Goal: Task Accomplishment & Management: Manage account settings

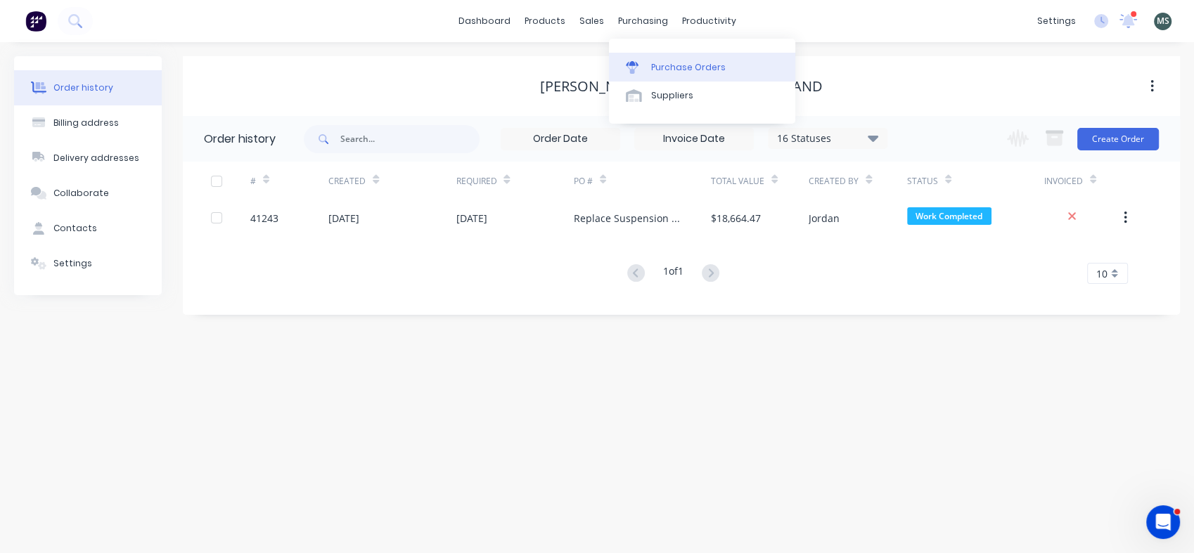
click at [666, 67] on div "Purchase Orders" at bounding box center [688, 67] width 75 height 13
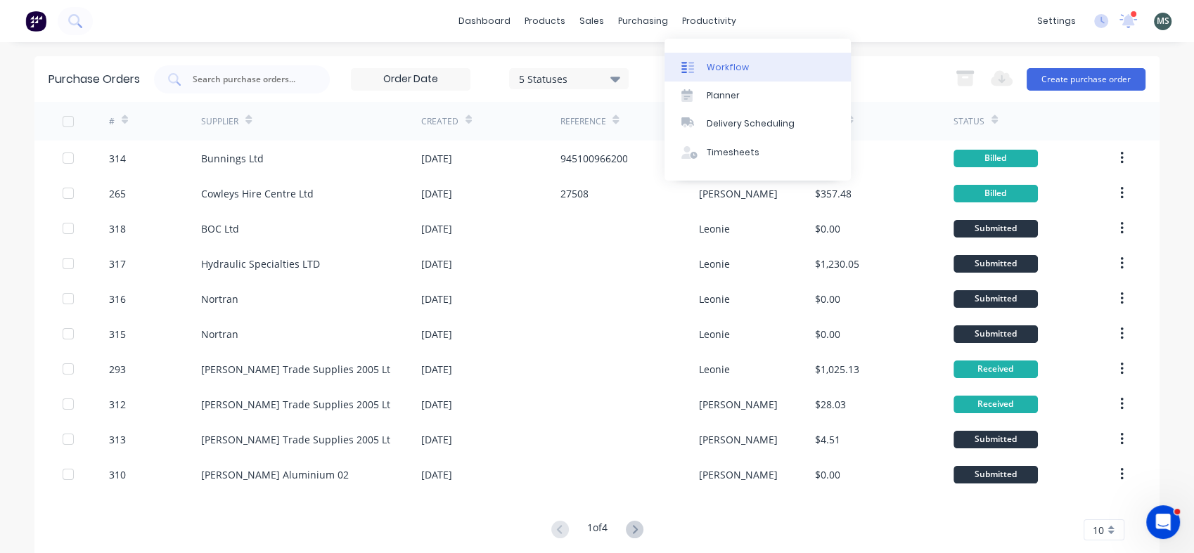
click at [714, 75] on link "Workflow" at bounding box center [757, 67] width 186 height 28
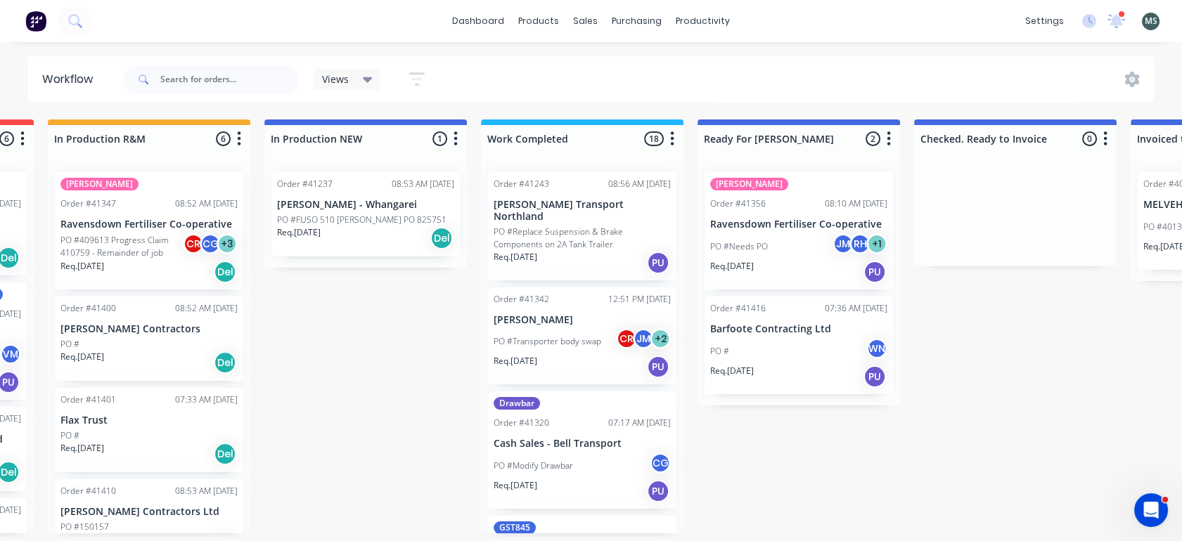
click at [560, 335] on p "PO #Transporter body swap" at bounding box center [548, 341] width 108 height 13
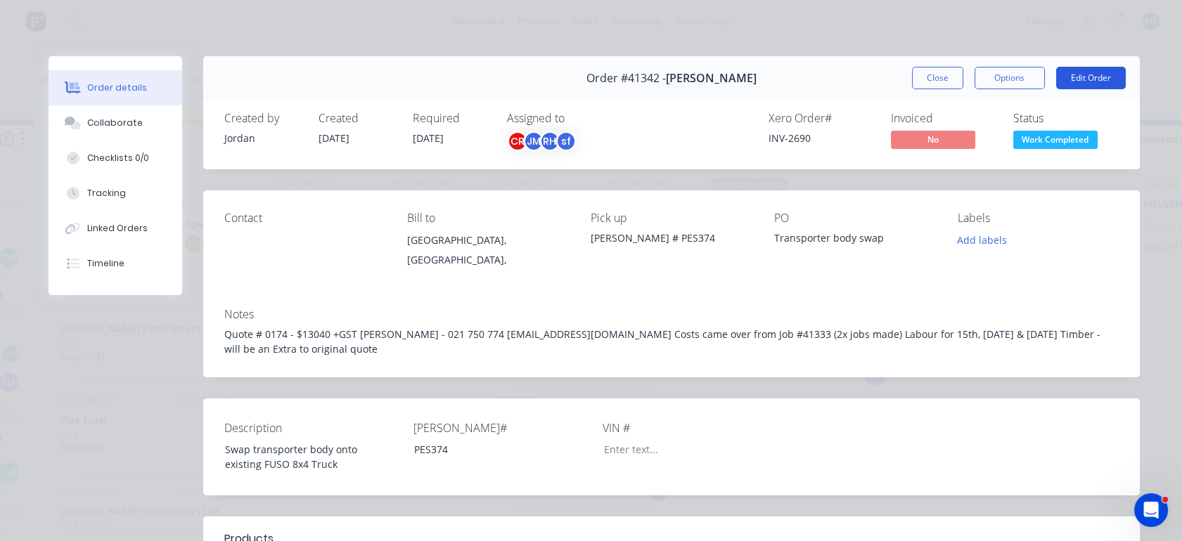
click at [1076, 79] on button "Edit Order" at bounding box center [1091, 78] width 70 height 22
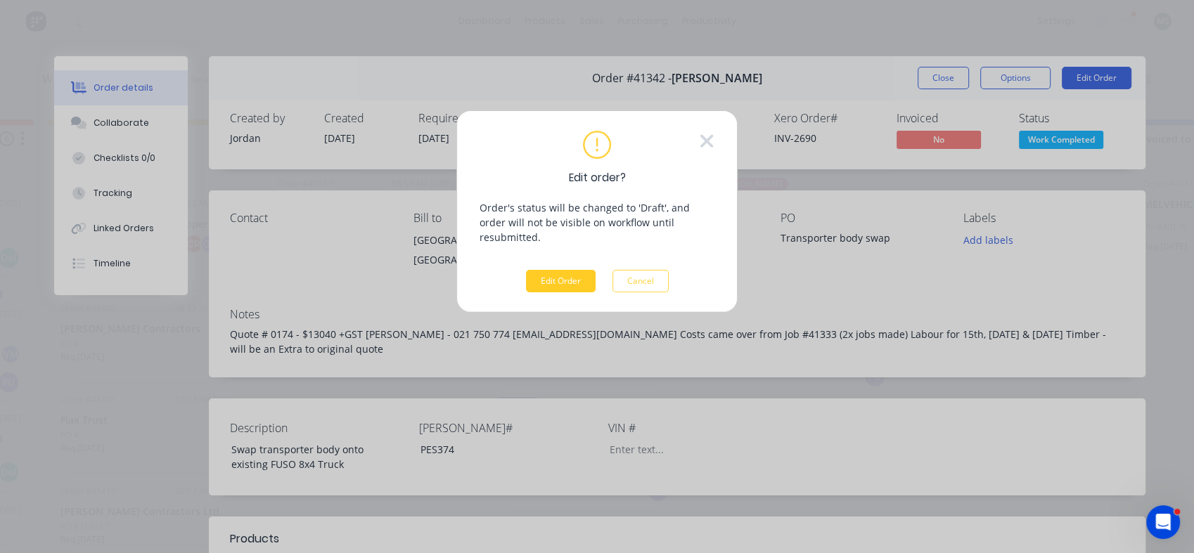
click at [569, 270] on button "Edit Order" at bounding box center [561, 281] width 70 height 22
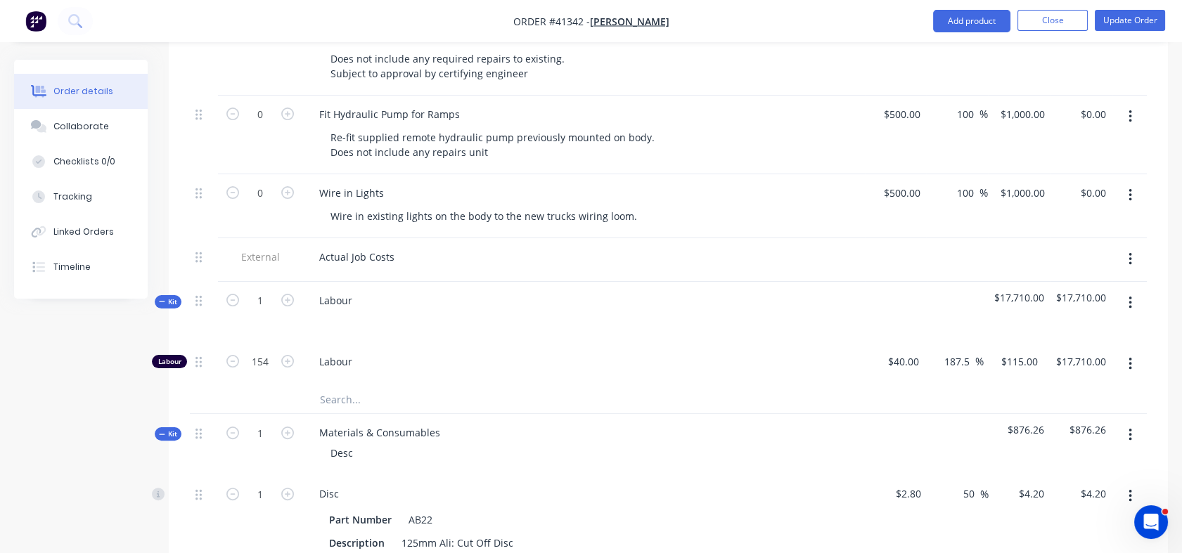
scroll to position [990, 0]
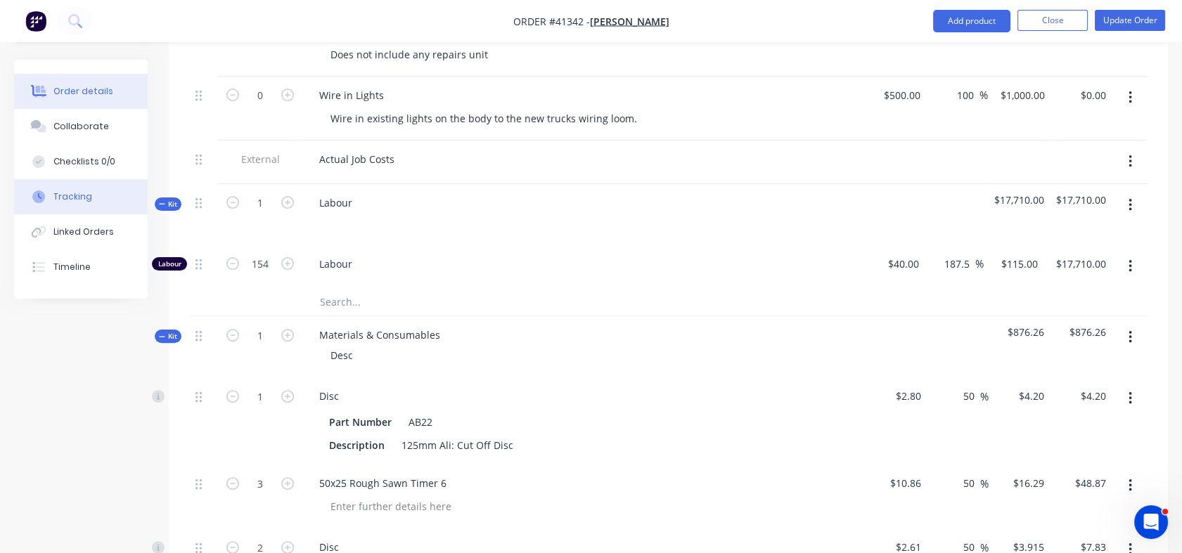
click at [64, 200] on div "Tracking" at bounding box center [72, 197] width 39 height 13
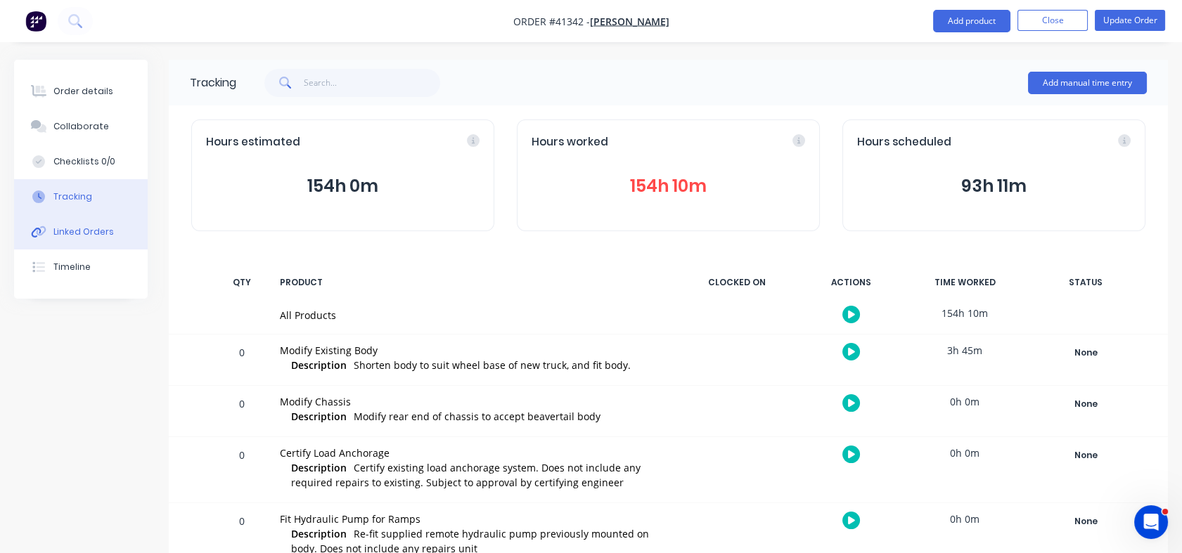
click at [66, 232] on div "Linked Orders" at bounding box center [83, 232] width 60 height 13
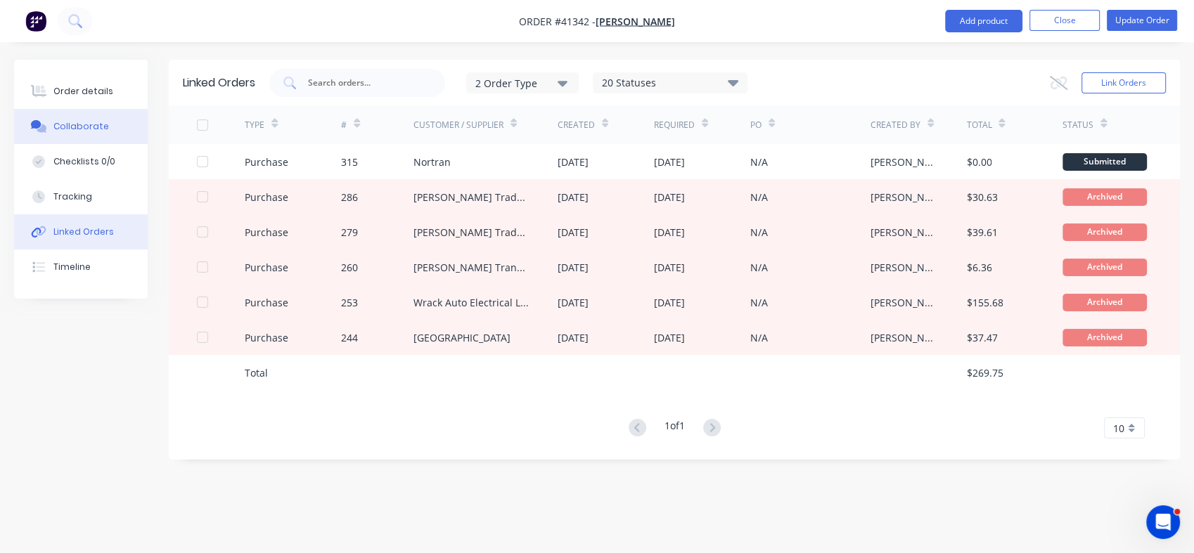
click at [81, 117] on button "Collaborate" at bounding box center [81, 126] width 134 height 35
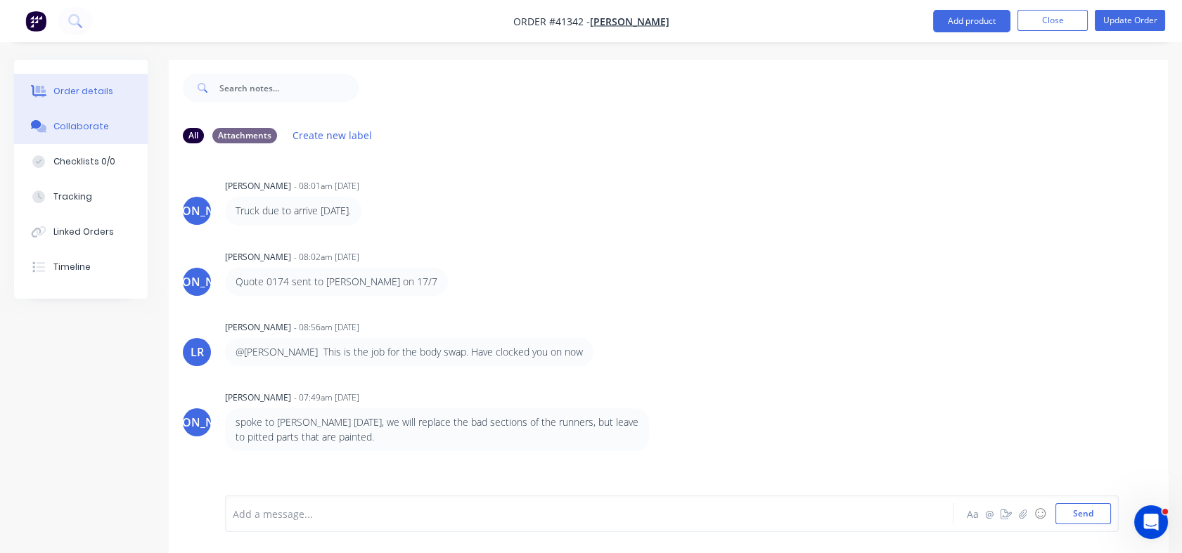
click at [81, 90] on div "Order details" at bounding box center [83, 91] width 60 height 13
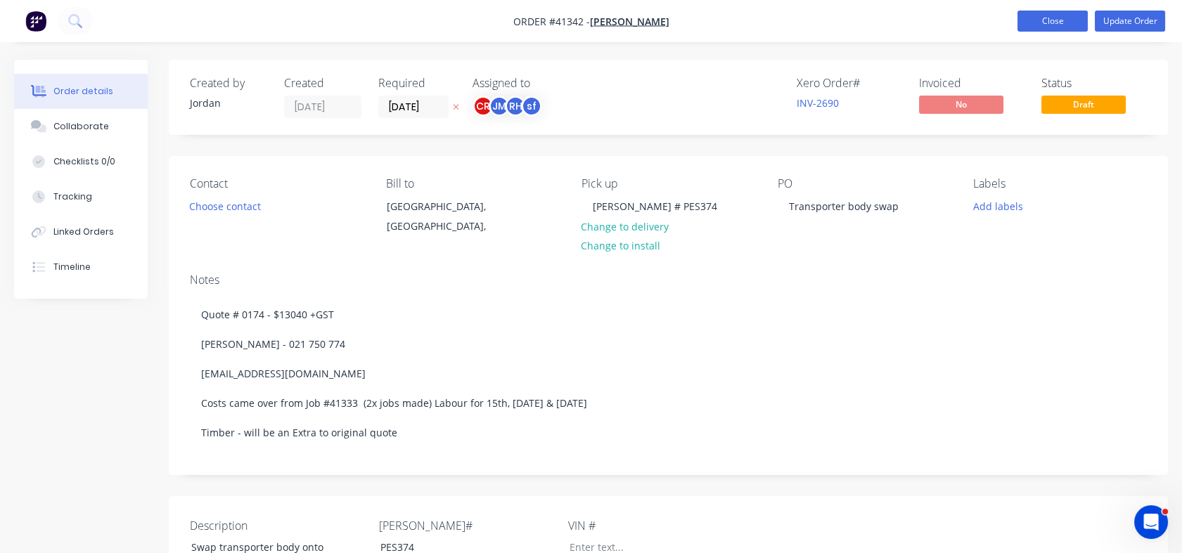
click at [1050, 22] on button "Close" at bounding box center [1052, 21] width 70 height 21
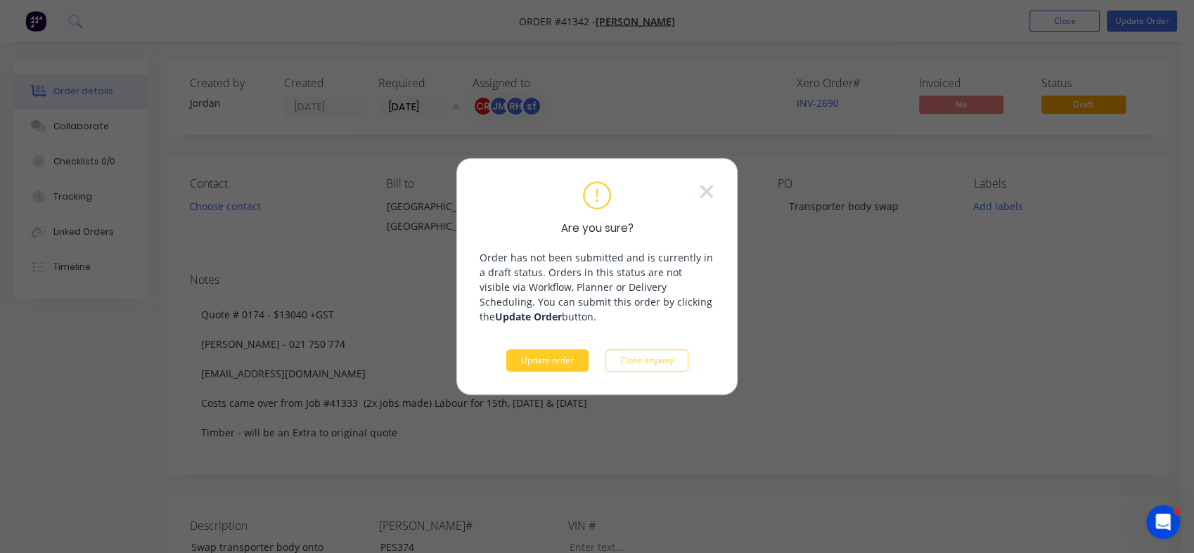
click at [540, 359] on button "Update order" at bounding box center [547, 360] width 82 height 22
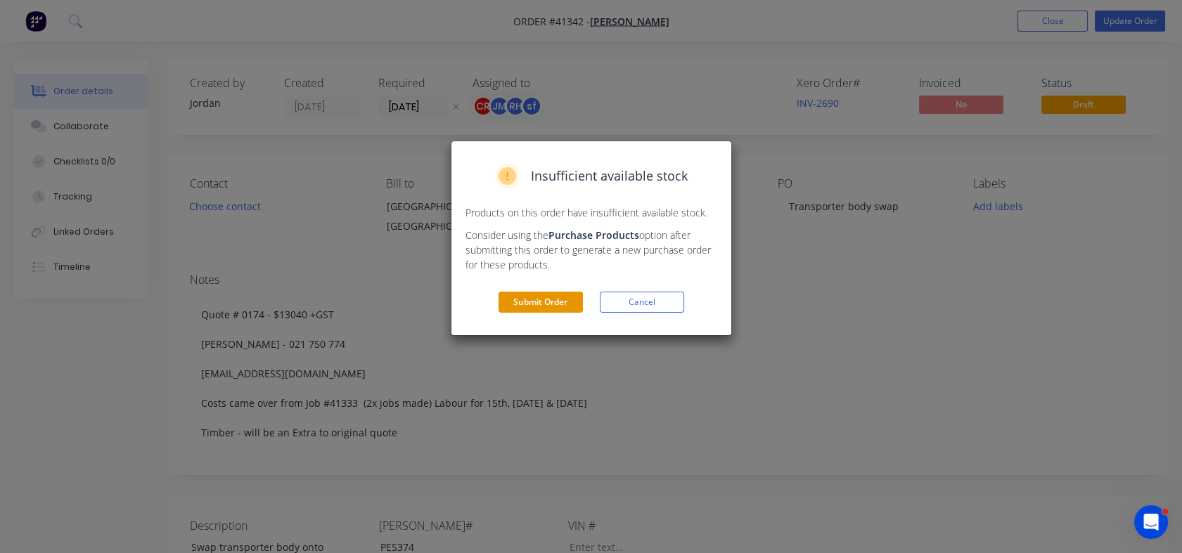
click at [542, 311] on button "Submit Order" at bounding box center [540, 302] width 84 height 21
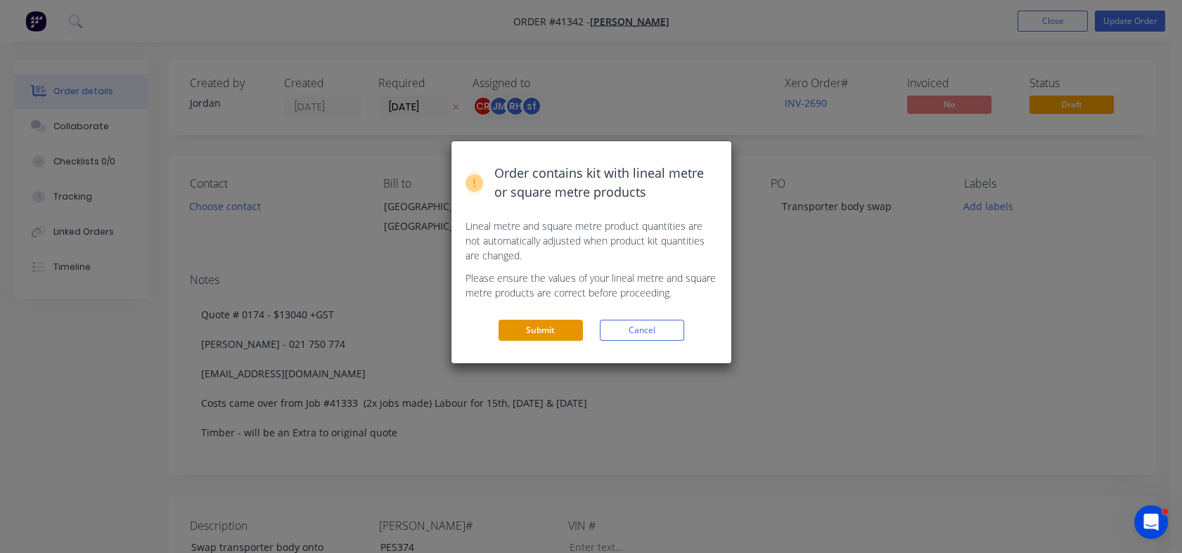
click at [534, 328] on button "Submit" at bounding box center [540, 330] width 84 height 21
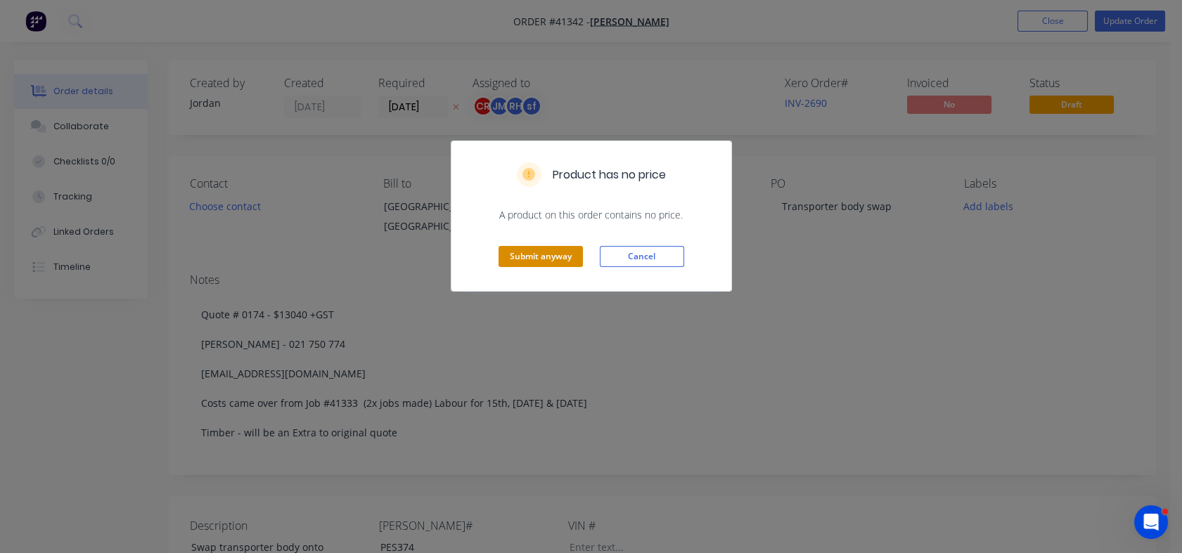
click at [534, 260] on button "Submit anyway" at bounding box center [540, 256] width 84 height 21
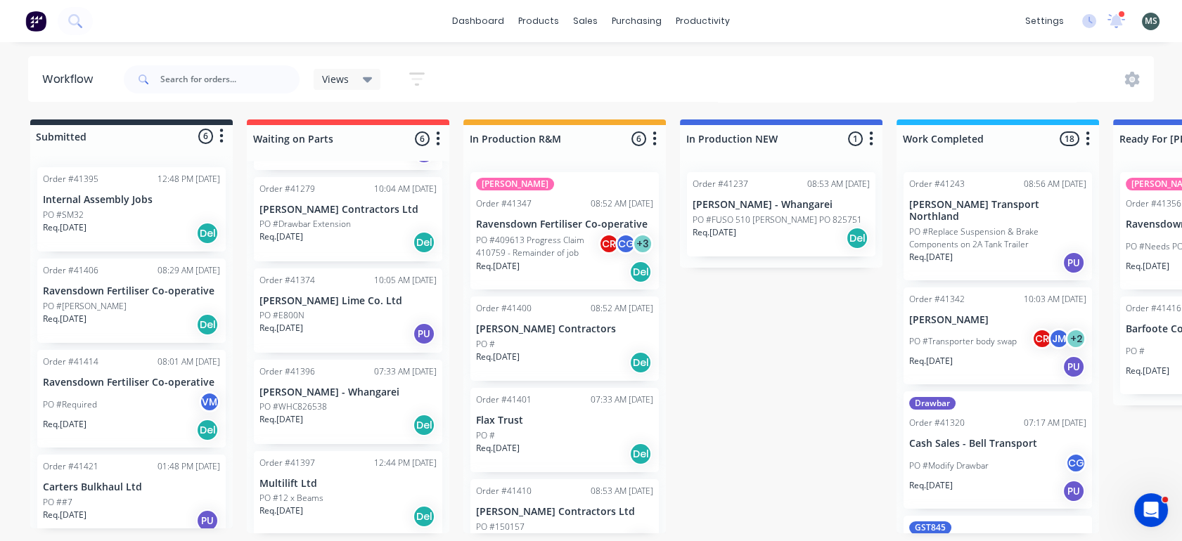
scroll to position [231, 0]
drag, startPoint x: 233, startPoint y: 389, endPoint x: 232, endPoint y: 450, distance: 60.5
click at [232, 450] on div "Submitted 6 Status colour #273444 hex #273444 Save Cancel Summaries Total order…" at bounding box center [1161, 327] width 2345 height 414
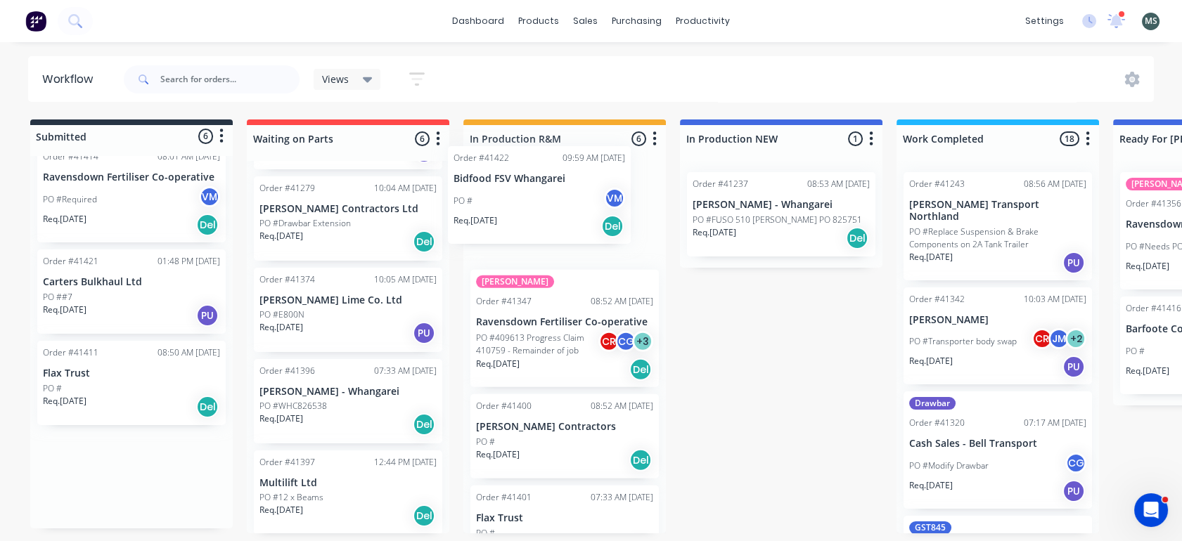
drag, startPoint x: 95, startPoint y: 477, endPoint x: 522, endPoint y: 189, distance: 515.1
click at [522, 189] on div "Submitted 6 Status colour #273444 hex #273444 Save Cancel Summaries Total order…" at bounding box center [1161, 327] width 2345 height 414
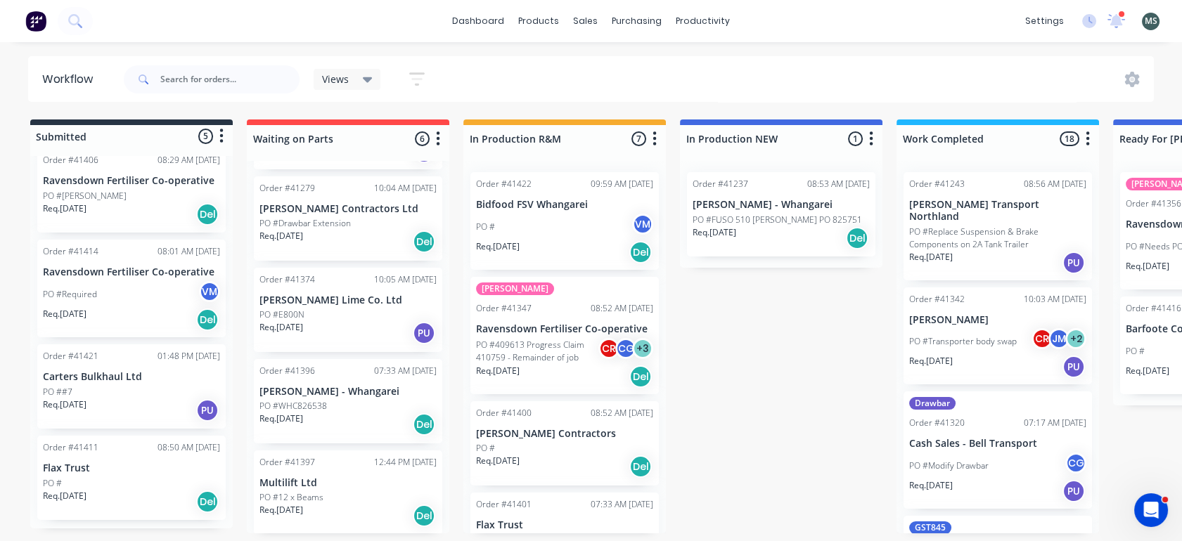
scroll to position [101, 0]
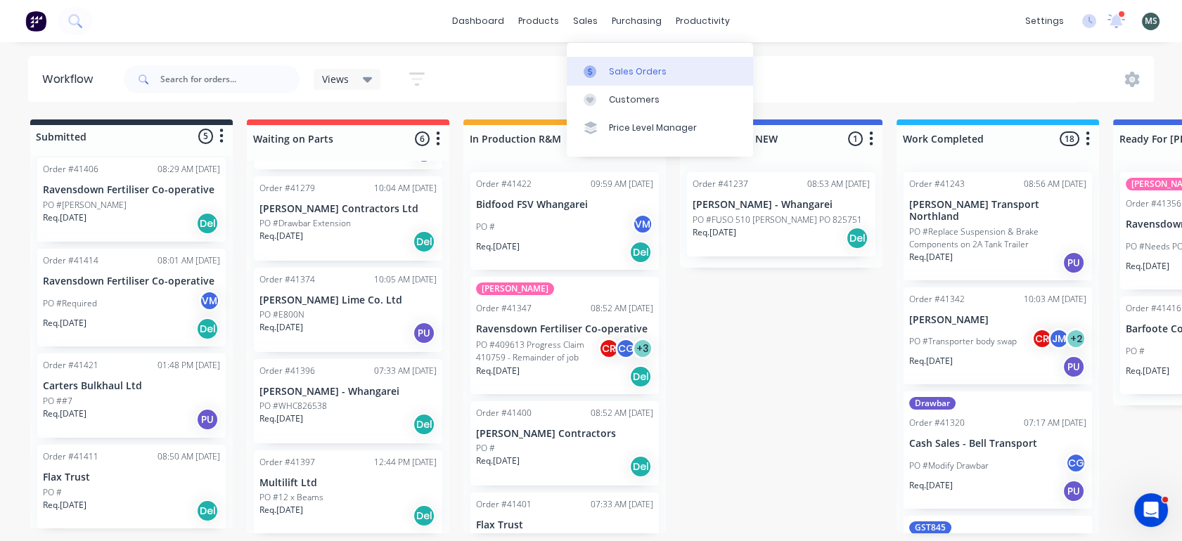
click at [612, 65] on div "Sales Orders" at bounding box center [638, 71] width 58 height 13
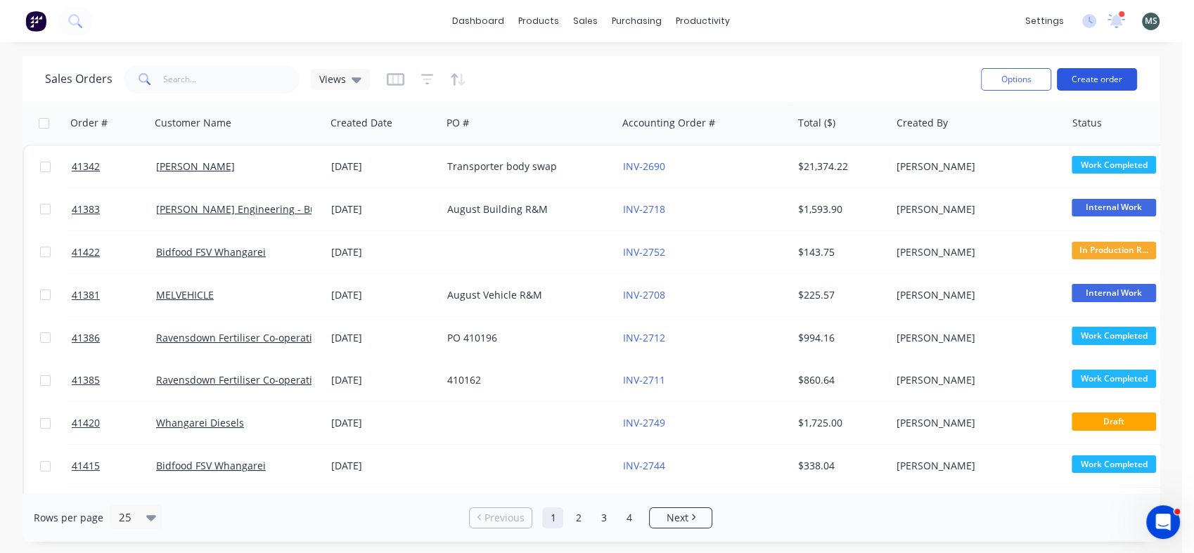
click at [1089, 79] on button "Create order" at bounding box center [1097, 79] width 80 height 22
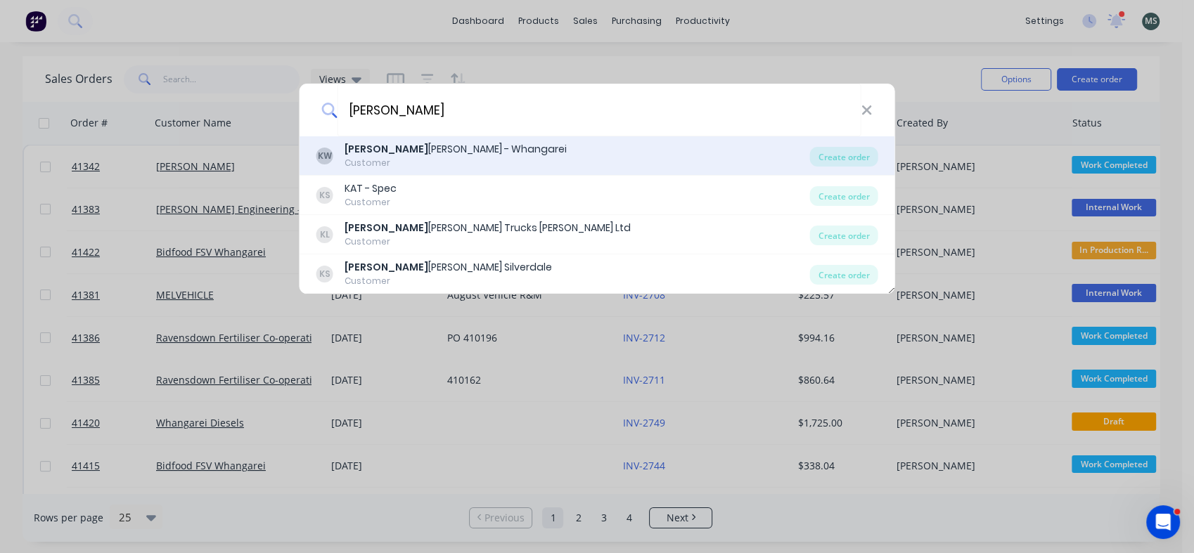
type input "[PERSON_NAME]"
click at [412, 149] on div "[PERSON_NAME] - Whangarei" at bounding box center [455, 149] width 222 height 15
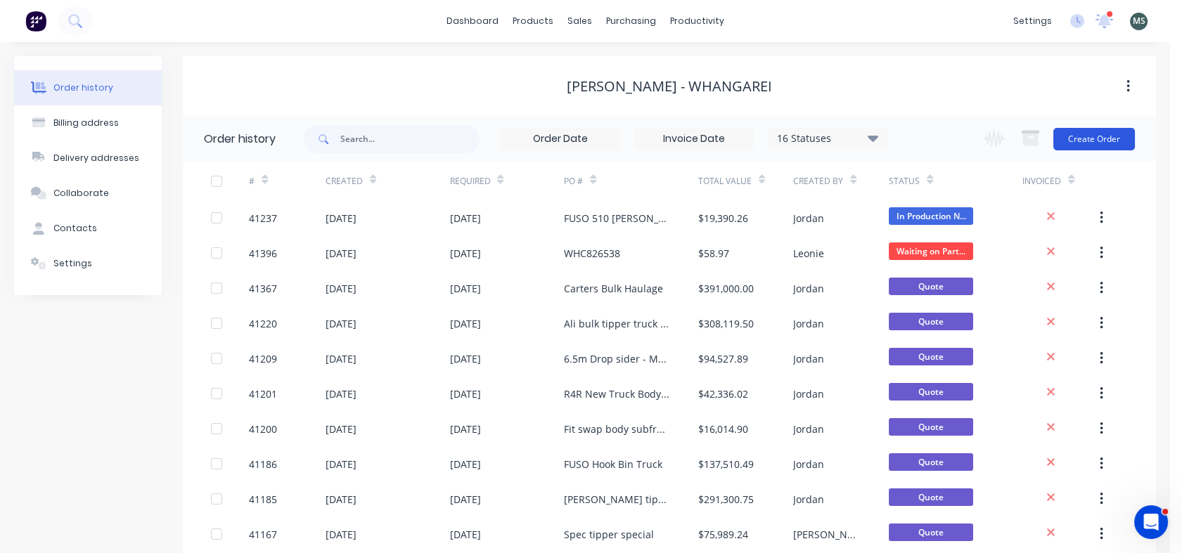
click at [1095, 134] on button "Create Order" at bounding box center [1094, 139] width 82 height 22
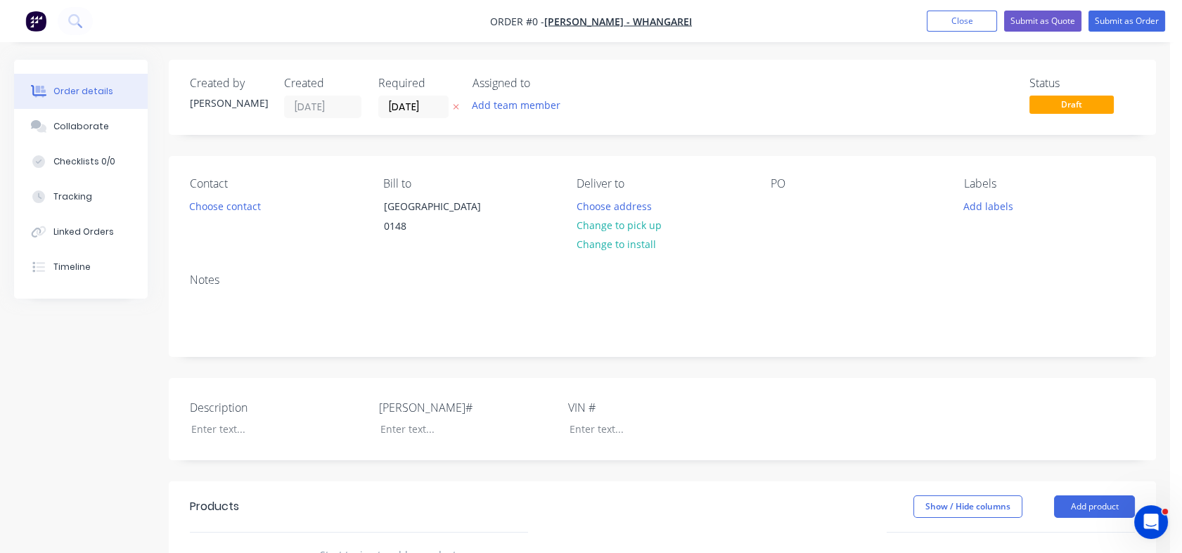
click at [1076, 111] on span "Draft" at bounding box center [1071, 105] width 84 height 18
click at [1066, 104] on span "Draft" at bounding box center [1071, 105] width 84 height 18
click at [247, 206] on button "Choose contact" at bounding box center [225, 205] width 86 height 19
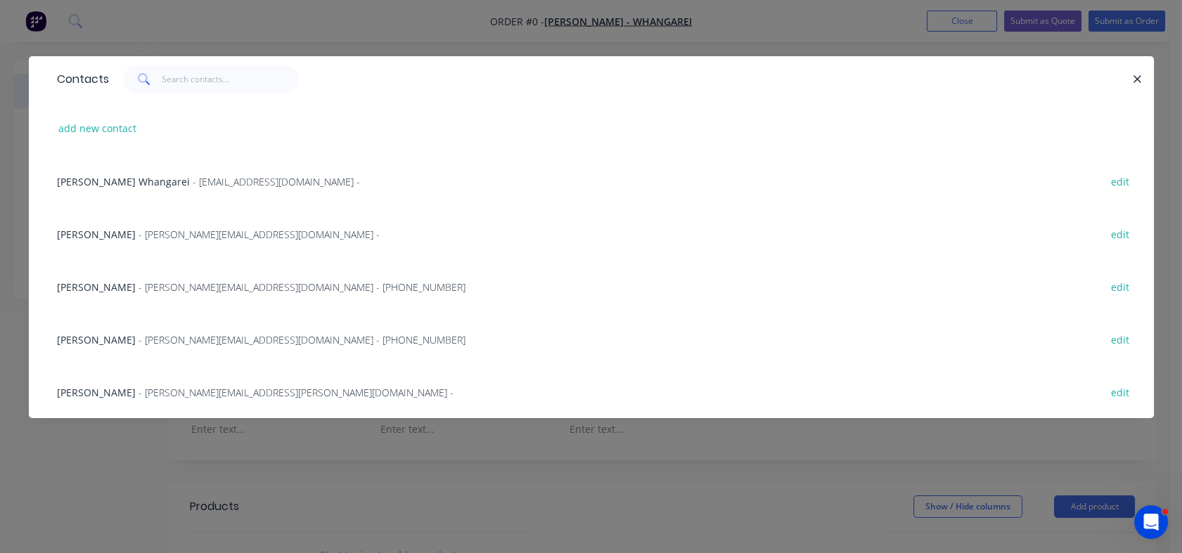
click at [214, 186] on span "- [EMAIL_ADDRESS][DOMAIN_NAME] -" at bounding box center [276, 181] width 167 height 13
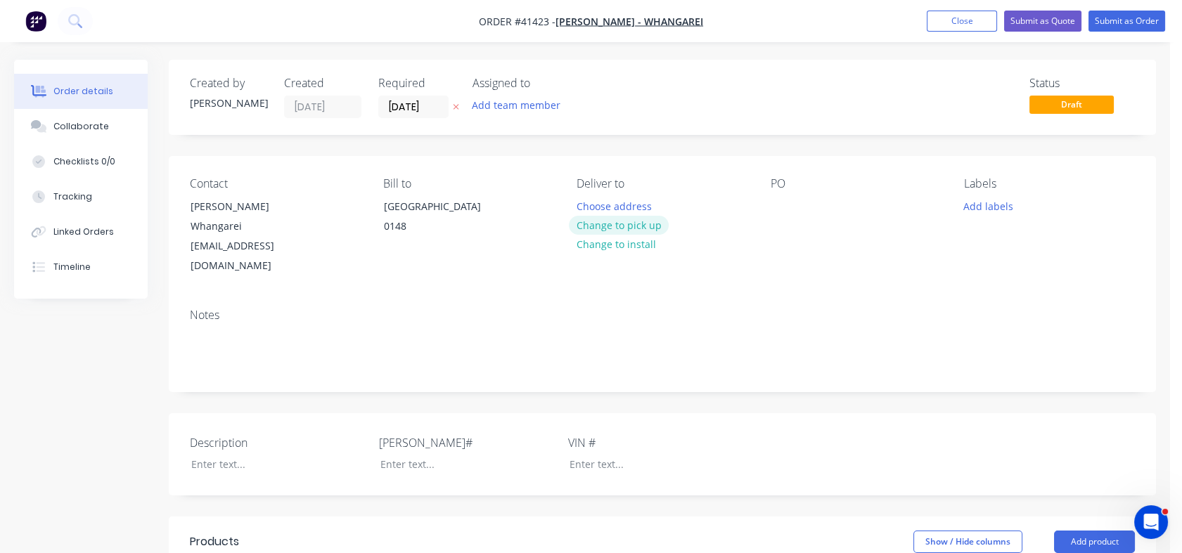
click at [610, 228] on button "Change to pick up" at bounding box center [619, 225] width 100 height 19
click at [779, 212] on div at bounding box center [781, 206] width 22 height 20
click at [778, 209] on div at bounding box center [781, 206] width 22 height 20
drag, startPoint x: 825, startPoint y: 219, endPoint x: 782, endPoint y: 216, distance: 43.0
click at [782, 216] on div "[PERSON_NAME] Flat Deck" at bounding box center [820, 213] width 101 height 35
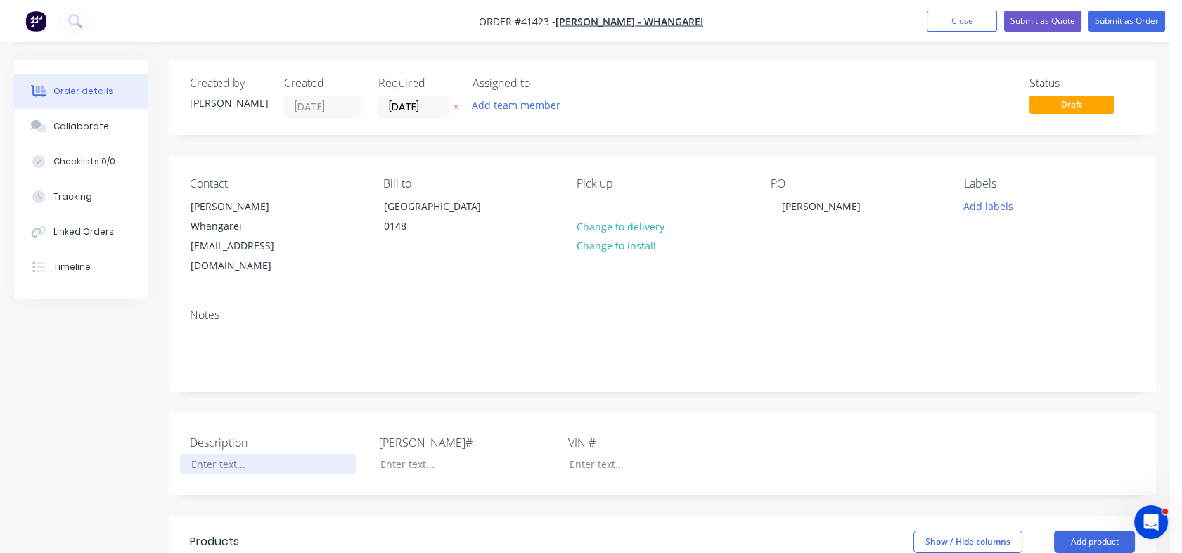
click at [236, 454] on div at bounding box center [268, 464] width 176 height 20
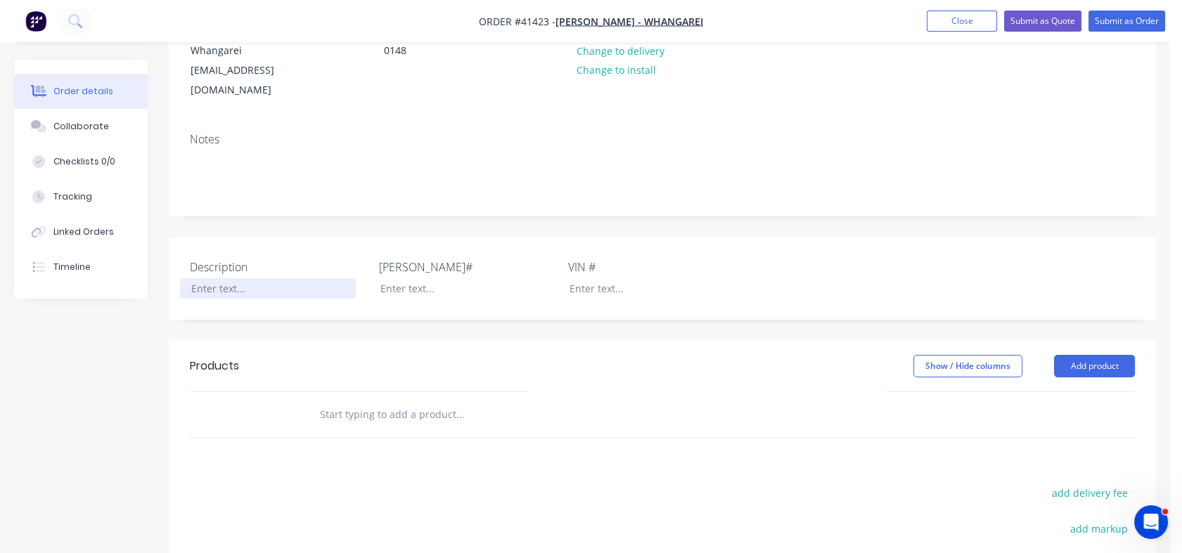
scroll to position [209, 0]
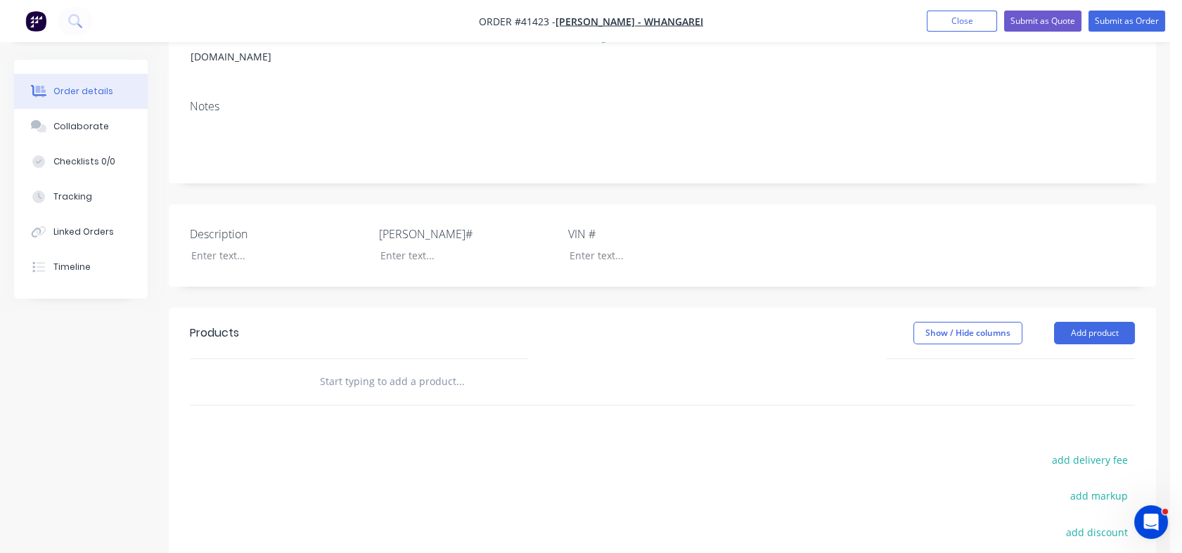
click at [347, 368] on input "text" at bounding box center [459, 382] width 281 height 28
type input "F"
type input "s"
paste input "Quotation for Flat Deck Truck Build Specifications: Length: 6.5 meters Width: 2…"
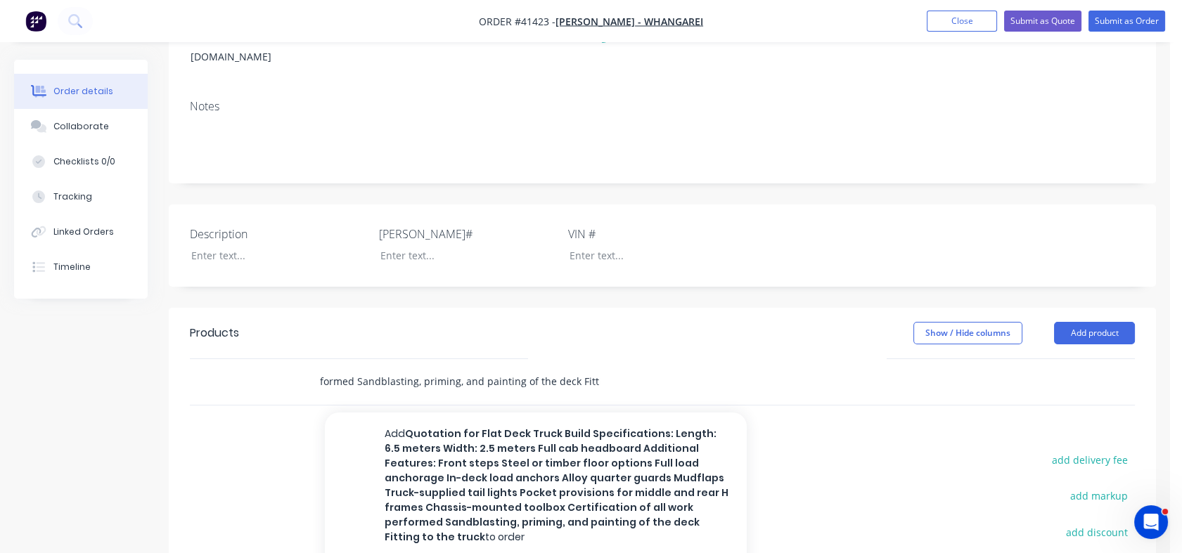
type input "Quotation for Flat Deck Truck Build Specifications: Length: 6.5 meters Width: 2…"
click at [647, 368] on div "Quotation for Flat Deck Truck Build Specifications: Length: 6.5 meters Width: 2…" at bounding box center [519, 382] width 422 height 28
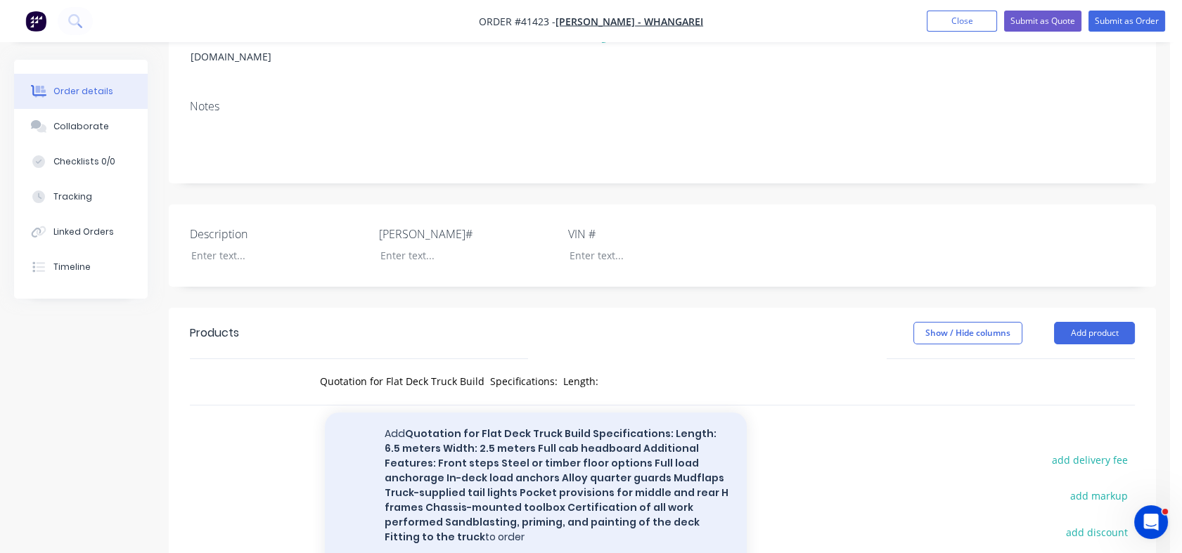
click at [655, 415] on button "Add Quotation for Flat Deck Truck Build Specifications: Length: 6.5 meters Widt…" at bounding box center [536, 486] width 422 height 146
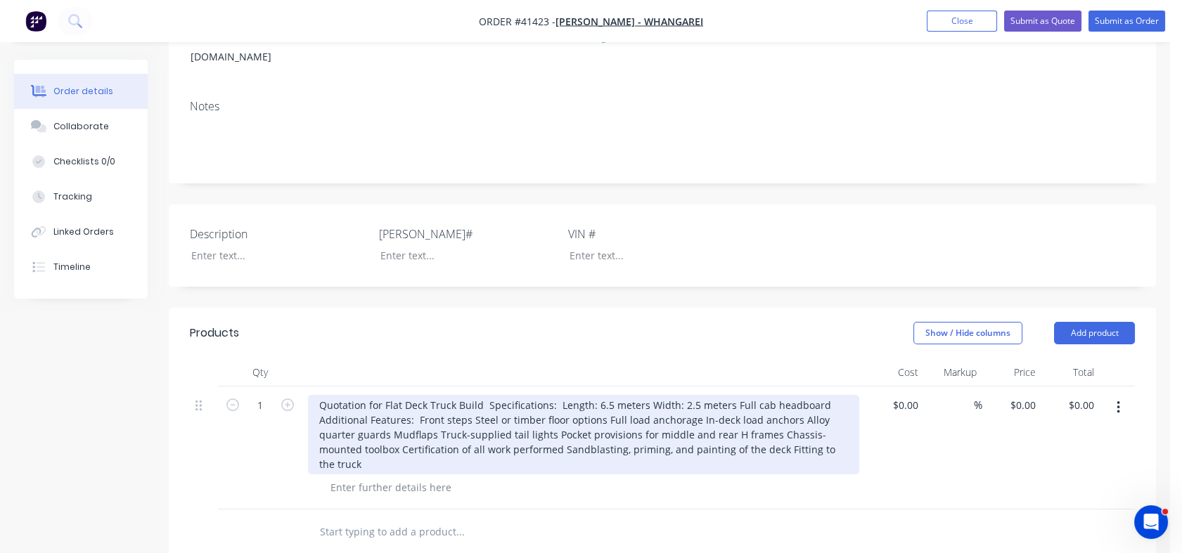
click at [553, 395] on div "Quotation for Flat Deck Truck Build Specifications: Length: 6.5 meters Width: 2…" at bounding box center [583, 434] width 551 height 79
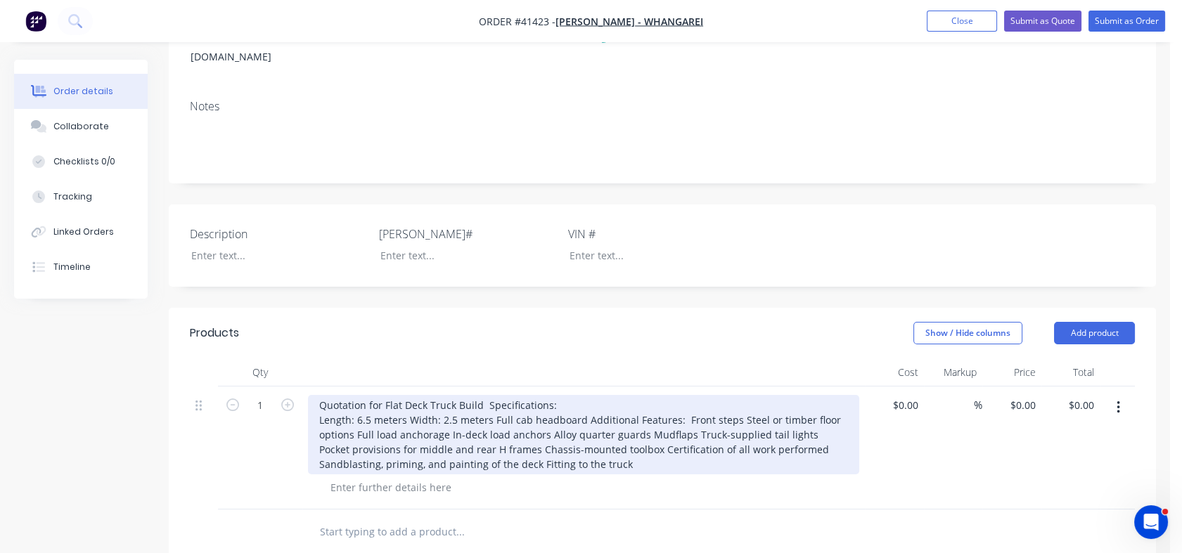
click at [408, 399] on div "Quotation for Flat Deck Truck Build Specifications: Length: 6.5 meters Width: 2…" at bounding box center [583, 434] width 551 height 79
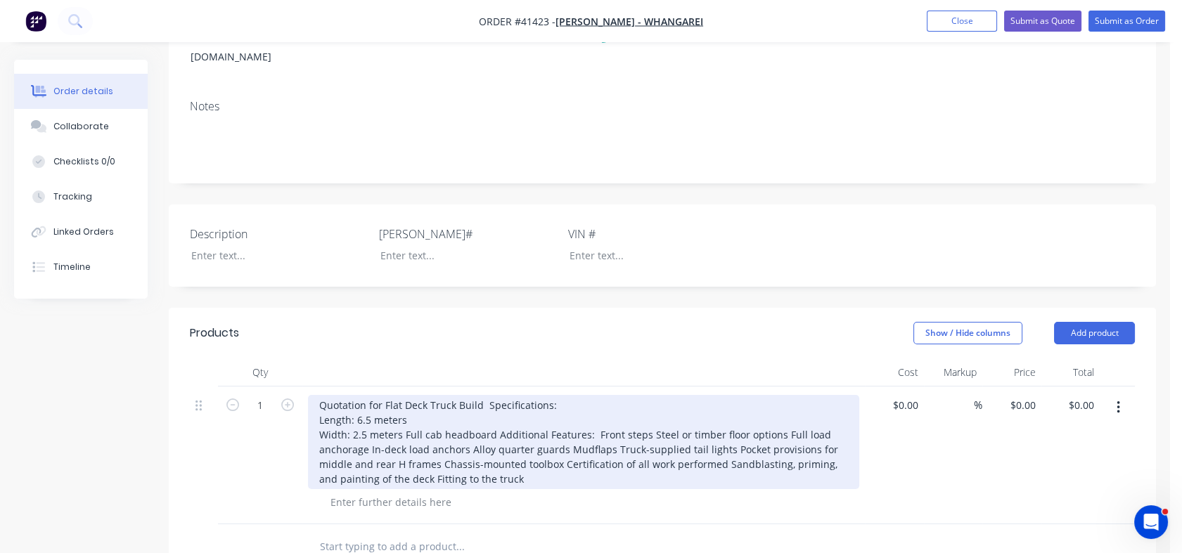
click at [403, 415] on div "Quotation for Flat Deck Truck Build Specifications: Length: 6.5 meters Width: 2…" at bounding box center [583, 442] width 551 height 94
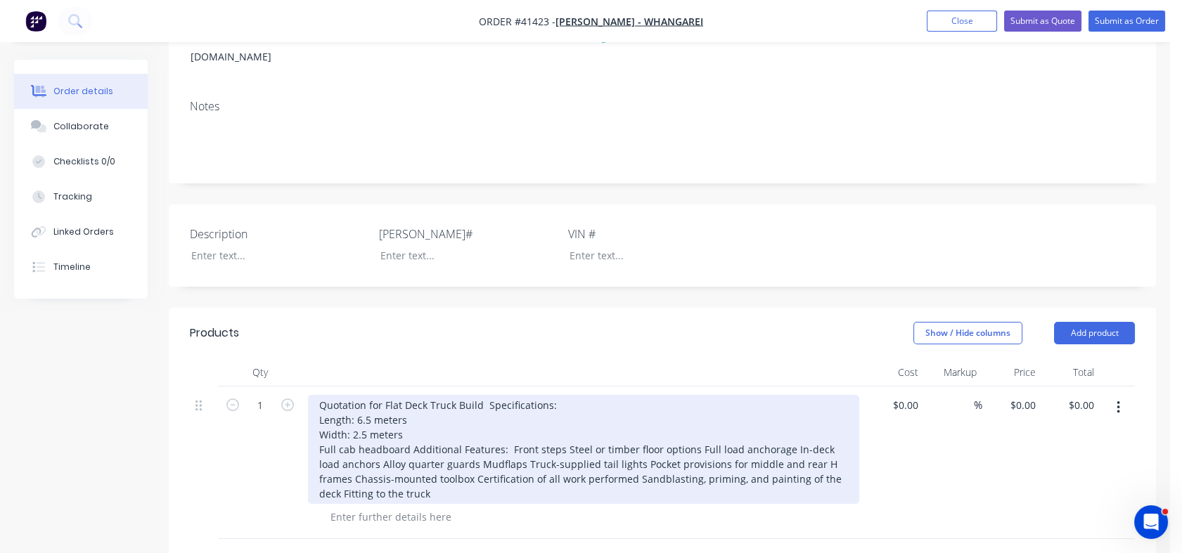
click at [408, 425] on div "Quotation for Flat Deck Truck Build Specifications: Length: 6.5 meters Width: 2…" at bounding box center [583, 449] width 551 height 109
click at [411, 428] on div "Quotation for Flat Deck Truck Build Specifications: Length: 6.5 meters Width: 2…" at bounding box center [583, 449] width 551 height 109
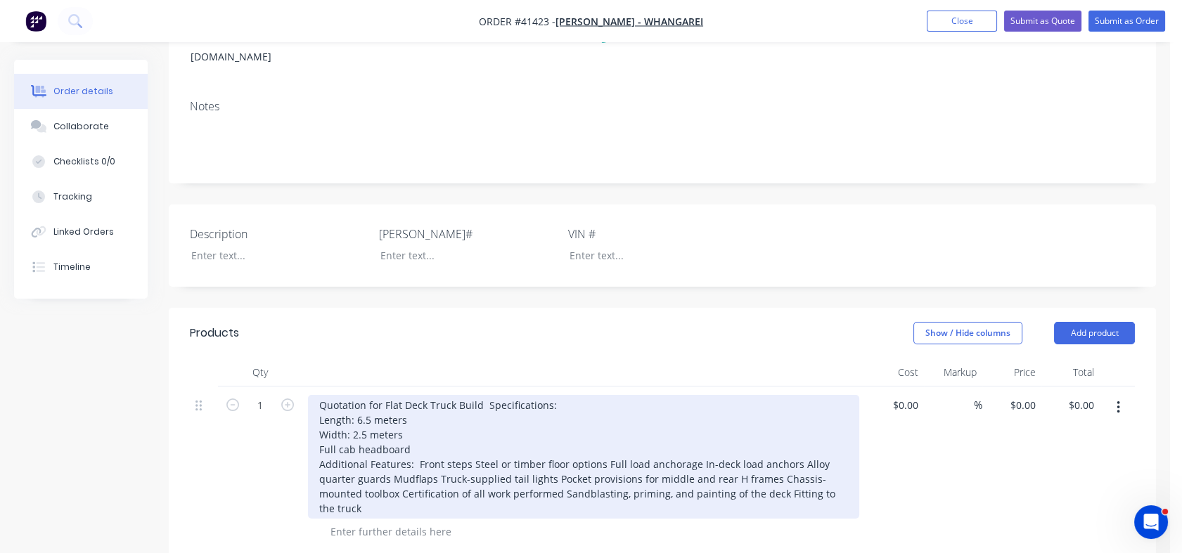
click at [416, 442] on div "Quotation for Flat Deck Truck Build Specifications: Length: 6.5 meters Width: 2…" at bounding box center [583, 457] width 551 height 124
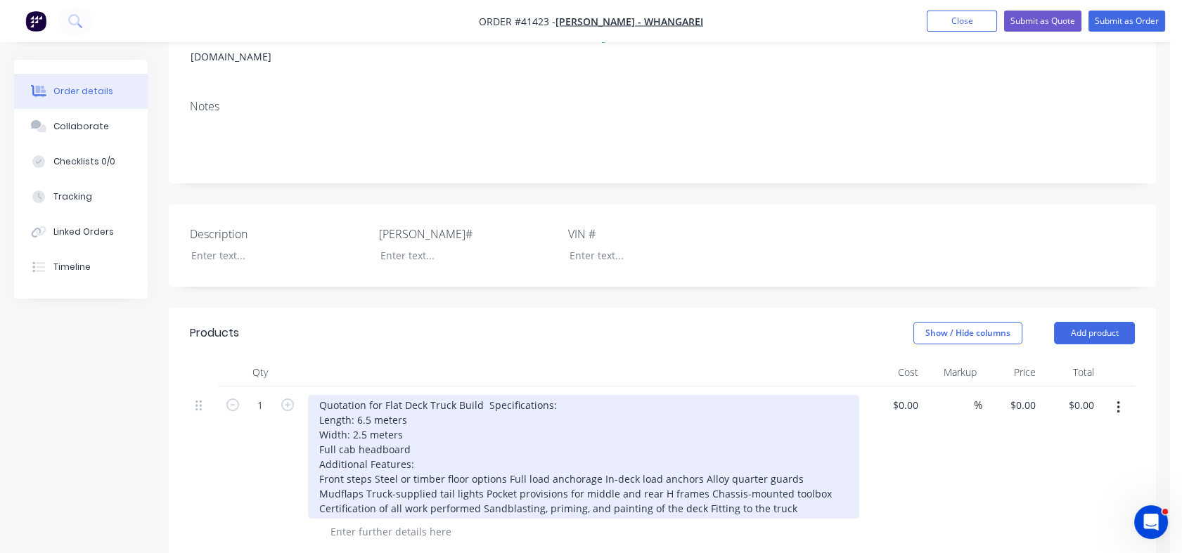
click at [365, 395] on div "Quotation for Flat Deck Truck Build Specifications: Length: 6.5 meters Width: 2…" at bounding box center [583, 457] width 551 height 124
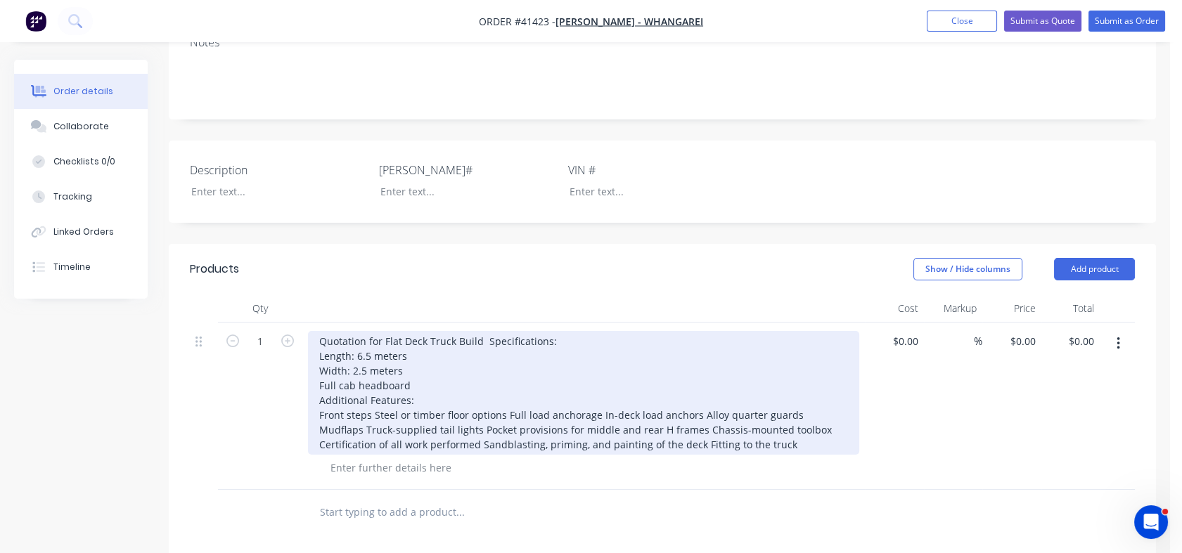
scroll to position [274, 0]
click at [372, 393] on div "Quotation for Flat Deck Truck Build Specifications: Length: 6.5 meters Width: 2…" at bounding box center [583, 392] width 551 height 124
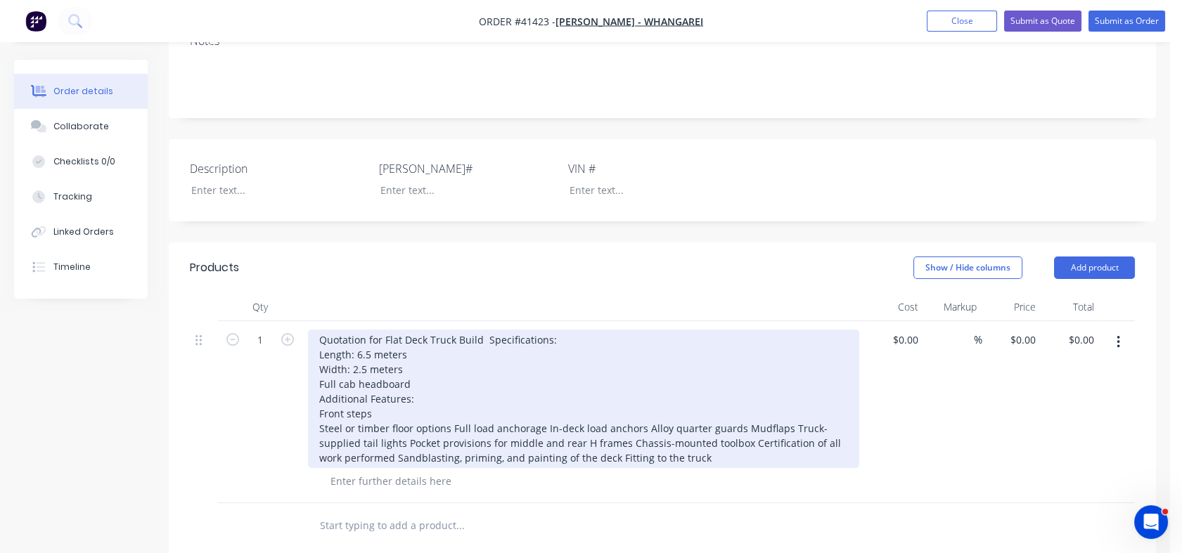
click at [452, 410] on div "Quotation for Flat Deck Truck Build Specifications: Length: 6.5 meters Width: 2…" at bounding box center [583, 399] width 551 height 138
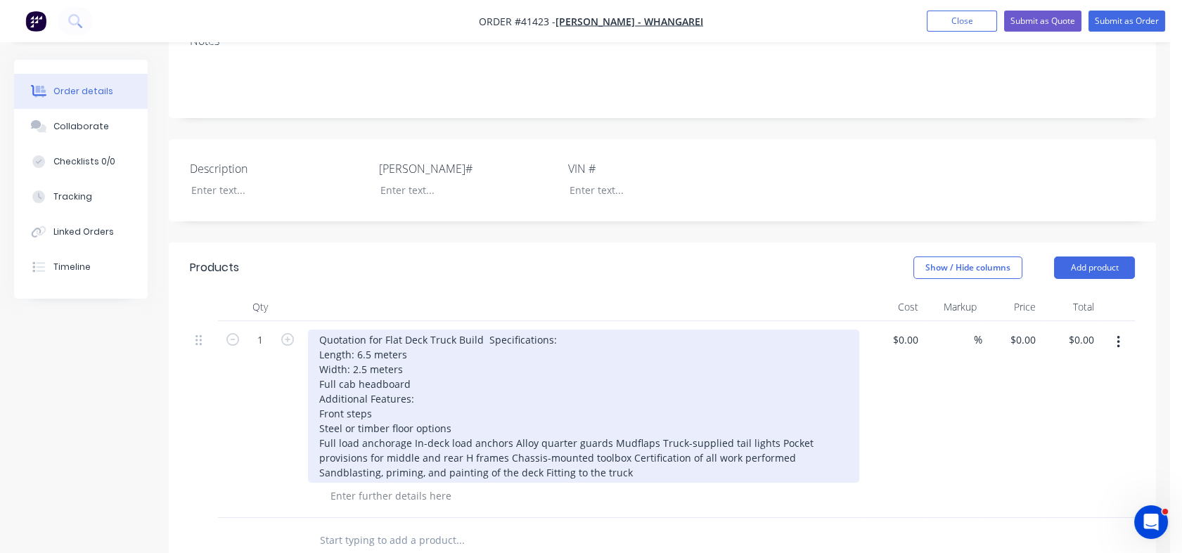
click at [411, 423] on div "Quotation for Flat Deck Truck Build Specifications: Length: 6.5 meters Width: 2…" at bounding box center [583, 406] width 551 height 153
click at [508, 421] on div "Quotation for Flat Deck Truck Build Specifications: Length: 6.5 meters Width: 2…" at bounding box center [583, 406] width 551 height 153
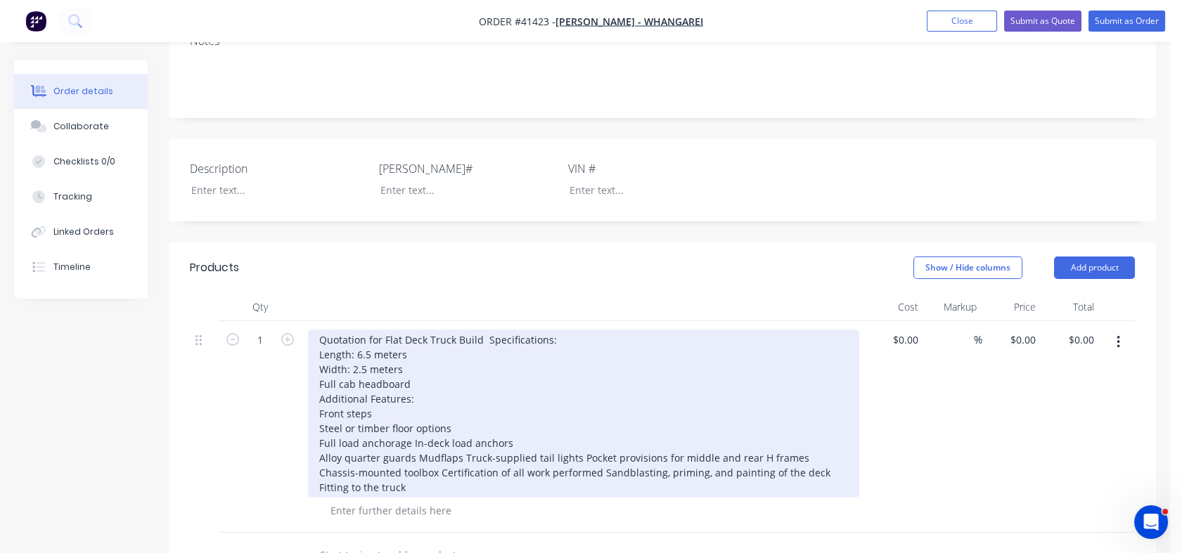
click at [411, 423] on div "Quotation for Flat Deck Truck Build Specifications: Length: 6.5 meters Width: 2…" at bounding box center [583, 414] width 551 height 168
click at [461, 434] on div "Quotation for Flat Deck Truck Build Specifications: Length: 6.5 meters Width: 2…" at bounding box center [583, 414] width 551 height 168
click at [433, 450] on div "Quotation for Flat Deck Truck Build Specifications: Length: 6.5 meters Width: 2…" at bounding box center [583, 414] width 551 height 168
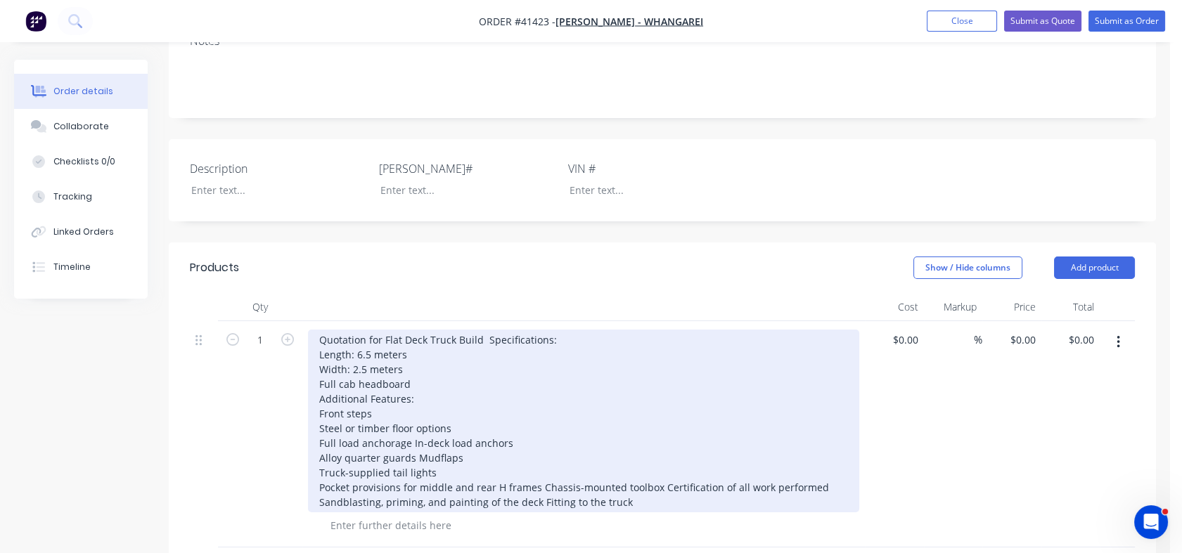
click at [543, 464] on div "Quotation for Flat Deck Truck Build Specifications: Length: 6.5 meters Width: 2…" at bounding box center [583, 421] width 551 height 183
click at [538, 464] on div "Quotation for Flat Deck Truck Build Specifications: Length: 6.5 meters Width: 2…" at bounding box center [583, 421] width 551 height 183
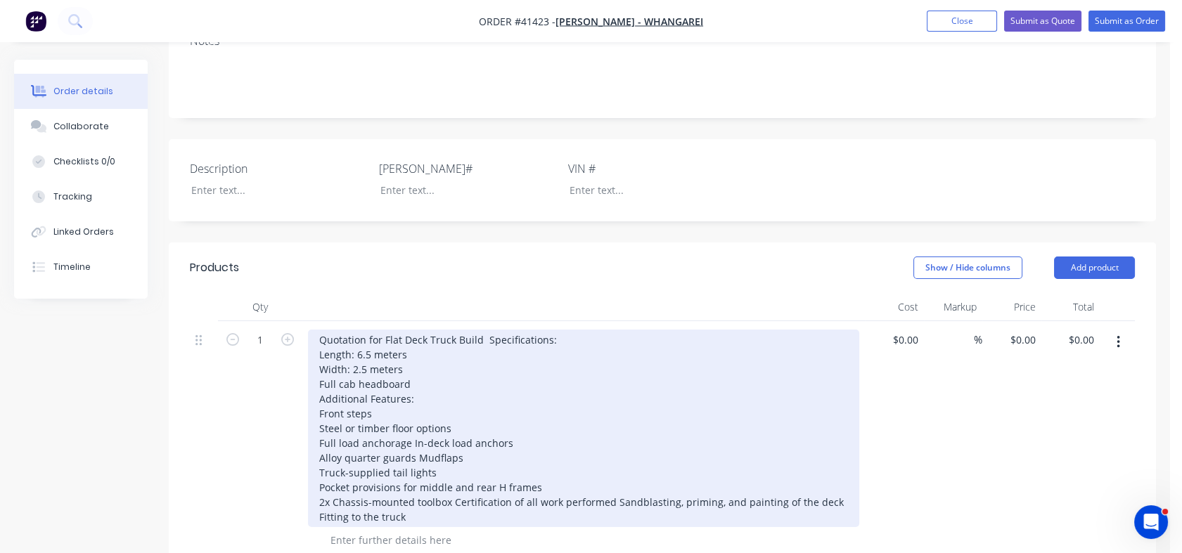
click at [451, 478] on div "Quotation for Flat Deck Truck Build Specifications: Length: 6.5 meters Width: 2…" at bounding box center [583, 429] width 551 height 198
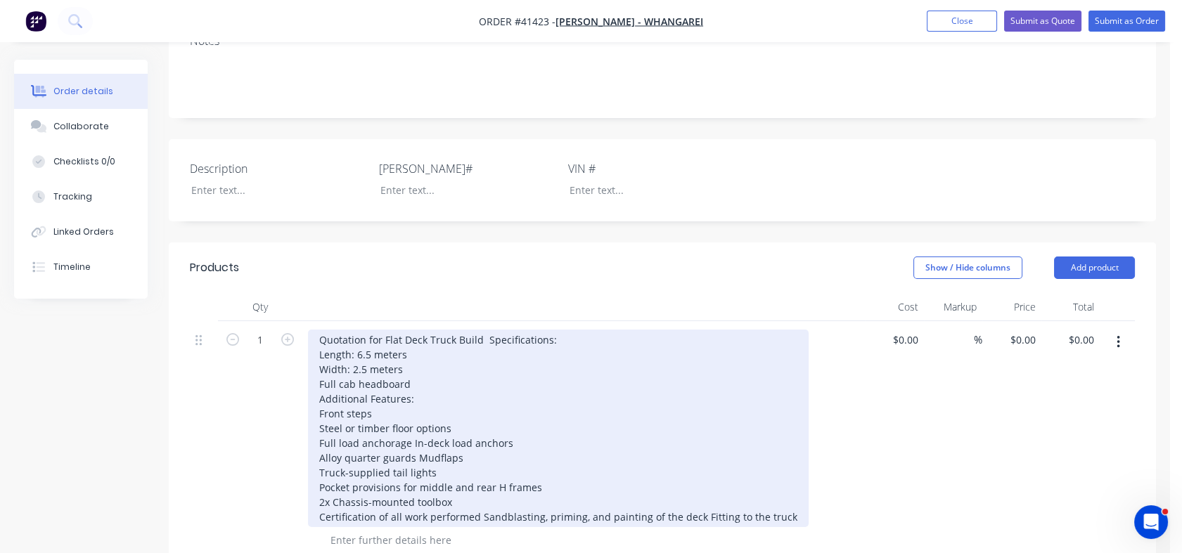
click at [480, 500] on div "Quotation for Flat Deck Truck Build Specifications: Length: 6.5 meters Width: 2…" at bounding box center [558, 429] width 501 height 198
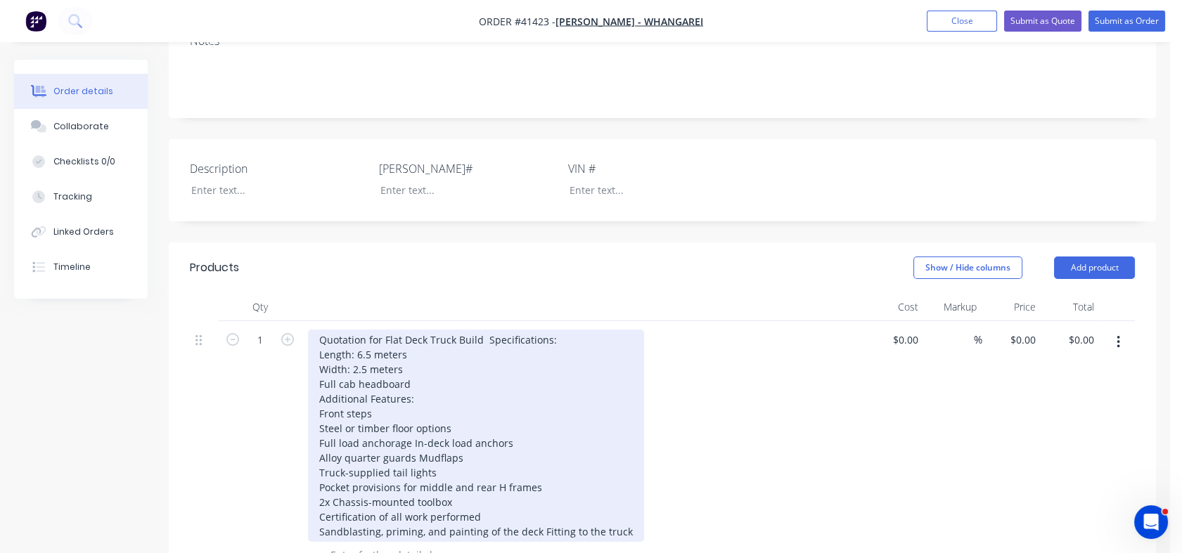
click at [537, 512] on div "Quotation for Flat Deck Truck Build Specifications: Length: 6.5 meters Width: 2…" at bounding box center [476, 436] width 336 height 212
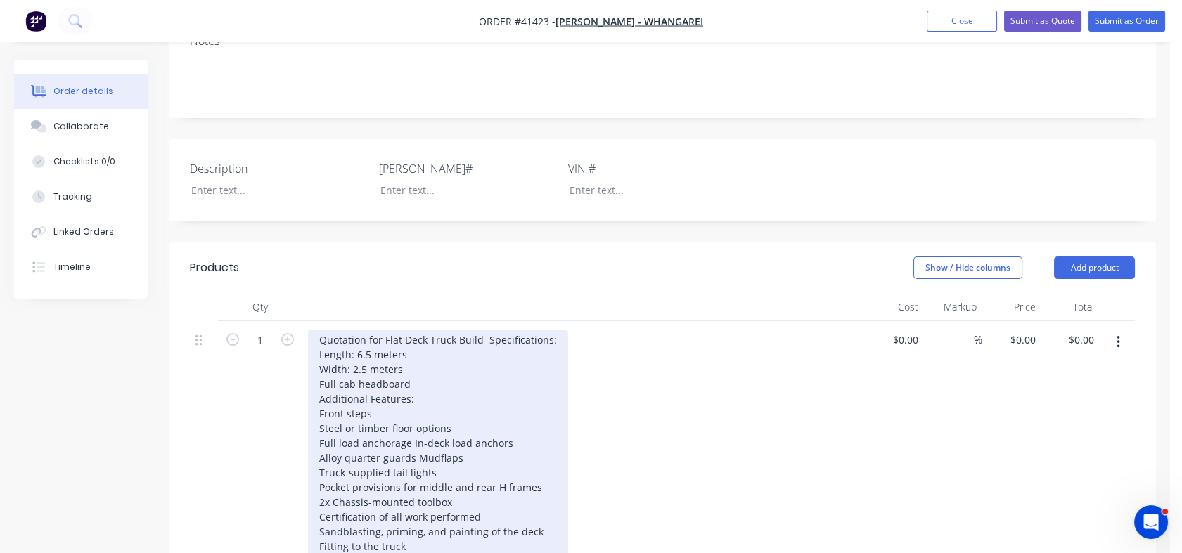
click at [537, 512] on div "Quotation for Flat Deck Truck Build Specifications: Length: 6.5 meters Width: 2…" at bounding box center [438, 443] width 260 height 227
click at [316, 405] on div "Quotation for Flat Deck Truck Build Specifications: Length: 6.5 meters Width: 2…" at bounding box center [438, 443] width 260 height 227
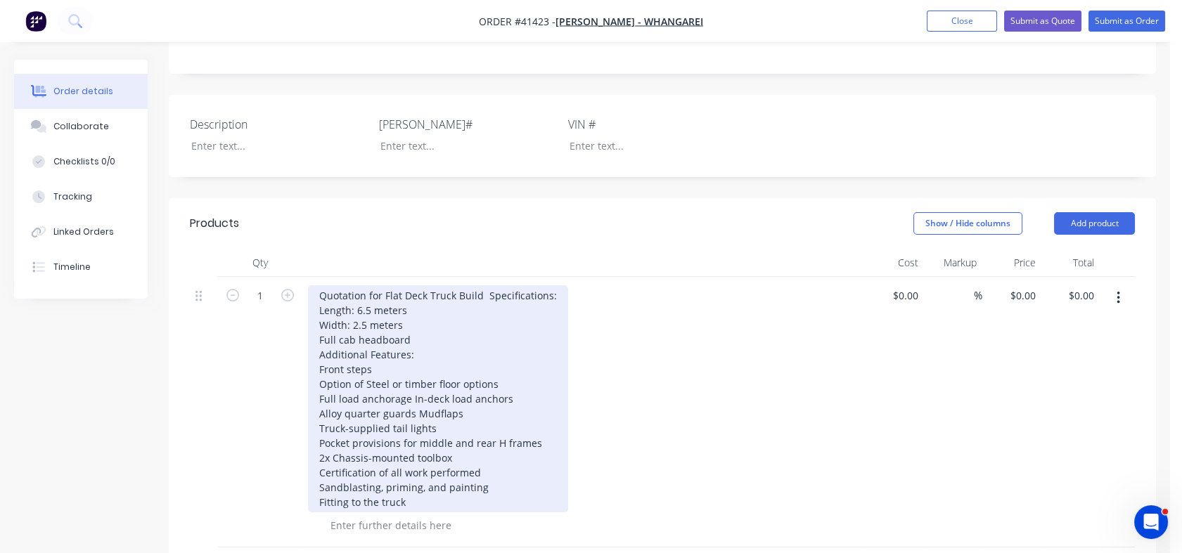
scroll to position [320, 0]
click at [498, 360] on div "Quotation for Flat Deck Truck Build Specifications: Length: 6.5 meters Width: 2…" at bounding box center [438, 397] width 260 height 227
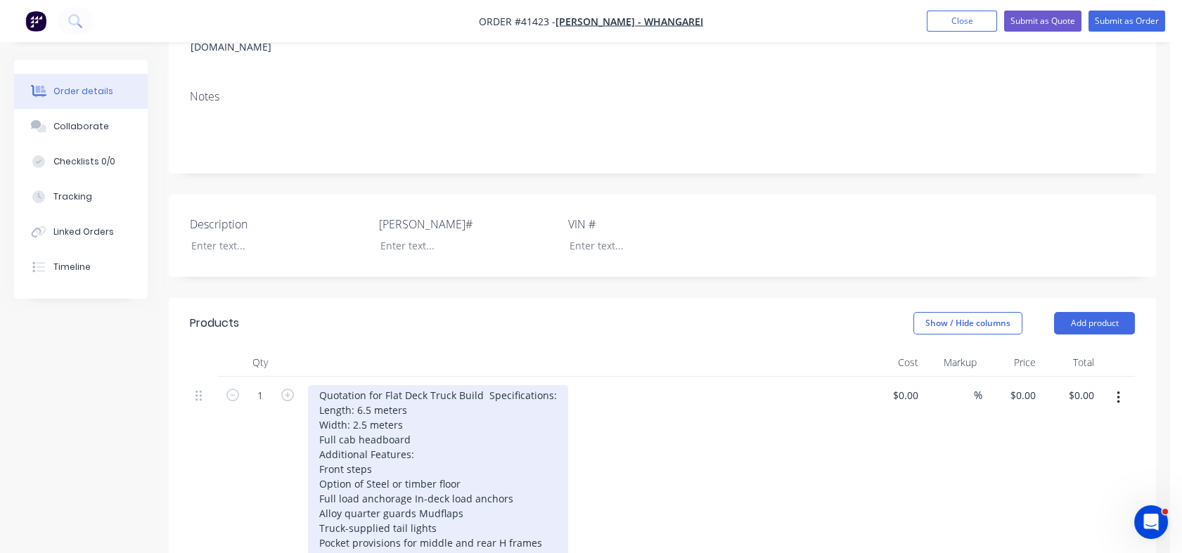
scroll to position [209, 0]
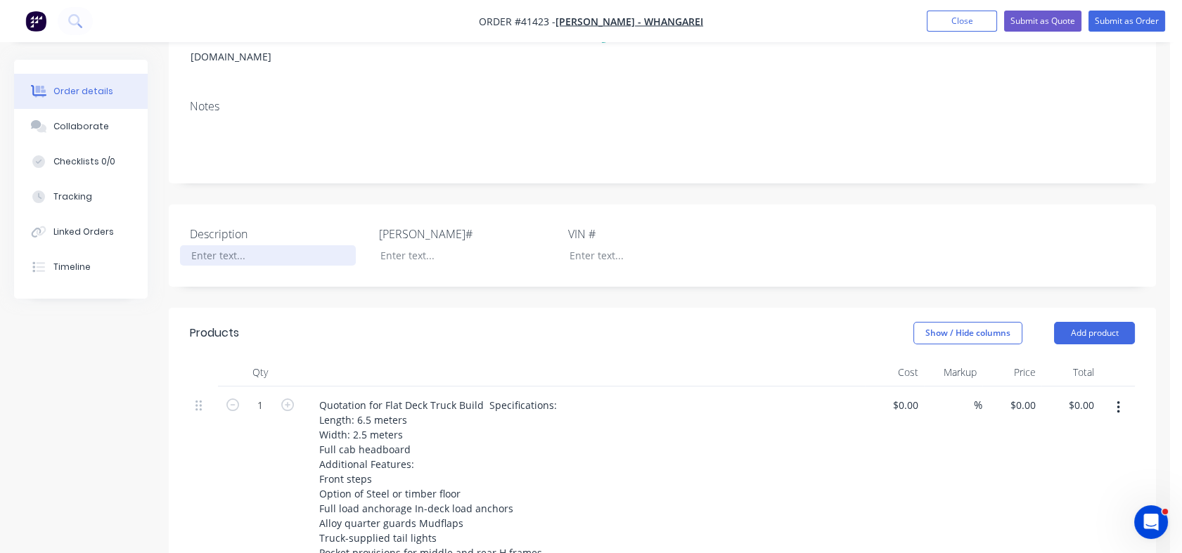
click at [233, 245] on div at bounding box center [268, 255] width 176 height 20
click at [393, 245] on div at bounding box center [457, 255] width 176 height 20
click at [591, 245] on div at bounding box center [646, 255] width 176 height 20
click at [224, 245] on div at bounding box center [268, 255] width 176 height 20
click at [896, 388] on div "$0.00" at bounding box center [894, 522] width 59 height 271
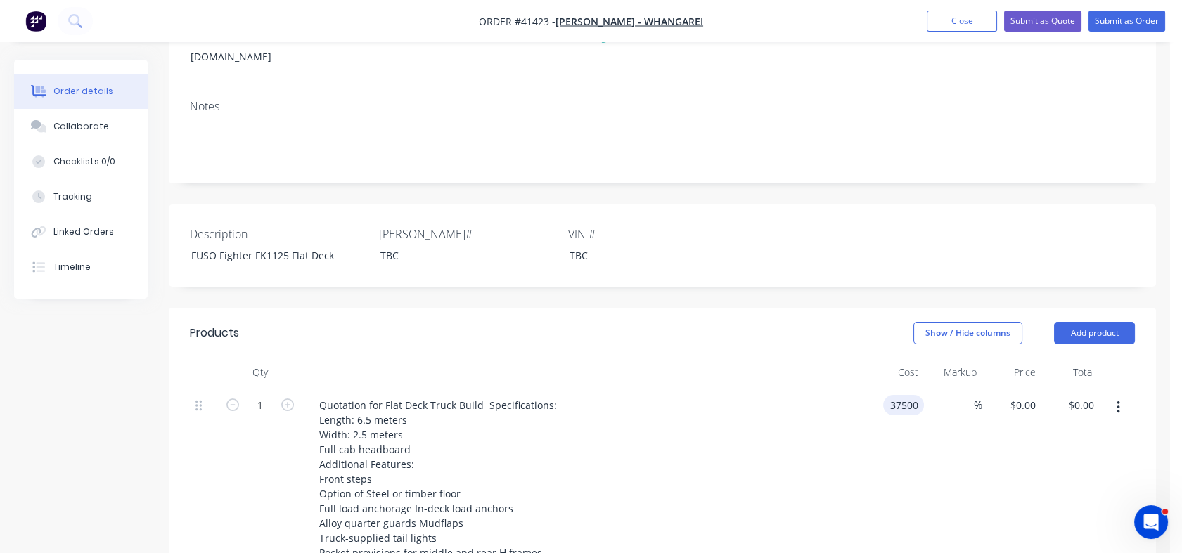
type input "$37,500.00"
click at [898, 423] on div "$37,500.00 37500" at bounding box center [894, 522] width 59 height 271
click at [915, 388] on div "1 Quotation for Flat Deck Truck Build Specifications: Length: 6.5 meters Width:…" at bounding box center [662, 522] width 945 height 271
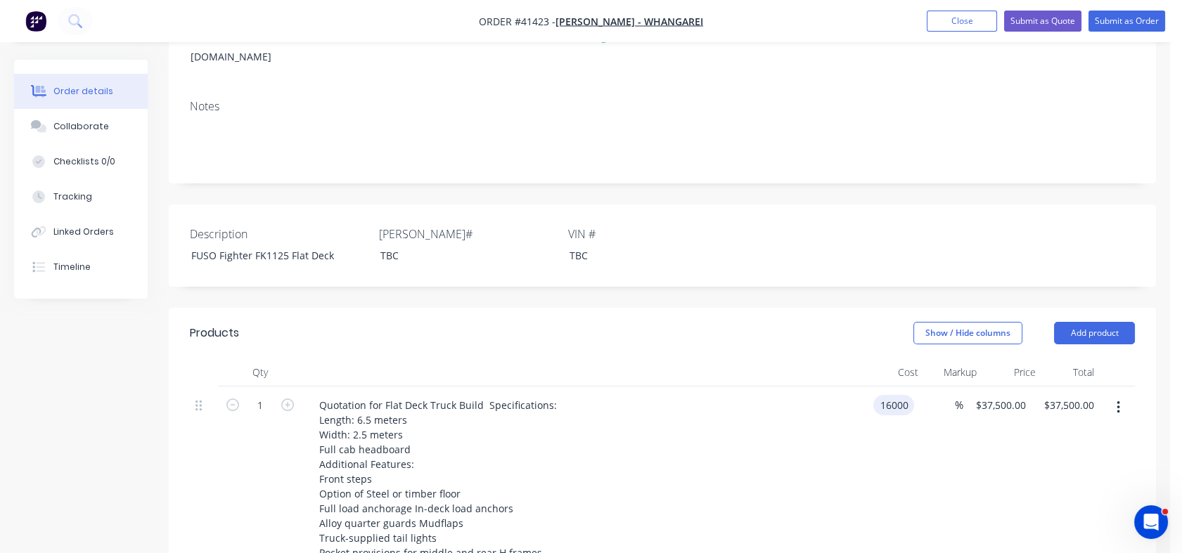
type input "$16,000.00"
click at [924, 413] on div "1 Quotation for Flat Deck Truck Build Specifications: Length: 6.5 meters Width:…" at bounding box center [662, 522] width 945 height 271
click at [993, 395] on div "16000 16000" at bounding box center [1011, 405] width 41 height 20
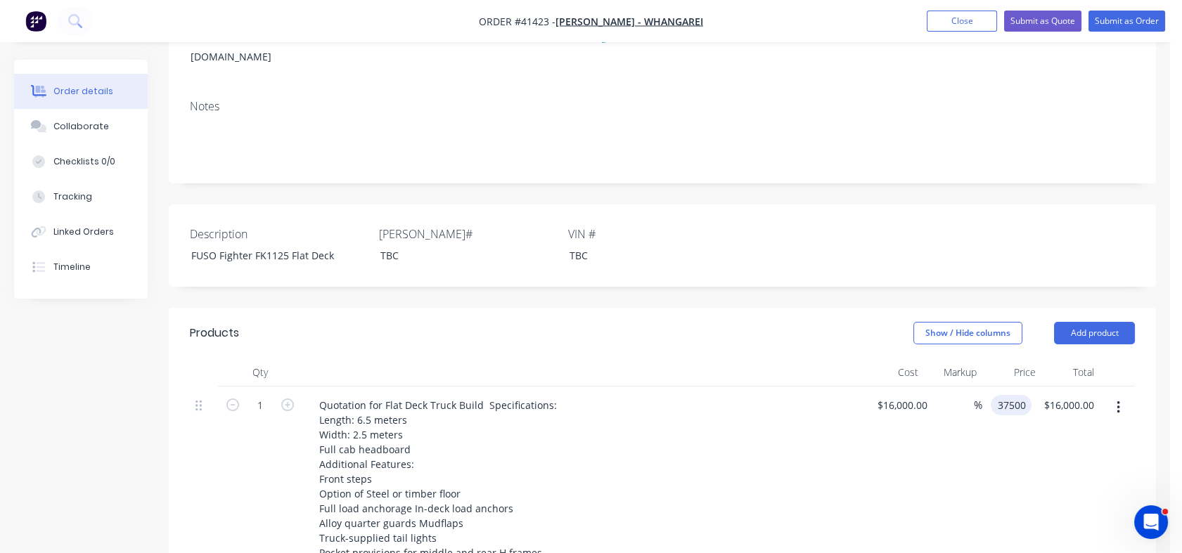
type input "37500"
type input "134.38"
type input "$37,500.00"
click at [1001, 417] on div "$37,500.00 $37,500.00" at bounding box center [1025, 522] width 68 height 271
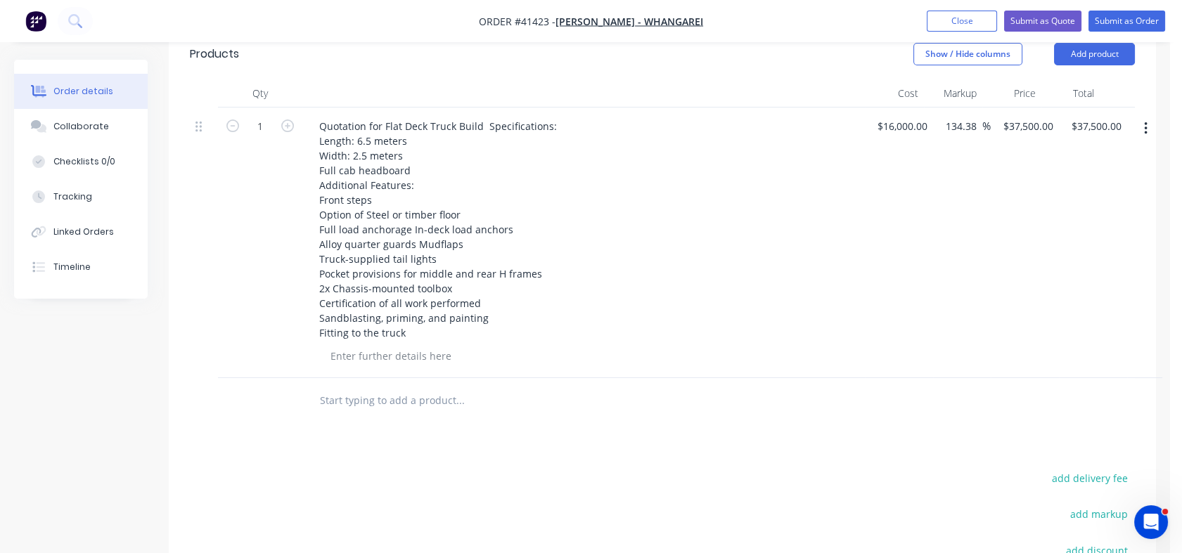
scroll to position [462, 0]
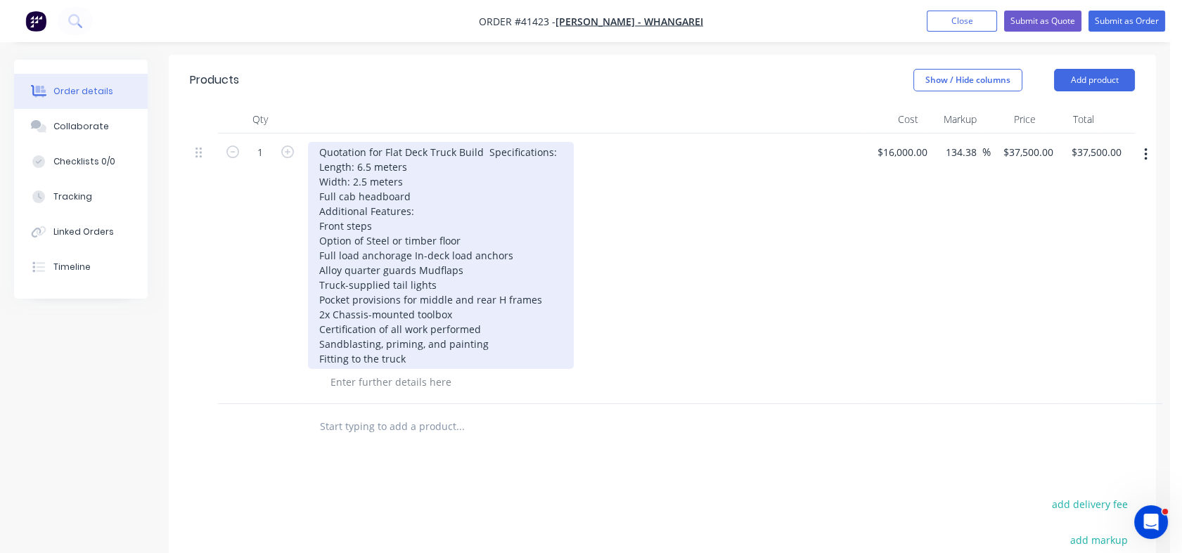
click at [382, 205] on div "Quotation for Flat Deck Truck Build Specifications: Length: 6.5 meters Width: 2…" at bounding box center [441, 255] width 266 height 227
click at [467, 217] on div "Quotation for Flat Deck Truck Build Specifications: Length: 6.5 meters Width: 2…" at bounding box center [441, 255] width 266 height 227
click at [410, 237] on div "Quotation for Flat Deck Truck Build Specifications: Length: 6.5 meters Width: 2…" at bounding box center [441, 255] width 266 height 227
click at [321, 235] on div "Quotation for Flat Deck Truck Build Specifications: Length: 6.5 meters Width: 2…" at bounding box center [441, 255] width 266 height 227
click at [382, 232] on div "Quotation for Flat Deck Truck Build Specifications: Length: 6.5 meters Width: 2…" at bounding box center [442, 255] width 269 height 227
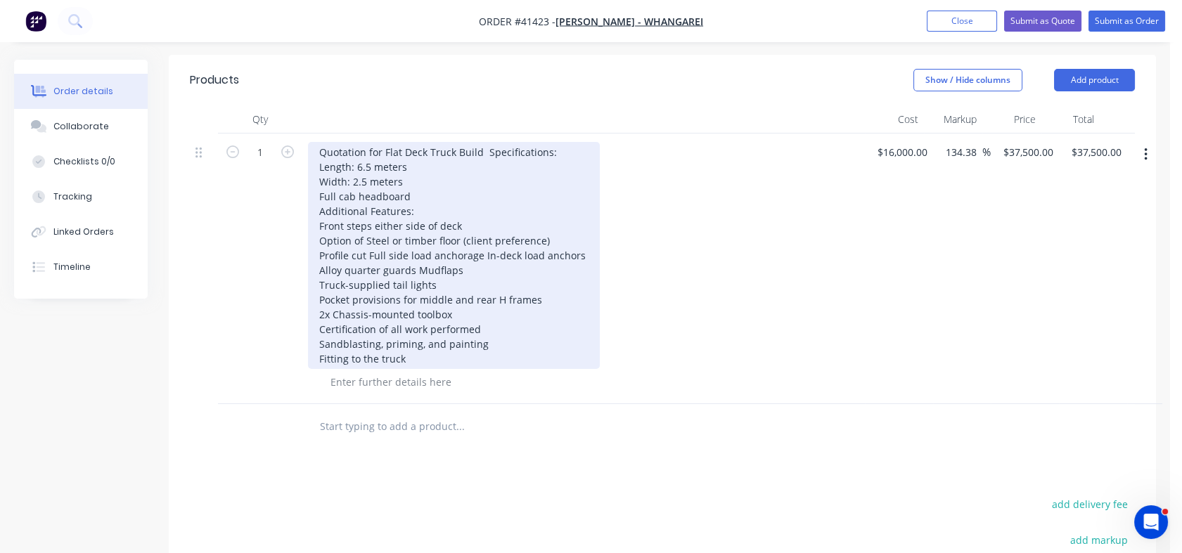
click at [479, 231] on div "Quotation for Flat Deck Truck Build Specifications: Length: 6.5 meters Width: 2…" at bounding box center [454, 255] width 292 height 227
drag, startPoint x: 382, startPoint y: 307, endPoint x: 394, endPoint y: 311, distance: 12.7
click at [394, 311] on div "Quotation for Flat Deck Truck Build Specifications: Length: 6.5 meters Width: 2…" at bounding box center [458, 255] width 300 height 227
click at [377, 308] on div "Quotation for Flat Deck Truck Build Specifications: Length: 6.5 meters Width: 2…" at bounding box center [458, 255] width 300 height 227
drag, startPoint x: 377, startPoint y: 308, endPoint x: 482, endPoint y: 305, distance: 105.5
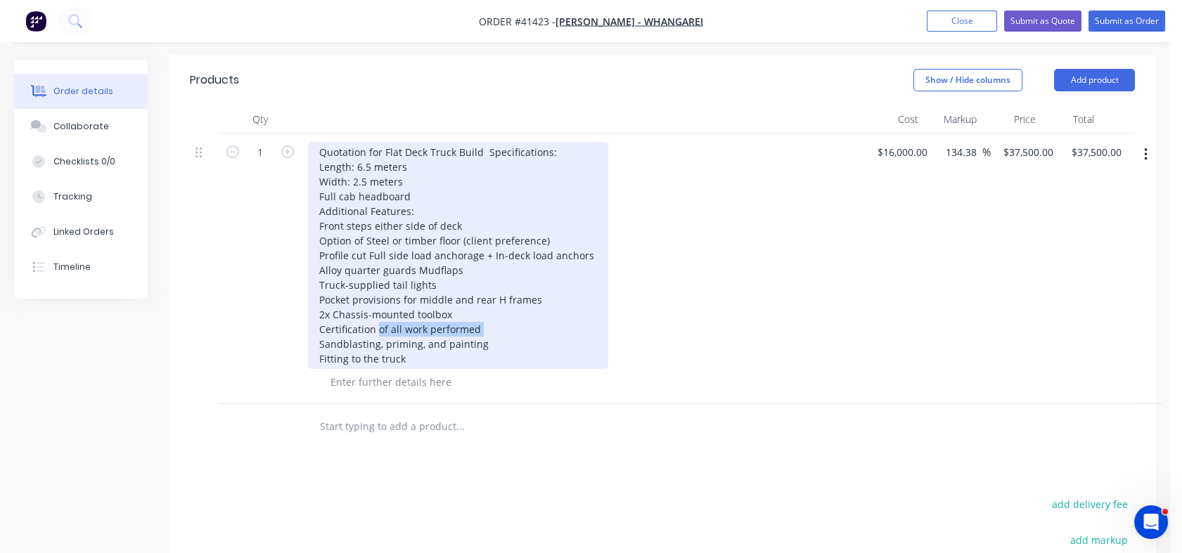
click at [482, 305] on div "Quotation for Flat Deck Truck Build Specifications: Length: 6.5 meters Width: 2…" at bounding box center [458, 255] width 300 height 227
drag, startPoint x: 319, startPoint y: 321, endPoint x: 488, endPoint y: 330, distance: 169.0
click at [488, 330] on div "Quotation for Flat Deck Truck Build Specifications: Length: 6.5 meters Width: 2…" at bounding box center [458, 255] width 300 height 227
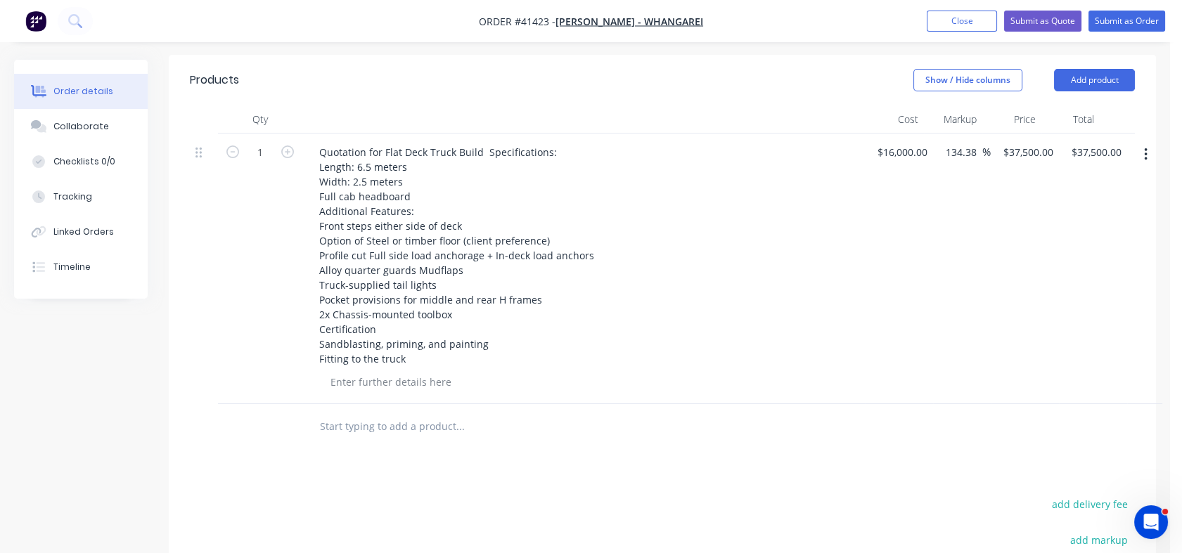
click at [663, 372] on div at bounding box center [589, 382] width 540 height 20
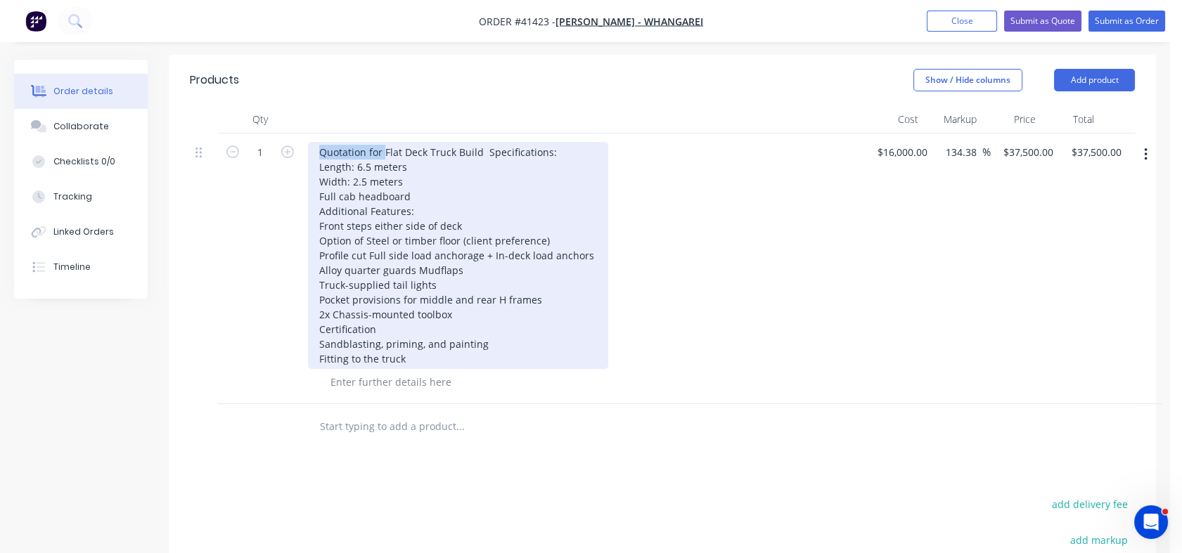
drag, startPoint x: 382, startPoint y: 129, endPoint x: 311, endPoint y: 135, distance: 71.9
click at [311, 142] on div "Quotation for Flat Deck Truck Build Specifications: Length: 6.5 meters Width: 2…" at bounding box center [458, 255] width 300 height 227
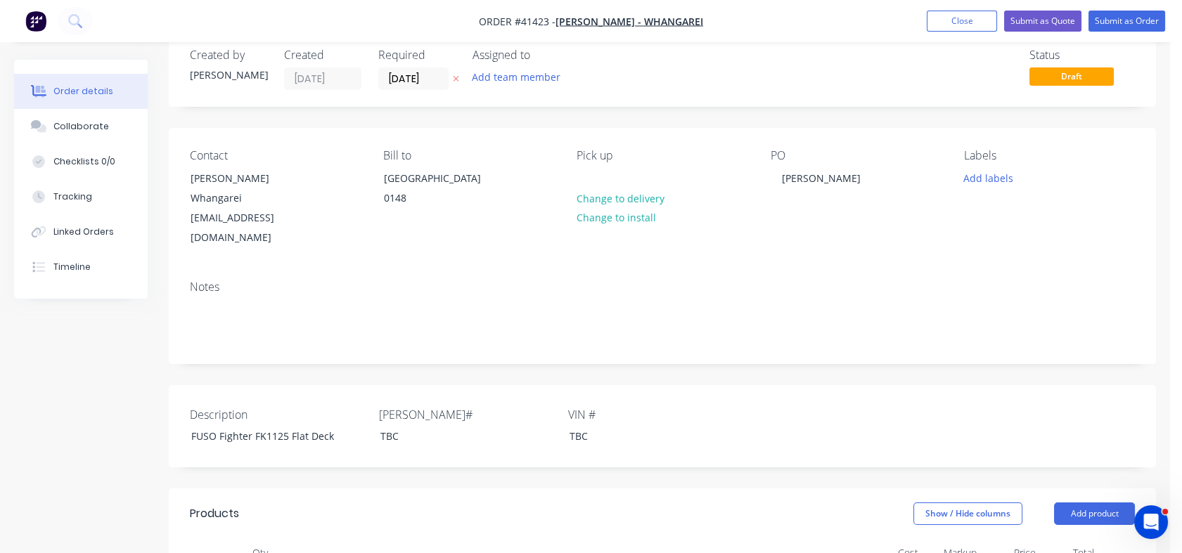
scroll to position [0, 0]
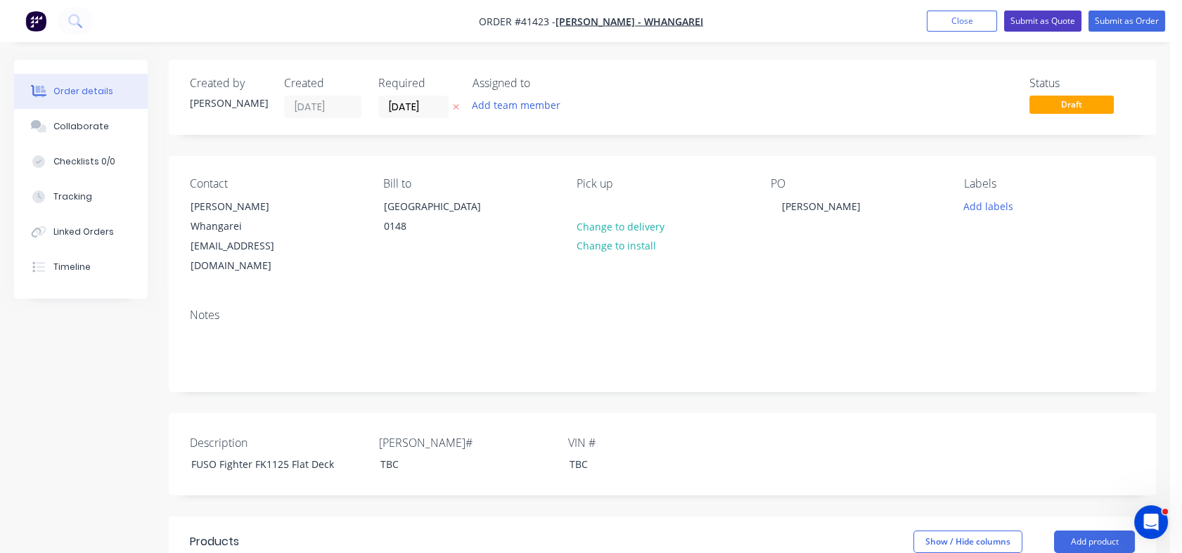
click at [1040, 19] on button "Submit as Quote" at bounding box center [1042, 21] width 77 height 21
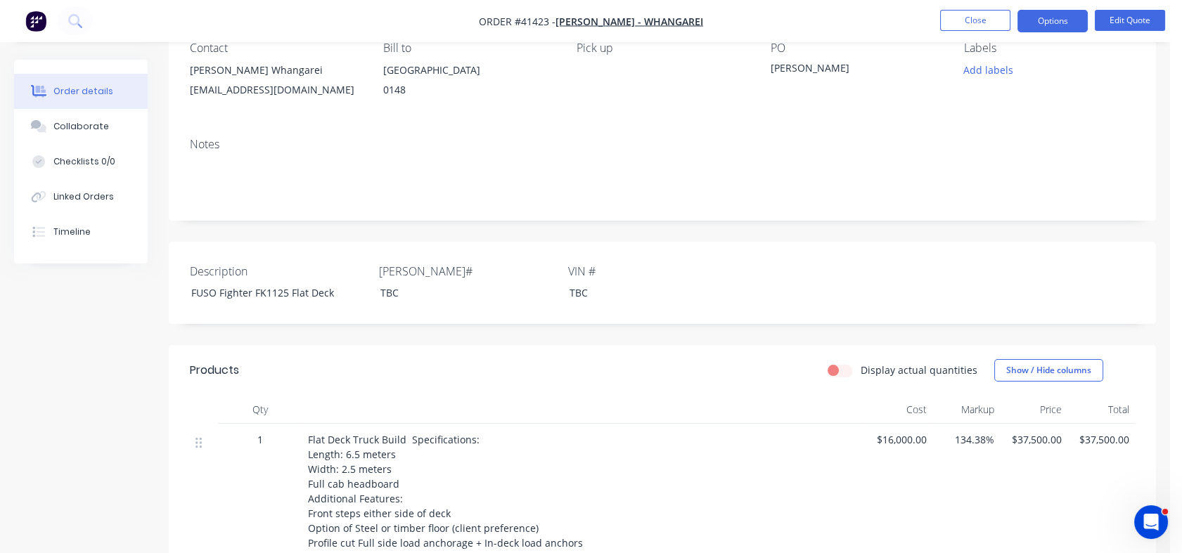
scroll to position [125, 0]
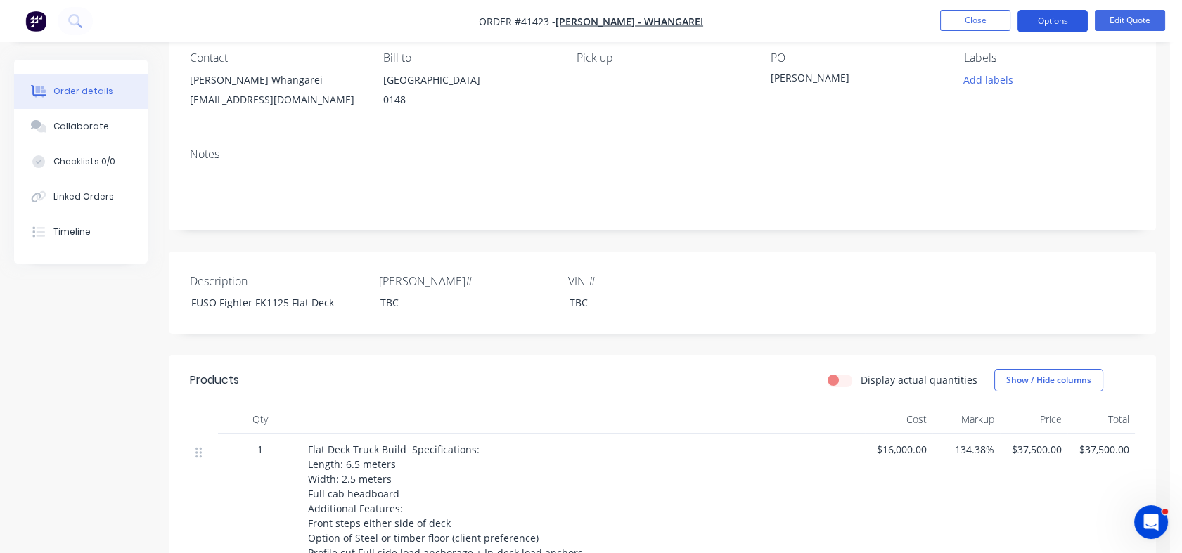
click at [1055, 19] on button "Options" at bounding box center [1052, 21] width 70 height 22
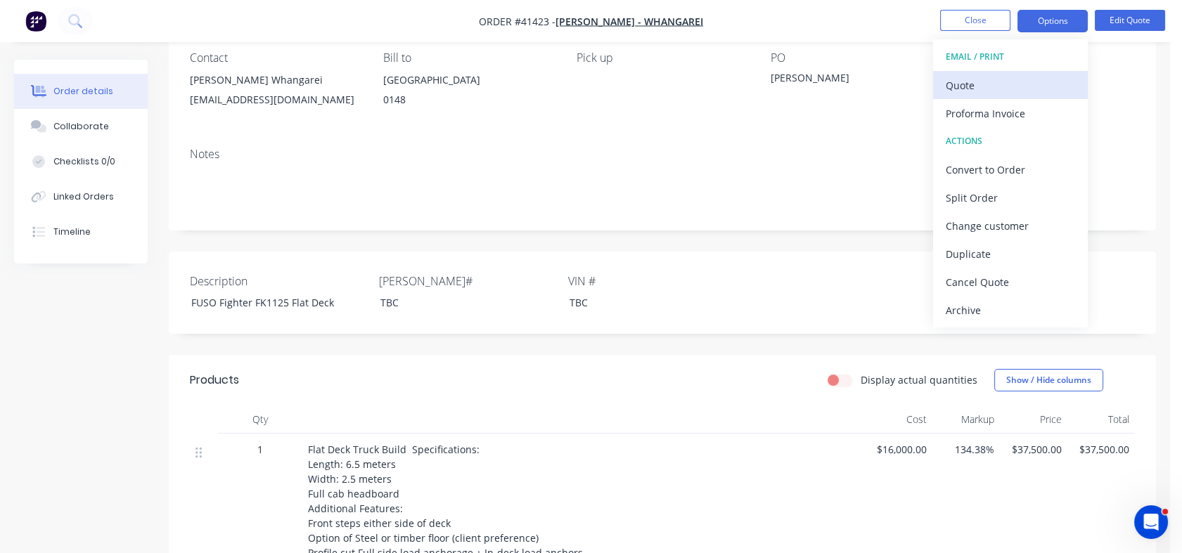
click at [965, 82] on div "Quote" at bounding box center [1010, 85] width 129 height 20
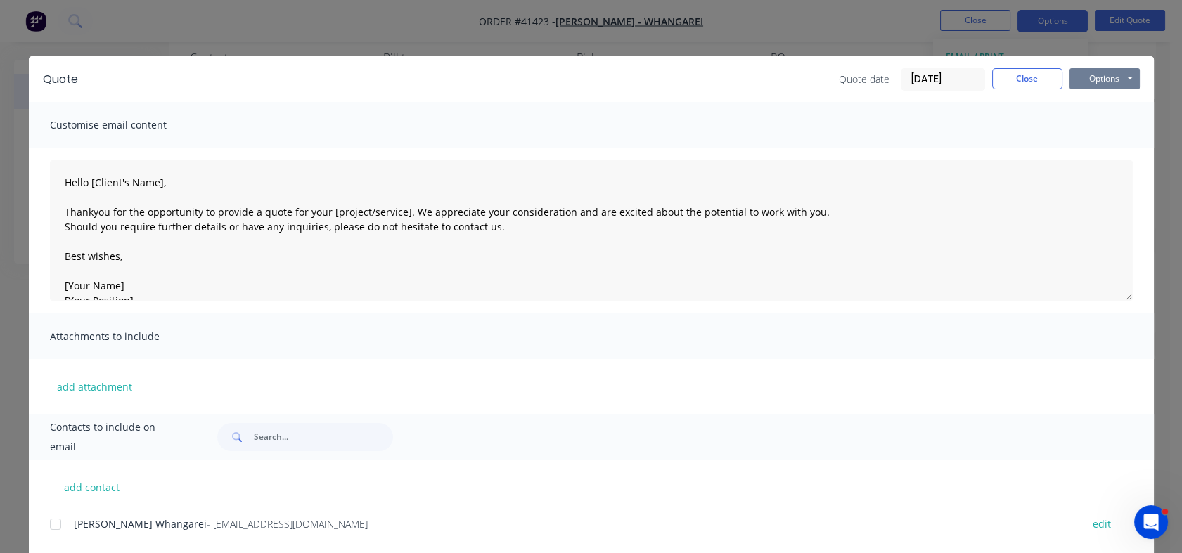
click at [1121, 75] on button "Options" at bounding box center [1104, 78] width 70 height 21
click at [1104, 105] on button "Preview" at bounding box center [1114, 103] width 90 height 23
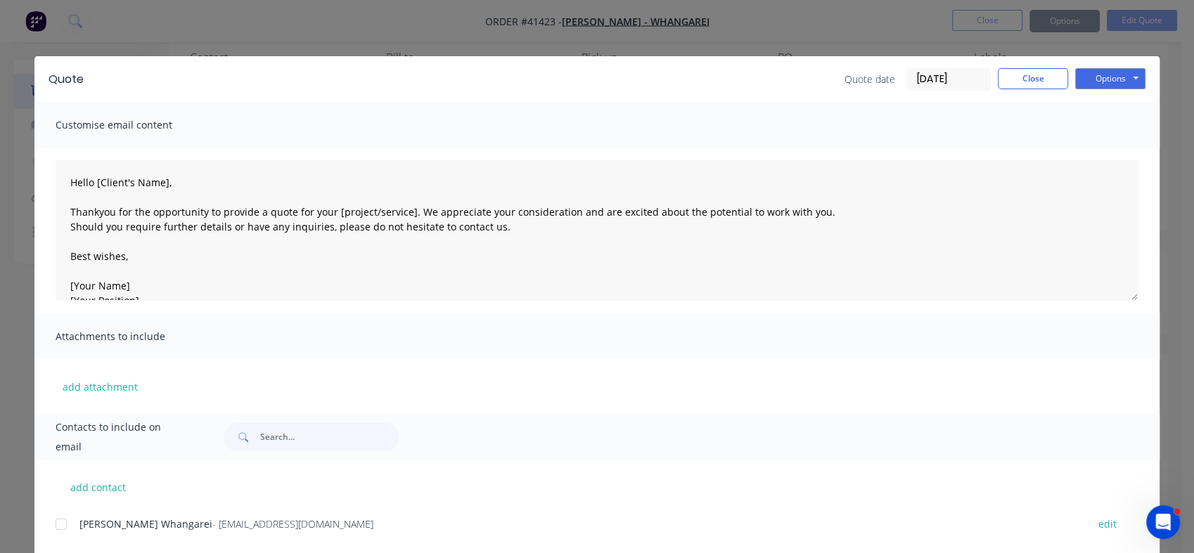
type textarea "Hello [Client's Name], Thankyou for the opportunity to provide a quote for your…"
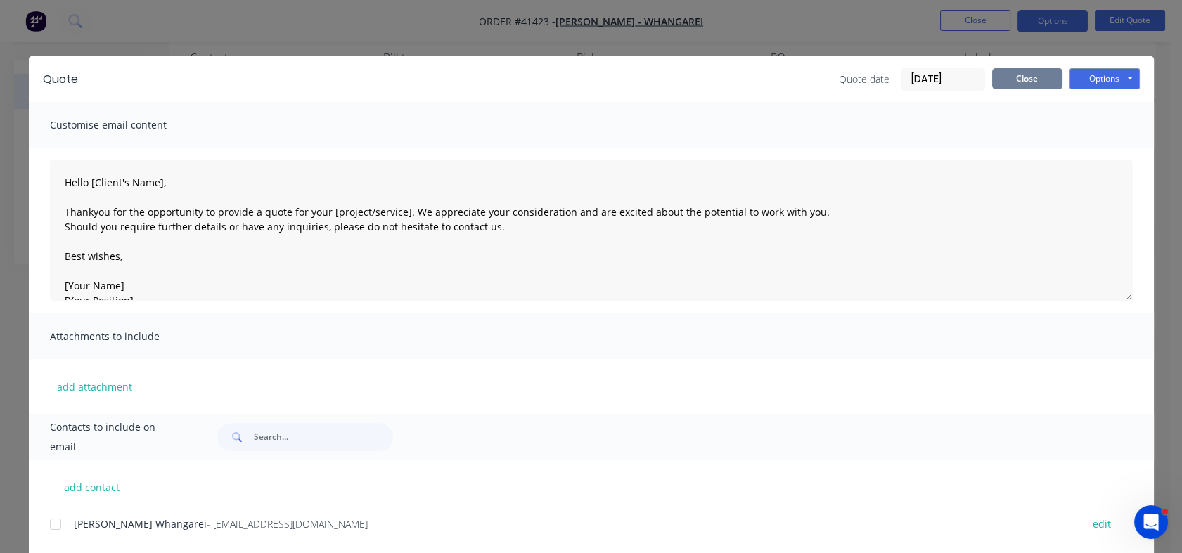
click at [1012, 82] on button "Close" at bounding box center [1027, 78] width 70 height 21
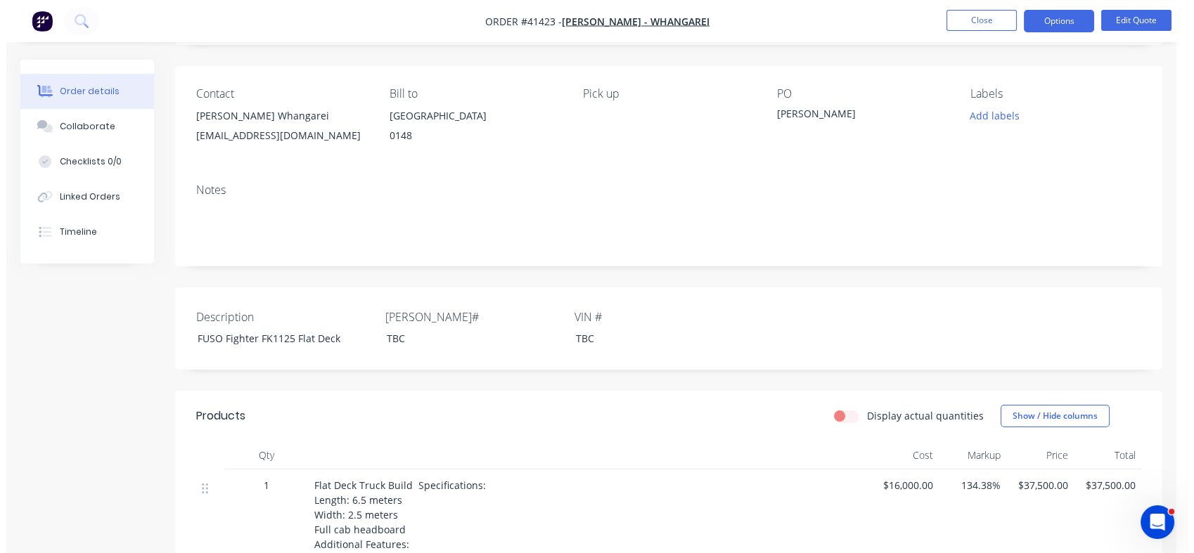
scroll to position [0, 0]
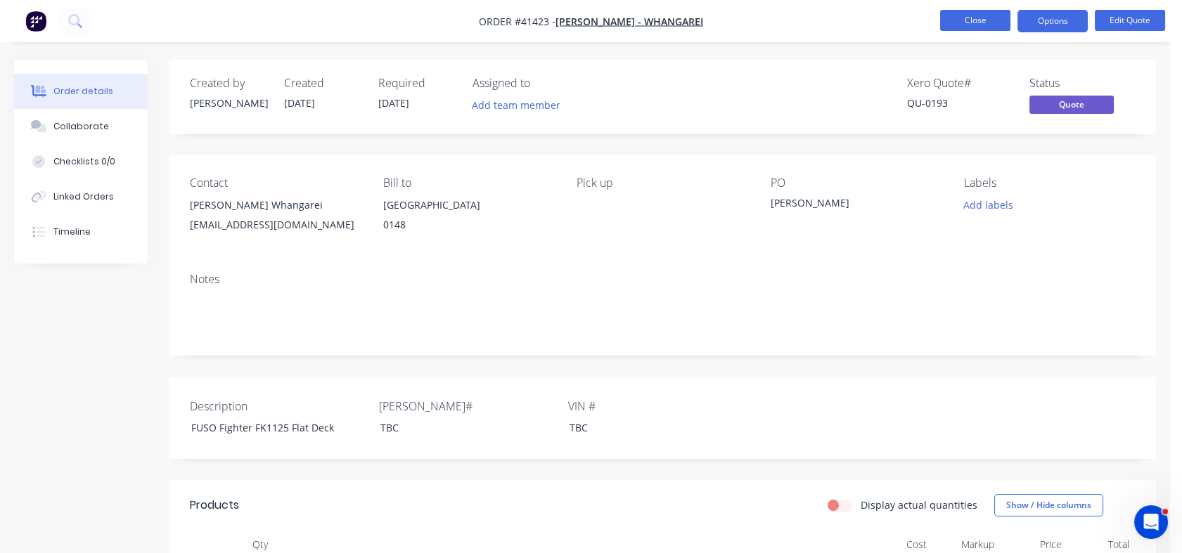
click at [962, 20] on button "Close" at bounding box center [975, 20] width 70 height 21
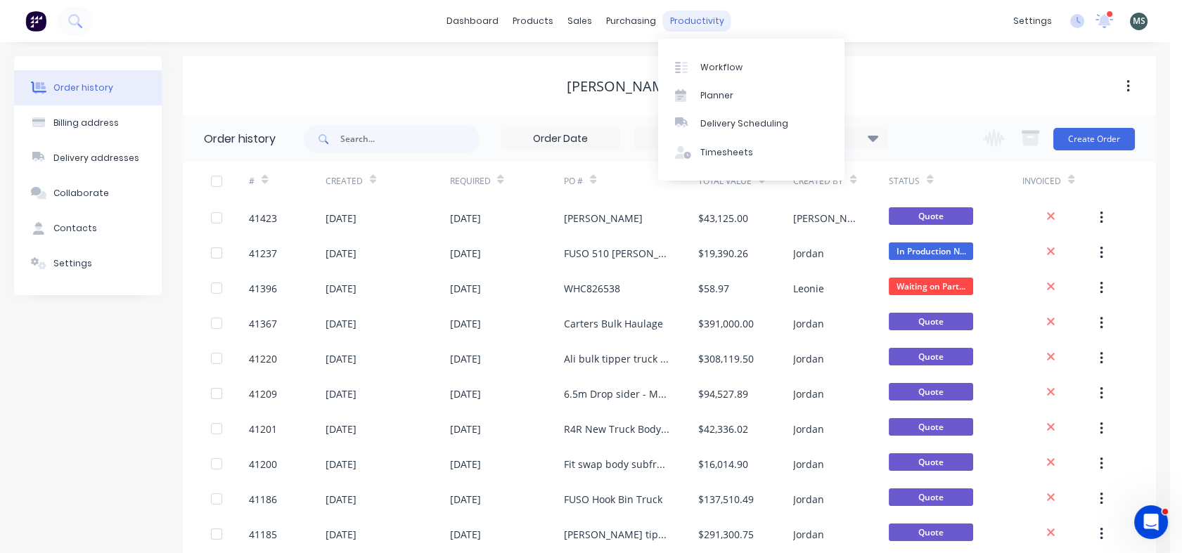
click at [681, 19] on div "productivity" at bounding box center [697, 21] width 68 height 21
click at [708, 66] on div "Workflow" at bounding box center [721, 67] width 42 height 13
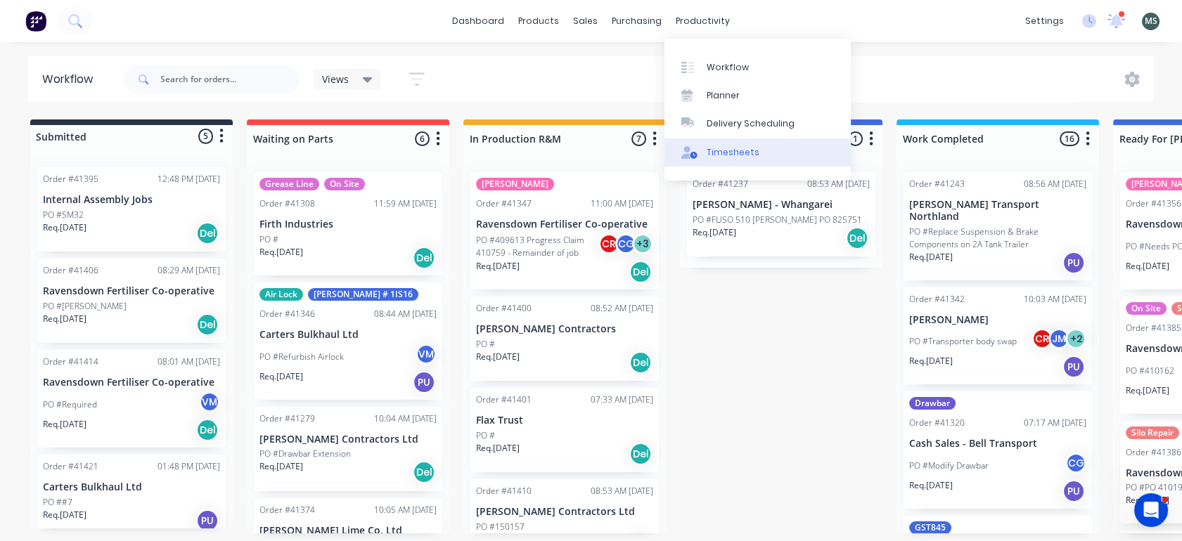
click at [721, 151] on div "Timesheets" at bounding box center [733, 152] width 53 height 13
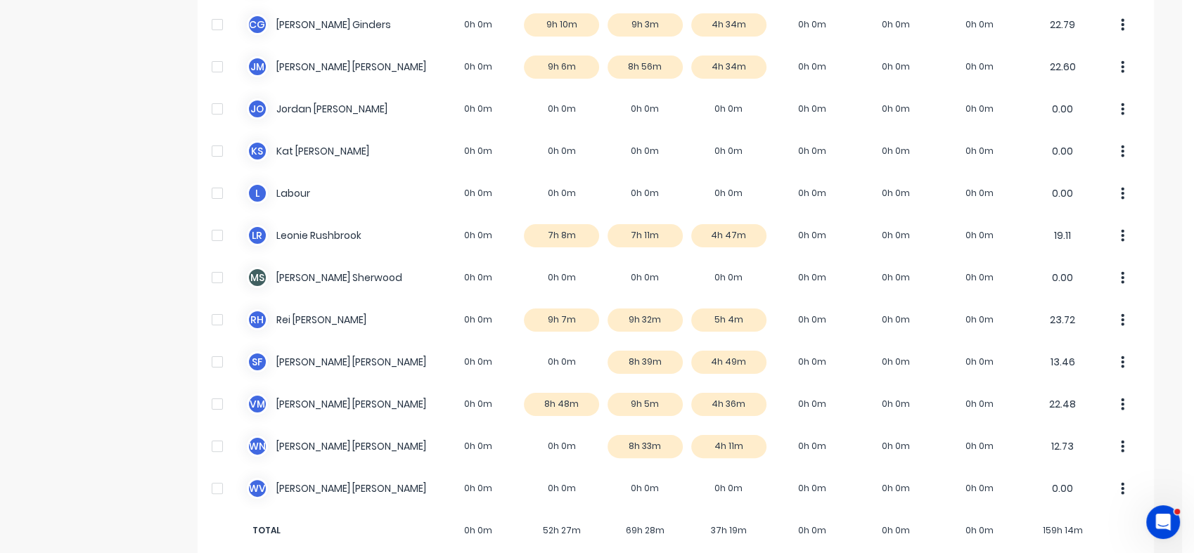
scroll to position [247, 0]
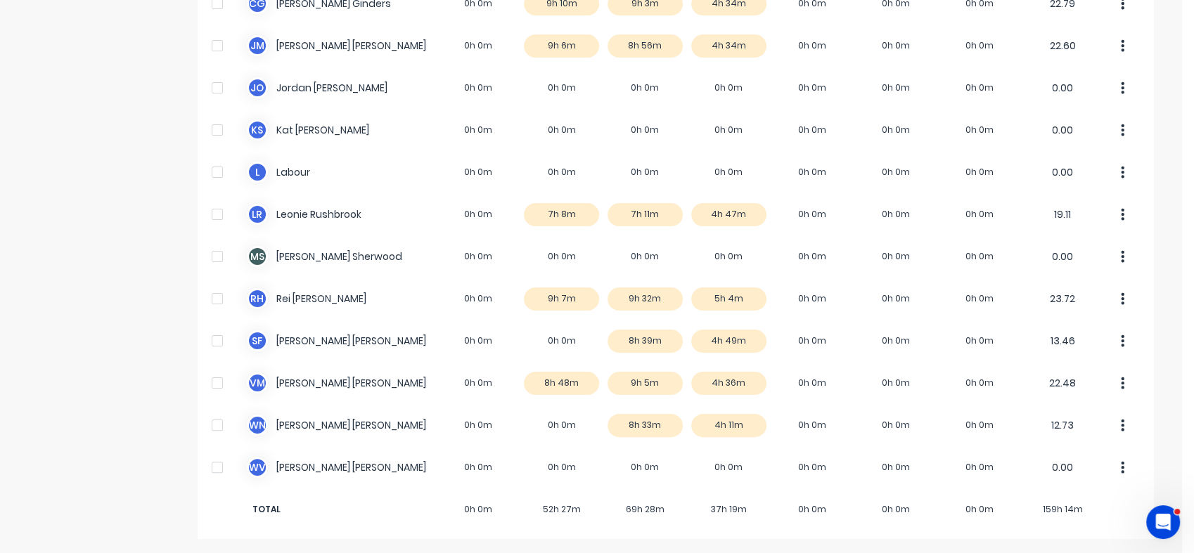
click at [1193, 327] on html "dashboard products sales purchasing productivity dashboard products Product Cat…" at bounding box center [597, 276] width 1194 height 553
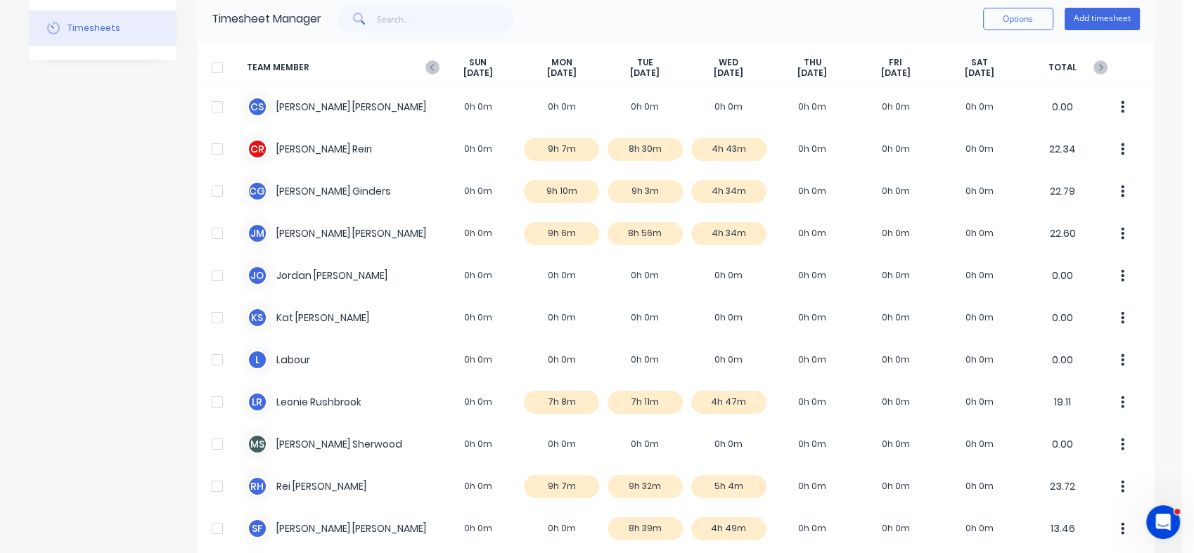
scroll to position [0, 0]
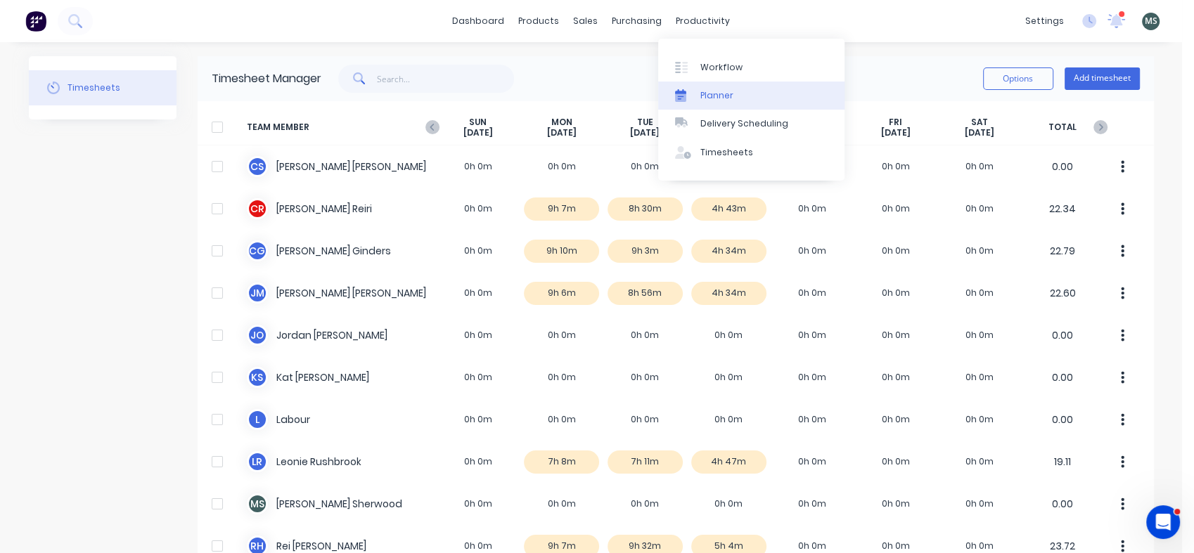
click at [723, 98] on div "Planner" at bounding box center [716, 95] width 33 height 13
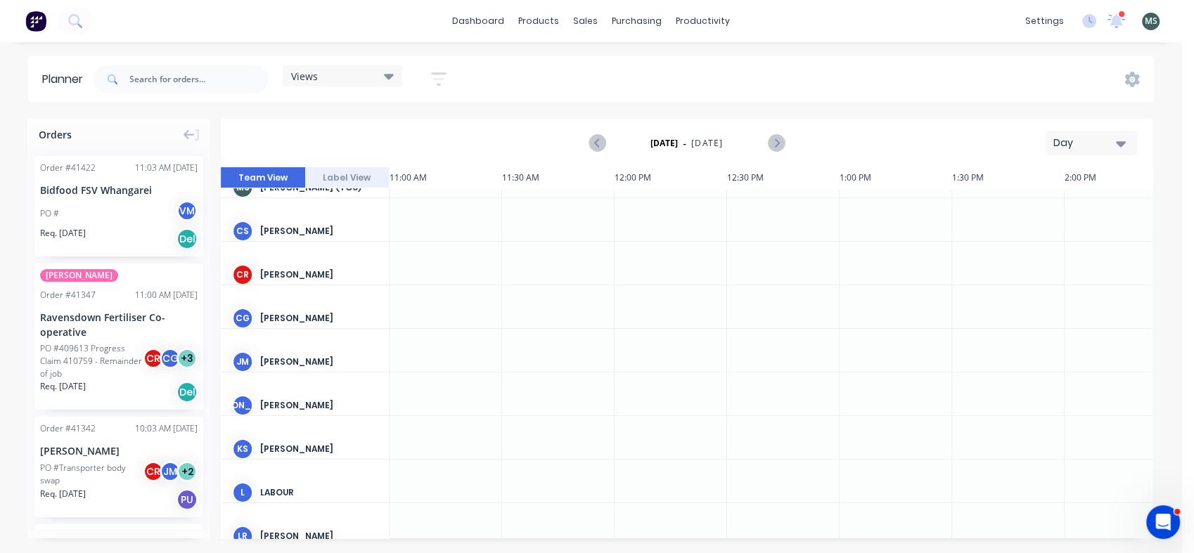
scroll to position [5, 900]
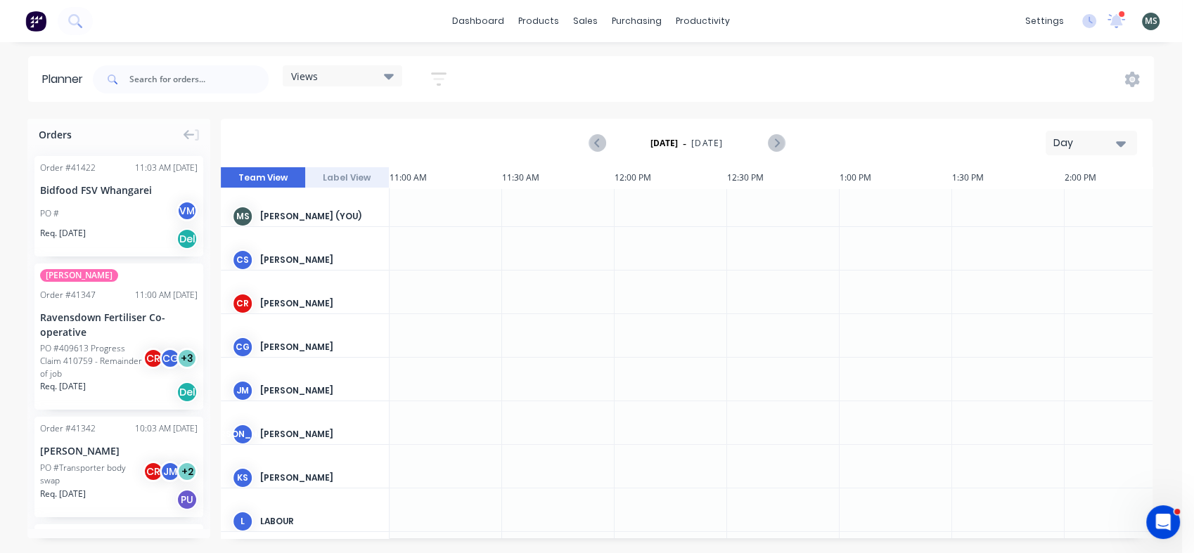
click at [388, 75] on icon at bounding box center [389, 77] width 10 height 6
click at [333, 208] on button "Work Planner 1" at bounding box center [368, 208] width 150 height 16
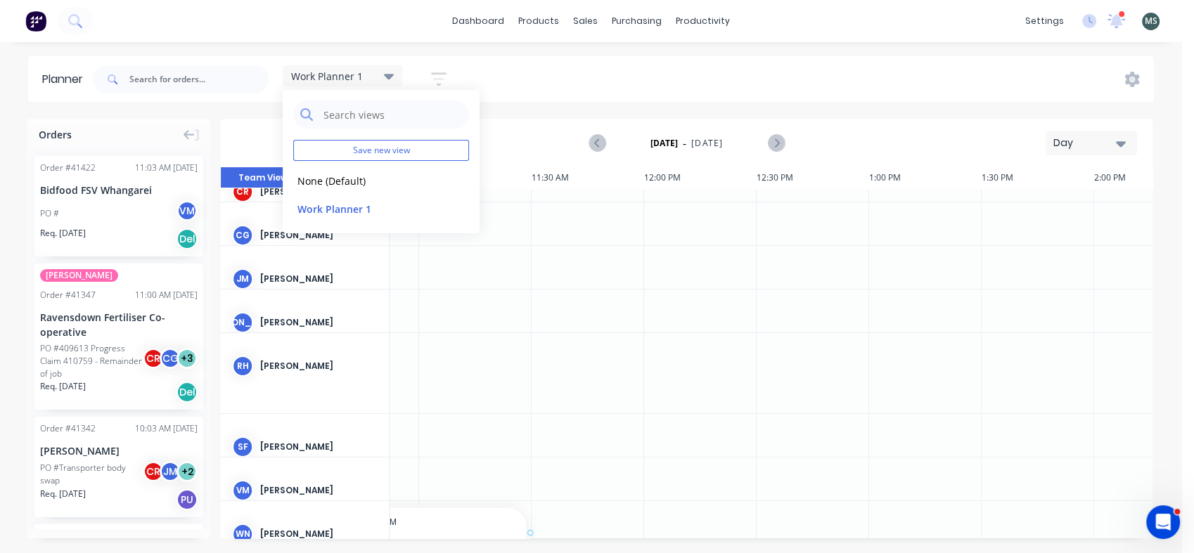
scroll to position [30, 866]
drag, startPoint x: 111, startPoint y: 228, endPoint x: 418, endPoint y: 489, distance: 403.0
click at [1084, 22] on icon at bounding box center [1089, 21] width 14 height 14
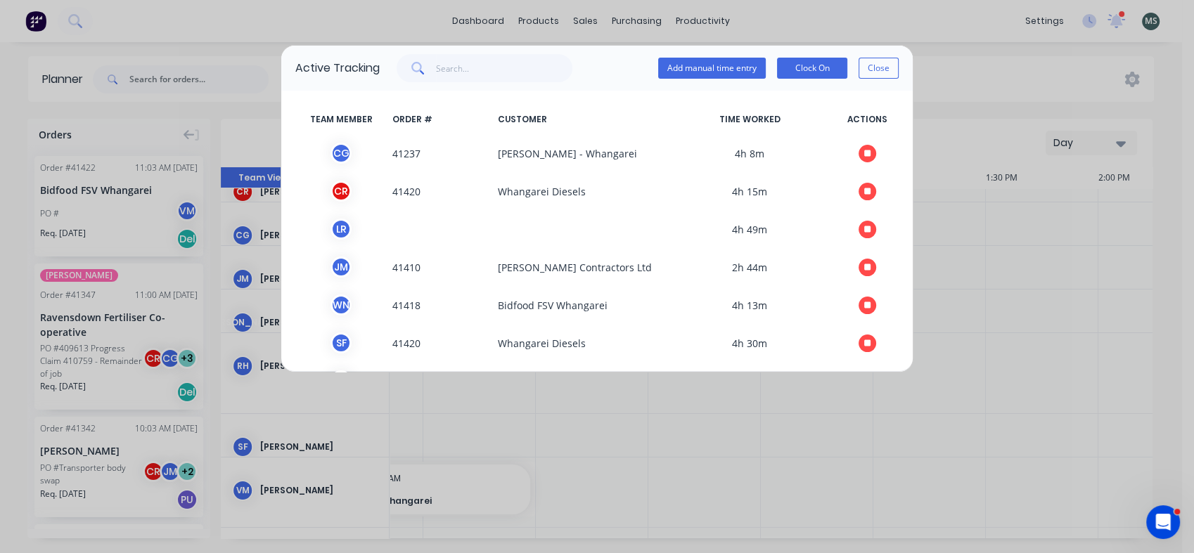
scroll to position [0, 0]
click at [877, 65] on button "Close" at bounding box center [878, 68] width 40 height 21
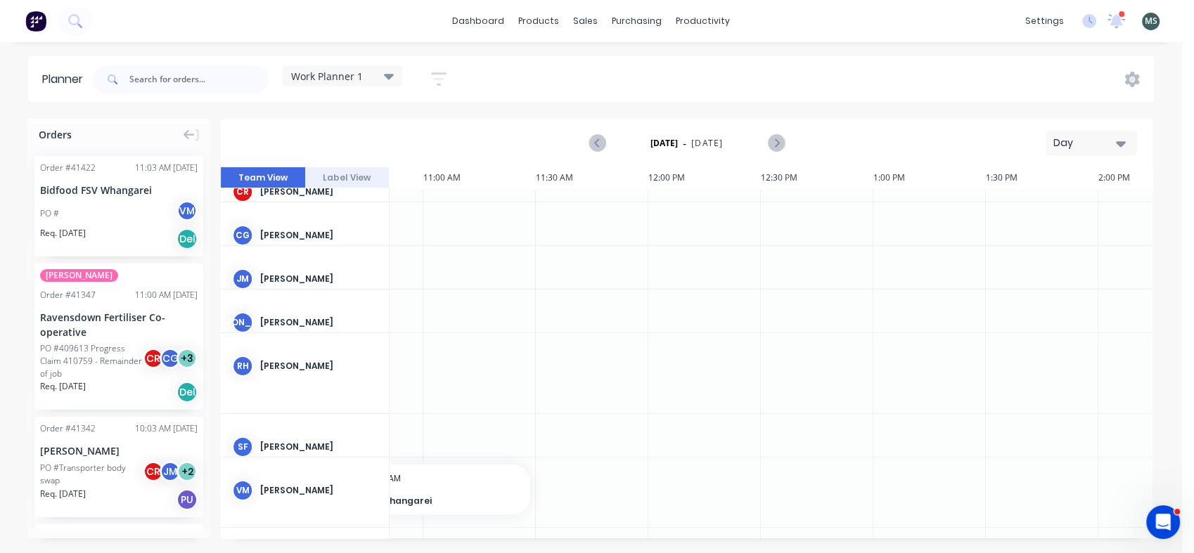
drag, startPoint x: 1152, startPoint y: 325, endPoint x: 1159, endPoint y: 392, distance: 67.1
click at [1159, 392] on div "Orders Order # 41422 11:03 AM [DATE] Bidfood FSV Whangarei PO # VM Req. [DATE] …" at bounding box center [591, 336] width 1182 height 434
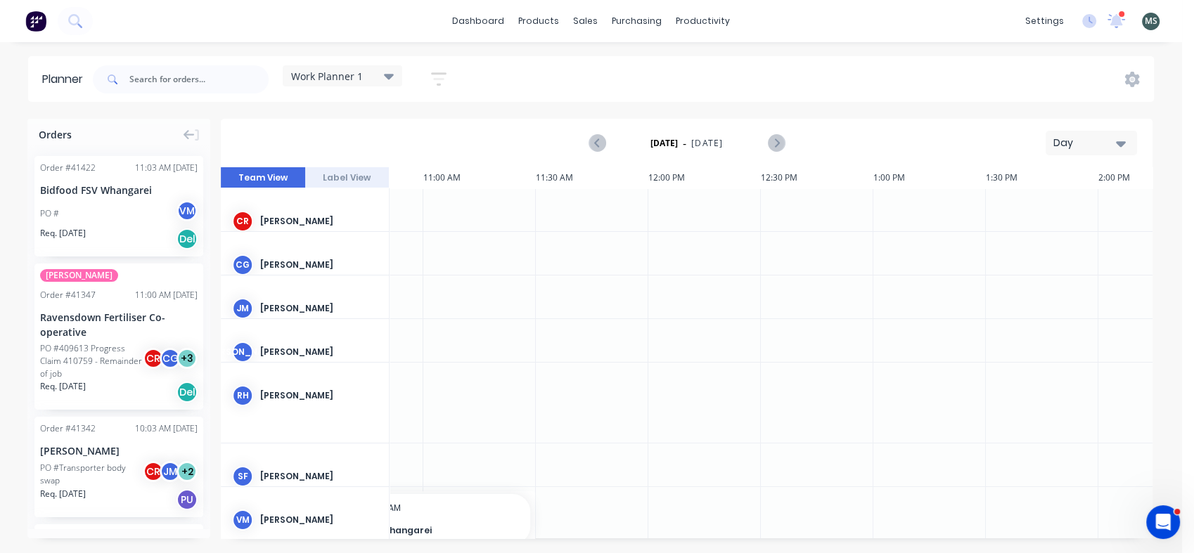
scroll to position [79, 866]
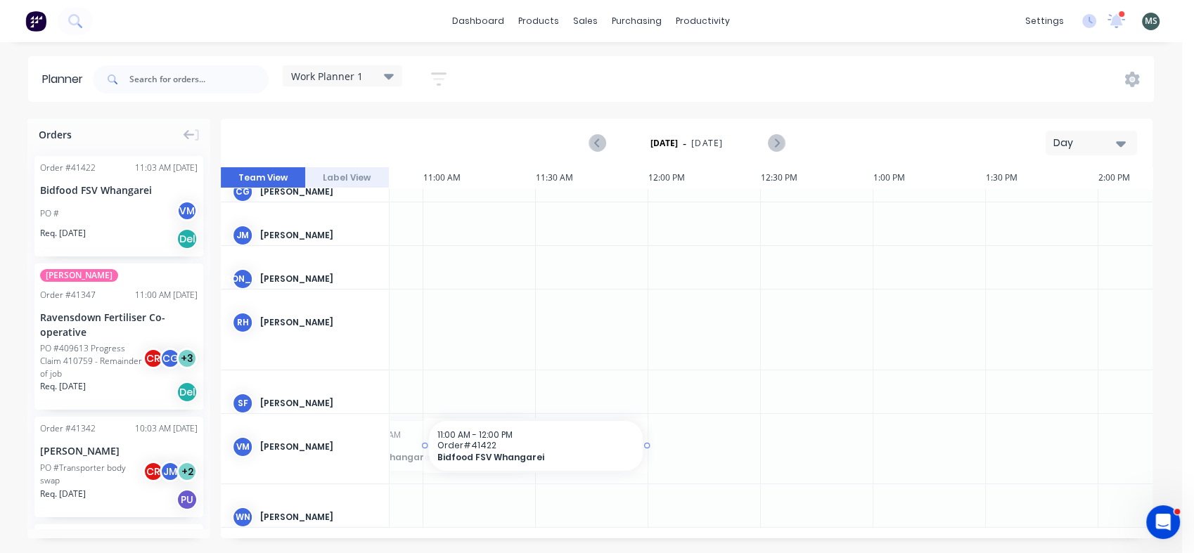
drag, startPoint x: 462, startPoint y: 456, endPoint x: 592, endPoint y: 454, distance: 130.1
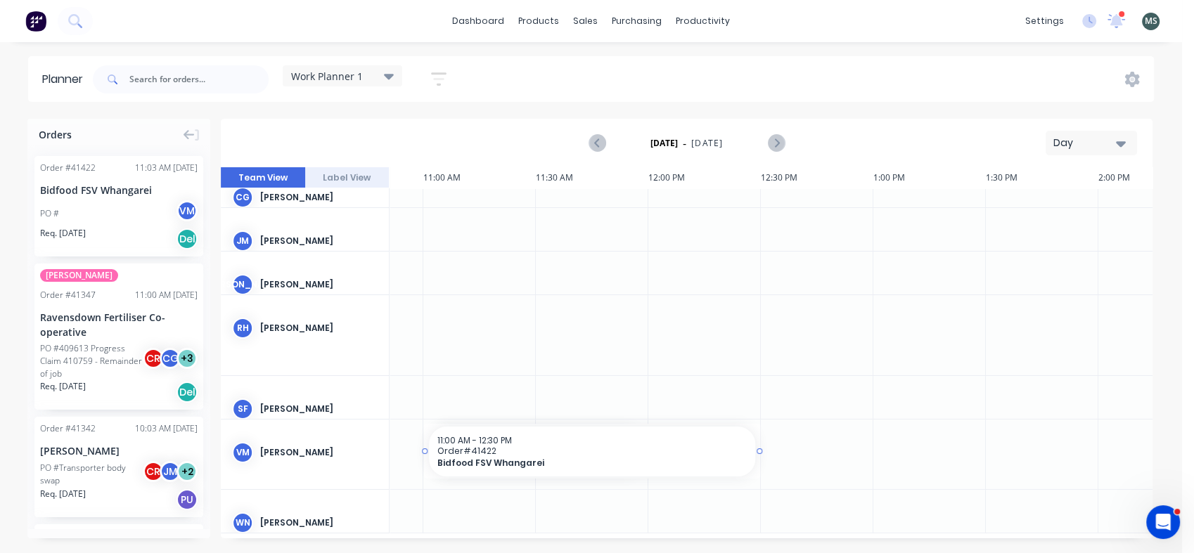
drag, startPoint x: 647, startPoint y: 452, endPoint x: 723, endPoint y: 456, distance: 76.7
drag, startPoint x: 95, startPoint y: 486, endPoint x: 429, endPoint y: 322, distance: 372.2
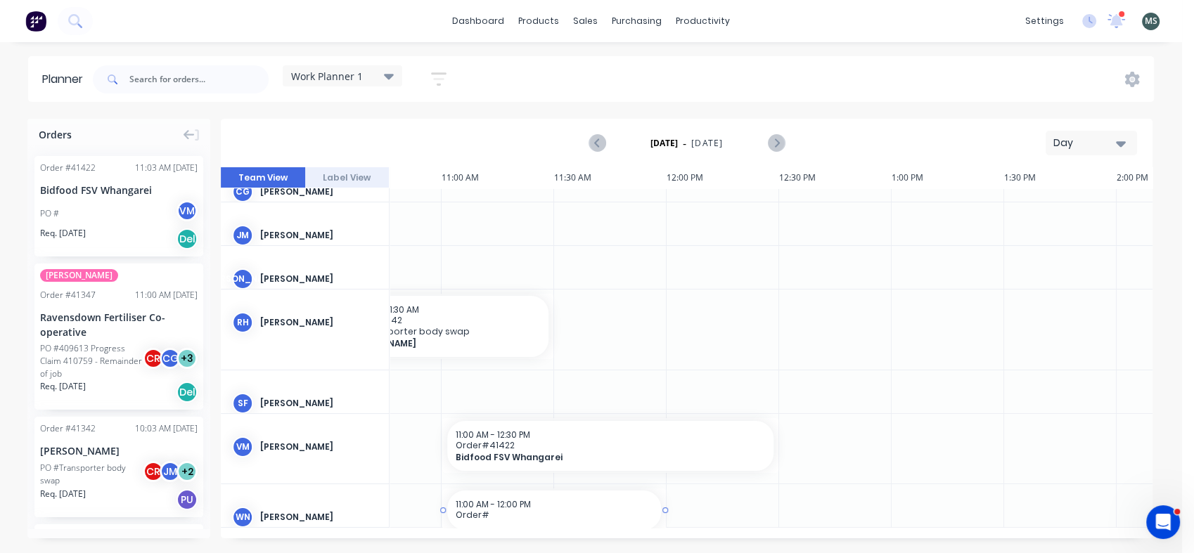
drag, startPoint x: 603, startPoint y: 531, endPoint x: 517, endPoint y: 534, distance: 85.8
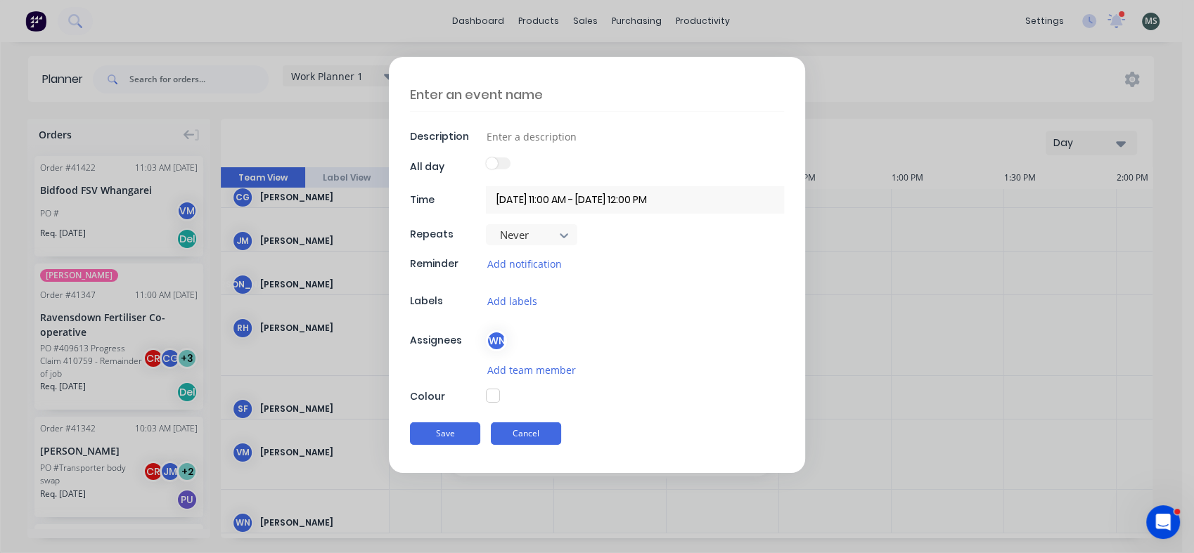
click at [536, 429] on button "Cancel" at bounding box center [526, 434] width 70 height 22
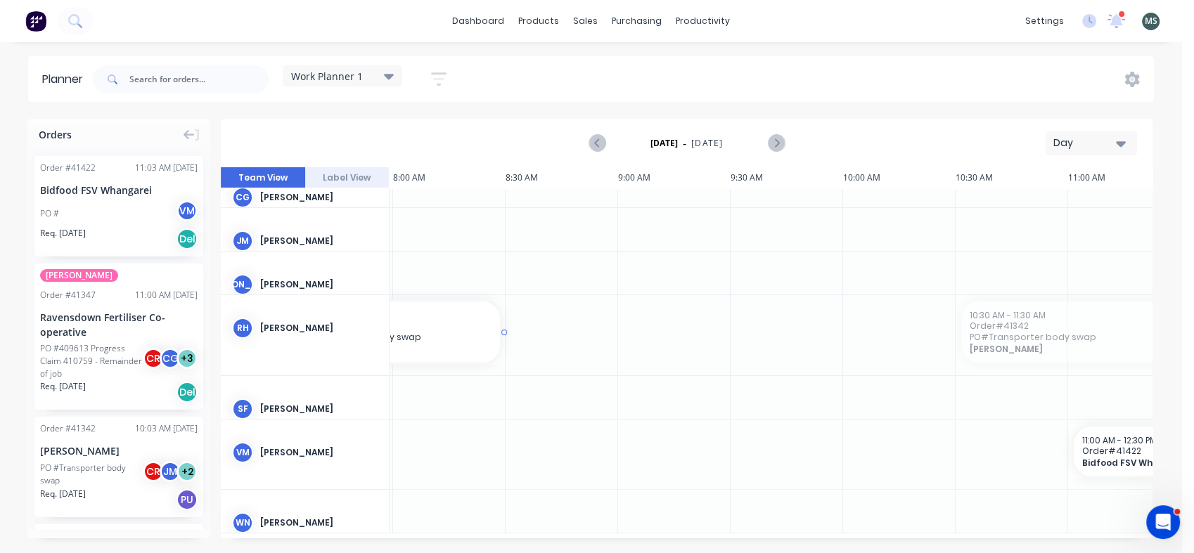
scroll to position [67, 218]
drag, startPoint x: 487, startPoint y: 321, endPoint x: 1050, endPoint y: 311, distance: 563.2
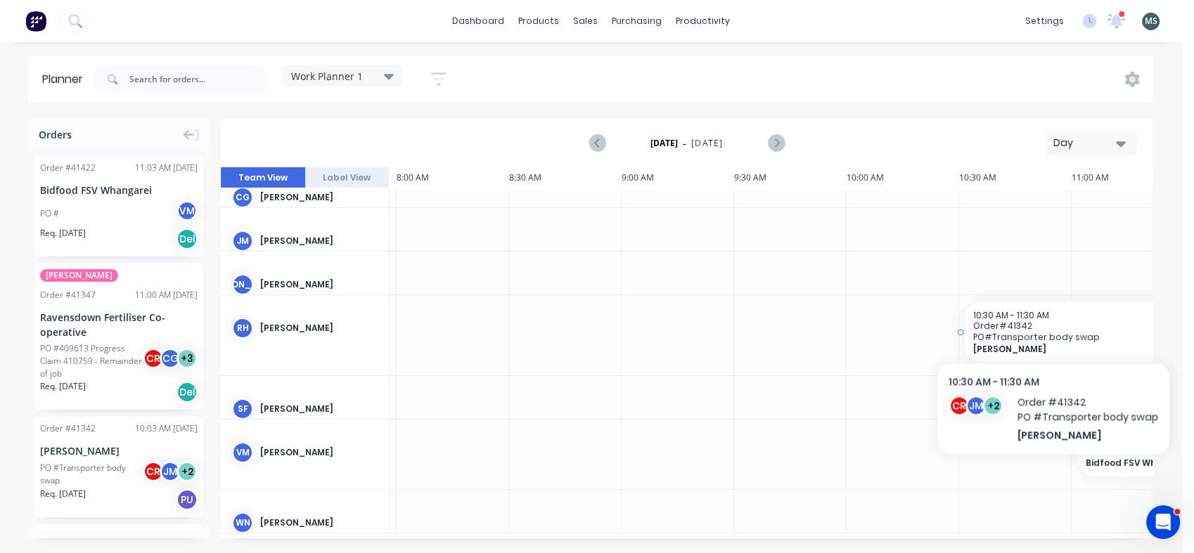
click at [1052, 326] on span "Order # 41342" at bounding box center [1071, 326] width 197 height 11
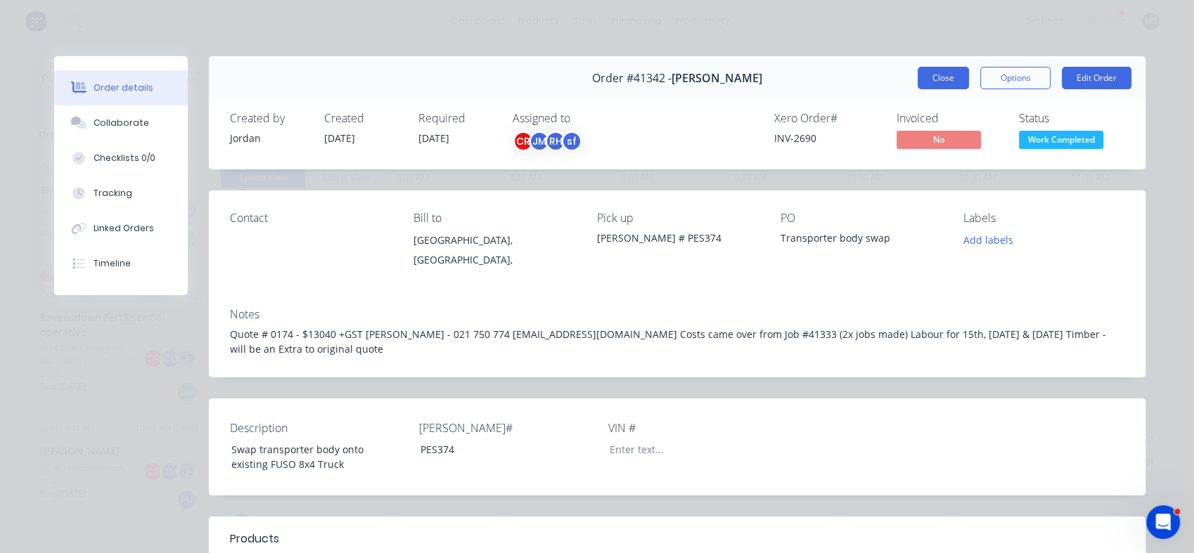
click at [931, 67] on button "Close" at bounding box center [942, 78] width 51 height 22
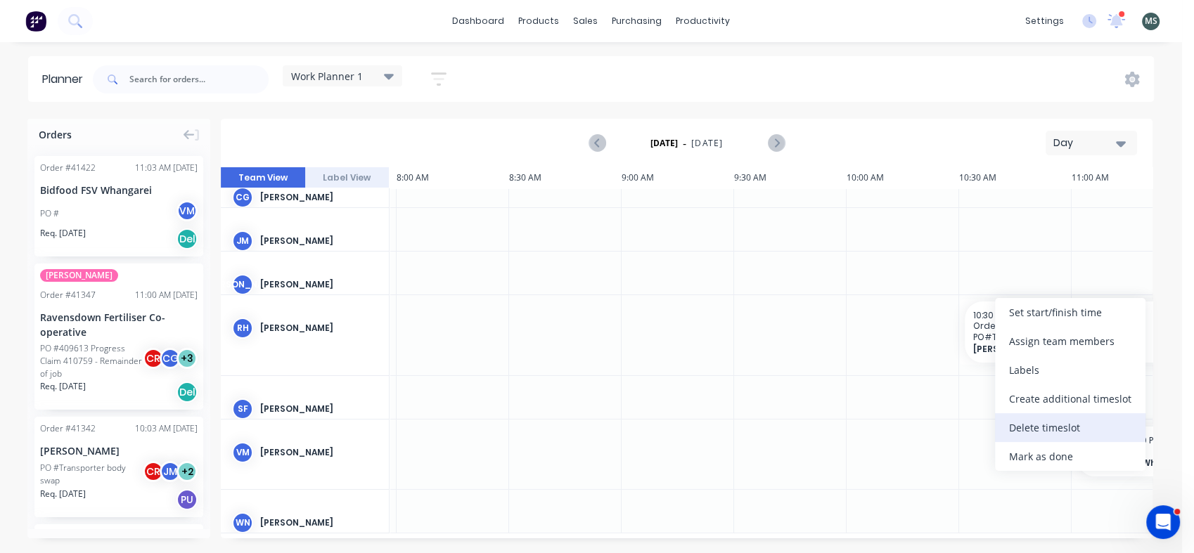
click at [1034, 439] on div "Delete timeslot" at bounding box center [1070, 427] width 150 height 29
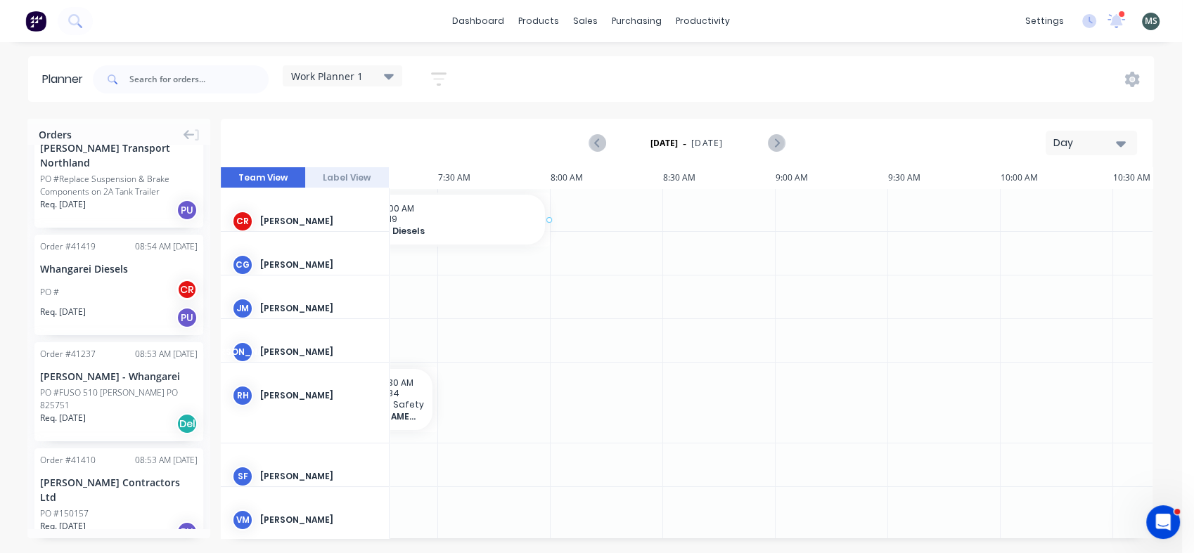
scroll to position [0, 56]
drag, startPoint x: 114, startPoint y: 283, endPoint x: 414, endPoint y: 214, distance: 308.0
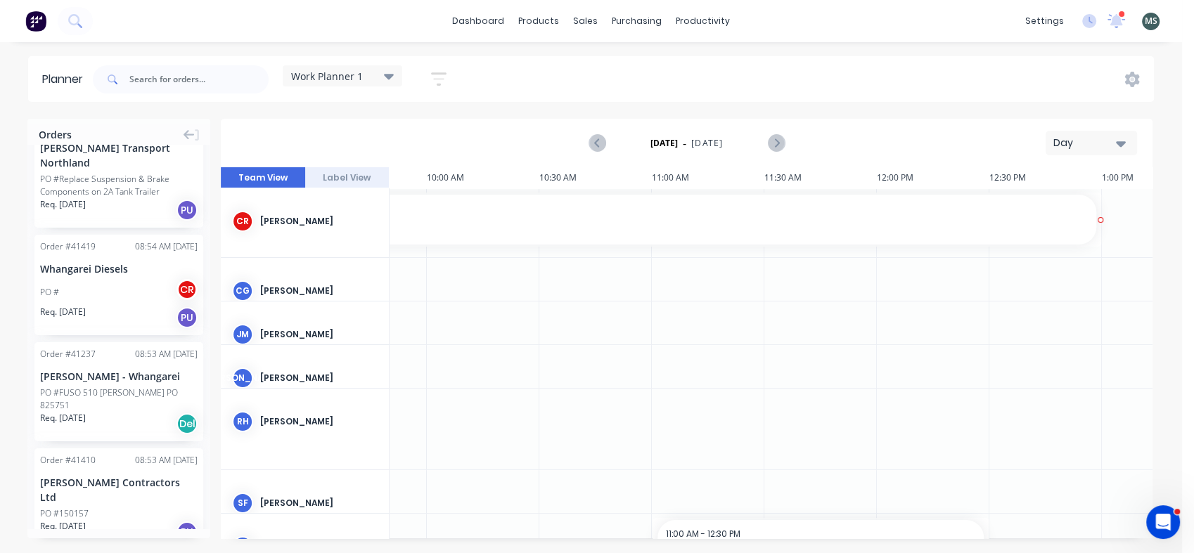
scroll to position [0, 664]
drag, startPoint x: 553, startPoint y: 219, endPoint x: 1071, endPoint y: 215, distance: 518.8
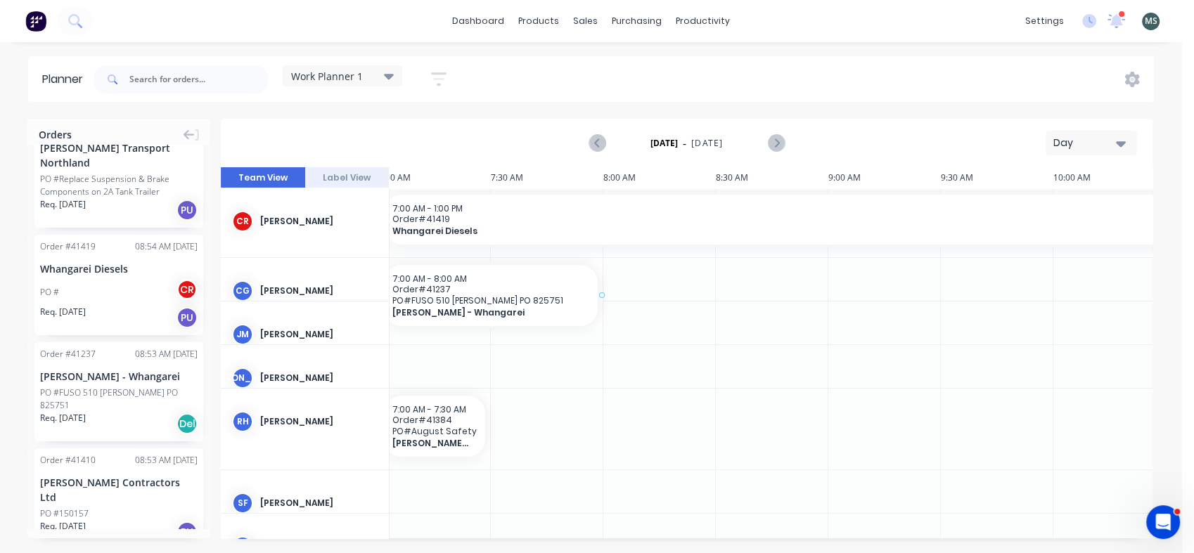
scroll to position [0, 0]
drag, startPoint x: 91, startPoint y: 380, endPoint x: 430, endPoint y: 301, distance: 347.2
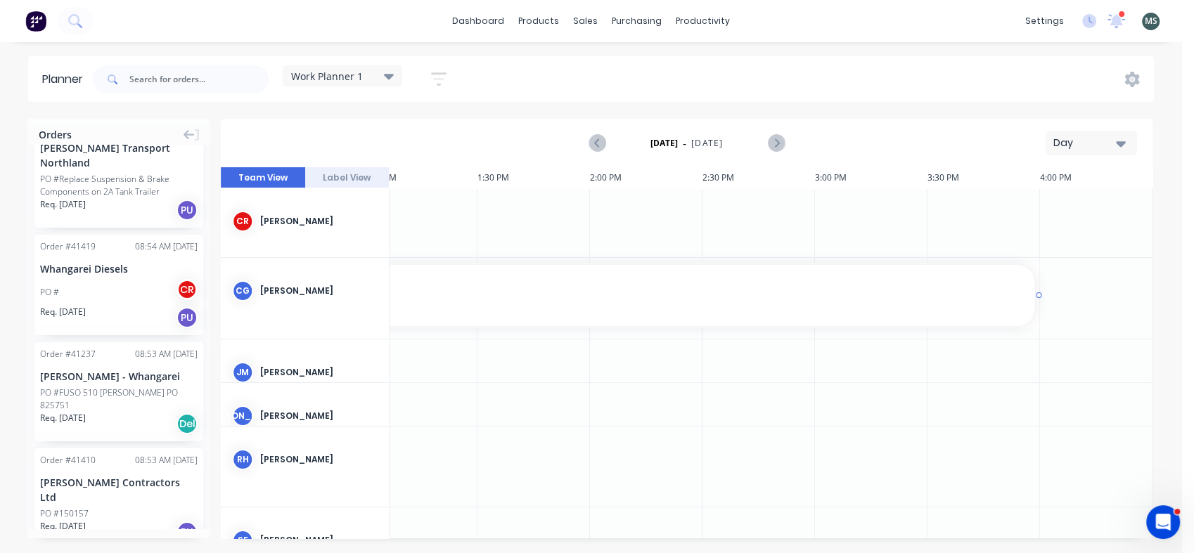
scroll to position [0, 1380]
drag, startPoint x: 611, startPoint y: 298, endPoint x: 1166, endPoint y: 276, distance: 555.8
click at [1166, 276] on div "Orders Order # 41422 11:03 AM [DATE] Bidfood FSV Whangarei PO # VM Req. [DATE] …" at bounding box center [591, 336] width 1182 height 434
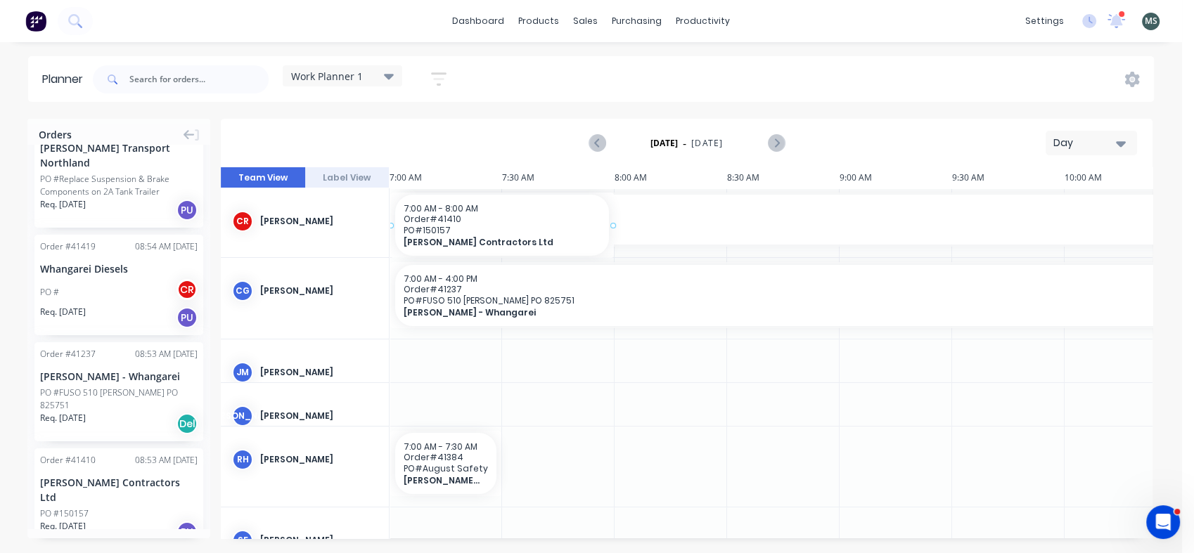
scroll to position [0, 0]
drag, startPoint x: 116, startPoint y: 463, endPoint x: 407, endPoint y: 366, distance: 307.0
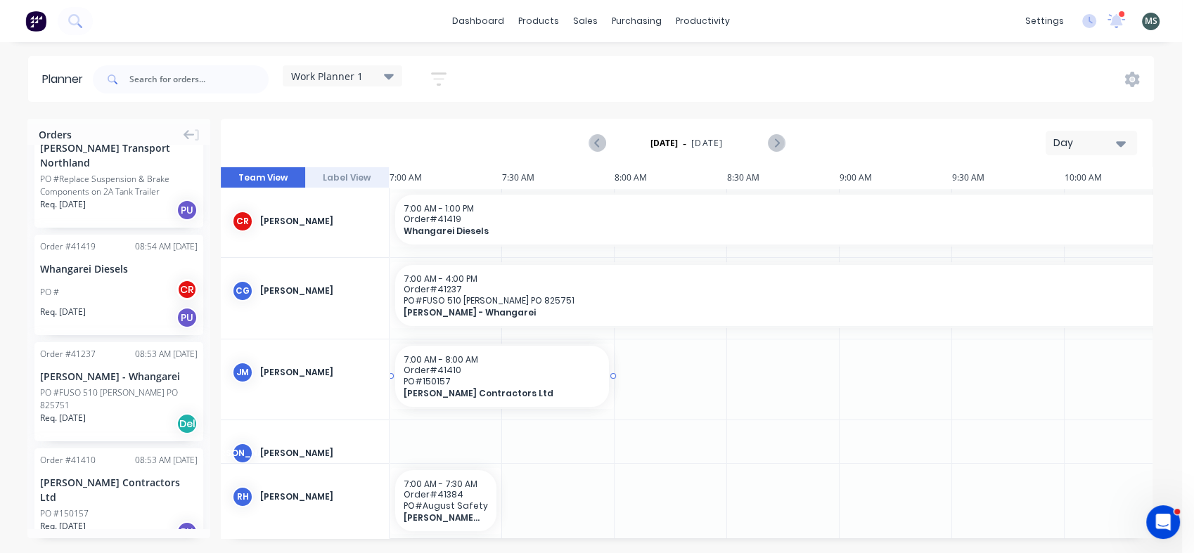
drag, startPoint x: 610, startPoint y: 375, endPoint x: 575, endPoint y: 372, distance: 34.6
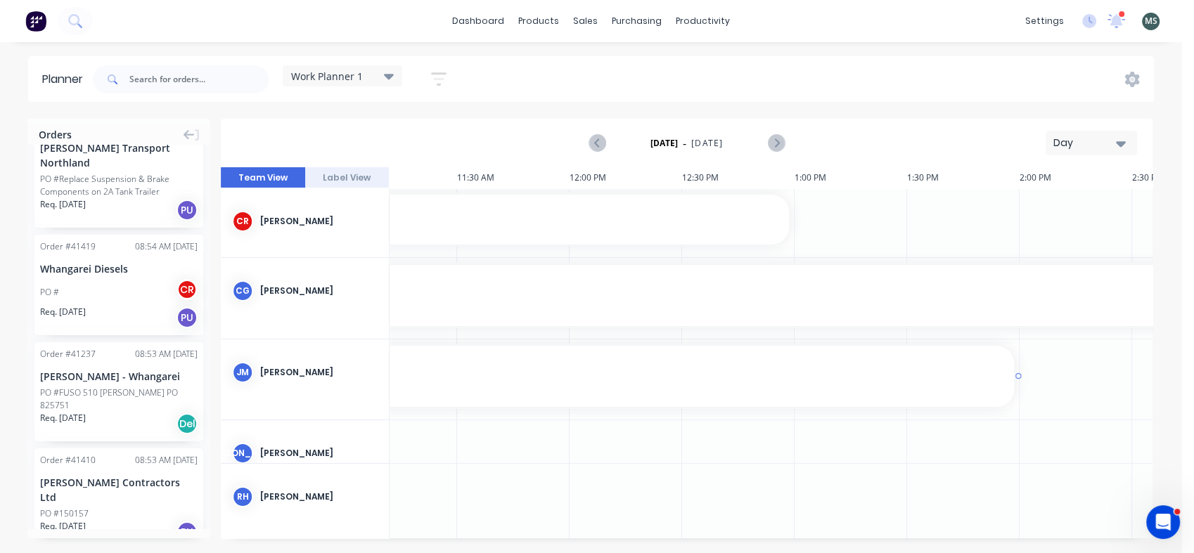
scroll to position [0, 971]
drag, startPoint x: 614, startPoint y: 374, endPoint x: 1048, endPoint y: 357, distance: 434.8
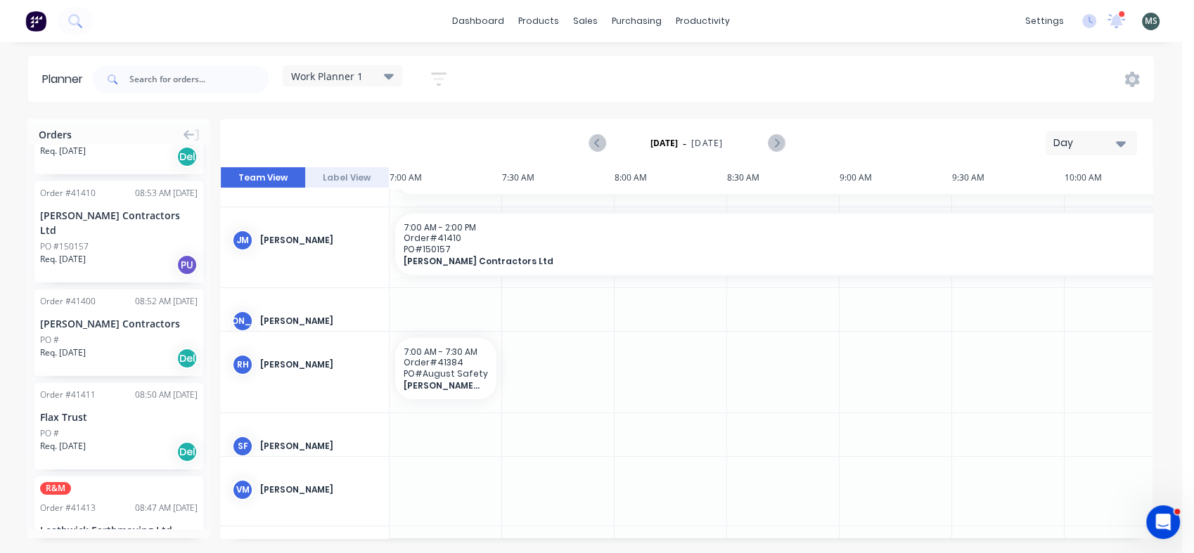
scroll to position [1305, 0]
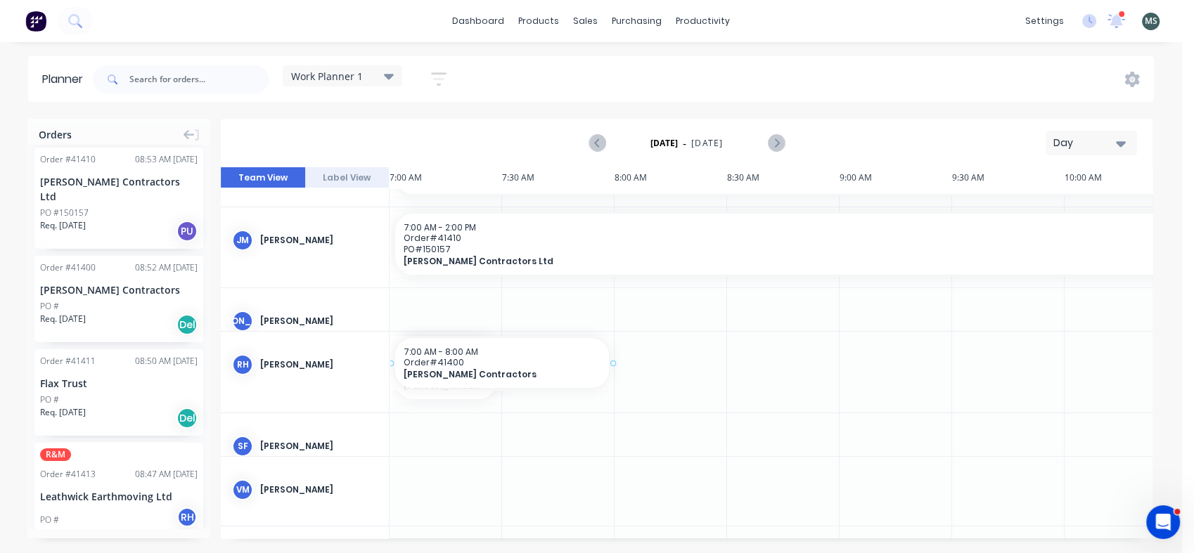
drag, startPoint x: 85, startPoint y: 259, endPoint x: 489, endPoint y: 375, distance: 420.3
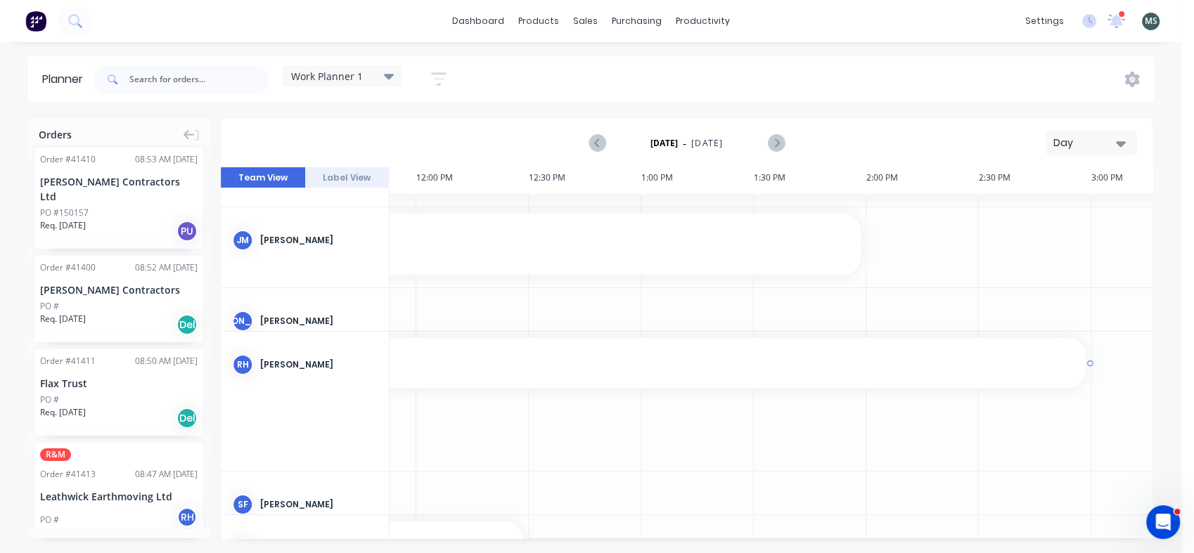
scroll to position [132, 1109]
drag, startPoint x: 614, startPoint y: 362, endPoint x: 1097, endPoint y: 352, distance: 483.1
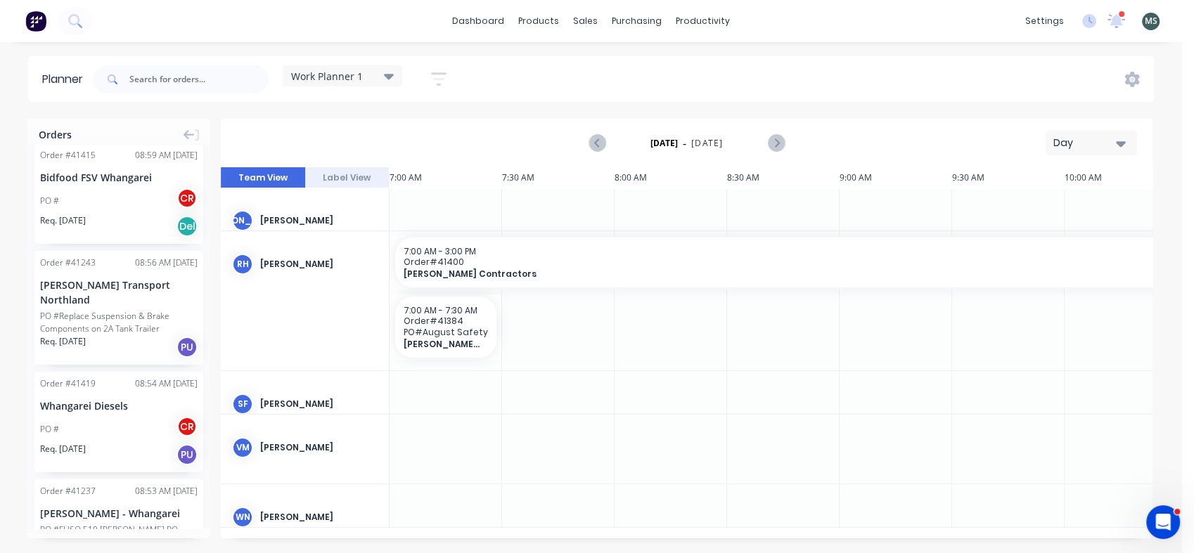
scroll to position [238, 0]
drag, startPoint x: 117, startPoint y: 420, endPoint x: 415, endPoint y: 386, distance: 300.7
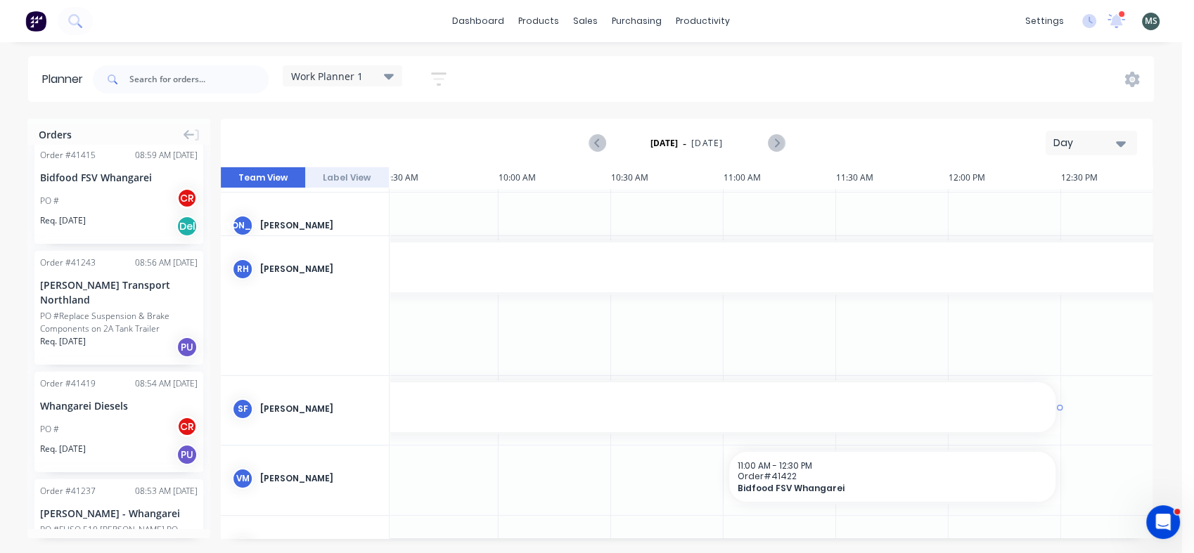
scroll to position [228, 569]
drag, startPoint x: 612, startPoint y: 408, endPoint x: 1067, endPoint y: 411, distance: 454.9
click at [1035, 411] on div "7:00 AM - 12:30 PM Order # 41419 Whangarei Diesels" at bounding box center [439, 407] width 1226 height 50
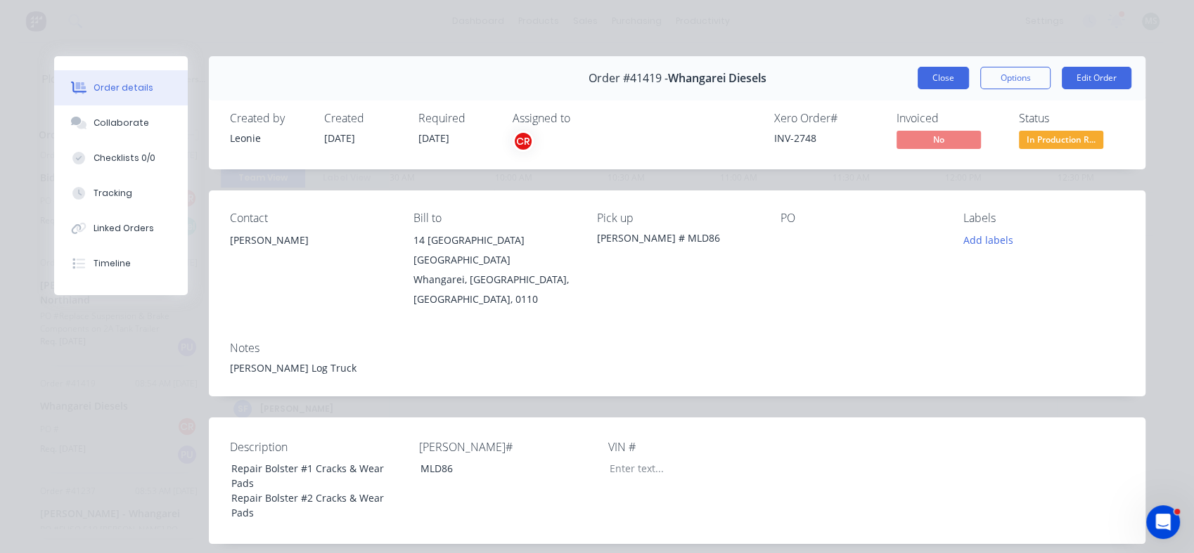
click at [917, 75] on button "Close" at bounding box center [942, 78] width 51 height 22
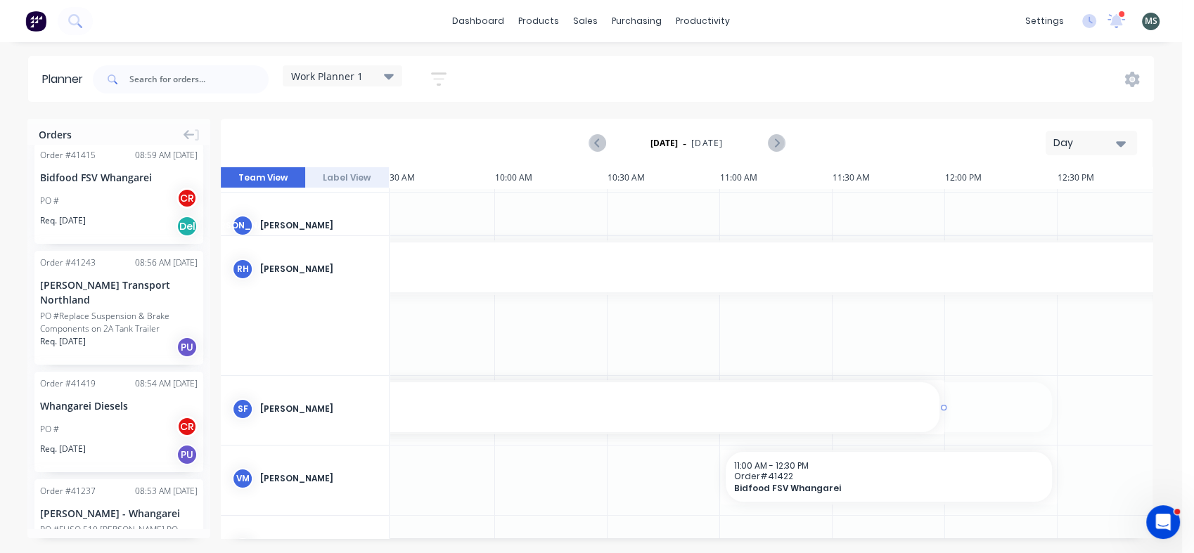
drag, startPoint x: 1057, startPoint y: 407, endPoint x: 945, endPoint y: 419, distance: 113.1
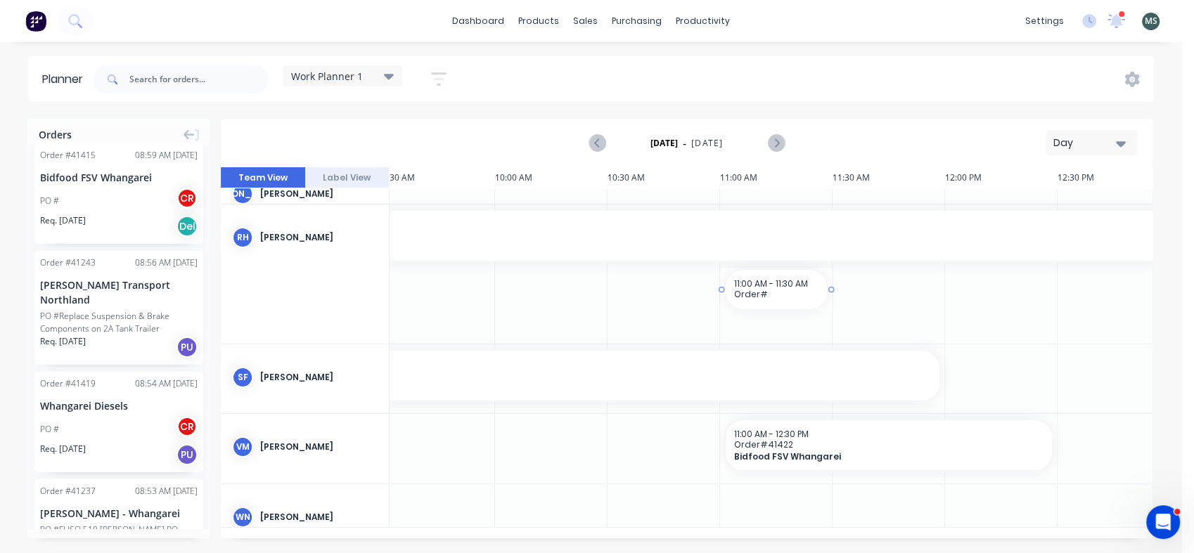
scroll to position [264, 569]
drag, startPoint x: 808, startPoint y: 532, endPoint x: 773, endPoint y: 529, distance: 36.0
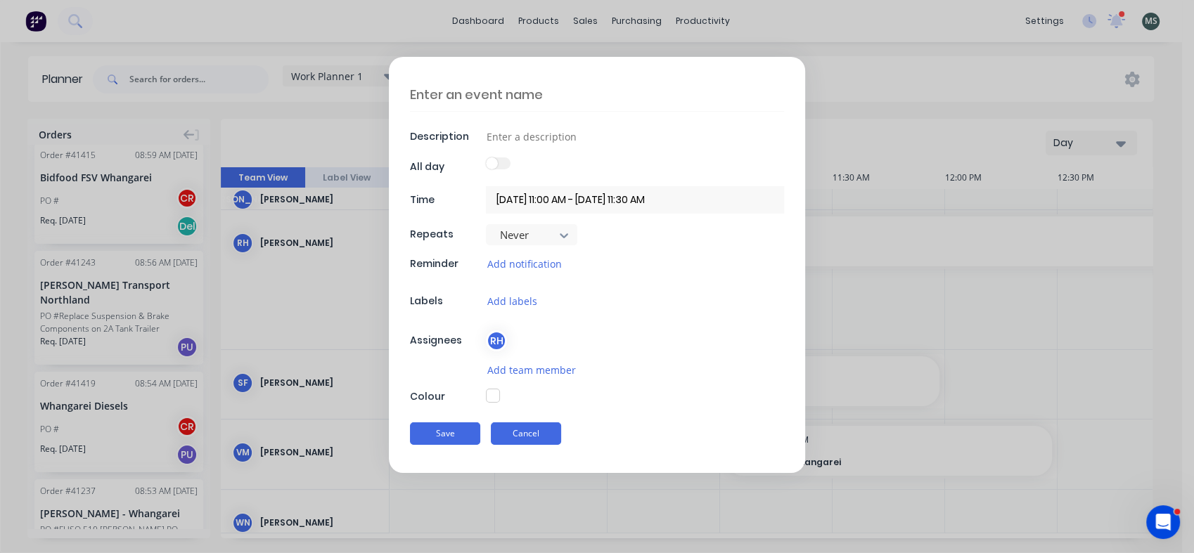
click at [531, 428] on button "Cancel" at bounding box center [526, 434] width 70 height 22
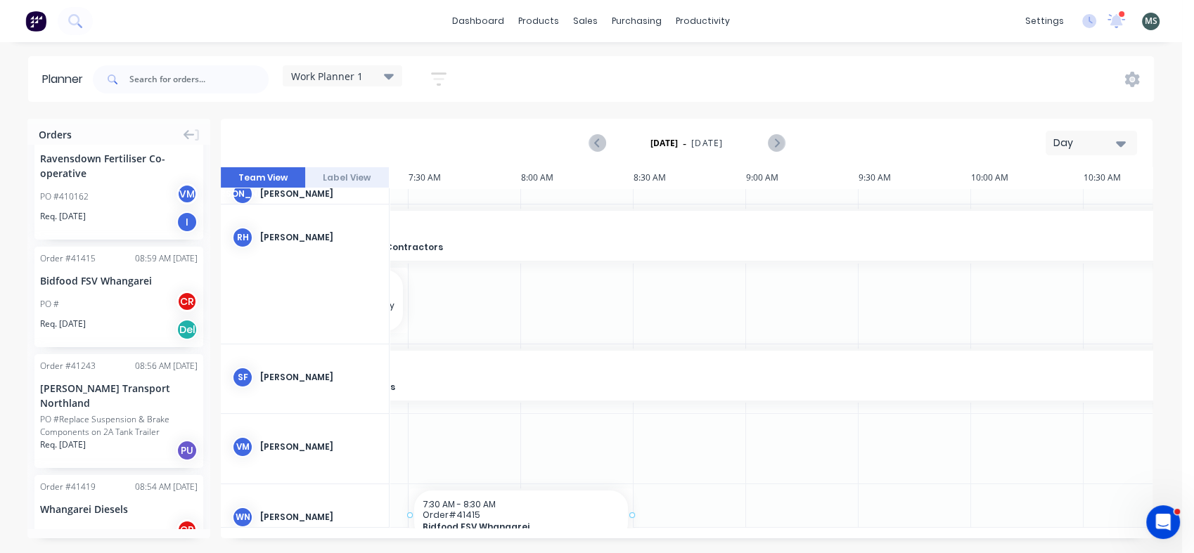
scroll to position [264, 56]
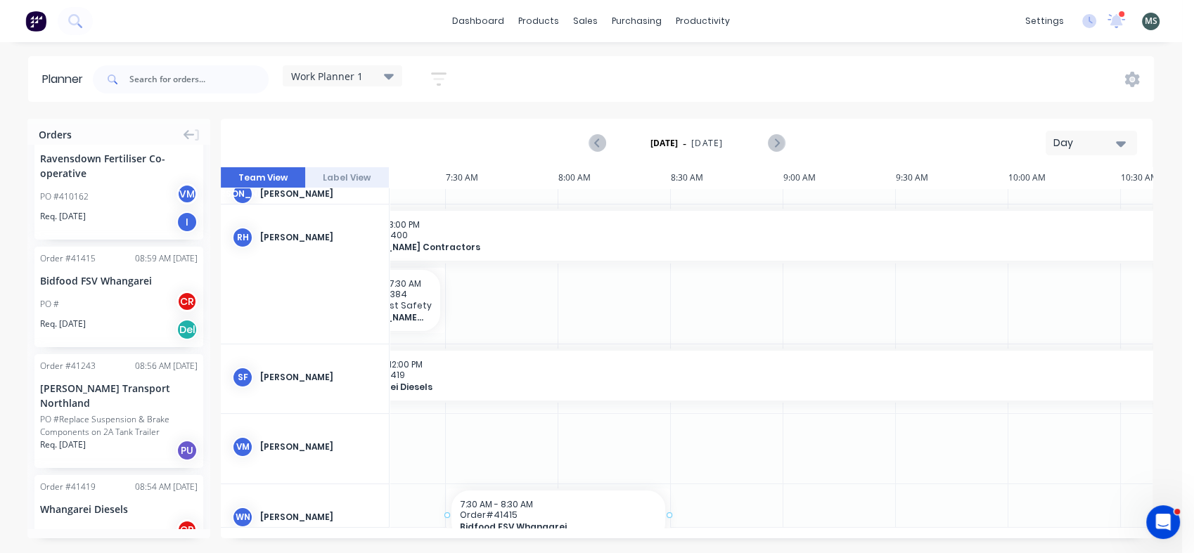
drag, startPoint x: 101, startPoint y: 302, endPoint x: 460, endPoint y: 492, distance: 405.7
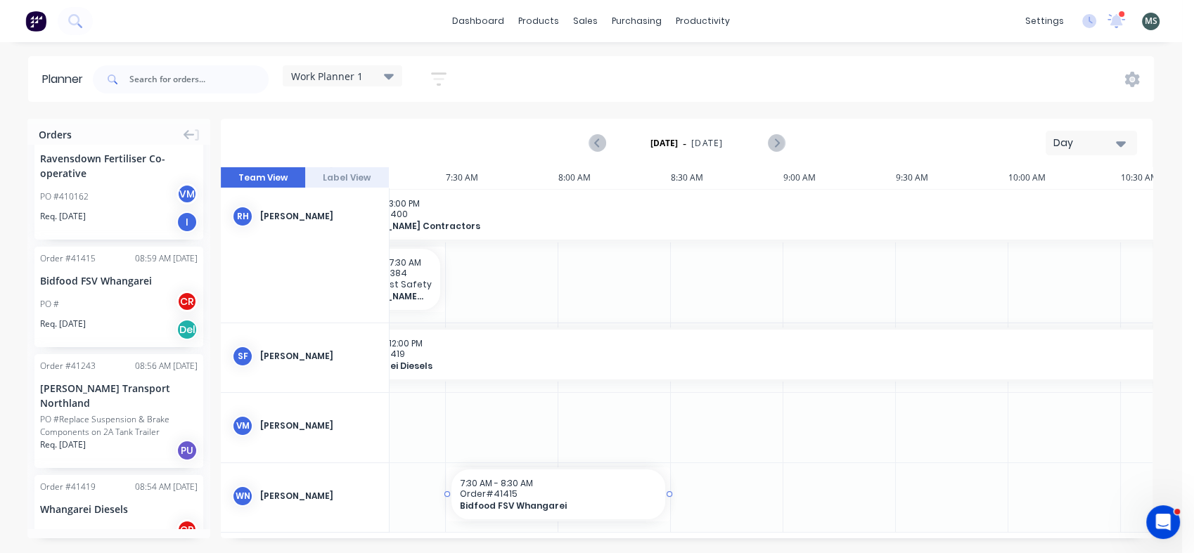
scroll to position [291, 56]
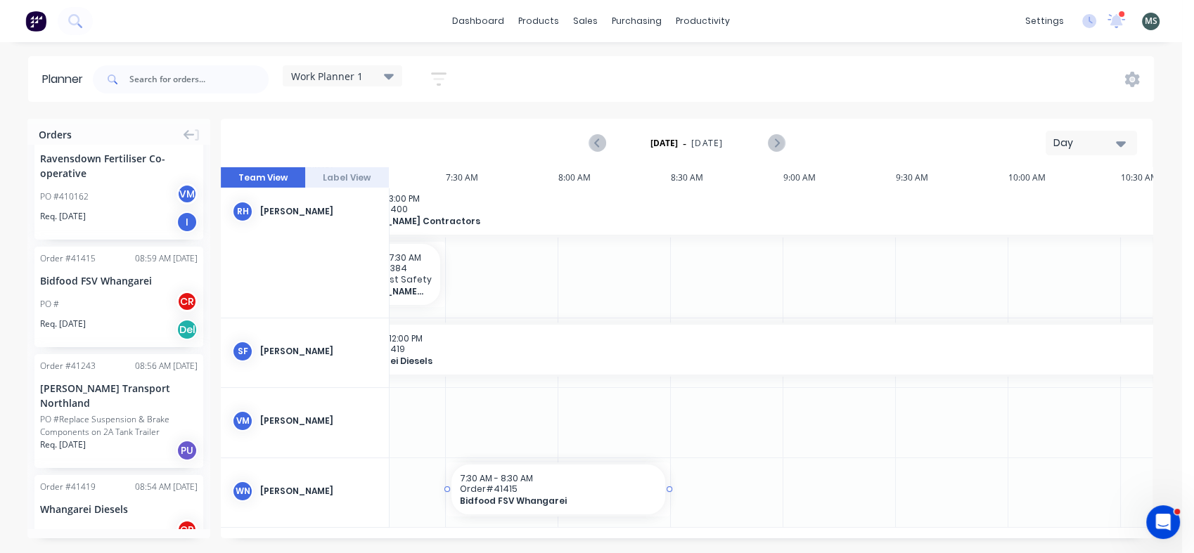
drag, startPoint x: 669, startPoint y: 517, endPoint x: 664, endPoint y: 491, distance: 26.5
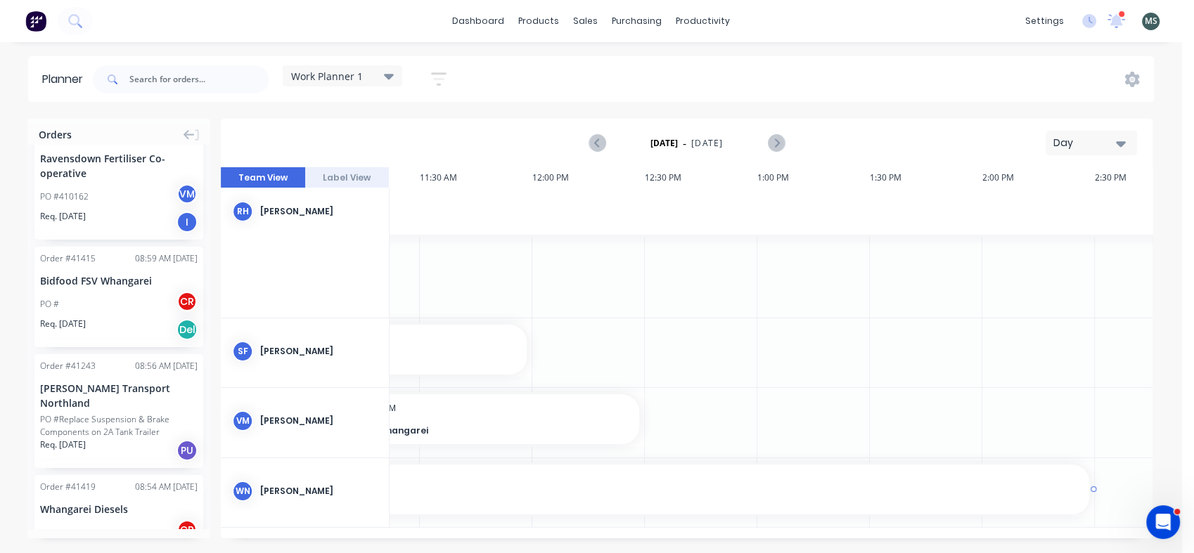
scroll to position [291, 993]
drag, startPoint x: 669, startPoint y: 485, endPoint x: 1005, endPoint y: 475, distance: 335.5
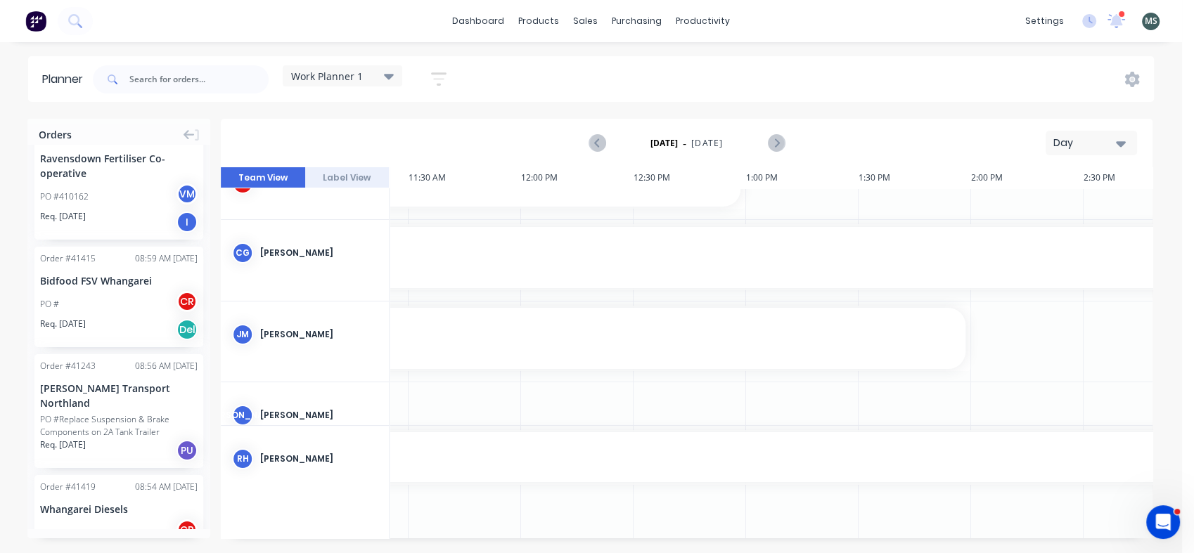
scroll to position [0, 993]
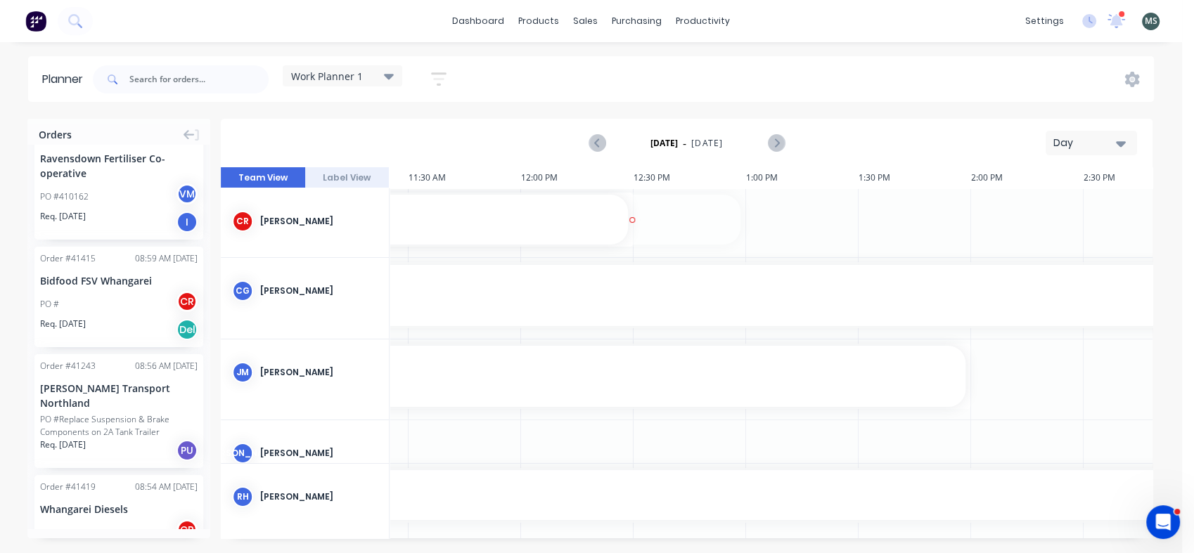
drag, startPoint x: 743, startPoint y: 221, endPoint x: 656, endPoint y: 225, distance: 87.2
drag, startPoint x: 1153, startPoint y: 281, endPoint x: 1161, endPoint y: 349, distance: 67.9
click at [1161, 349] on div "Orders Order # 41422 11:03 AM [DATE] Bidfood FSV Whangarei PO # VM Req. [DATE] …" at bounding box center [591, 336] width 1182 height 434
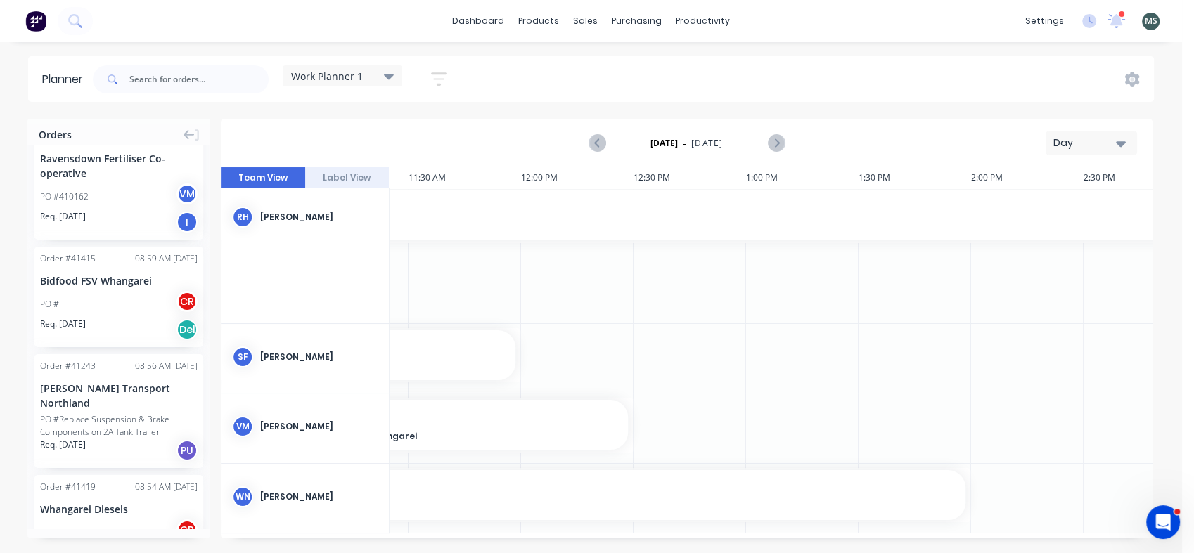
scroll to position [291, 993]
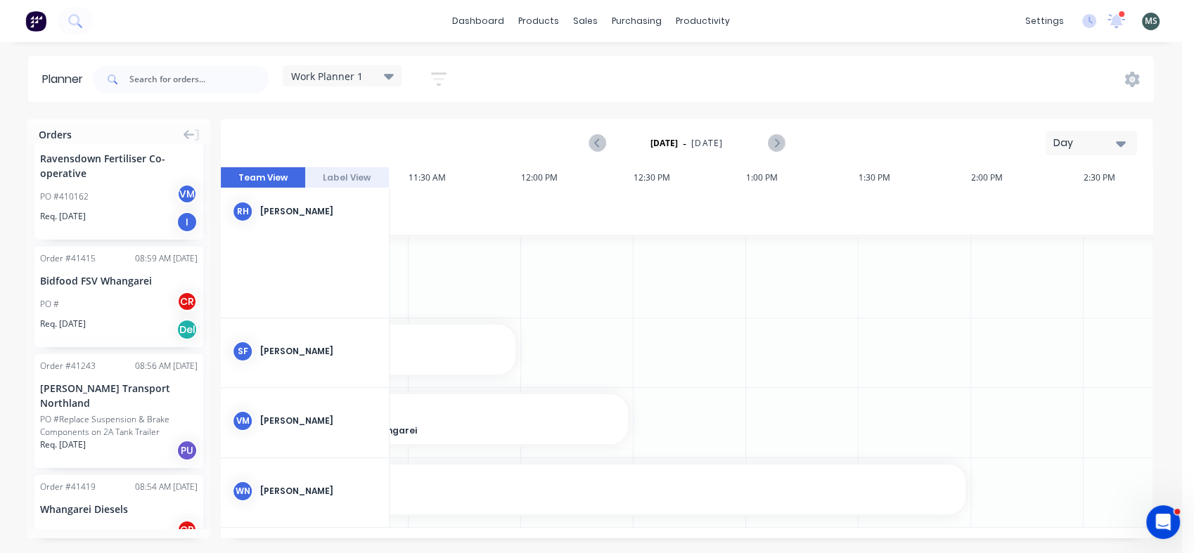
drag, startPoint x: 1150, startPoint y: 360, endPoint x: 30, endPoint y: 23, distance: 1169.4
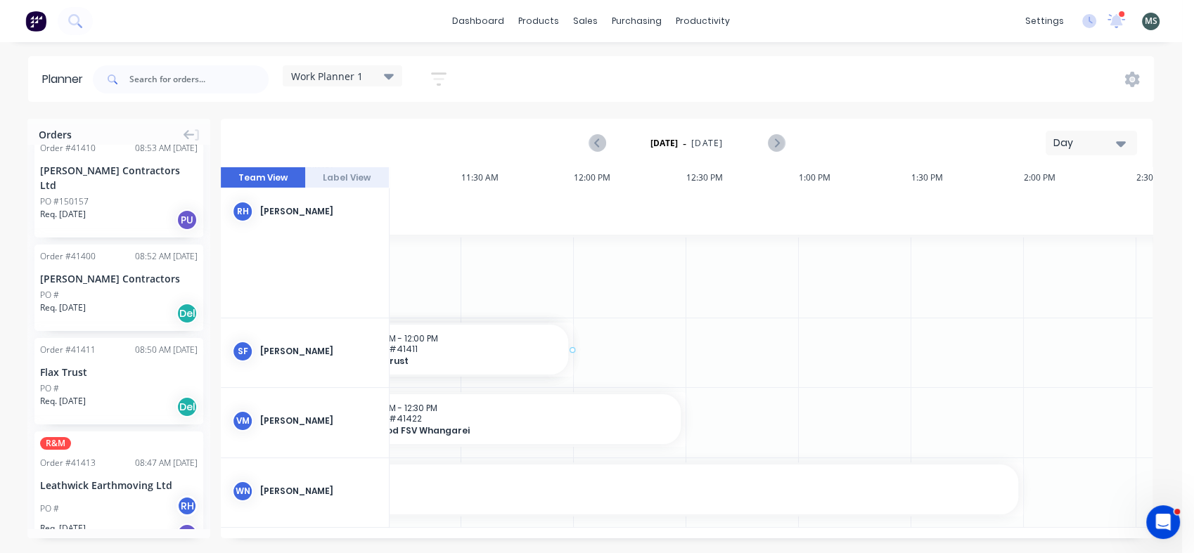
scroll to position [291, 926]
drag, startPoint x: 128, startPoint y: 337, endPoint x: 650, endPoint y: 335, distance: 521.6
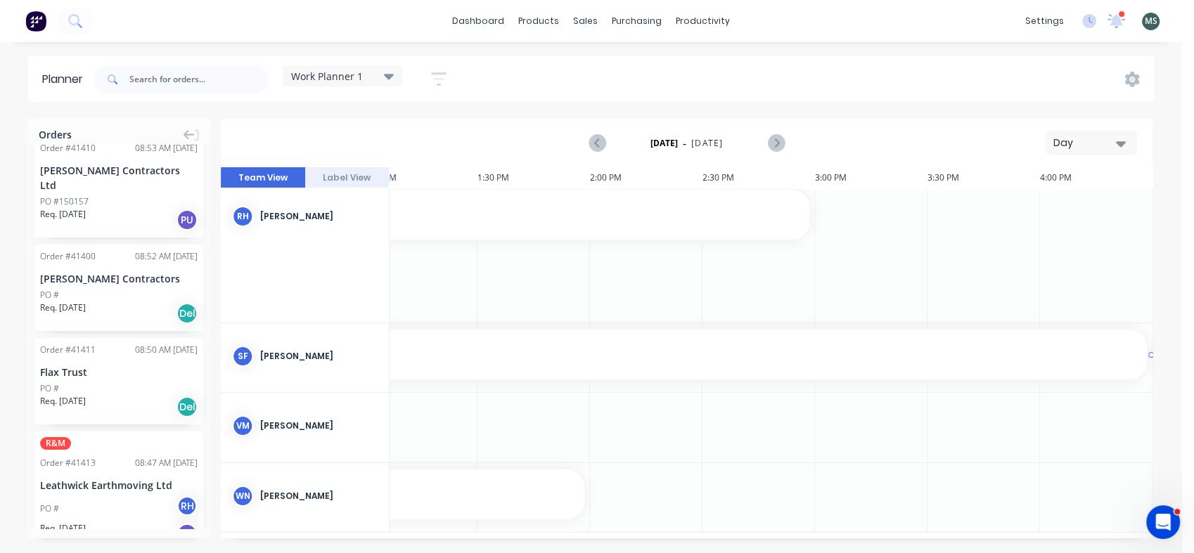
scroll to position [280, 1380]
drag, startPoint x: 812, startPoint y: 358, endPoint x: 1043, endPoint y: 343, distance: 231.8
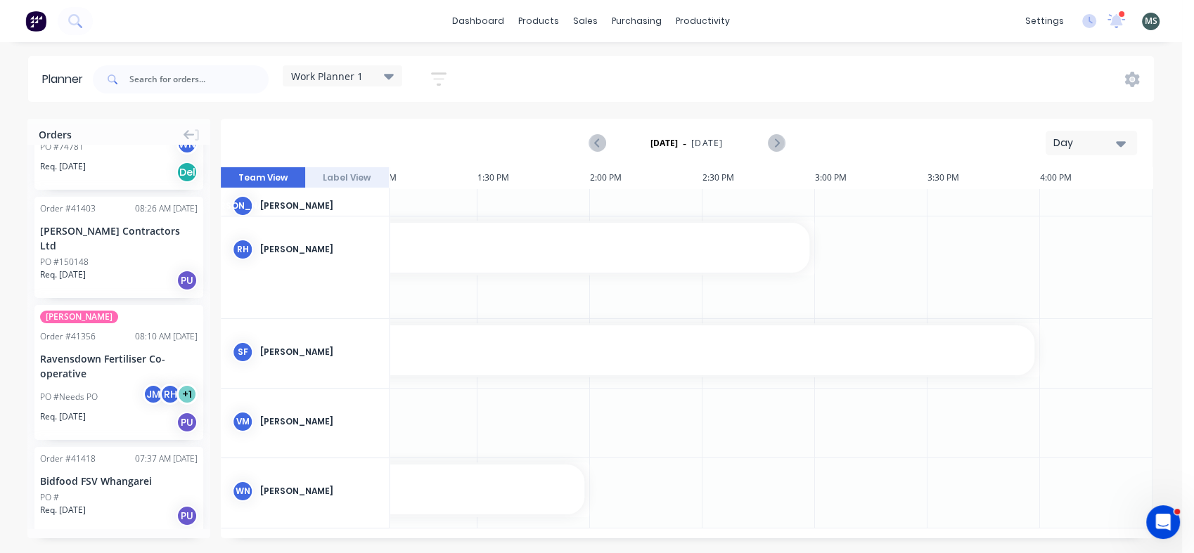
scroll to position [250, 1379]
drag, startPoint x: 844, startPoint y: 539, endPoint x: 756, endPoint y: 539, distance: 87.2
click at [756, 539] on div "Orders Order # 41422 11:03 AM [DATE] Bidfood FSV Whangarei PO # VM Req. [DATE] …" at bounding box center [591, 336] width 1182 height 434
drag, startPoint x: 785, startPoint y: 539, endPoint x: 745, endPoint y: 531, distance: 40.1
click at [745, 531] on div "Orders Order # 41422 11:03 AM [DATE] Bidfood FSV Whangarei PO # VM Req. [DATE] …" at bounding box center [591, 336] width 1182 height 434
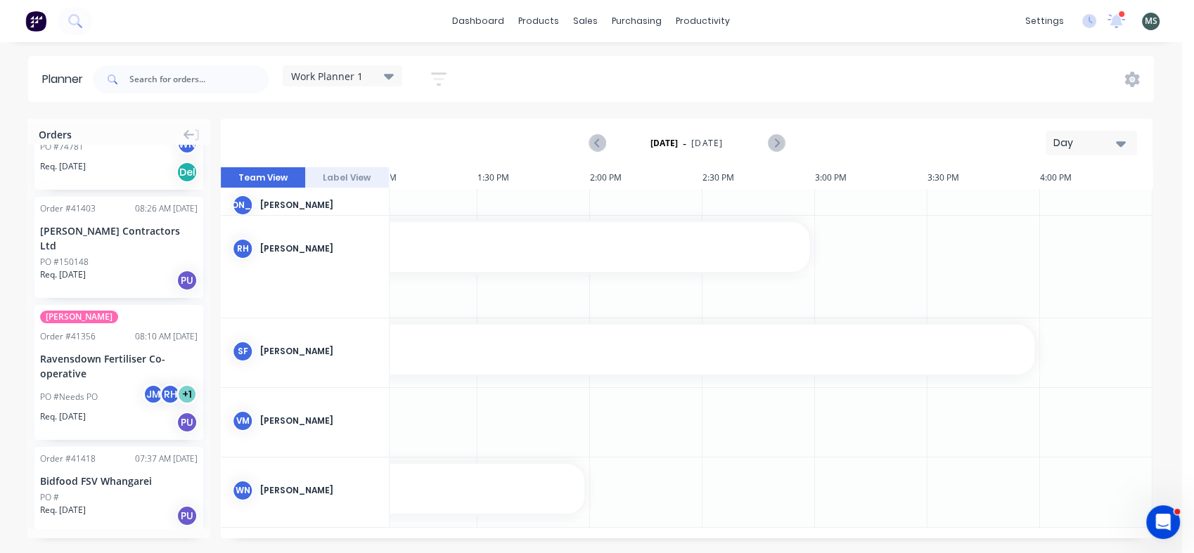
drag, startPoint x: 838, startPoint y: 532, endPoint x: 728, endPoint y: 534, distance: 109.7
click at [728, 534] on div "11:45 AM 2:30 PM 13 Wed [DATE] 9:00 AM 9:30 AM 10:00 AM 10:30 AM 11:00 AM 11:30…" at bounding box center [686, 352] width 931 height 371
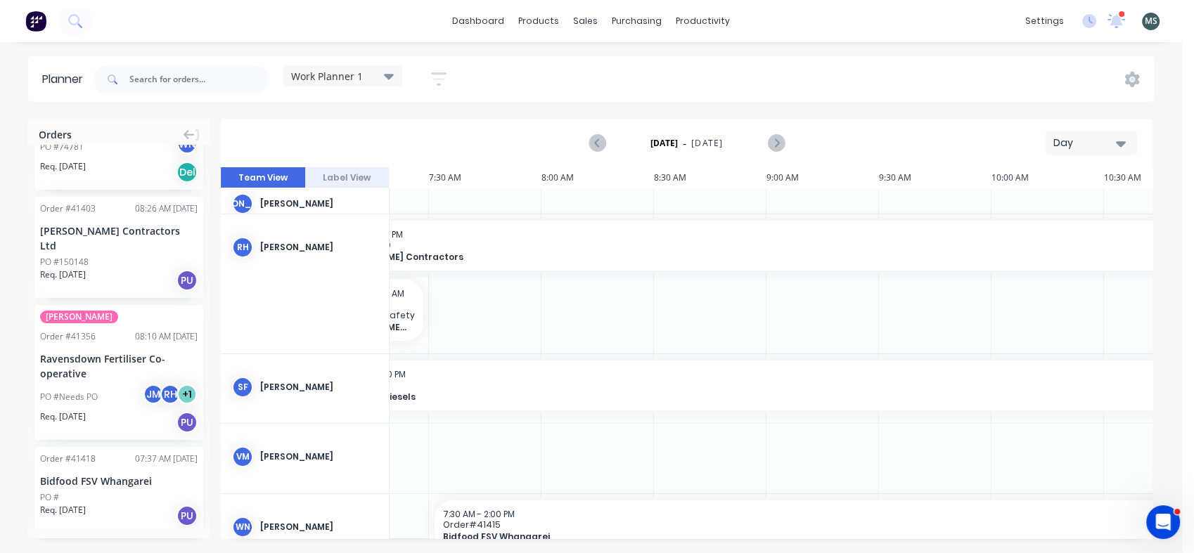
scroll to position [250, 0]
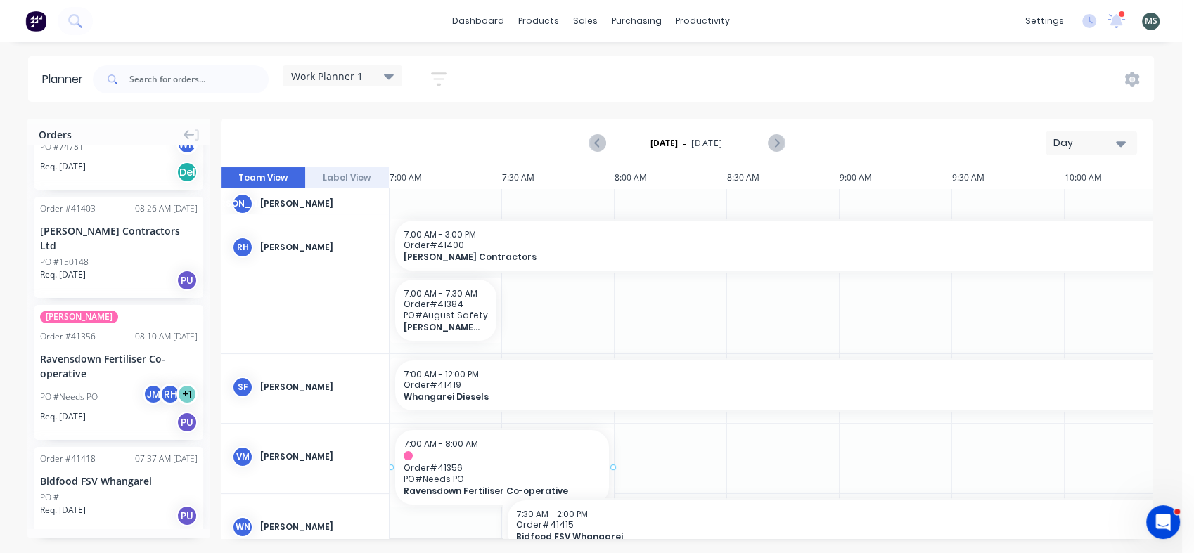
drag, startPoint x: 98, startPoint y: 281, endPoint x: 417, endPoint y: 451, distance: 361.3
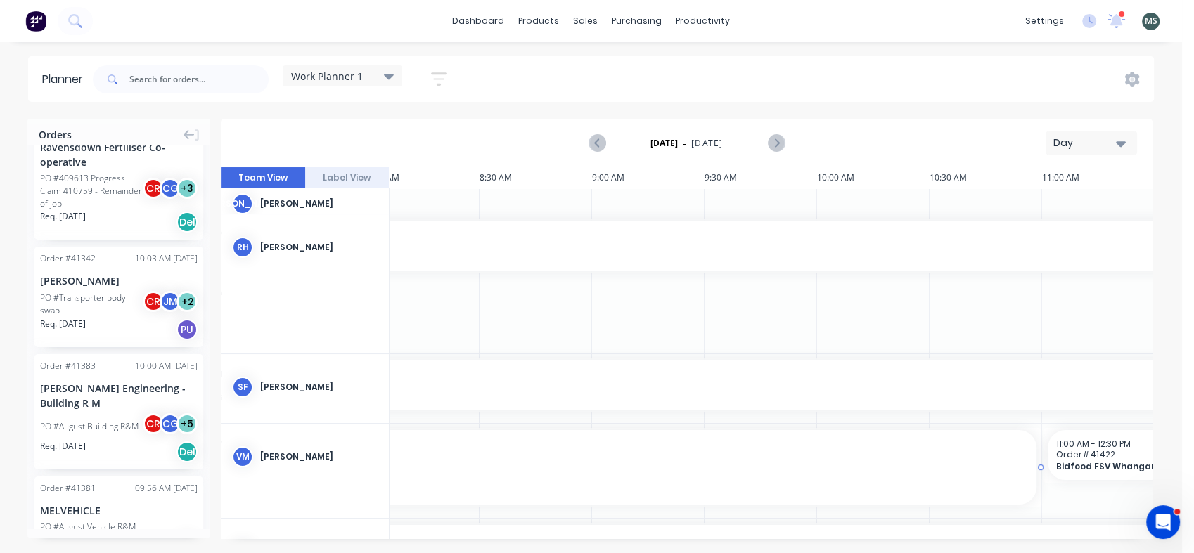
scroll to position [250, 254]
drag, startPoint x: 613, startPoint y: 466, endPoint x: 1011, endPoint y: 463, distance: 397.9
drag, startPoint x: 1152, startPoint y: 359, endPoint x: 1169, endPoint y: 230, distance: 130.4
click at [1169, 230] on div "Orders Order # 41422 11:03 AM [DATE] Bidfood FSV Whangarei PO # VM Req. [DATE] …" at bounding box center [591, 336] width 1182 height 434
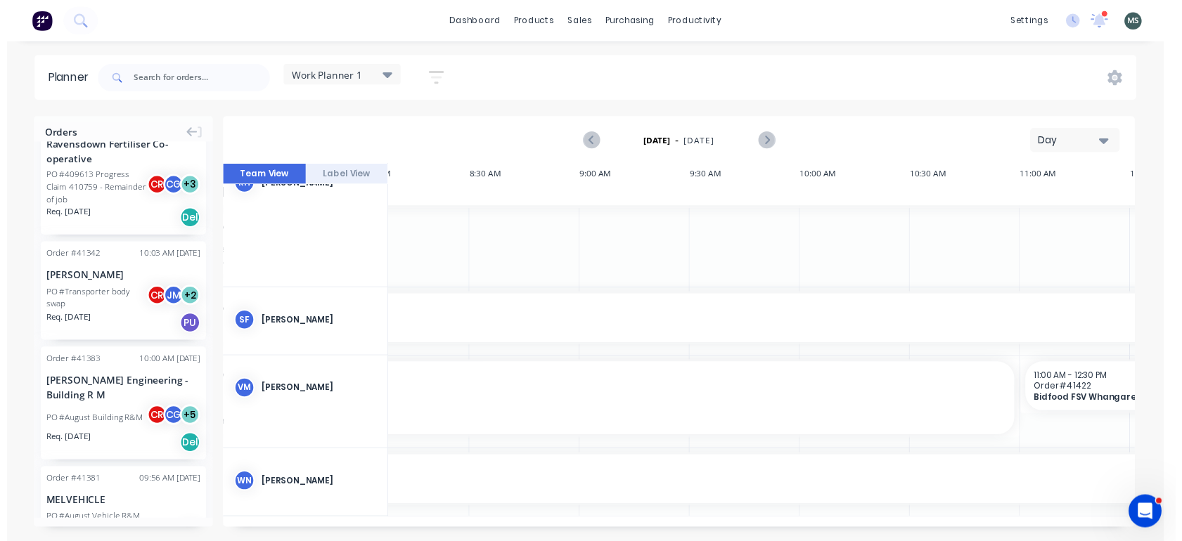
scroll to position [304, 254]
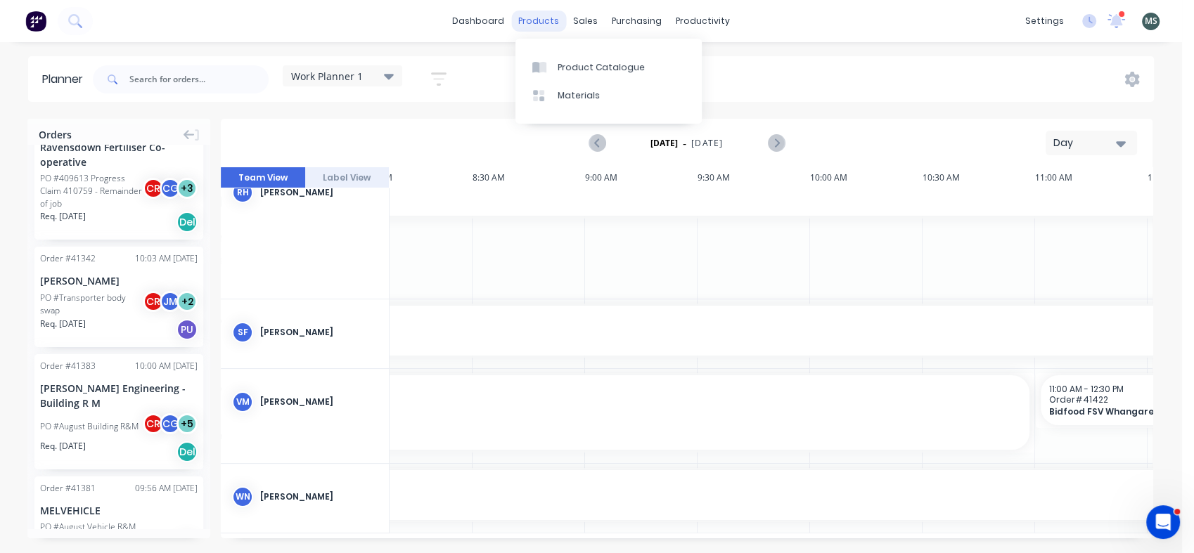
click at [541, 22] on div "products" at bounding box center [538, 21] width 55 height 21
click at [475, 16] on link "dashboard" at bounding box center [478, 21] width 66 height 21
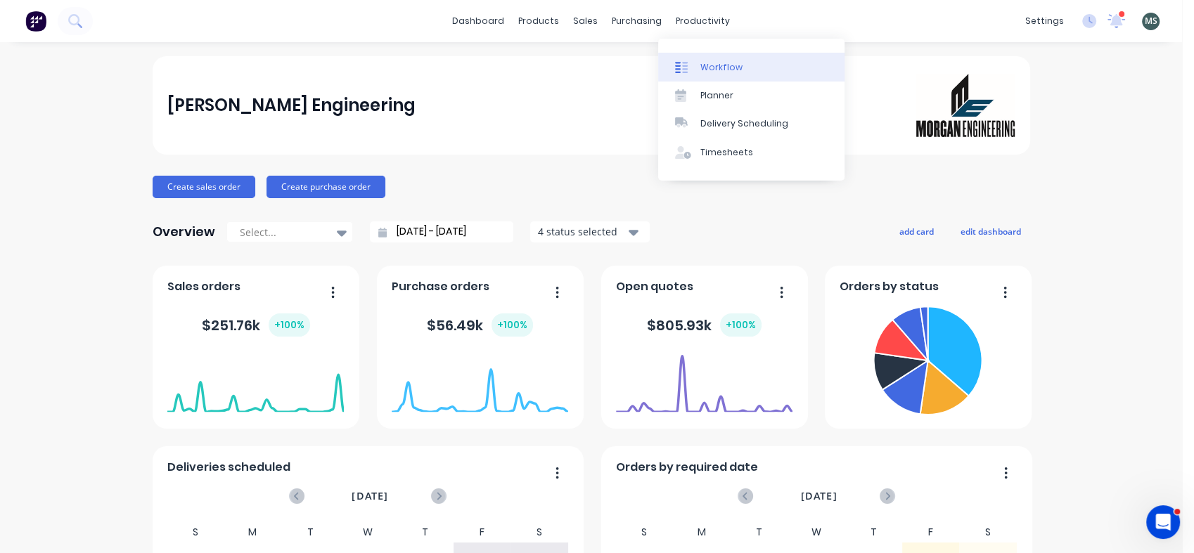
click at [722, 70] on div "Workflow" at bounding box center [721, 67] width 42 height 13
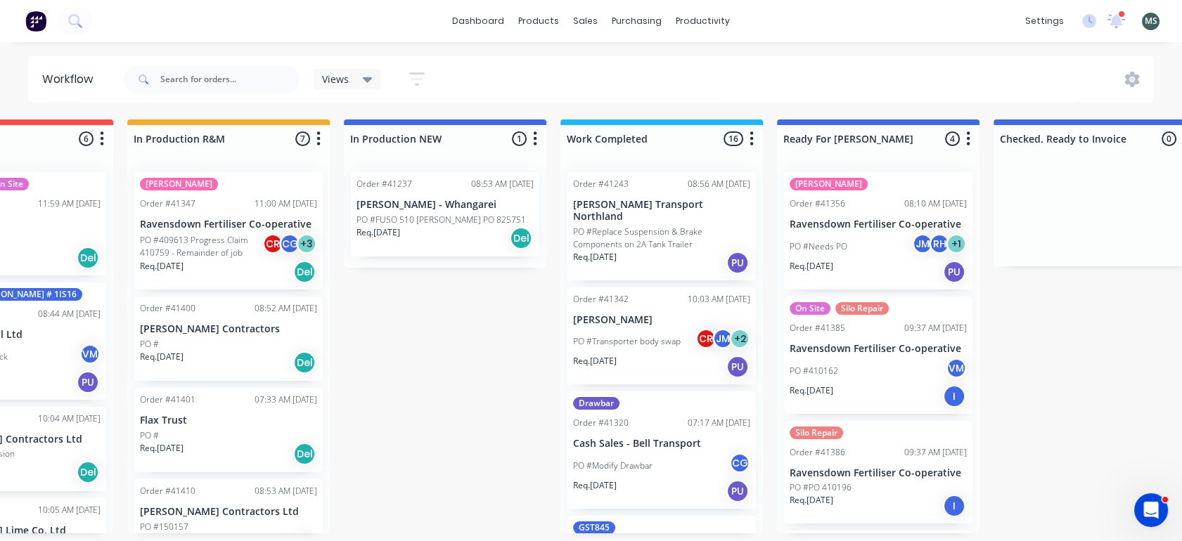
scroll to position [0, 378]
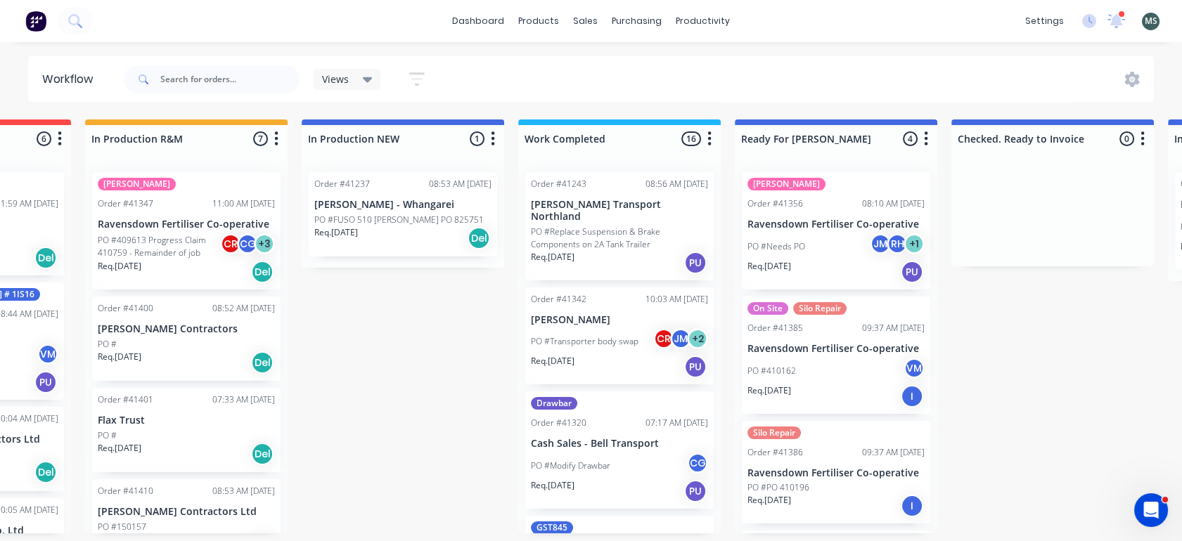
drag, startPoint x: 720, startPoint y: 240, endPoint x: 725, endPoint y: 251, distance: 12.6
click at [725, 251] on div "Submitted 5 Status colour #273444 hex #273444 Save Cancel Summaries Total order…" at bounding box center [783, 327] width 2345 height 414
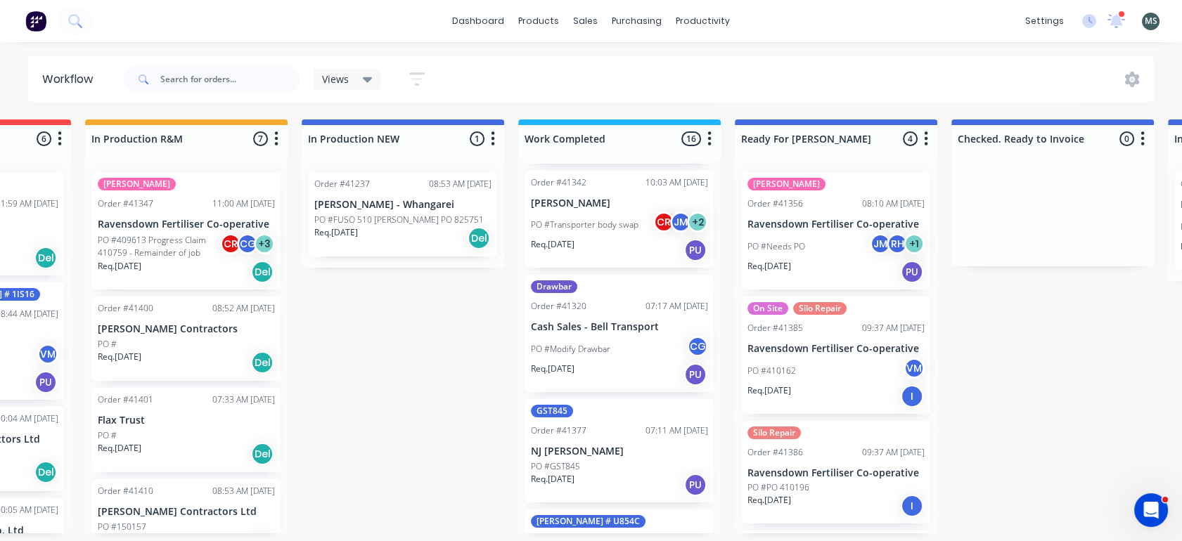
scroll to position [124, 0]
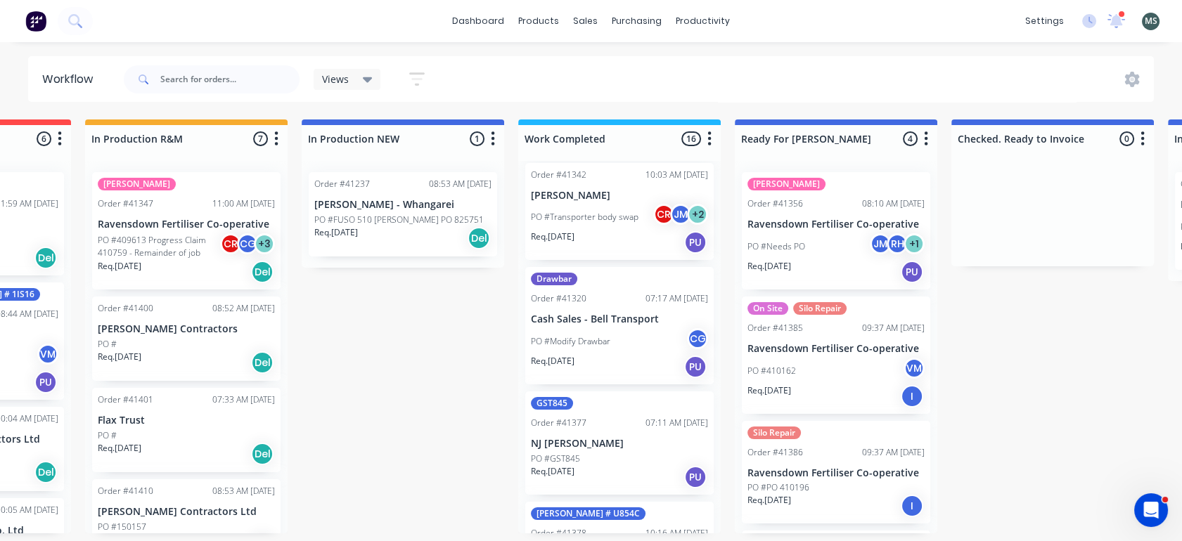
click at [615, 438] on p "NJ [PERSON_NAME]" at bounding box center [619, 444] width 177 height 12
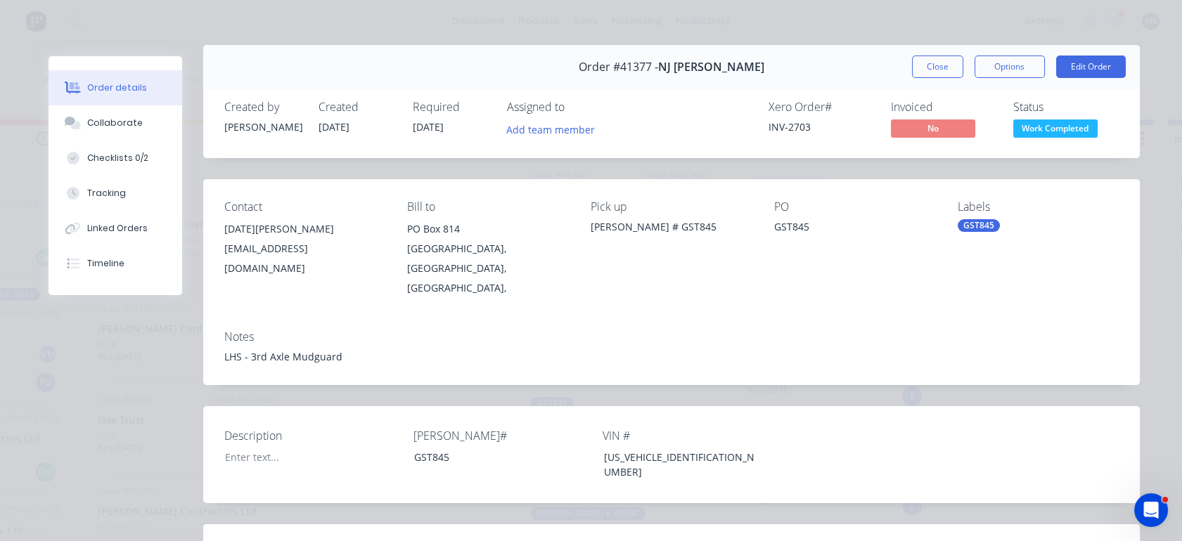
scroll to position [0, 0]
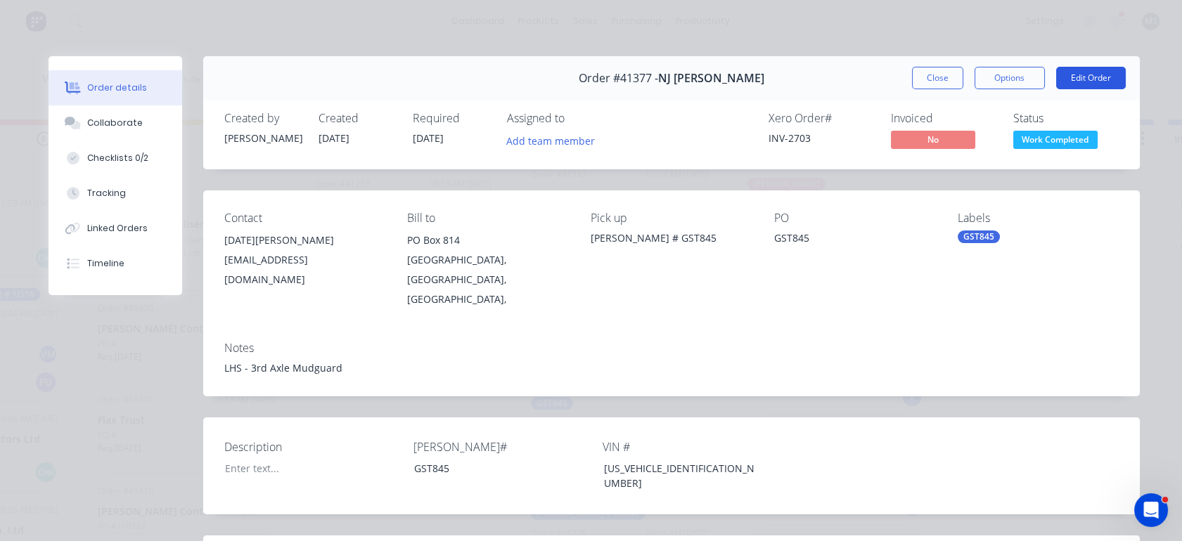
click at [1076, 76] on button "Edit Order" at bounding box center [1091, 78] width 70 height 22
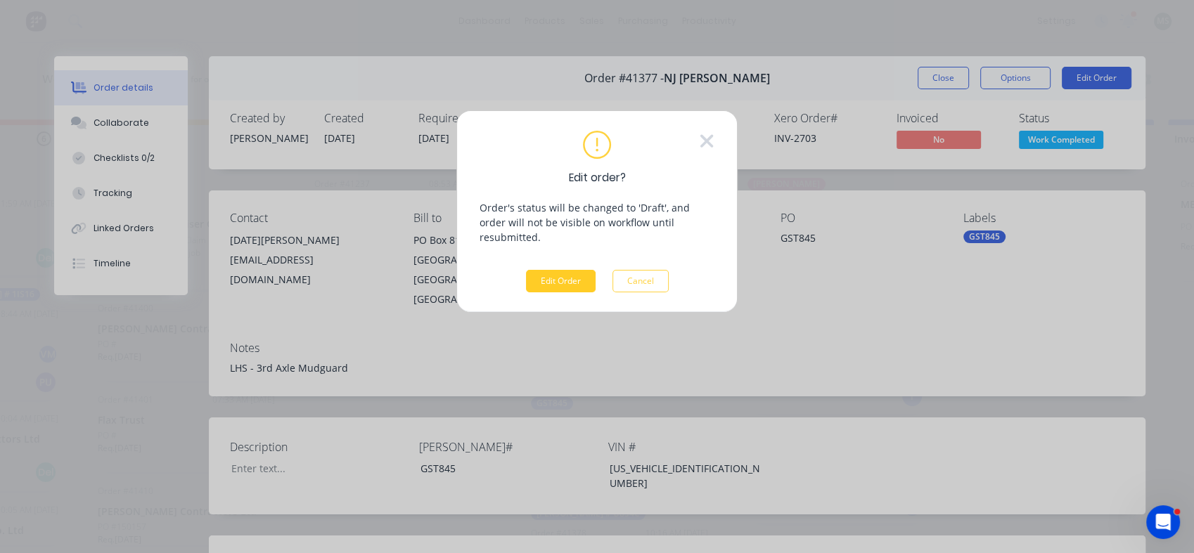
click at [563, 270] on button "Edit Order" at bounding box center [561, 281] width 70 height 22
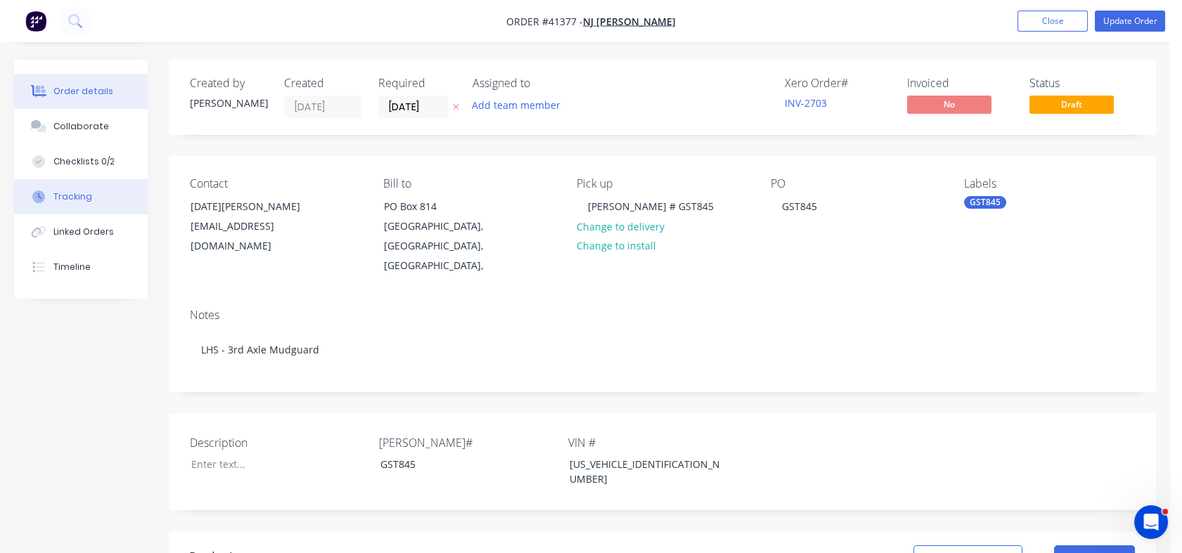
click at [72, 199] on div "Tracking" at bounding box center [72, 197] width 39 height 13
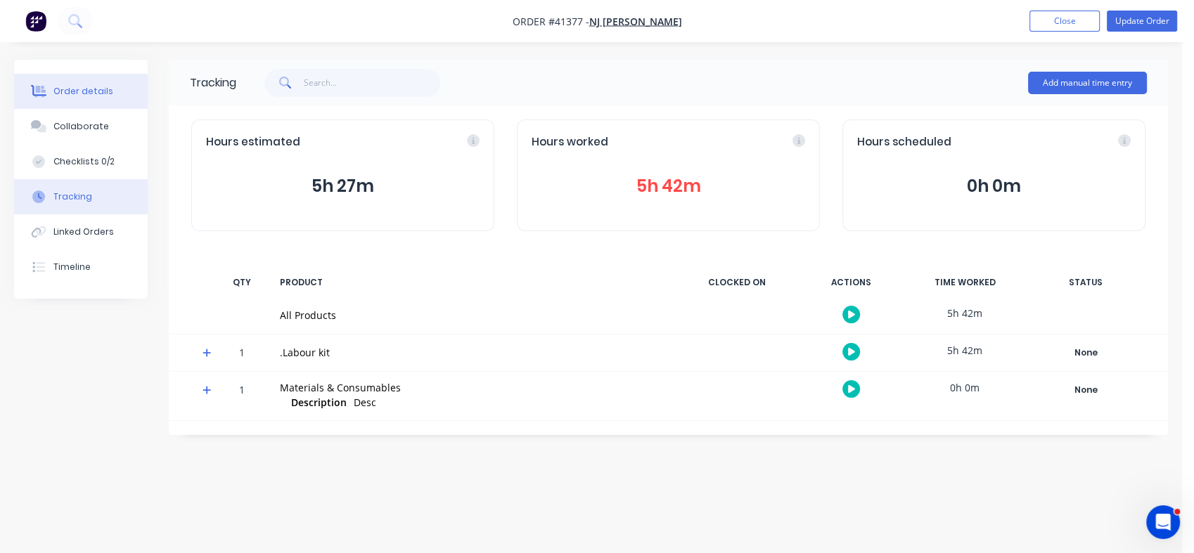
click at [79, 102] on button "Order details" at bounding box center [81, 91] width 134 height 35
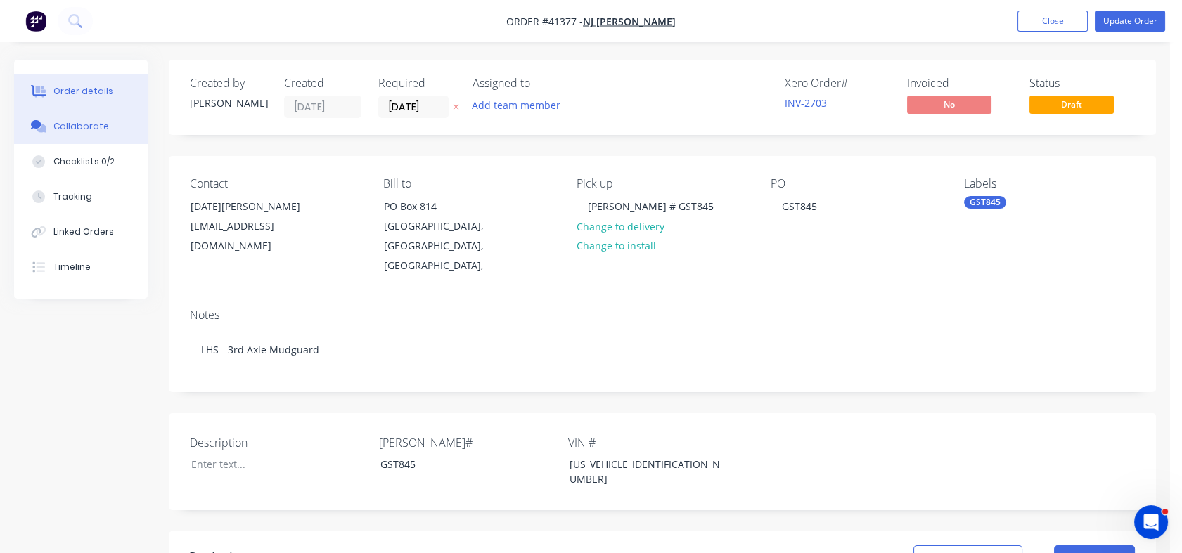
click at [77, 129] on div "Collaborate" at bounding box center [81, 126] width 56 height 13
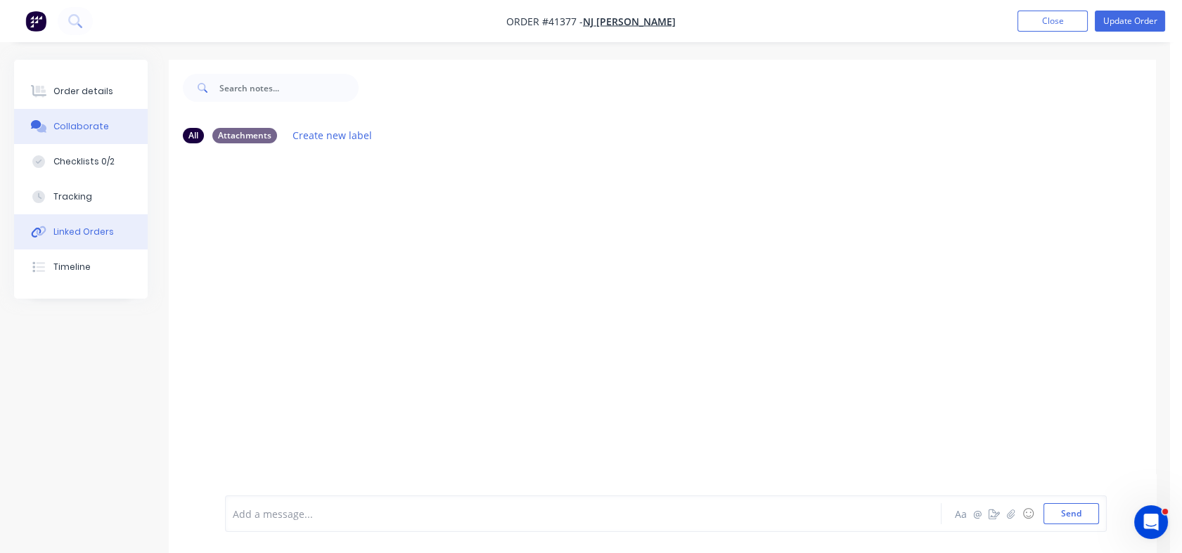
click at [73, 232] on div "Linked Orders" at bounding box center [83, 232] width 60 height 13
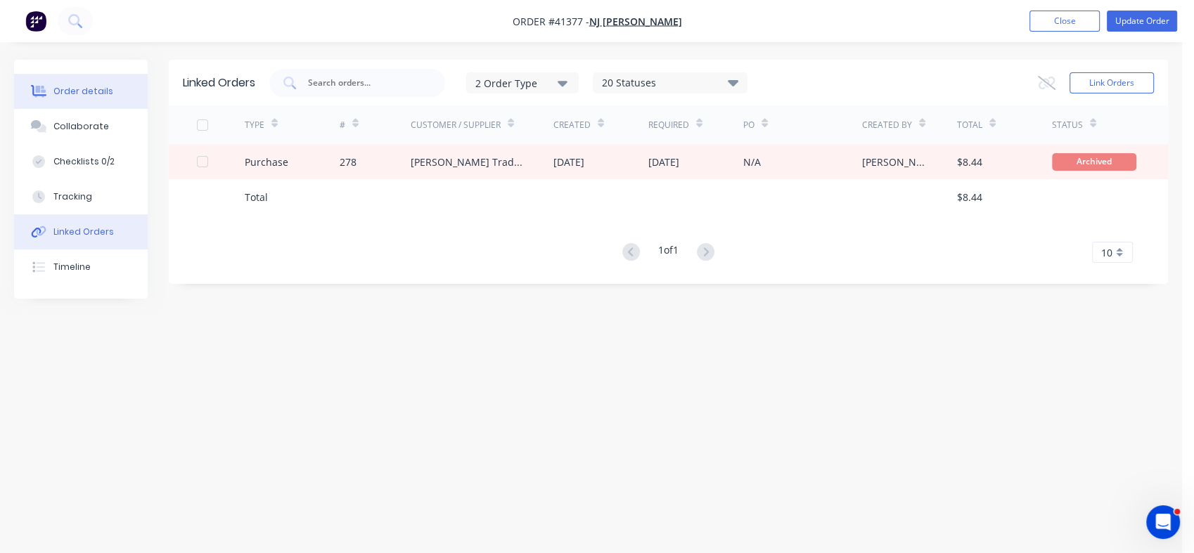
click at [74, 96] on div "Order details" at bounding box center [83, 91] width 60 height 13
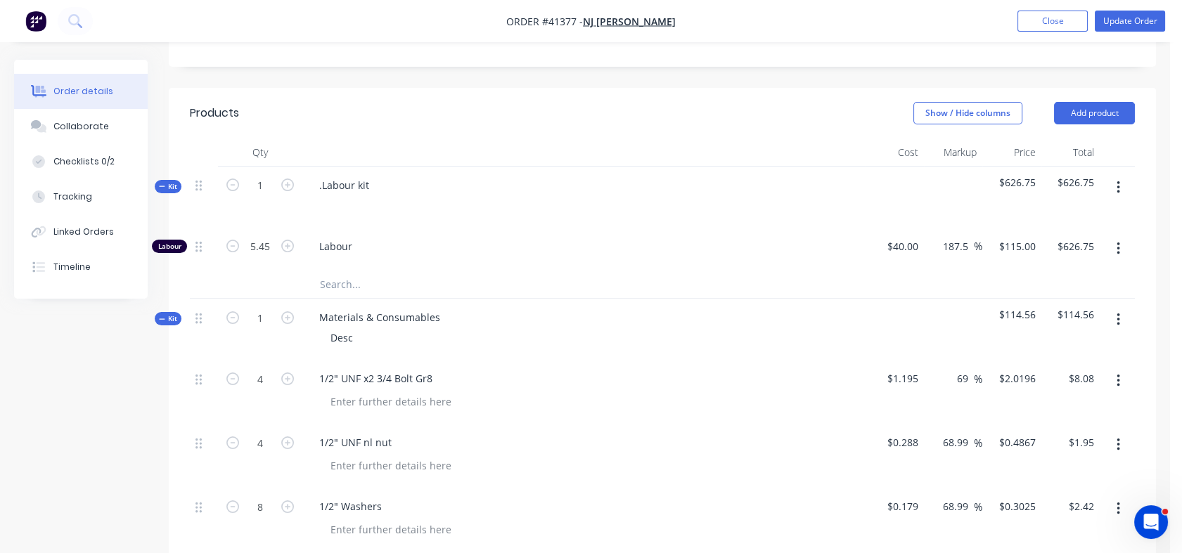
scroll to position [425, 0]
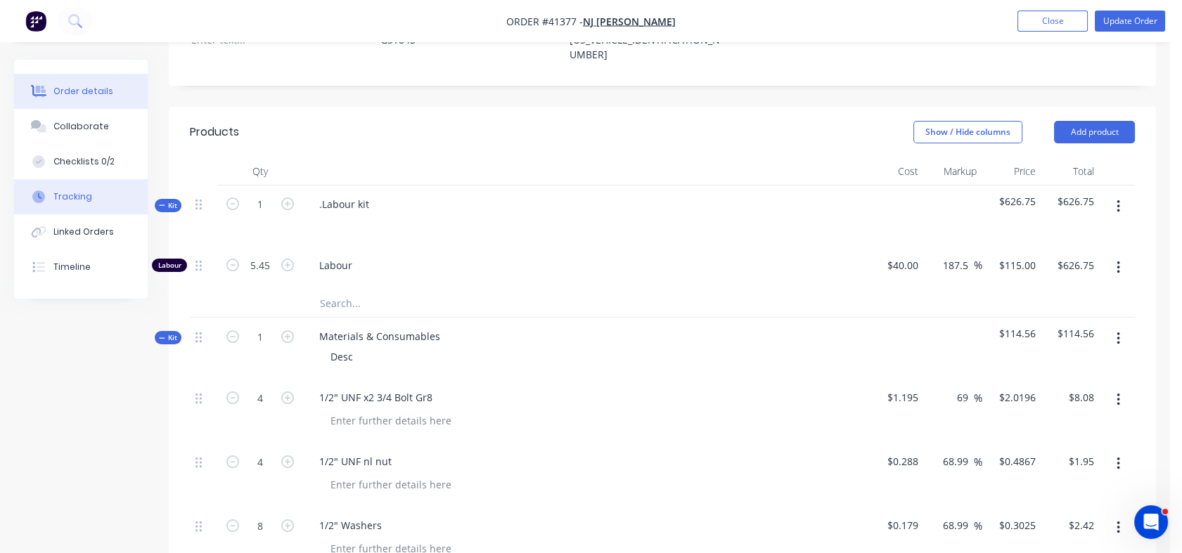
click at [71, 197] on div "Tracking" at bounding box center [72, 197] width 39 height 13
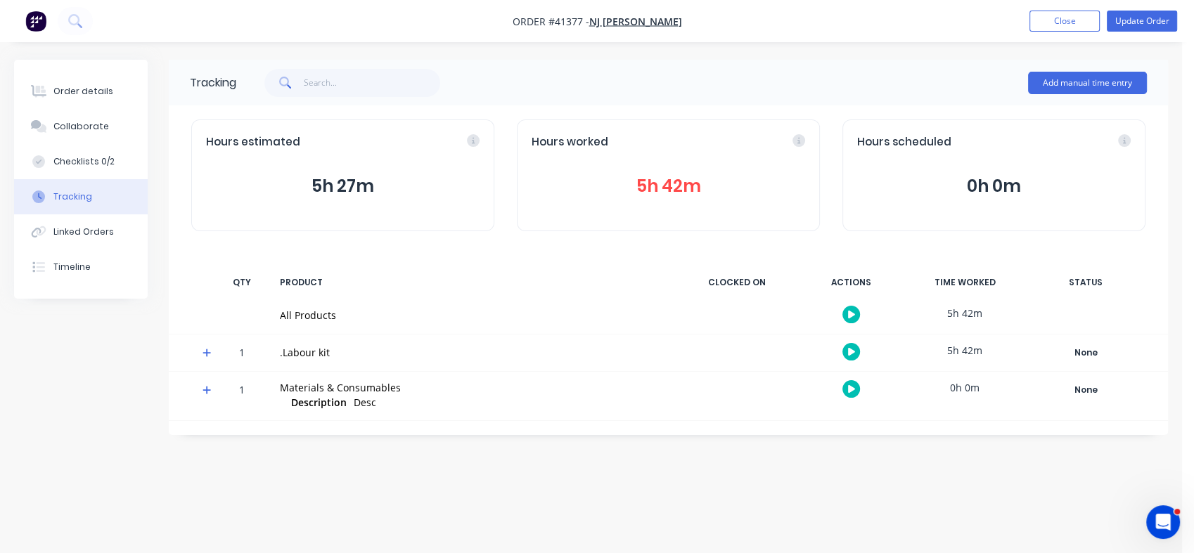
click at [654, 188] on button "5h 42m" at bounding box center [667, 186] width 273 height 27
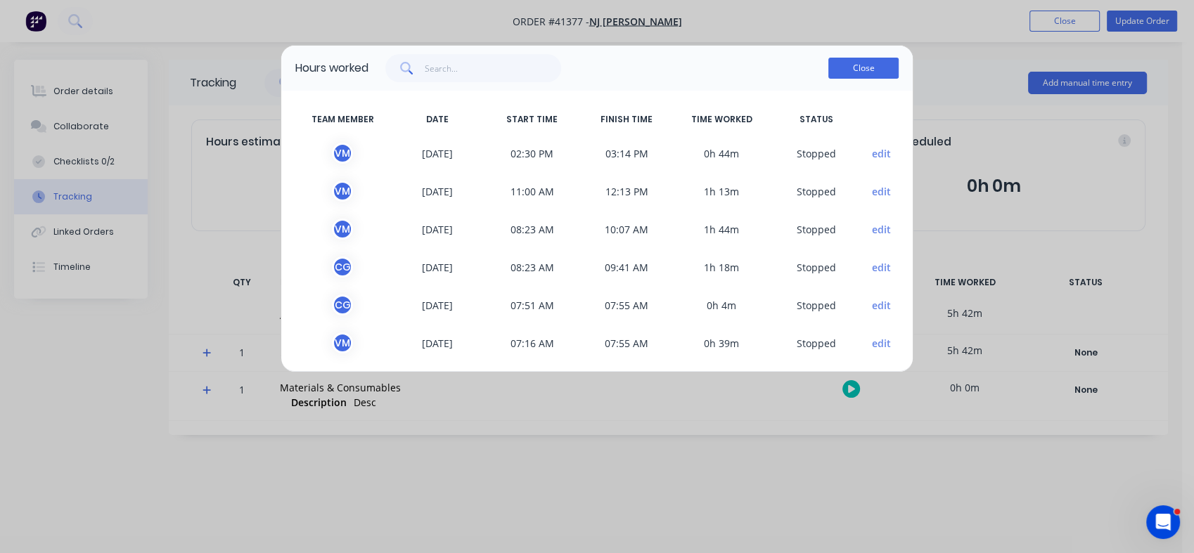
click at [860, 72] on button "Close" at bounding box center [863, 68] width 70 height 21
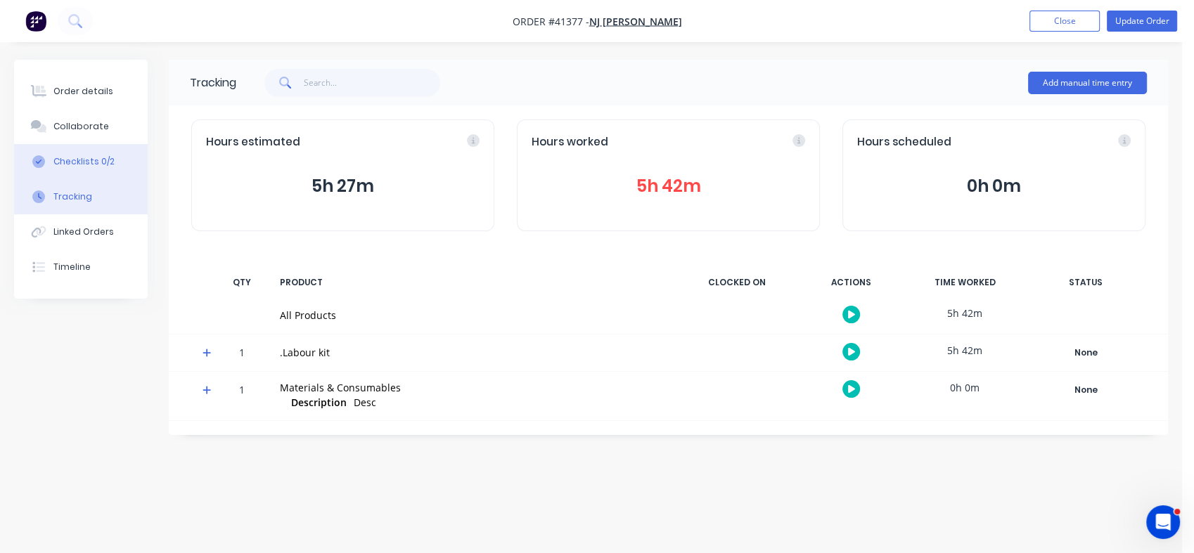
click at [72, 155] on div "Checklists 0/2" at bounding box center [83, 161] width 61 height 13
type textarea "x"
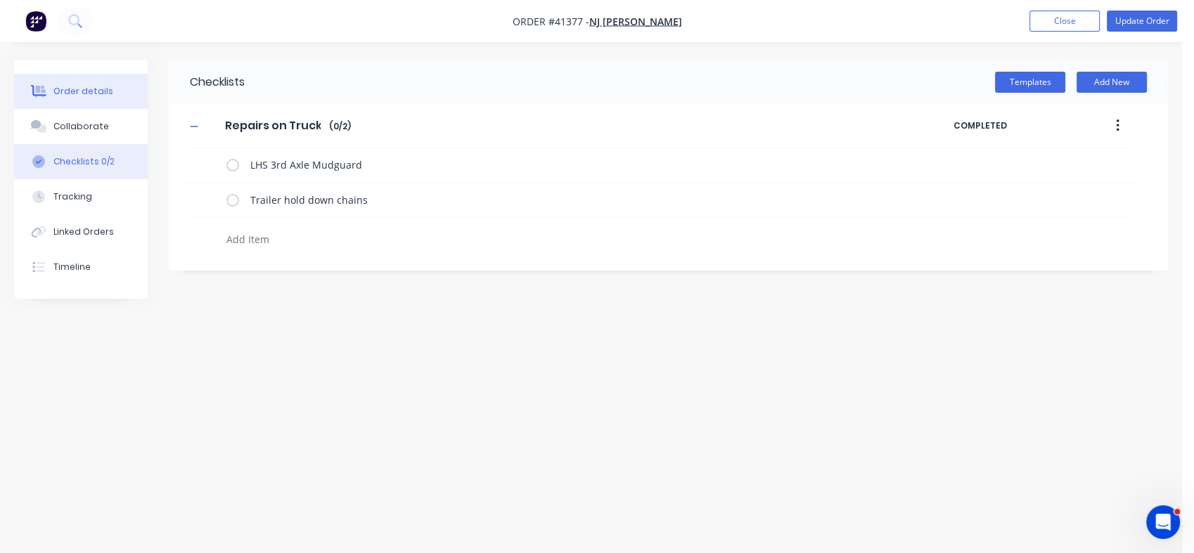
click at [71, 96] on div "Order details" at bounding box center [83, 91] width 60 height 13
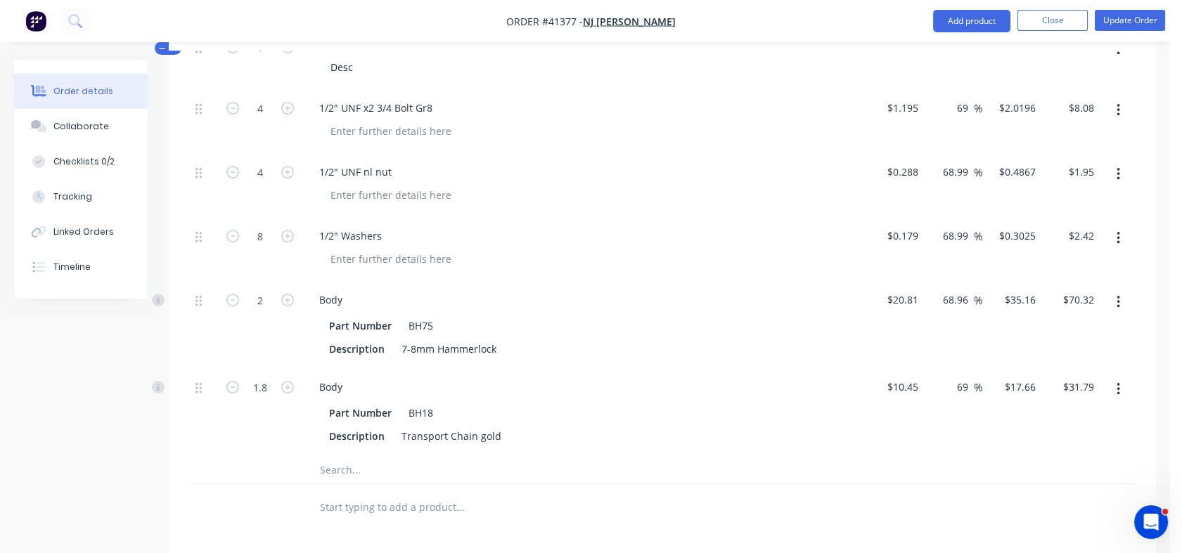
scroll to position [713, 0]
click at [962, 378] on input "69" at bounding box center [964, 388] width 18 height 20
type input "$17.6605"
click at [953, 378] on div "69 69 %" at bounding box center [964, 388] width 32 height 20
click at [954, 378] on input "69" at bounding box center [963, 388] width 18 height 20
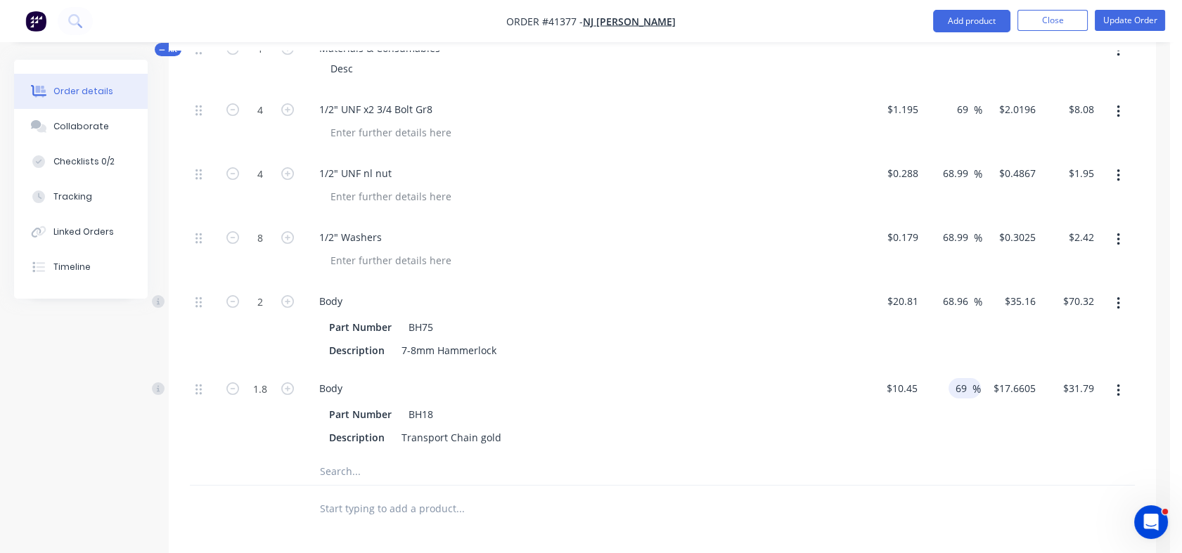
drag, startPoint x: 953, startPoint y: 352, endPoint x: 965, endPoint y: 352, distance: 12.0
click at [965, 378] on input "69" at bounding box center [963, 388] width 18 height 20
type input "150"
type input "$26.125"
type input "$47.03"
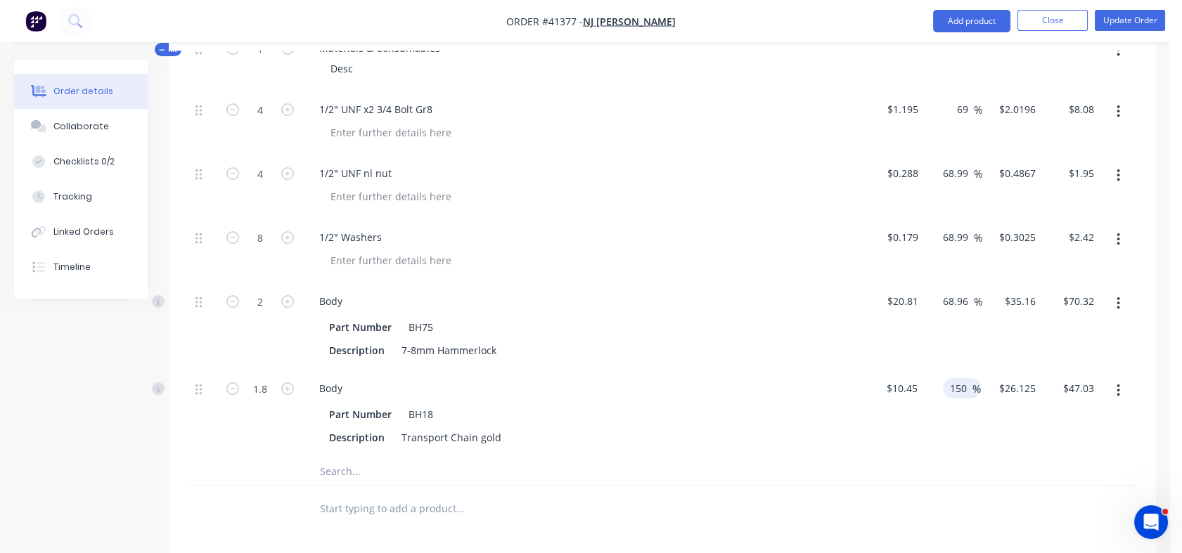
click at [950, 328] on div "68.96 68.96 %" at bounding box center [953, 326] width 59 height 87
click at [946, 291] on input "68.96" at bounding box center [957, 301] width 32 height 20
click at [941, 291] on input "68.96" at bounding box center [957, 301] width 32 height 20
drag, startPoint x: 941, startPoint y: 266, endPoint x: 959, endPoint y: 264, distance: 18.3
click at [959, 291] on input "68.96" at bounding box center [957, 301] width 32 height 20
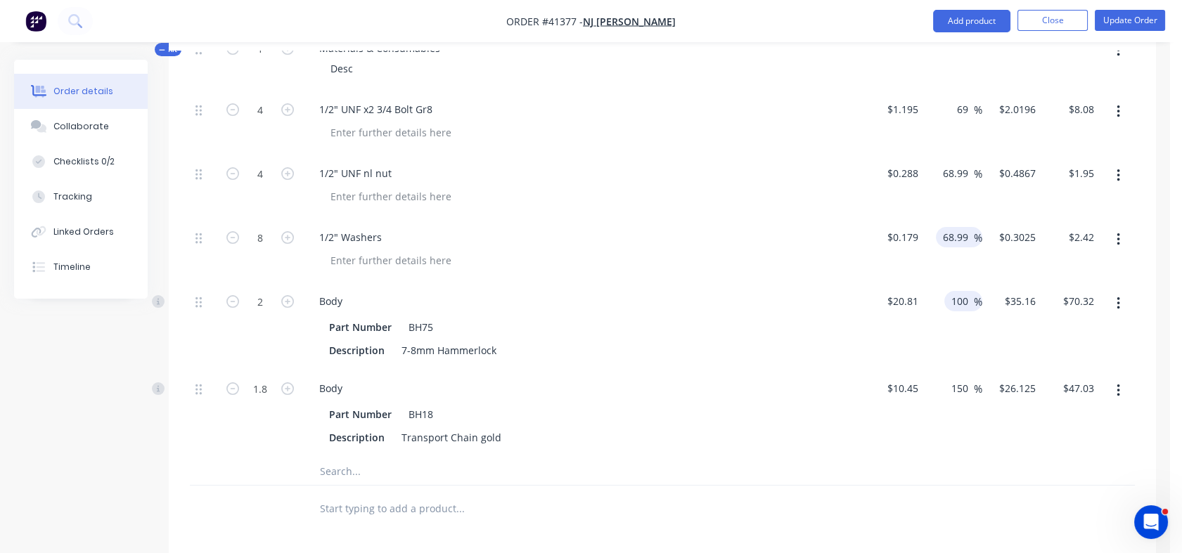
type input "100"
type input "$41.62"
type input "$83.24"
click at [943, 227] on input "68.99" at bounding box center [957, 237] width 32 height 20
drag, startPoint x: 943, startPoint y: 207, endPoint x: 967, endPoint y: 205, distance: 24.0
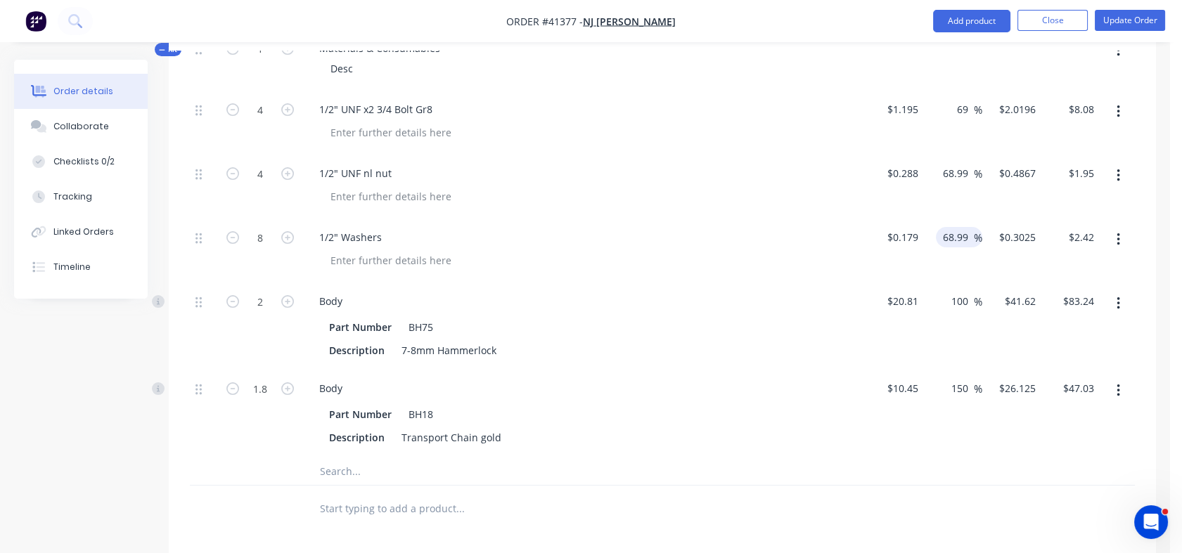
click at [967, 227] on input "68.99" at bounding box center [957, 237] width 32 height 20
type input "100"
type input "$0.358"
type input "$2.86"
click at [943, 163] on input "68.99" at bounding box center [957, 173] width 32 height 20
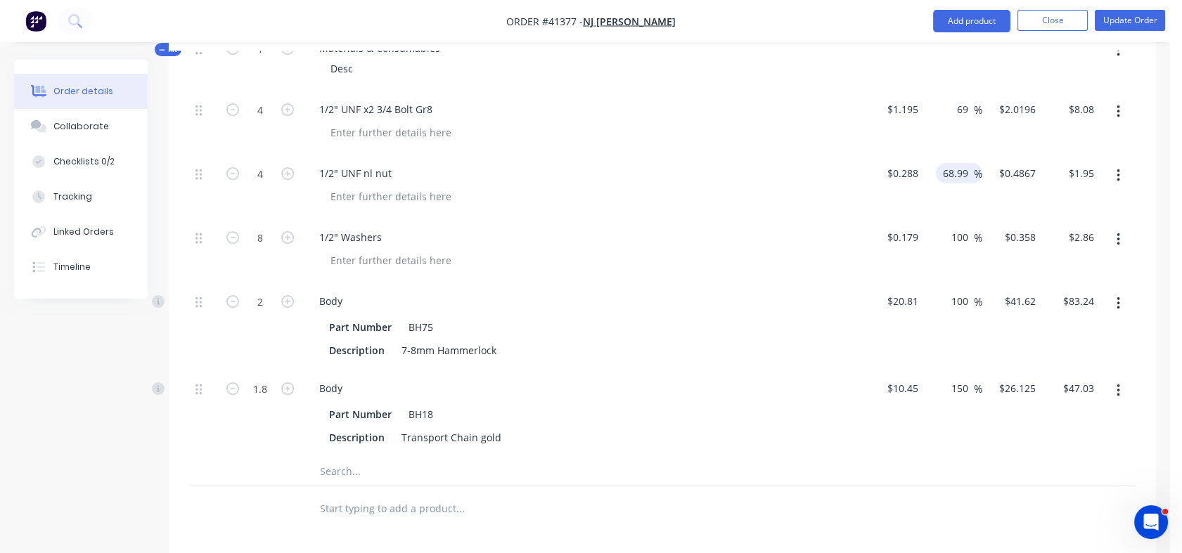
drag, startPoint x: 943, startPoint y: 139, endPoint x: 967, endPoint y: 136, distance: 24.8
click at [967, 163] on input "68.99" at bounding box center [957, 173] width 32 height 20
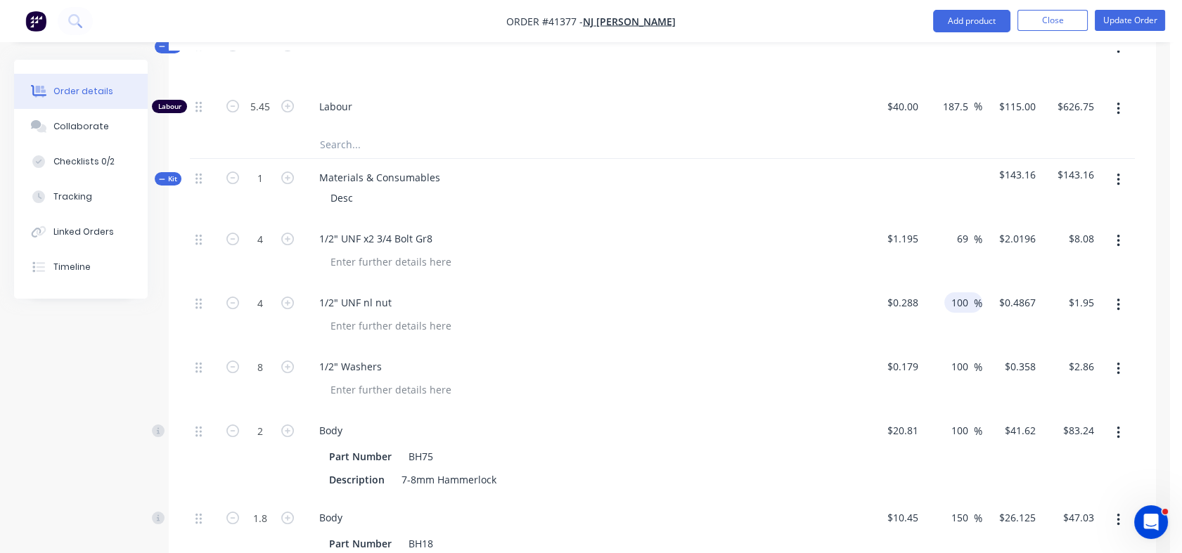
scroll to position [568, 0]
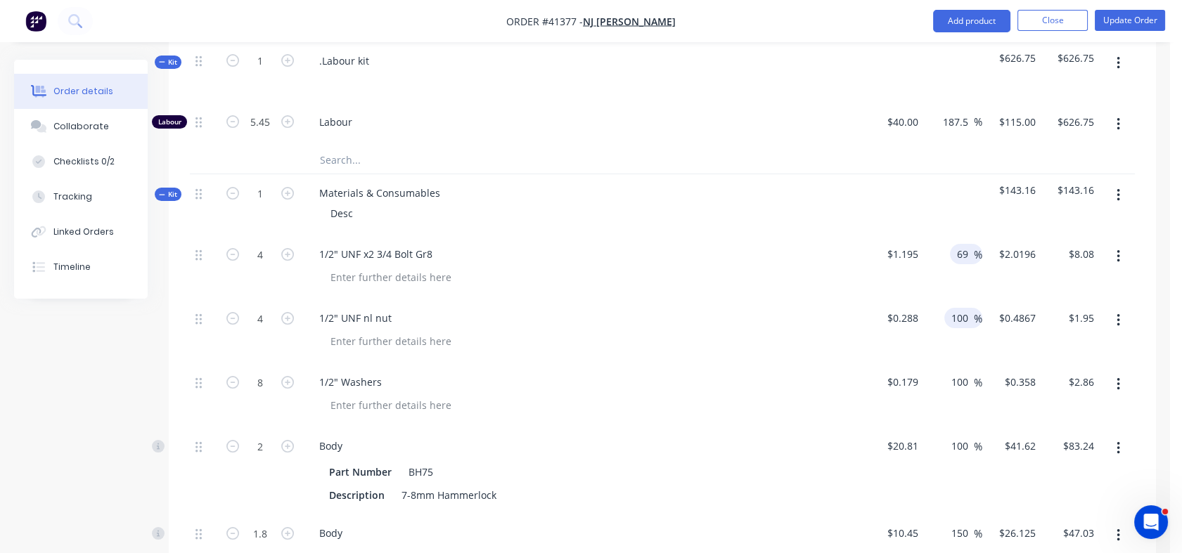
type input "100"
type input "$0.576"
type input "$2.30"
click at [951, 244] on div "69 69 %" at bounding box center [966, 254] width 32 height 20
click at [955, 244] on input "69" at bounding box center [964, 254] width 18 height 20
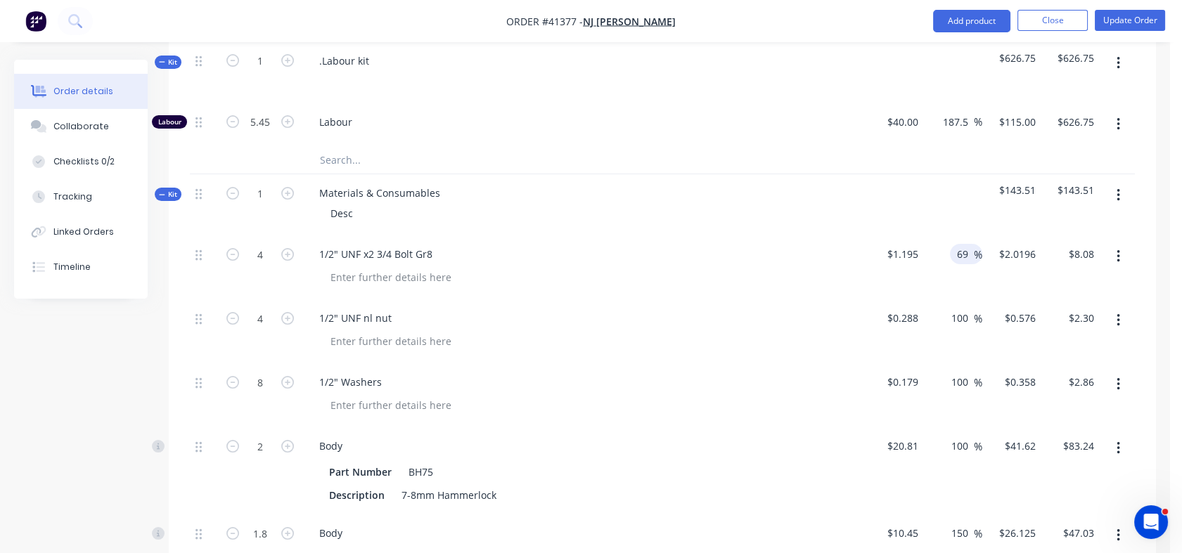
drag, startPoint x: 955, startPoint y: 219, endPoint x: 966, endPoint y: 219, distance: 11.2
click at [966, 244] on input "69" at bounding box center [964, 254] width 18 height 20
type input "100"
type input "$2.39"
type input "$9.56"
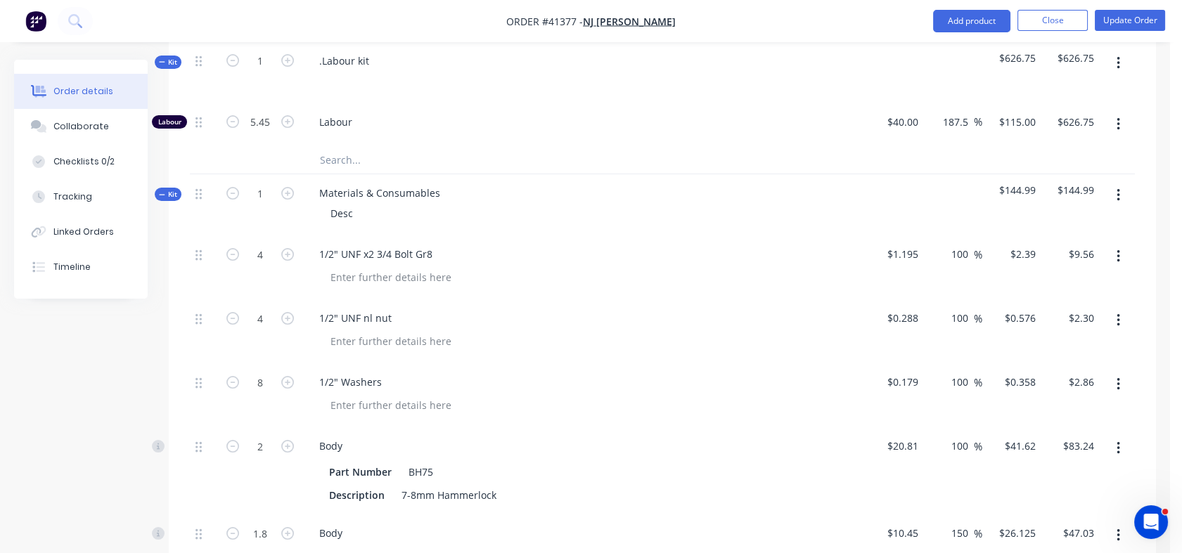
click at [952, 189] on div at bounding box center [953, 204] width 59 height 61
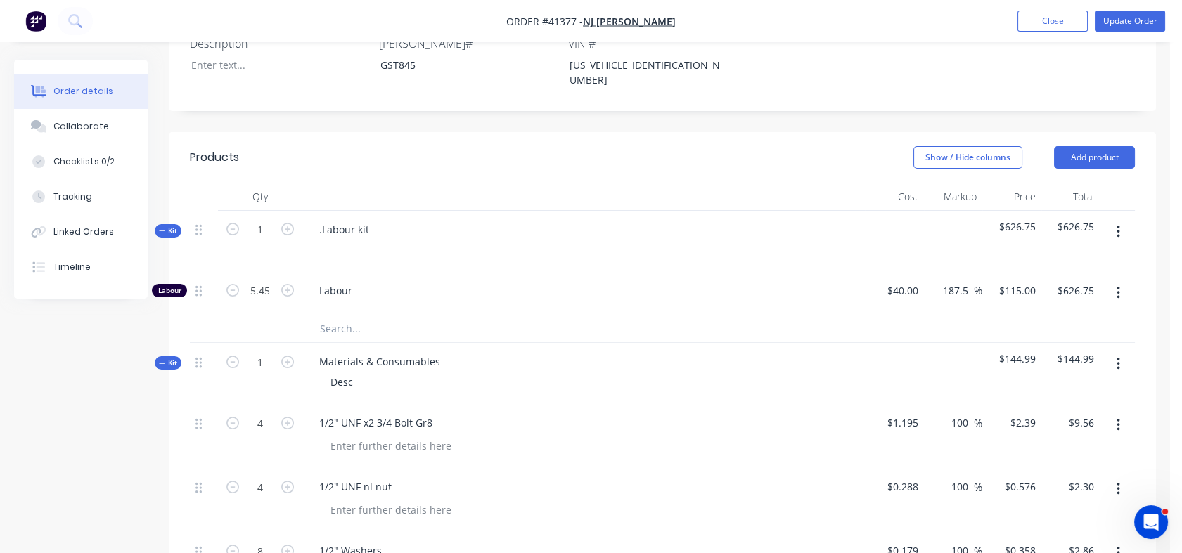
scroll to position [396, 0]
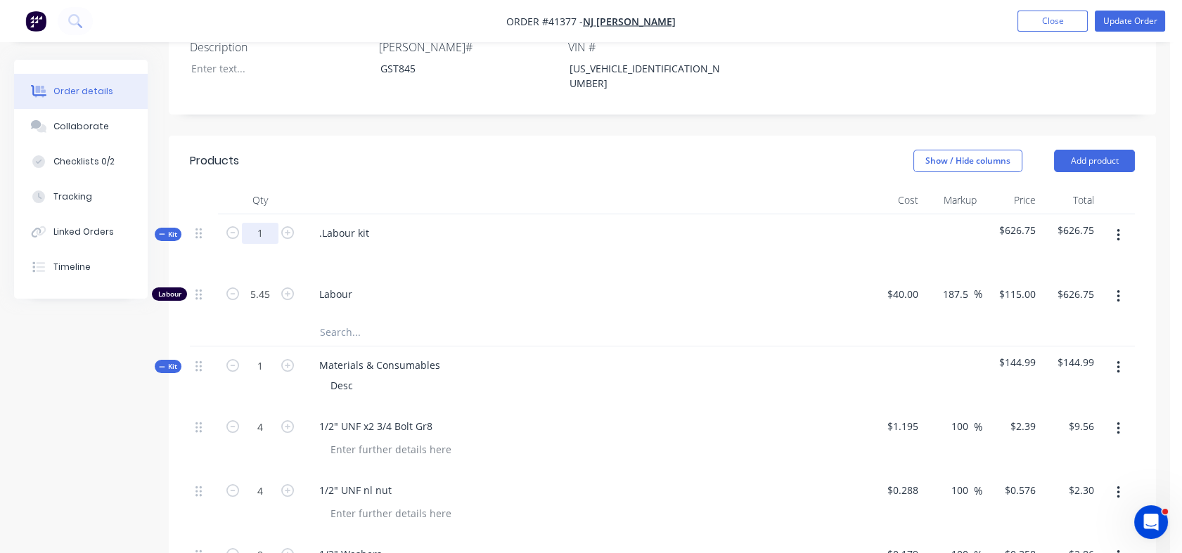
click at [260, 223] on input "1" at bounding box center [260, 233] width 37 height 21
type input "67.5"
type input "367.875"
type input "$42,305.63"
click at [271, 284] on input "367.875" at bounding box center [260, 294] width 37 height 21
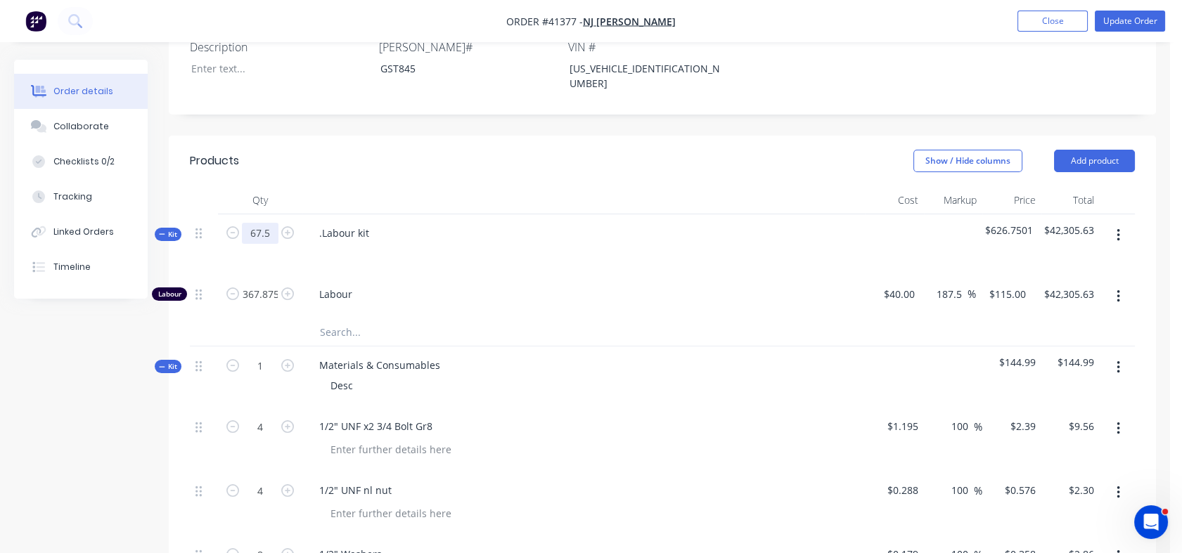
click at [264, 223] on input "67.5" at bounding box center [260, 233] width 37 height 21
type input "6"
type input "32.7"
type input "$3,760.50"
click at [261, 284] on input "32.7" at bounding box center [260, 294] width 37 height 21
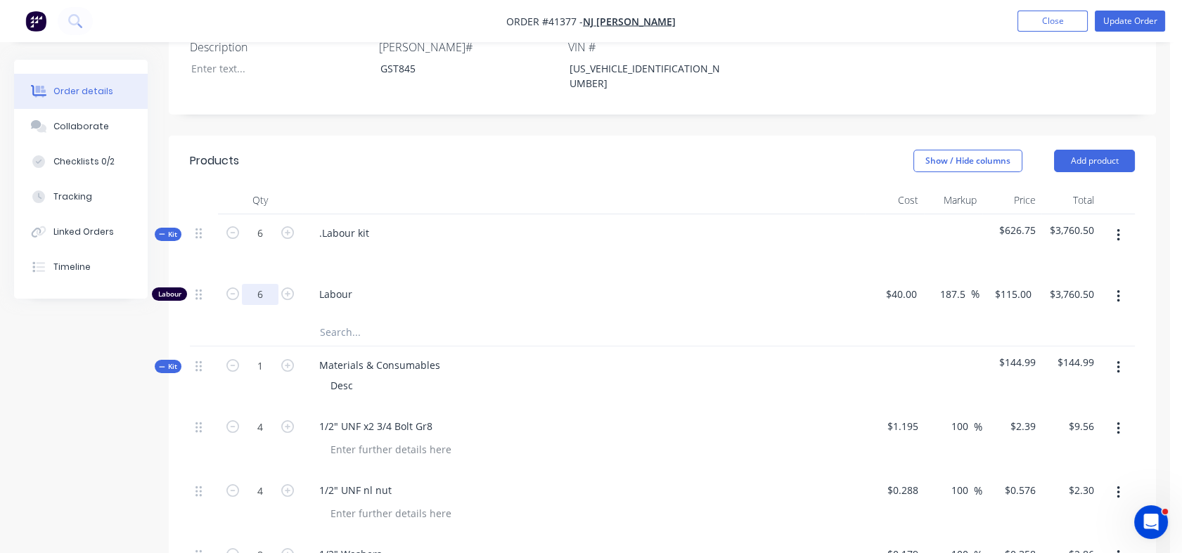
type input "6"
type input "$690.00"
click at [390, 287] on span "Labour" at bounding box center [589, 294] width 540 height 15
click at [330, 318] on input "text" at bounding box center [459, 332] width 281 height 28
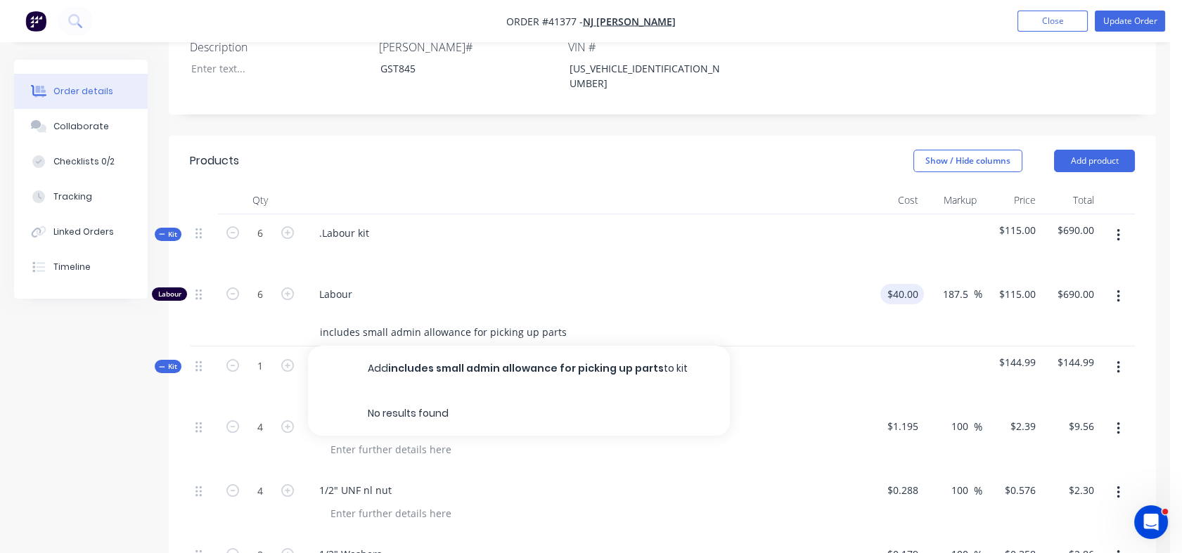
type input "includes small admin allowance for picking up parts"
click at [894, 276] on div "40 $40.00" at bounding box center [894, 297] width 59 height 43
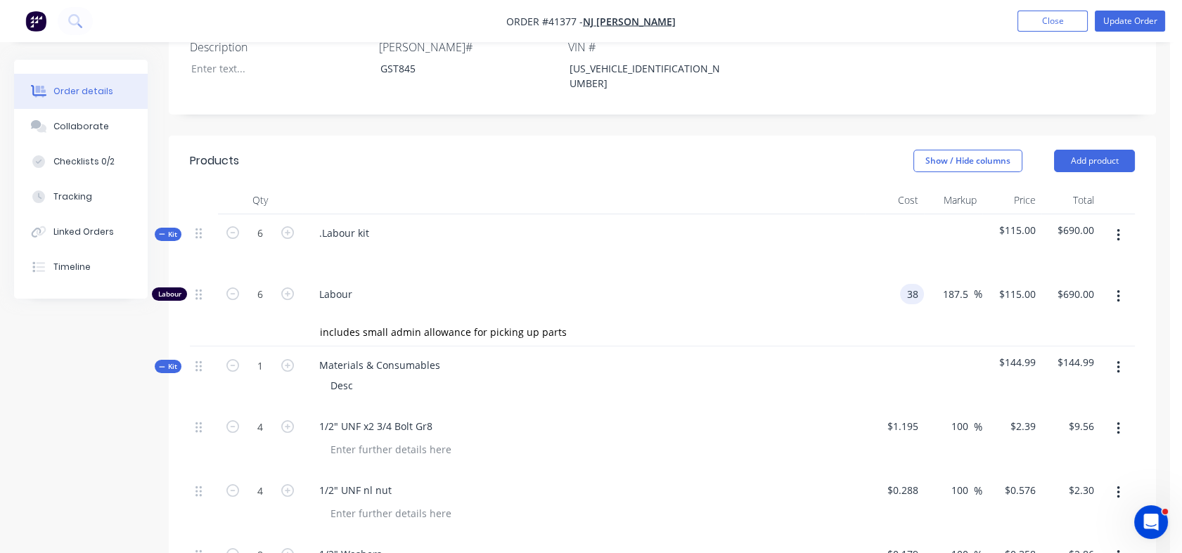
type input "$38.00"
type input "$109.25"
type input "$655.50"
click at [950, 280] on div "187.5 187.5 %" at bounding box center [953, 297] width 59 height 43
click at [1015, 284] on input "109.25" at bounding box center [1022, 294] width 38 height 20
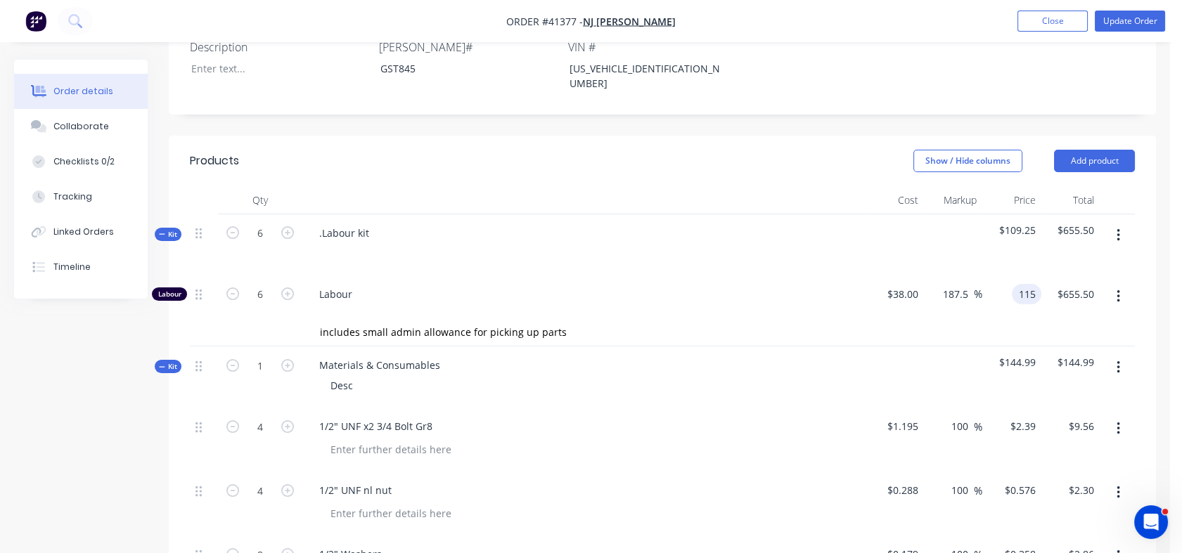
type input "115"
type input "202.63"
type input "$115.00"
type input "$690.00"
click at [976, 318] on div "includes small admin allowance for picking up parts" at bounding box center [662, 332] width 945 height 29
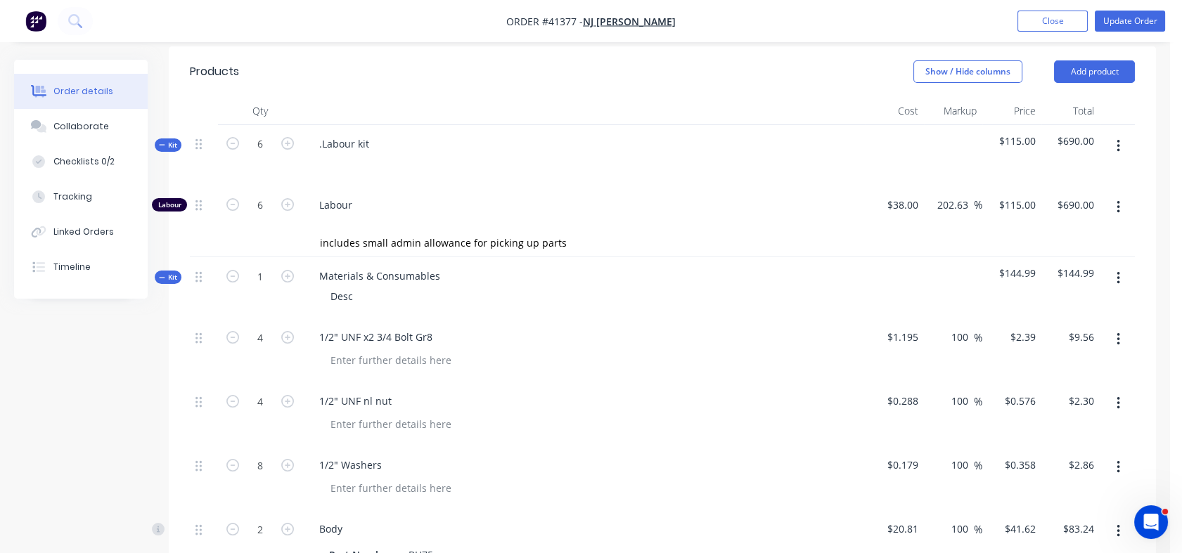
scroll to position [479, 0]
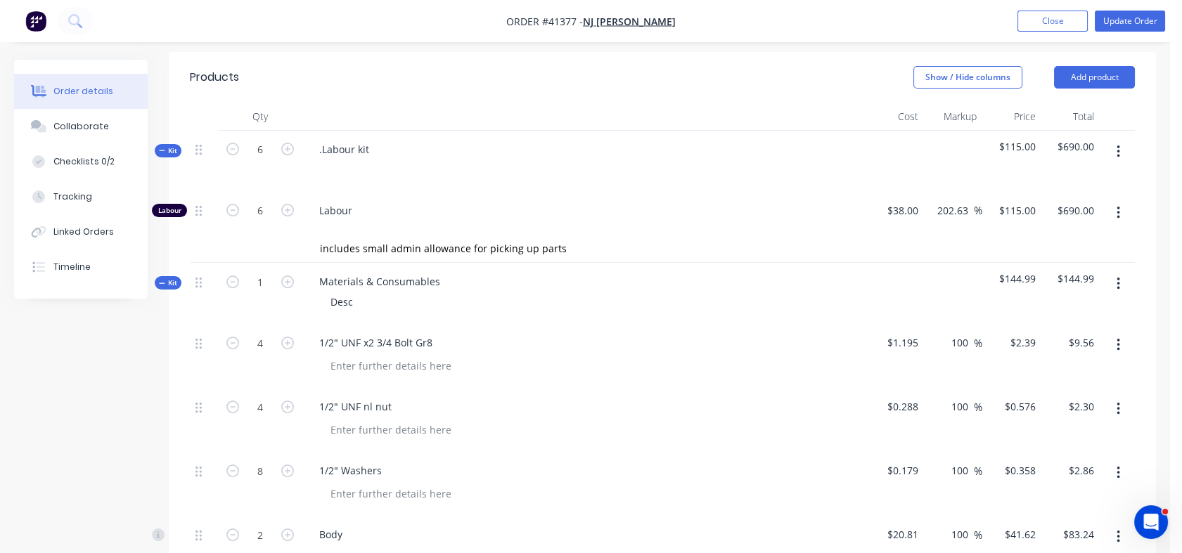
click at [1175, 219] on body "Order #41377 - [GEOGRAPHIC_DATA] Julian Add product Close Update Order Order de…" at bounding box center [591, 322] width 1182 height 1603
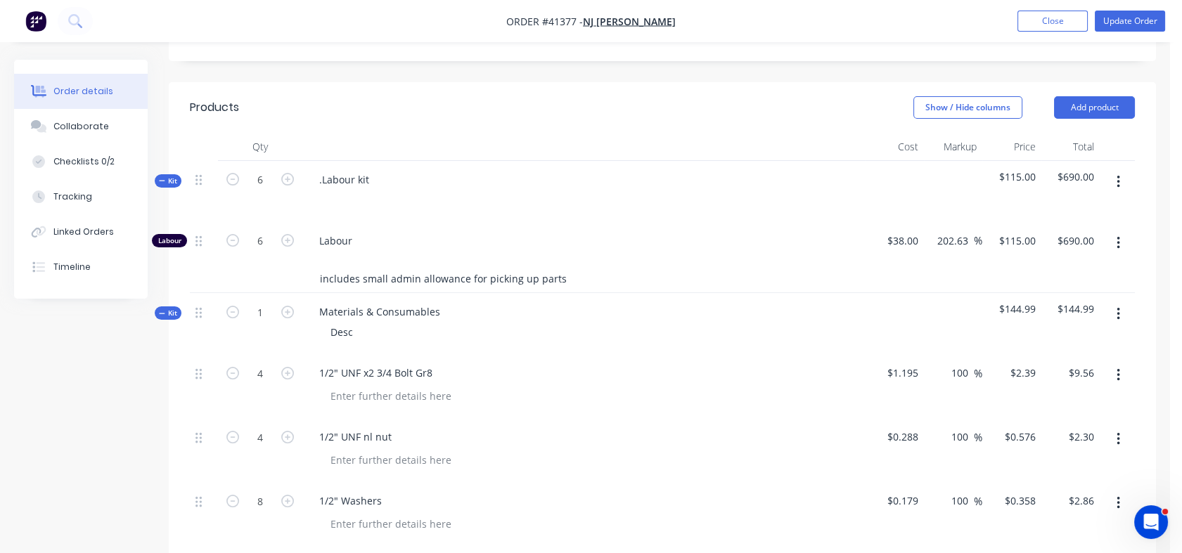
click at [565, 264] on input "includes small admin allowance for picking up parts" at bounding box center [459, 278] width 281 height 28
click at [319, 264] on input "includes small admin allowance for picking up parts" at bounding box center [459, 278] width 281 height 28
click at [598, 264] on input "Rounded up .5hrs to includes small admin allowance for picking up parts" at bounding box center [459, 278] width 281 height 28
click at [600, 264] on div "Rounded up .5hrs to includes small admin allowance for picking up parts" at bounding box center [519, 278] width 422 height 28
drag, startPoint x: 456, startPoint y: 242, endPoint x: 516, endPoint y: 247, distance: 60.0
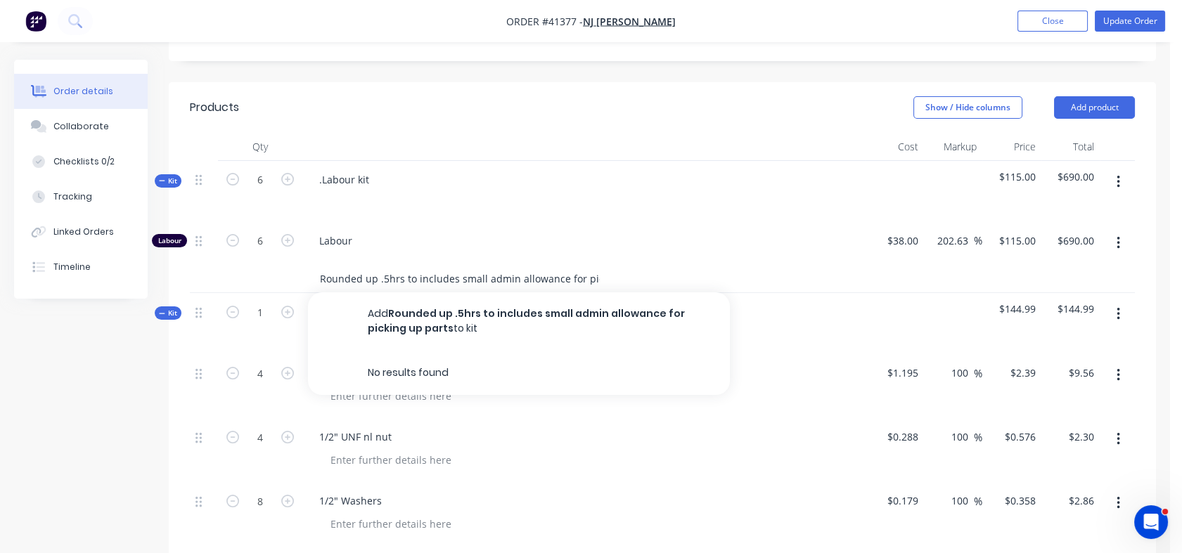
click at [516, 264] on input "Rounded up .5hrs to includes small admin allowance for picking up parts" at bounding box center [459, 278] width 281 height 28
click at [454, 264] on input "Rounded up .5hrs to includes allowance for picking up parts" at bounding box center [459, 278] width 281 height 28
click at [496, 264] on input "Rounded up .5hrs to include allowance for picking up parts" at bounding box center [459, 278] width 281 height 28
type input "Rounded up .5hrs to include time for picking up parts"
click at [525, 450] on div at bounding box center [589, 460] width 540 height 20
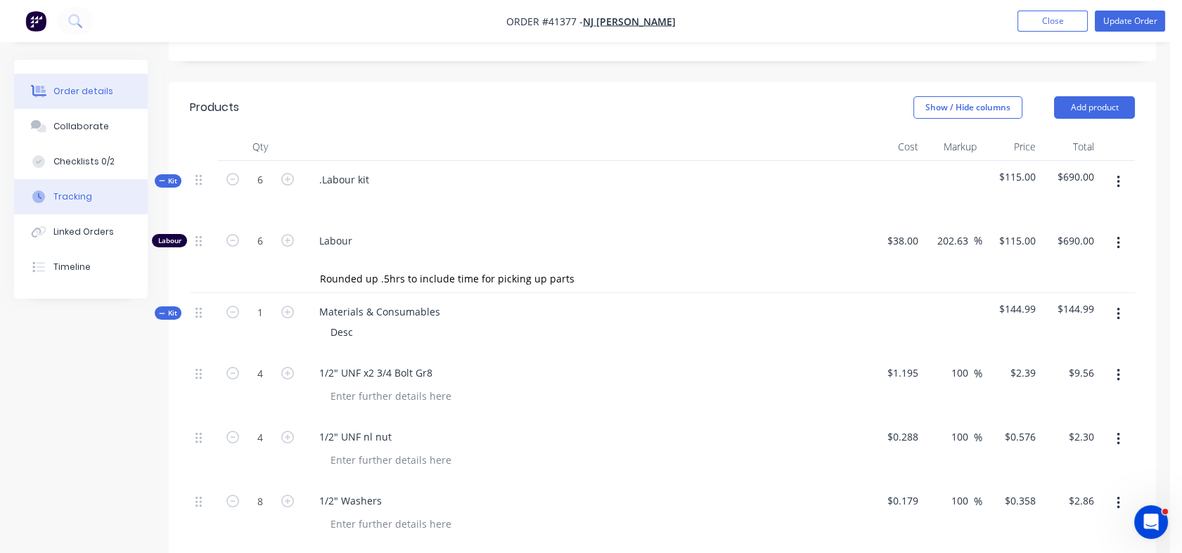
click at [66, 202] on div "Tracking" at bounding box center [72, 197] width 39 height 13
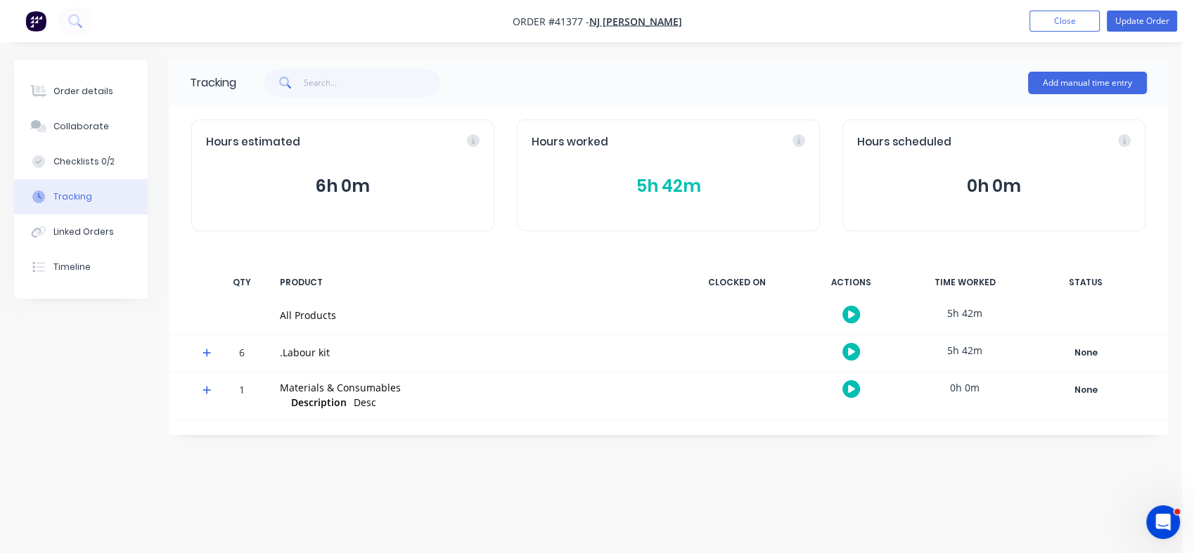
click at [66, 202] on div "Tracking" at bounding box center [72, 197] width 39 height 13
click at [84, 84] on button "Order details" at bounding box center [81, 91] width 134 height 35
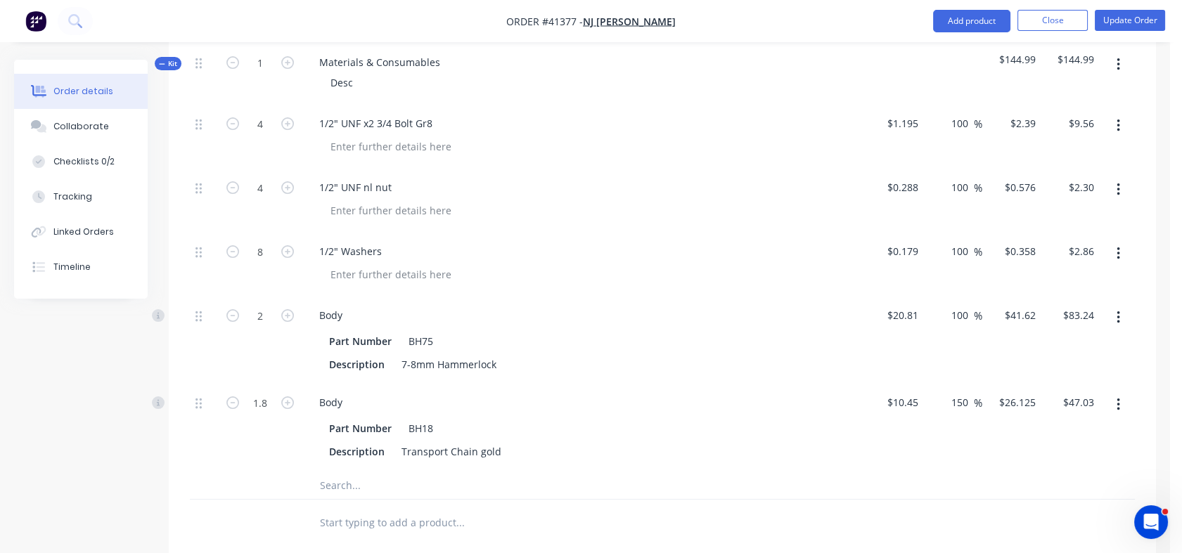
scroll to position [676, 0]
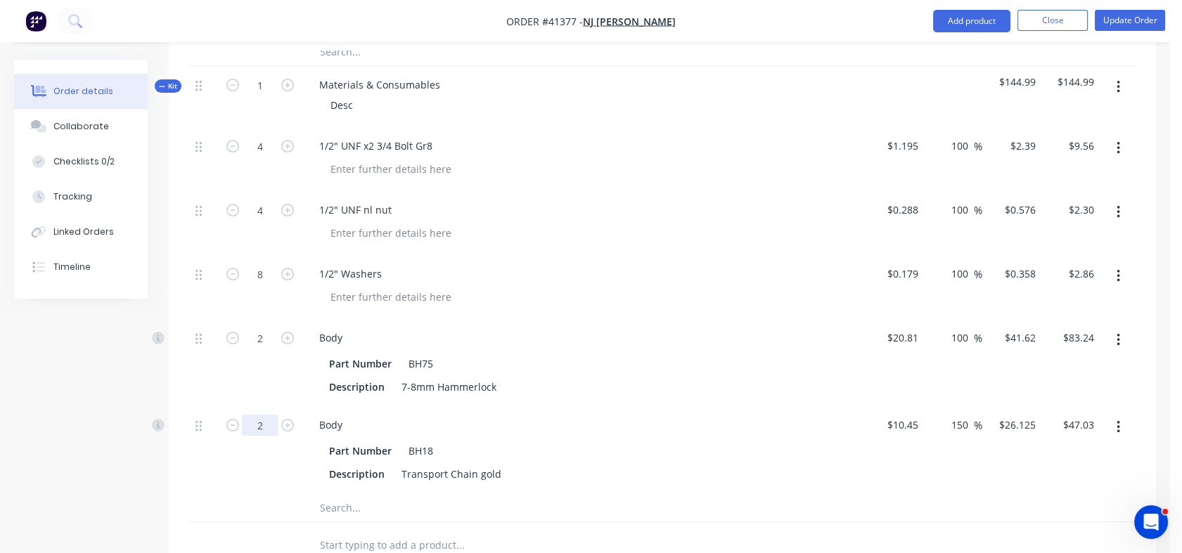
type input "2"
type input "$52.25"
click at [410, 406] on div "Body Part Number BH18 Description Transport Chain gold" at bounding box center [583, 449] width 562 height 87
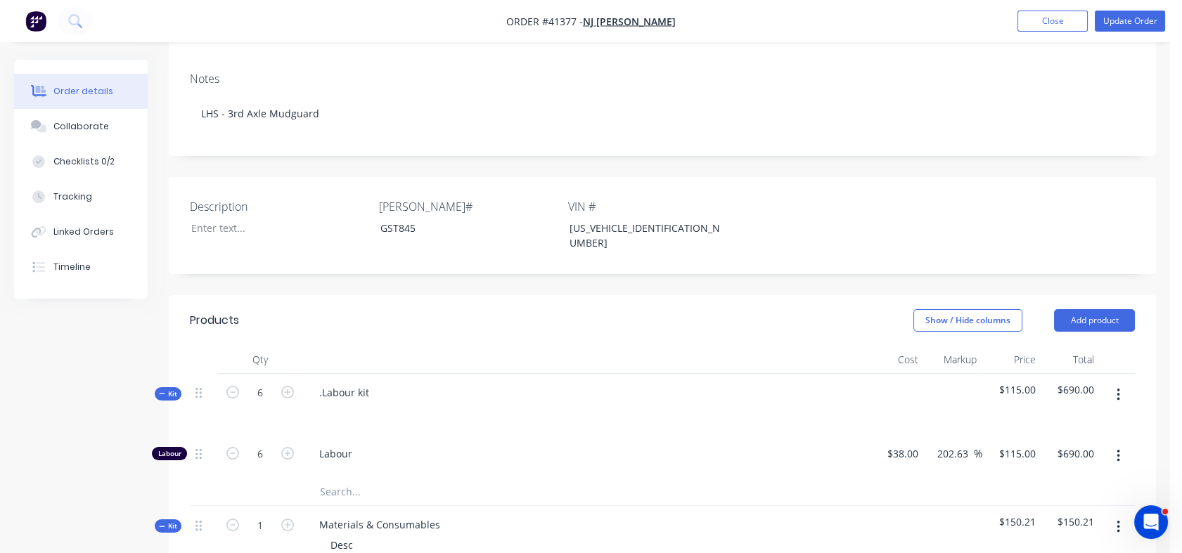
scroll to position [210, 0]
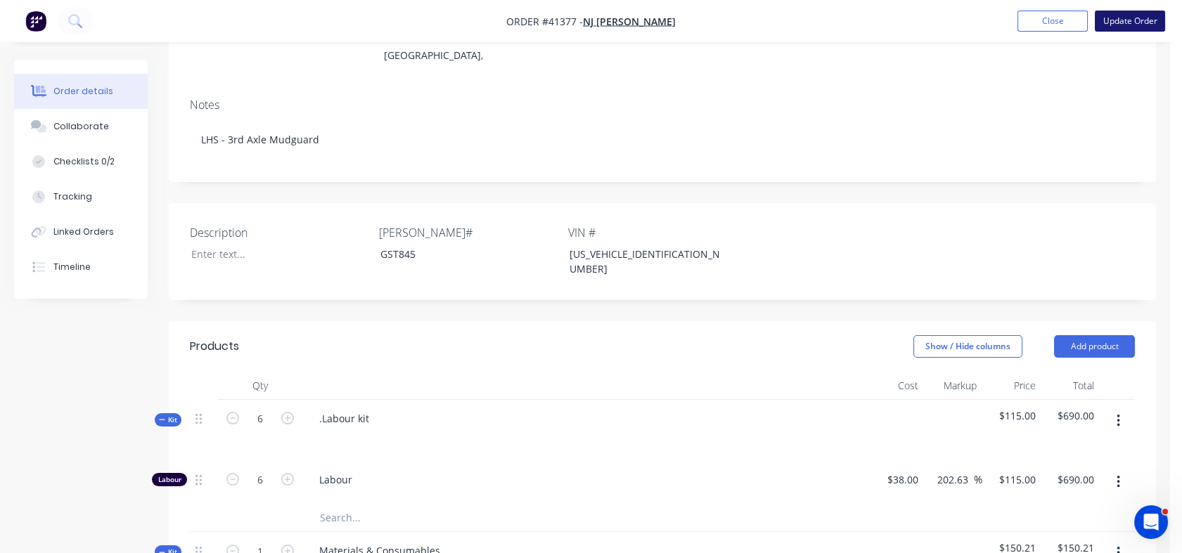
click at [1142, 22] on button "Update Order" at bounding box center [1130, 21] width 70 height 21
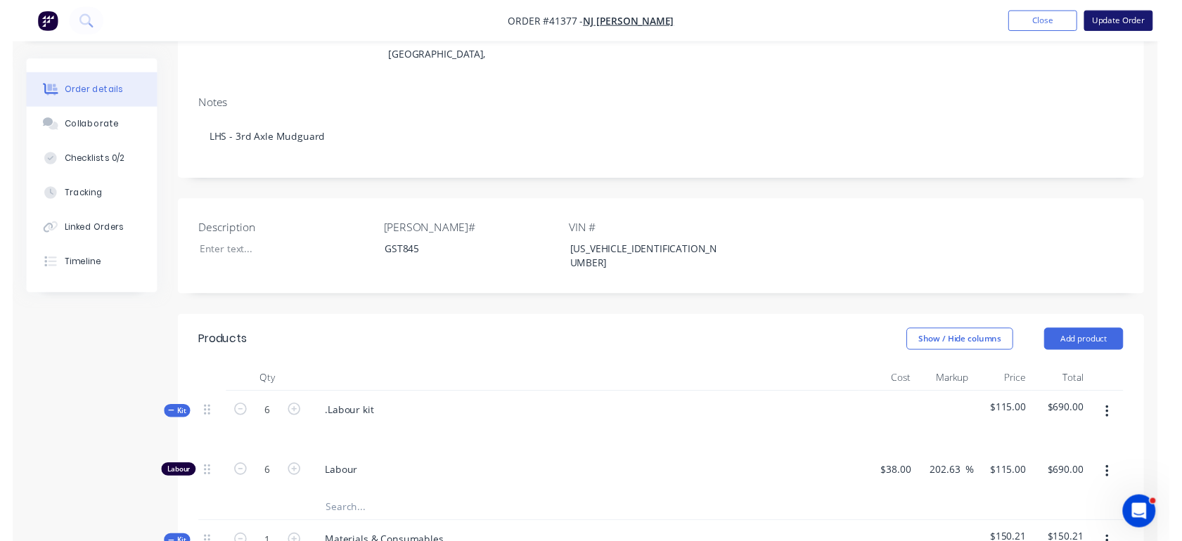
scroll to position [0, 0]
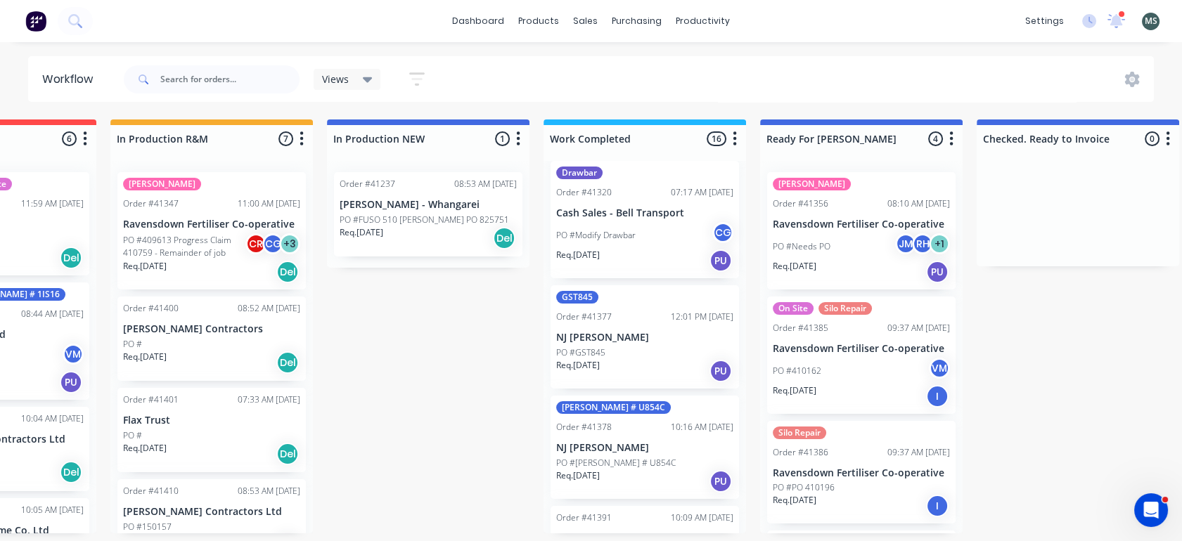
scroll to position [233, 0]
click at [647, 329] on div "GST845 Order #41377 12:01 PM [DATE] NJ [PERSON_NAME] PO #GST845 Req. [DATE] PU" at bounding box center [644, 334] width 188 height 103
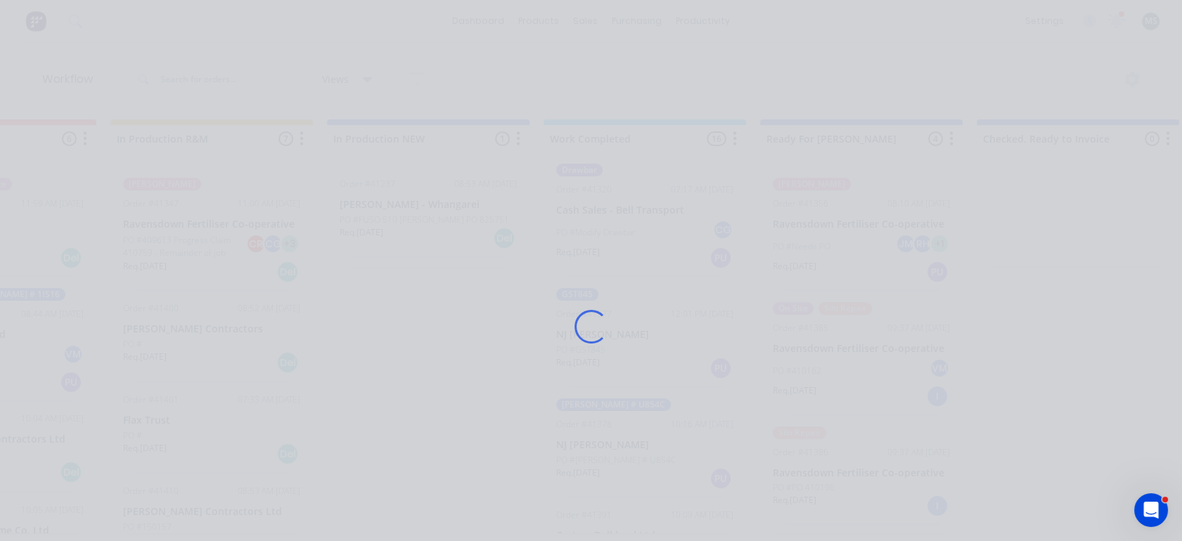
click at [647, 329] on div "Loading..." at bounding box center [591, 326] width 1125 height 541
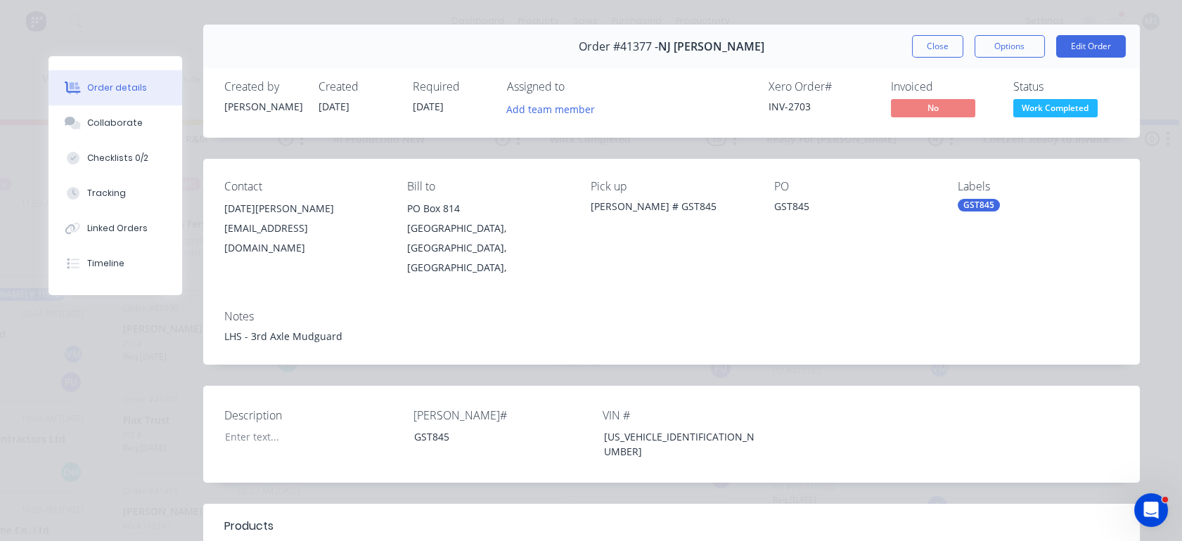
scroll to position [6, 0]
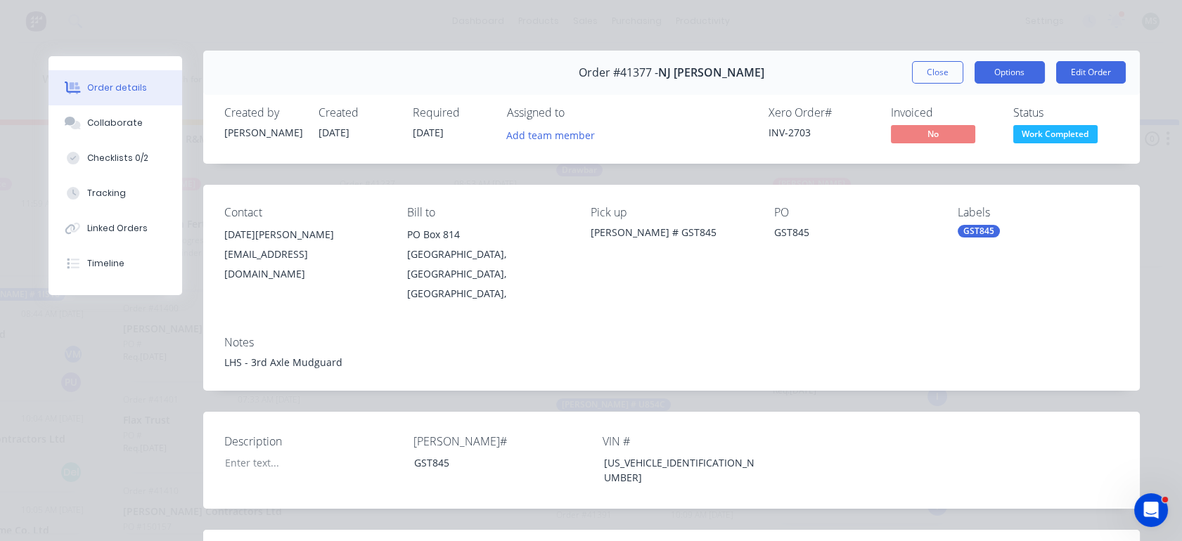
click at [1014, 73] on button "Options" at bounding box center [1009, 72] width 70 height 22
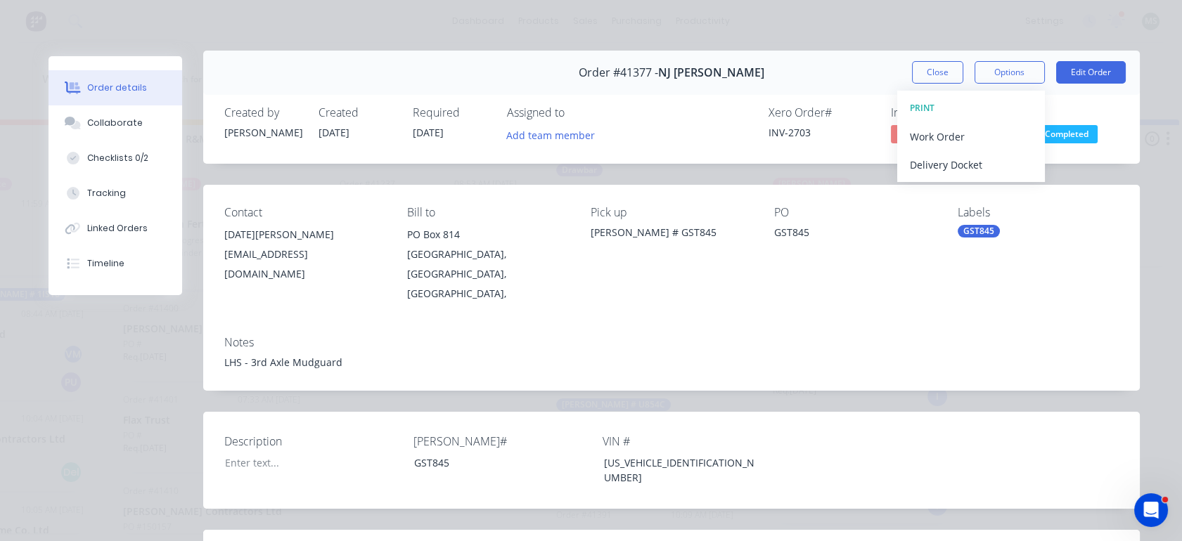
click at [920, 104] on div "PRINT" at bounding box center [971, 108] width 122 height 18
click at [920, 134] on div "Work Order" at bounding box center [971, 137] width 122 height 20
click at [920, 160] on div "Standard" at bounding box center [971, 165] width 122 height 20
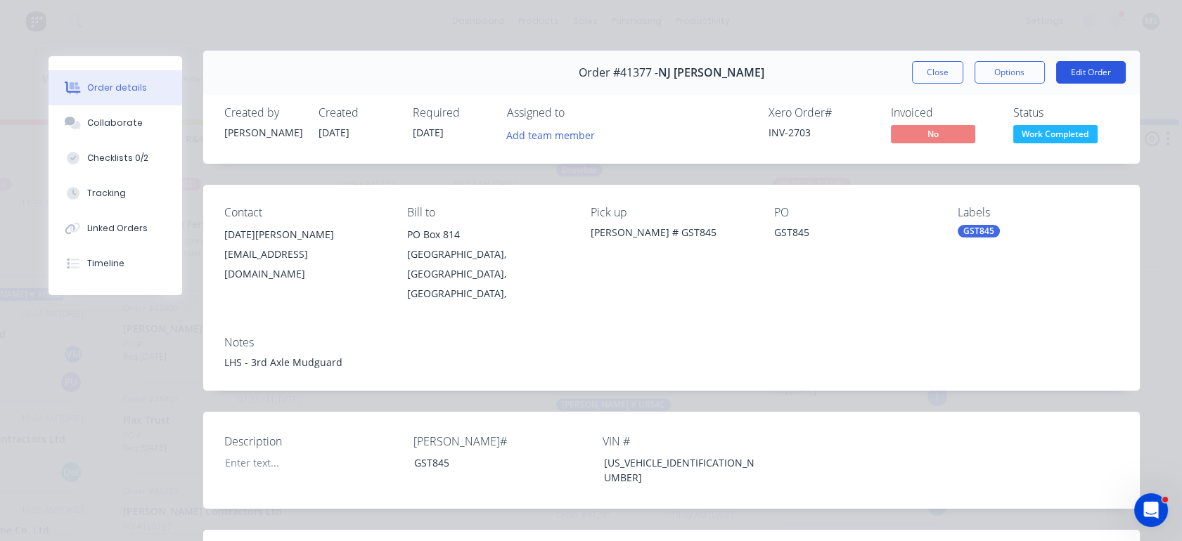
click at [1078, 73] on button "Edit Order" at bounding box center [1091, 72] width 70 height 22
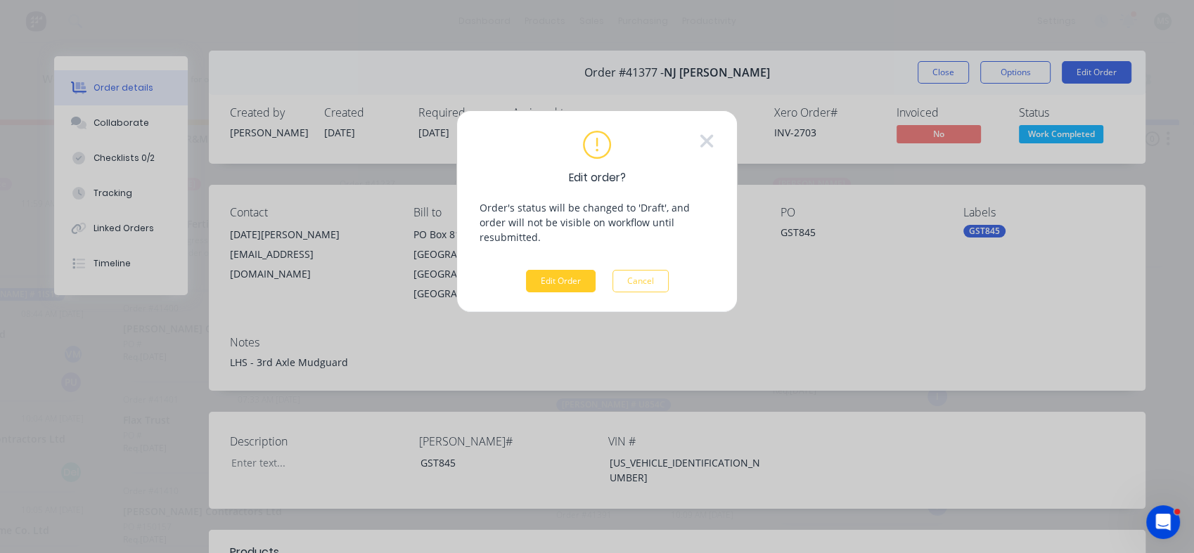
click at [553, 271] on button "Edit Order" at bounding box center [561, 281] width 70 height 22
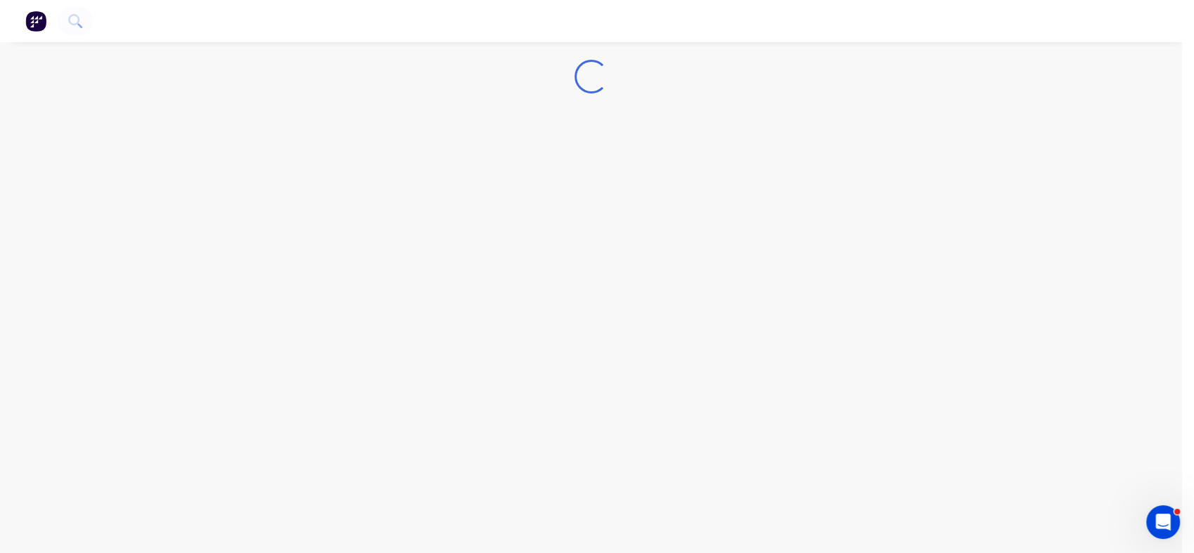
click at [553, 271] on div "Loading..." at bounding box center [591, 276] width 1182 height 553
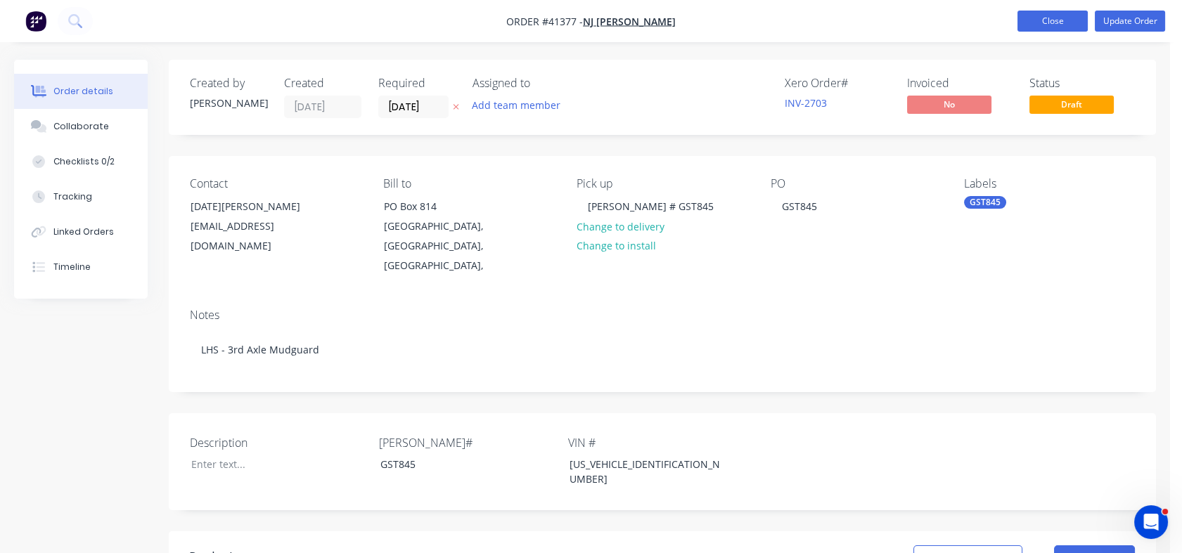
click at [1060, 29] on button "Close" at bounding box center [1052, 21] width 70 height 21
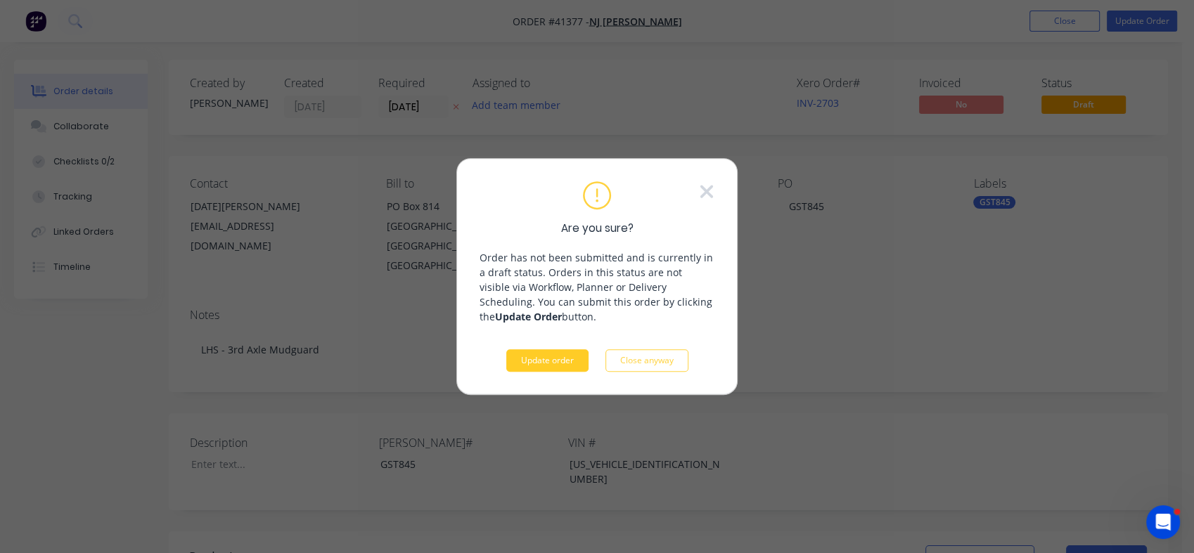
click at [575, 359] on button "Update order" at bounding box center [547, 360] width 82 height 22
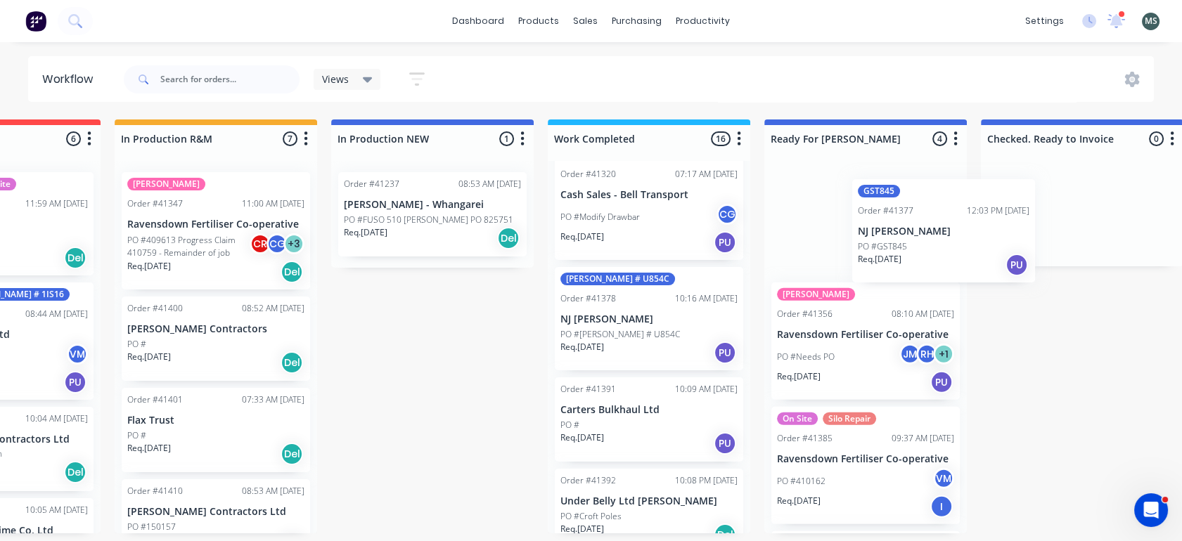
scroll to position [0, 349]
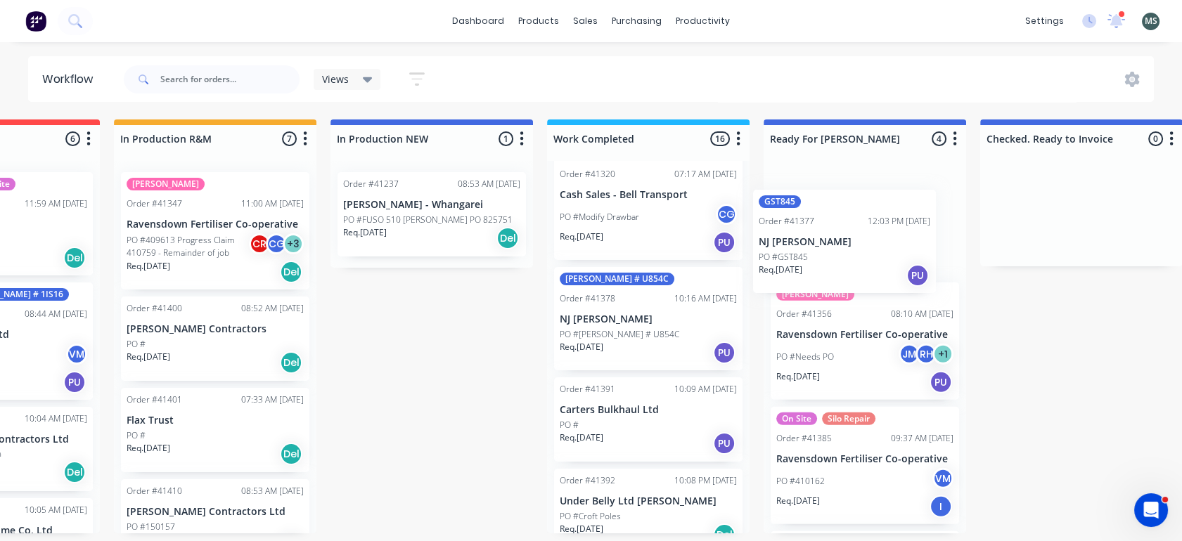
drag, startPoint x: 960, startPoint y: 326, endPoint x: 816, endPoint y: 259, distance: 158.5
click at [816, 259] on div "Submitted 5 Status colour #273444 hex #273444 Save Cancel Summaries Total order…" at bounding box center [812, 327] width 2345 height 414
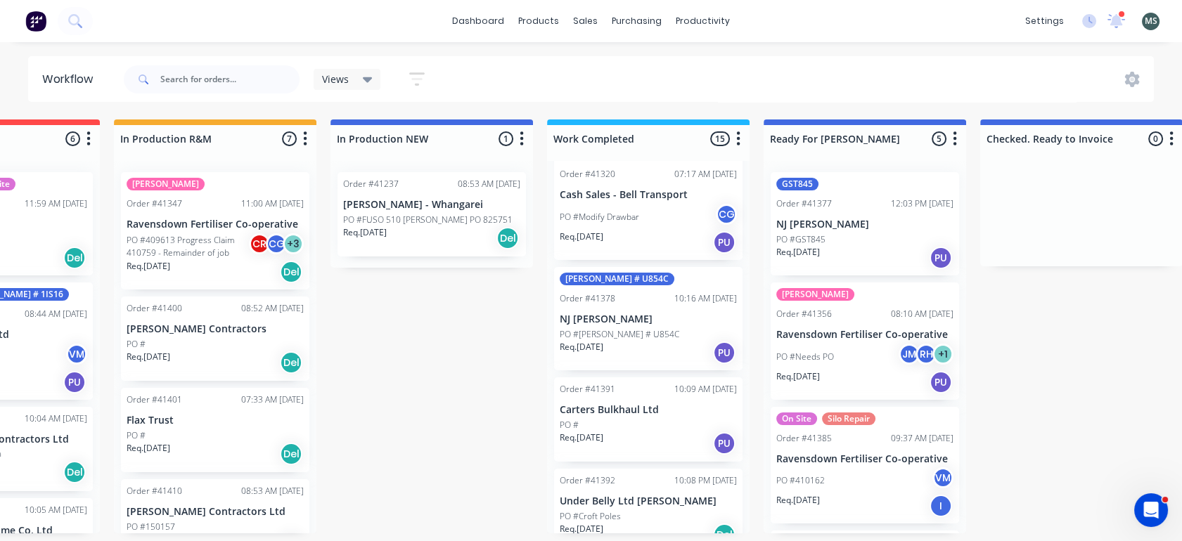
click at [634, 314] on p "NJ [PERSON_NAME]" at bounding box center [648, 320] width 177 height 12
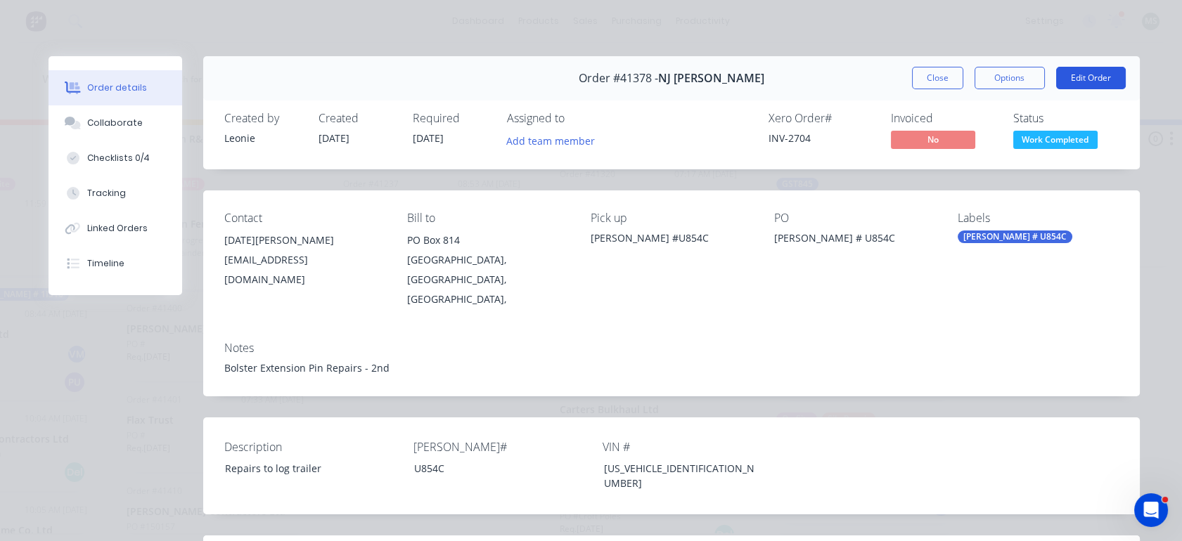
click at [1083, 77] on button "Edit Order" at bounding box center [1091, 78] width 70 height 22
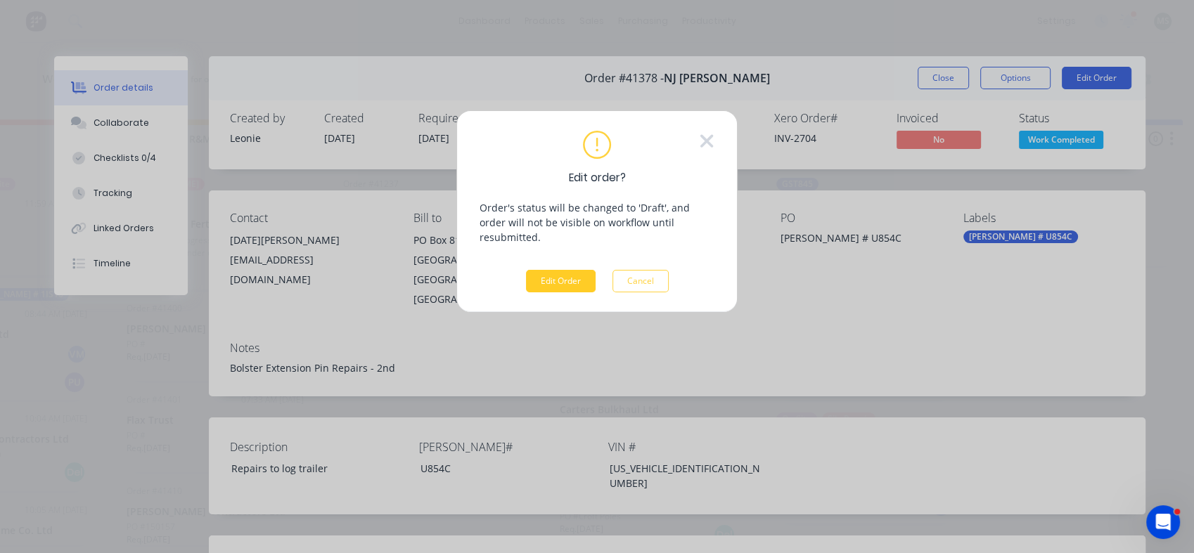
click at [553, 270] on button "Edit Order" at bounding box center [561, 281] width 70 height 22
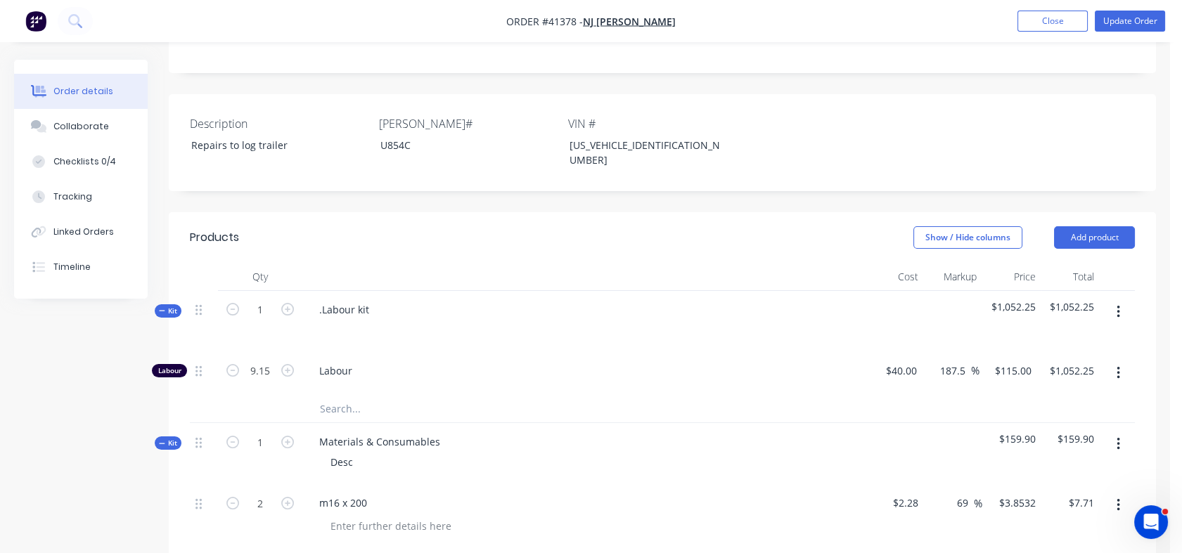
scroll to position [328, 0]
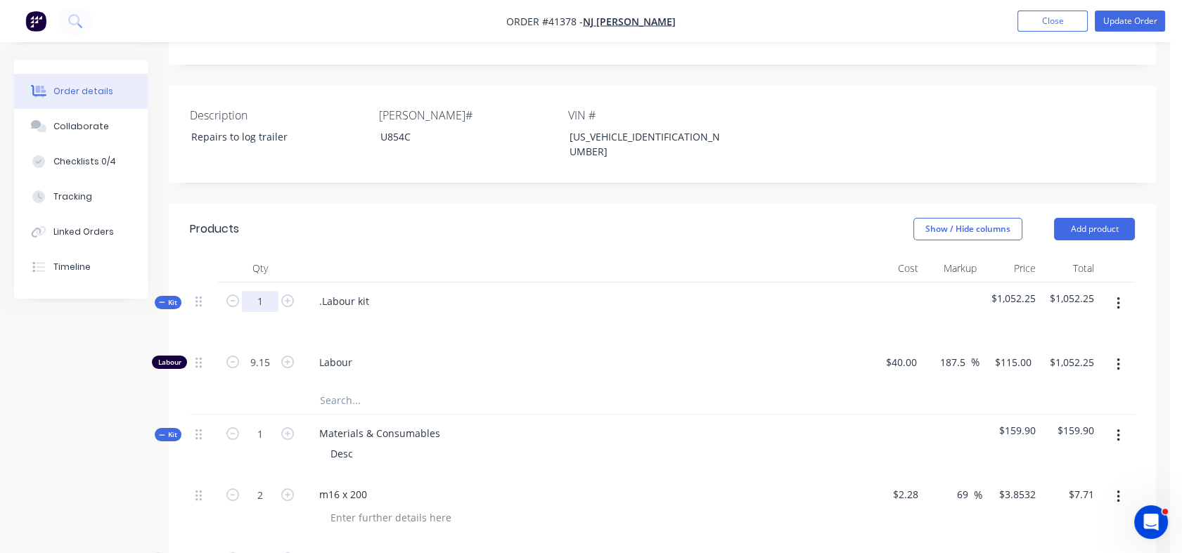
click at [264, 291] on input "1" at bounding box center [260, 301] width 37 height 21
type input "10"
type input "91.5"
type input "$10,522.50"
click at [271, 352] on input "91.5" at bounding box center [260, 362] width 37 height 21
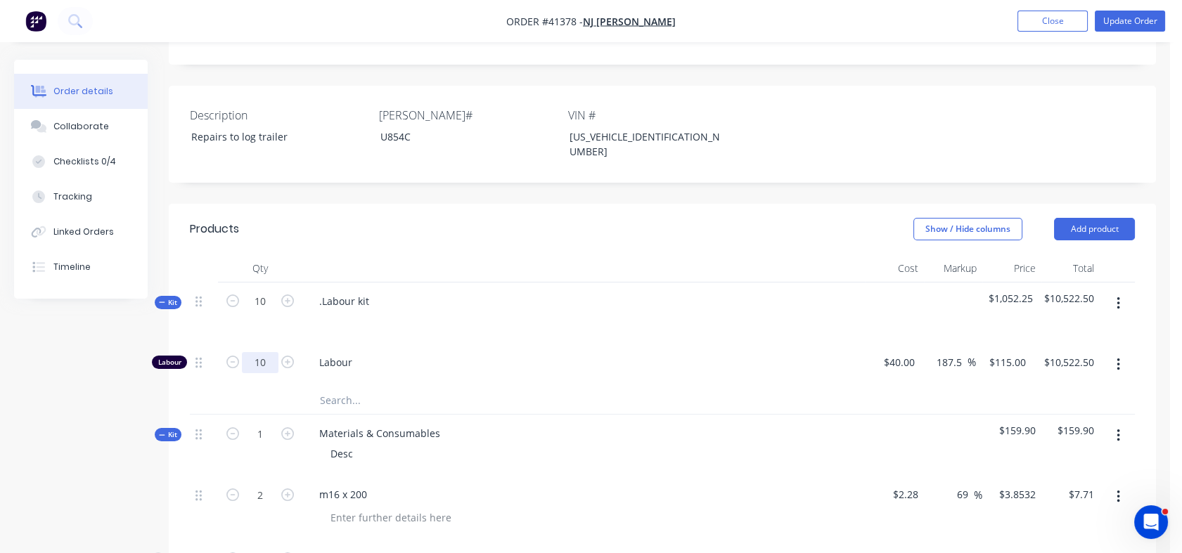
type input "10"
type input "$1,150.00"
click at [418, 344] on div "Labour" at bounding box center [583, 365] width 562 height 43
click at [51, 194] on button "Tracking" at bounding box center [81, 196] width 134 height 35
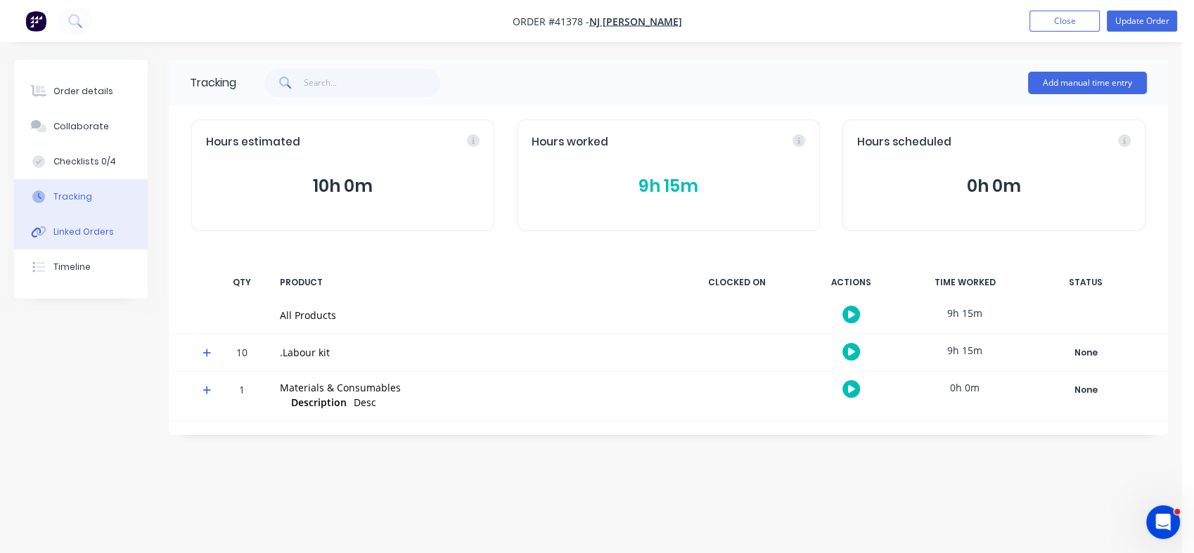
click at [76, 230] on div "Linked Orders" at bounding box center [83, 232] width 60 height 13
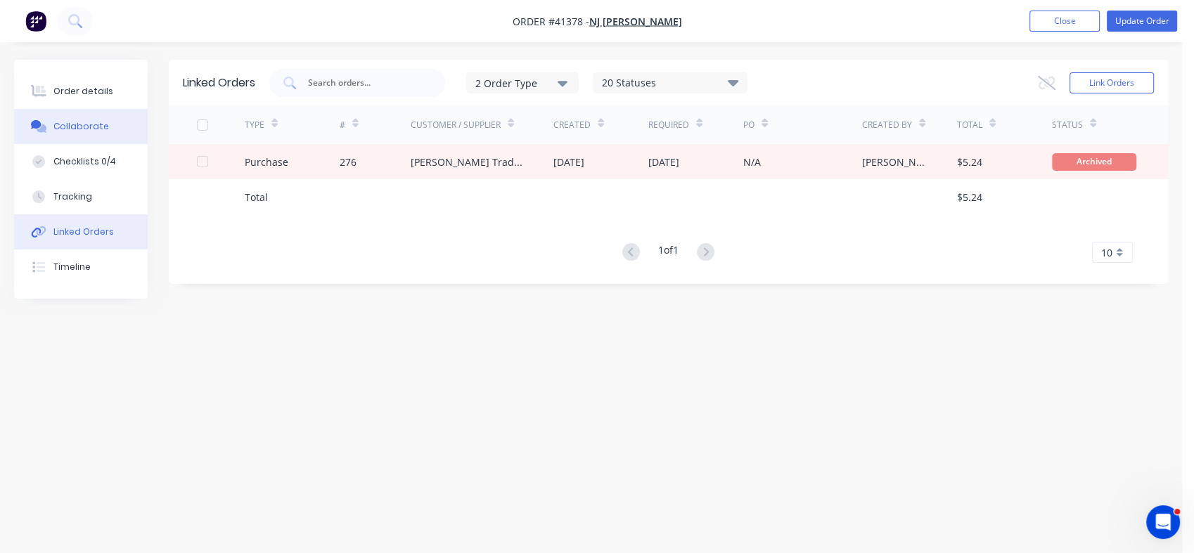
click at [83, 124] on div "Collaborate" at bounding box center [81, 126] width 56 height 13
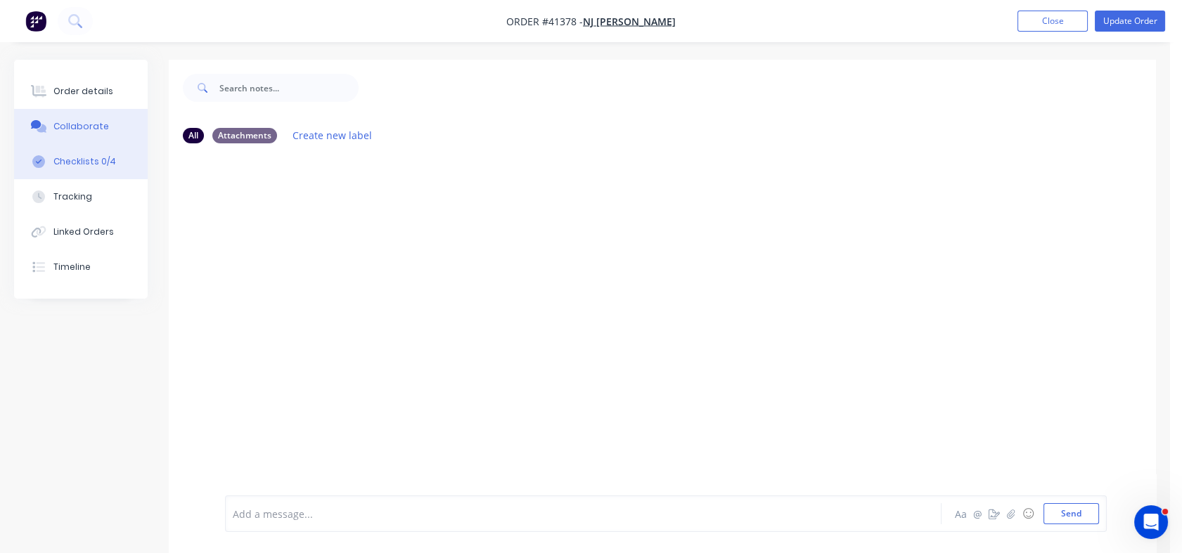
click at [79, 163] on div "Checklists 0/4" at bounding box center [84, 161] width 63 height 13
type textarea "x"
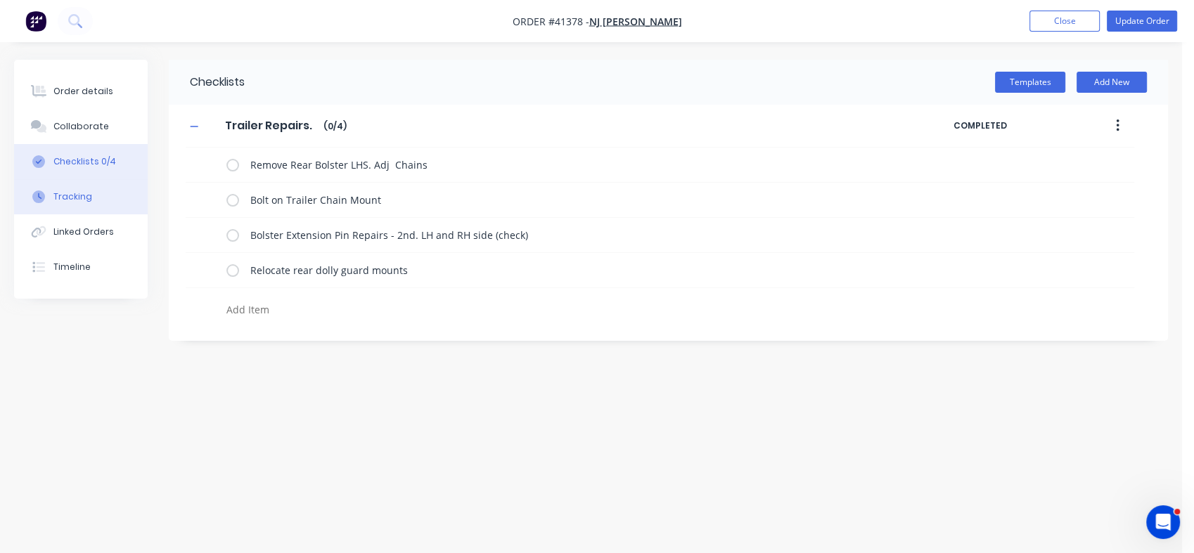
click at [79, 191] on div "Tracking" at bounding box center [72, 197] width 39 height 13
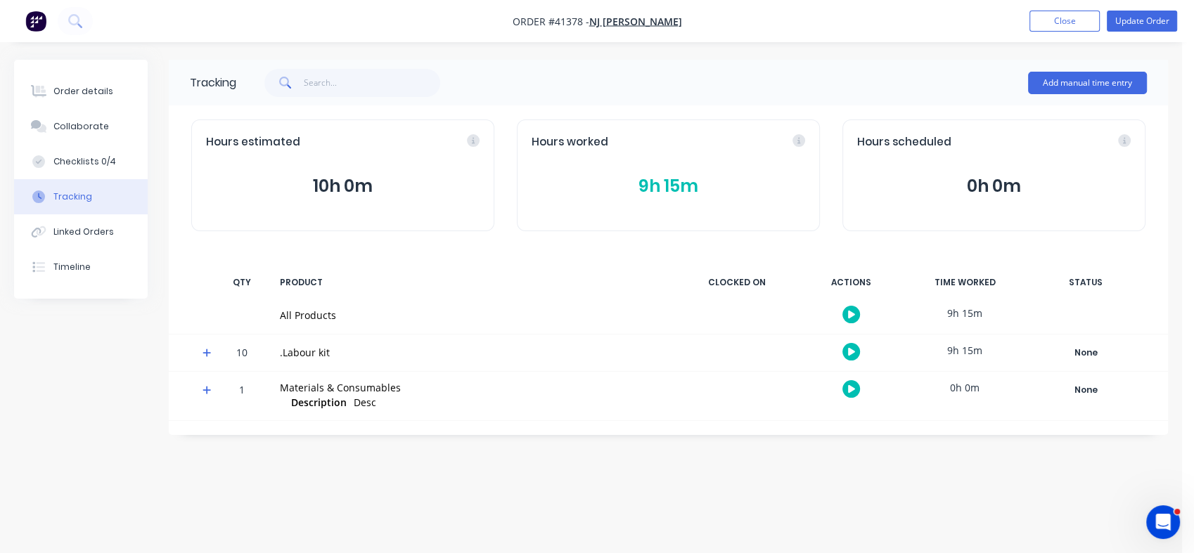
click at [654, 208] on div "Hours worked 9h 15m" at bounding box center [668, 176] width 303 height 112
click at [654, 187] on button "9h 15m" at bounding box center [667, 186] width 273 height 27
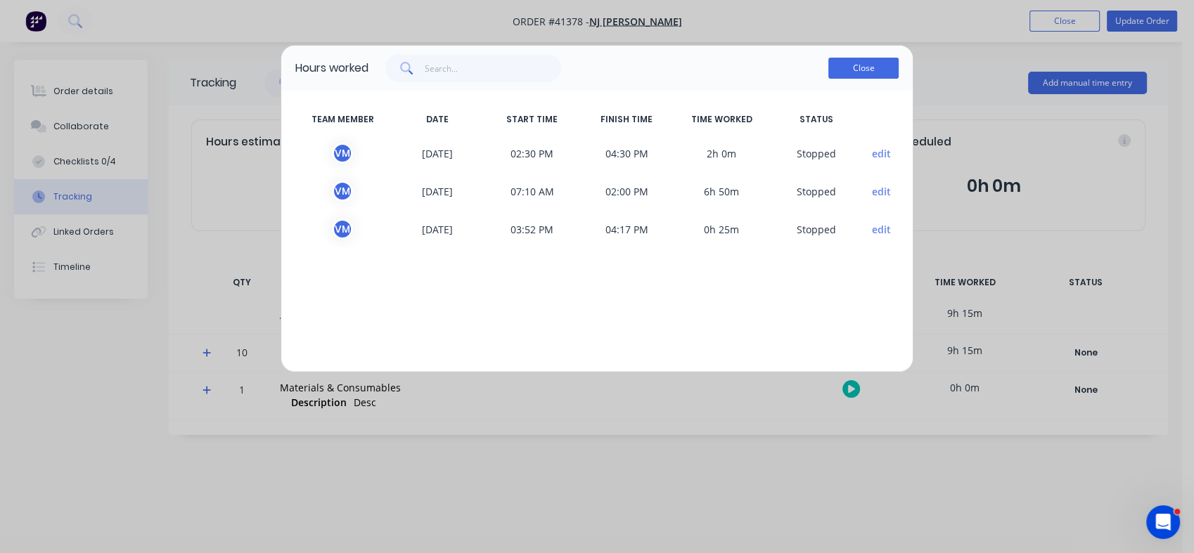
click at [869, 63] on button "Close" at bounding box center [863, 68] width 70 height 21
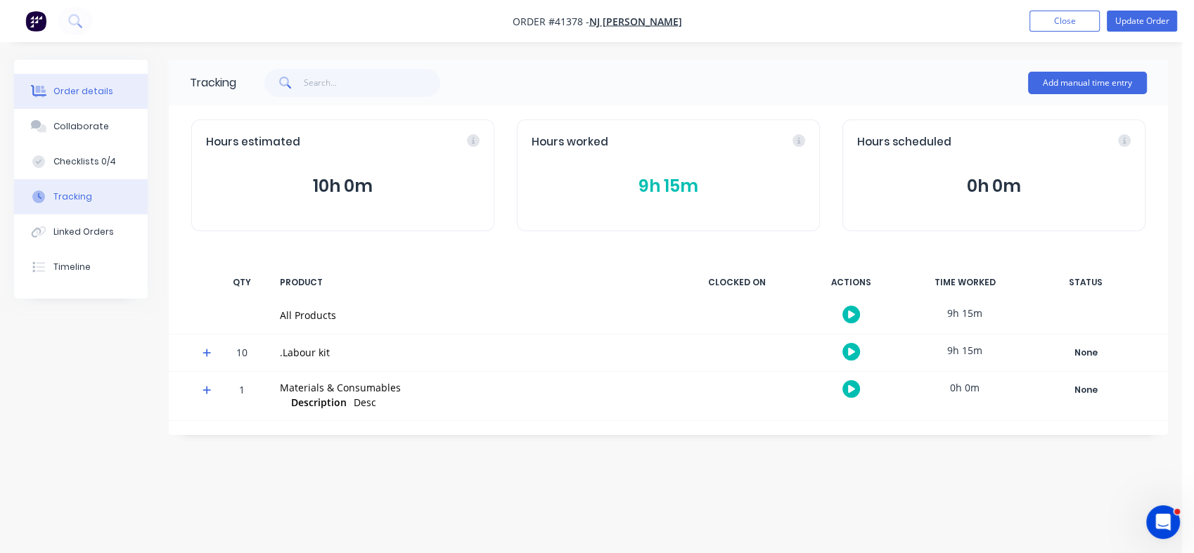
click at [72, 96] on div "Order details" at bounding box center [83, 91] width 60 height 13
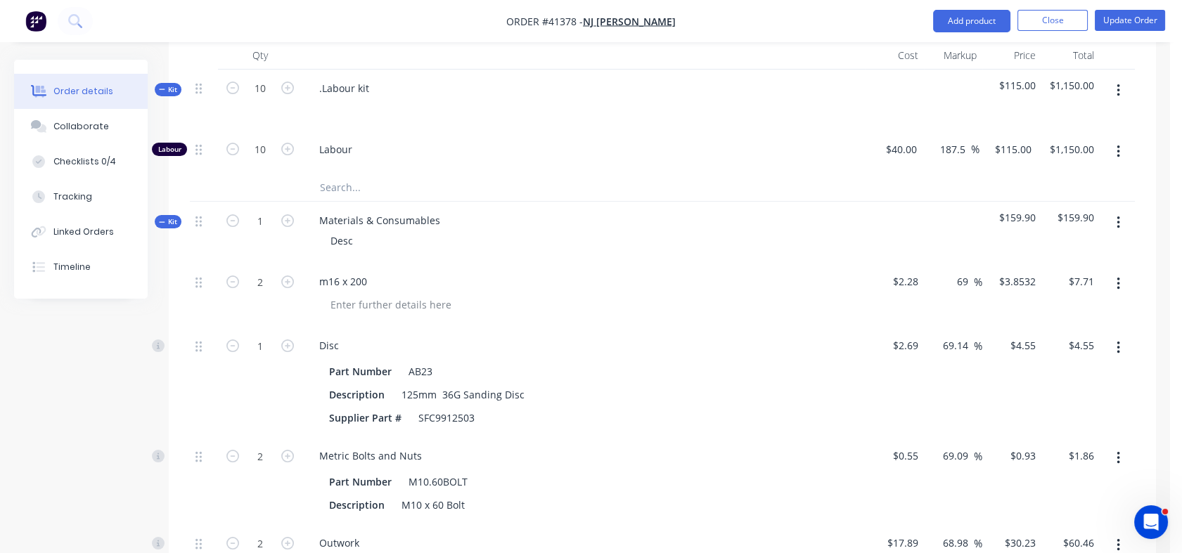
scroll to position [565, 0]
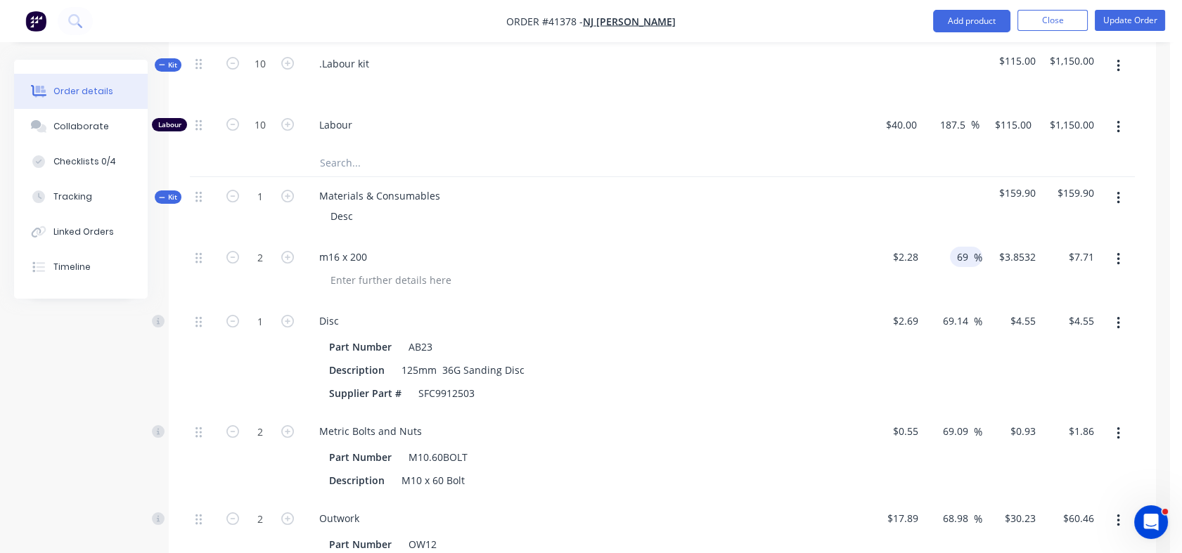
click at [961, 247] on input "69" at bounding box center [964, 257] width 18 height 20
drag, startPoint x: 955, startPoint y: 221, endPoint x: 983, endPoint y: 230, distance: 28.9
click at [983, 238] on div "2 m16 x 200 $2.28 $2.28 69 69 % $3.8532 $3.8532 $7.71 $7.71" at bounding box center [662, 270] width 945 height 64
type input "100"
type input "$4.56"
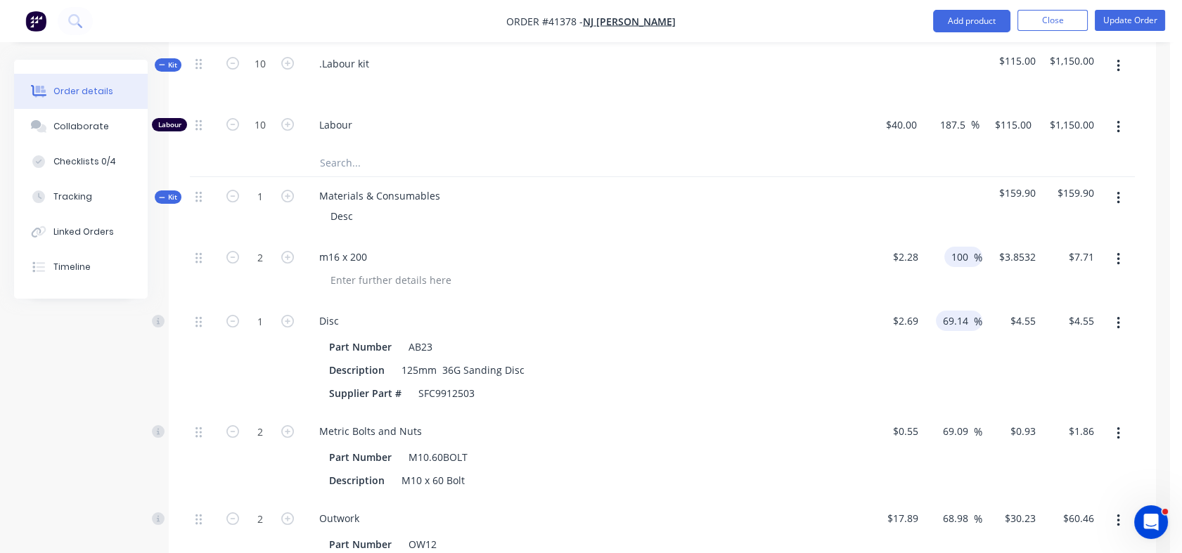
type input "$9.12"
click at [950, 311] on input "69.14" at bounding box center [957, 321] width 32 height 20
drag, startPoint x: 943, startPoint y: 284, endPoint x: 973, endPoint y: 287, distance: 30.4
click at [973, 311] on div "69.14 69.14 %" at bounding box center [959, 321] width 46 height 20
type input "100"
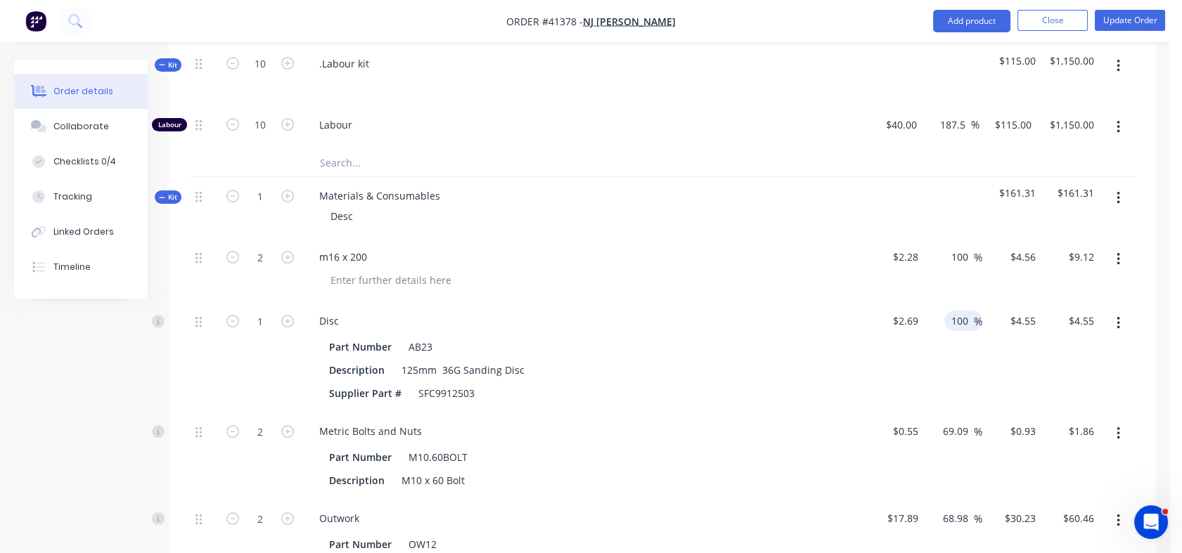
type input "$5.38"
click at [971, 337] on div "100 100 %" at bounding box center [953, 357] width 59 height 110
drag, startPoint x: 942, startPoint y: 396, endPoint x: 983, endPoint y: 391, distance: 41.1
click at [983, 413] on div "2 Metric Bolts and Nuts Part Number M10.60BOLT Description M10 x 60 Bolt $0.55 …" at bounding box center [662, 456] width 945 height 87
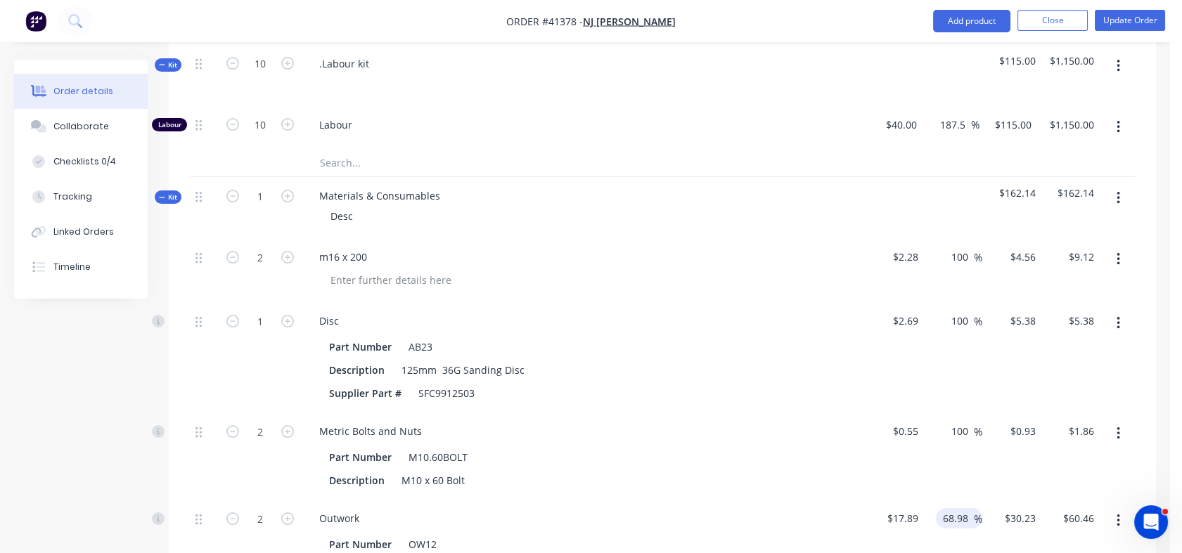
type input "100"
type input "$1.10"
type input "$2.20"
drag, startPoint x: 943, startPoint y: 485, endPoint x: 988, endPoint y: 497, distance: 47.2
click at [988, 500] on div "2 Outwork Part Number OW12 Description trip hook 33mm $17.89 $17.89 68.98 68.98…" at bounding box center [662, 543] width 945 height 87
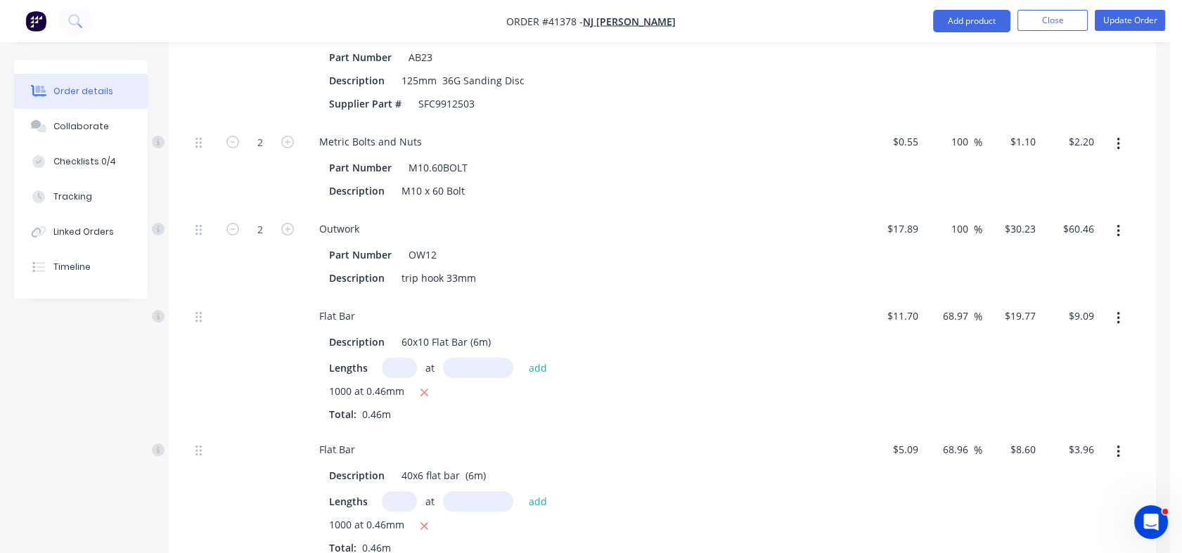
scroll to position [872, 0]
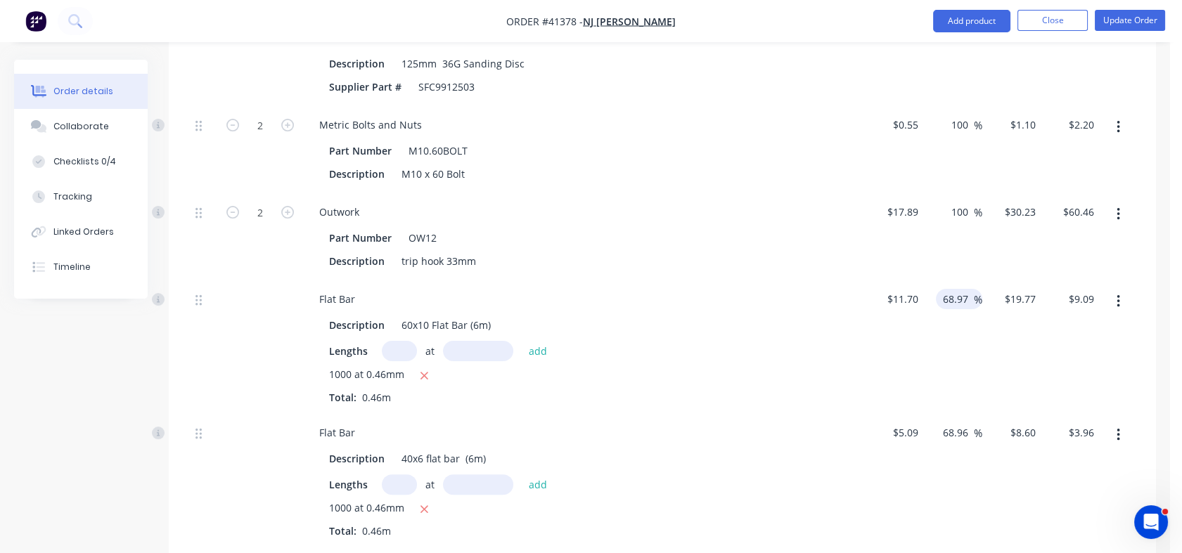
type input "100"
type input "$35.78"
type input "$71.56"
drag, startPoint x: 943, startPoint y: 263, endPoint x: 973, endPoint y: 272, distance: 30.9
click at [973, 289] on div "68.97 68.97 %" at bounding box center [959, 299] width 46 height 20
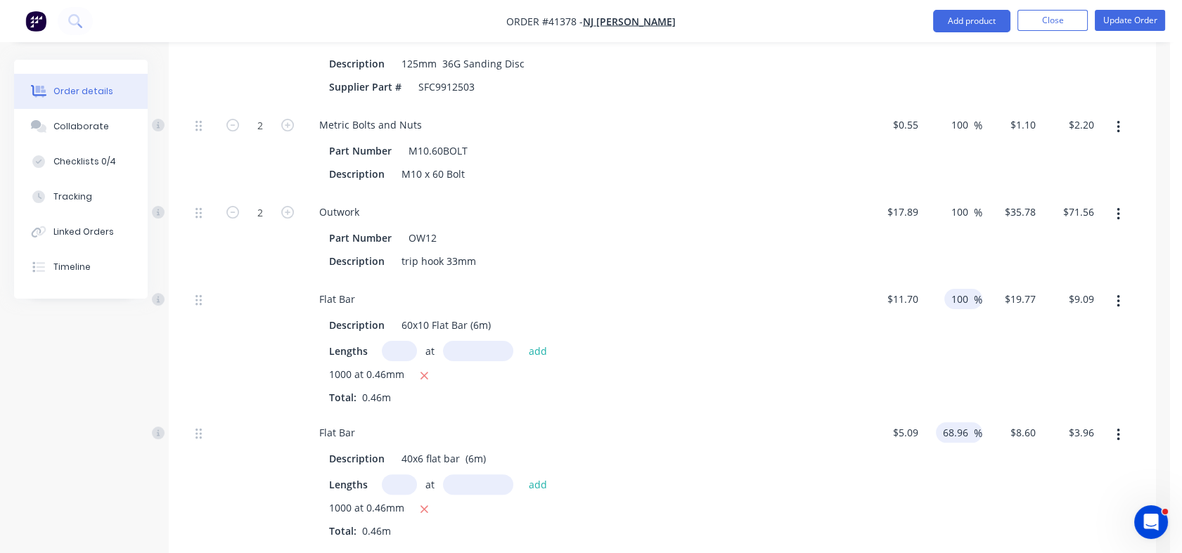
type input "100"
type input "$23.40"
type input "$10.76"
click at [939, 423] on div "68.96 68.96 %" at bounding box center [959, 433] width 46 height 20
drag, startPoint x: 943, startPoint y: 396, endPoint x: 978, endPoint y: 396, distance: 34.4
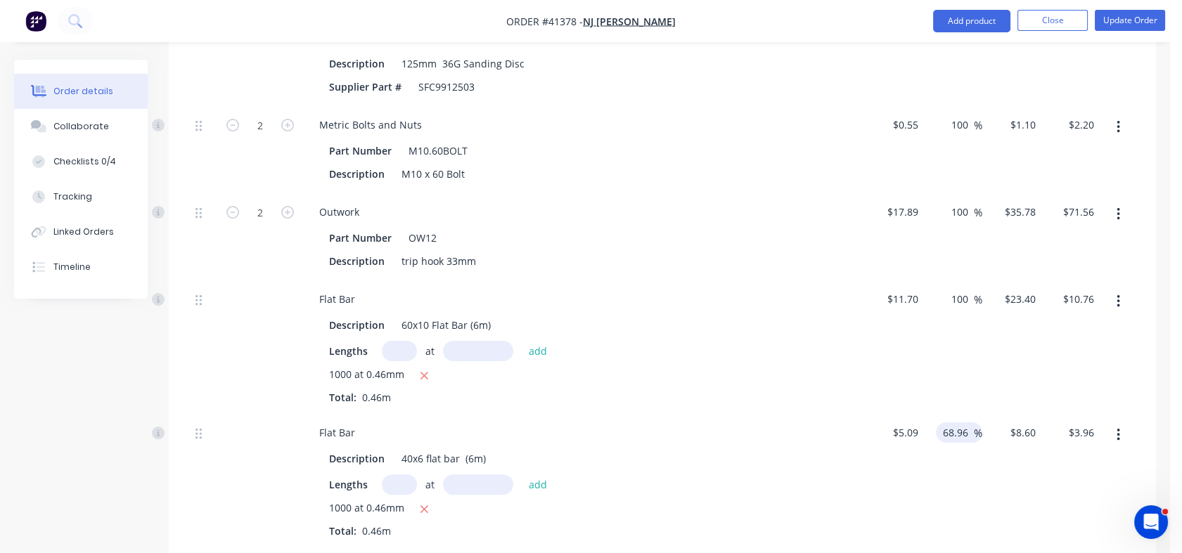
click at [978, 423] on div "68.96 68.96 %" at bounding box center [959, 433] width 46 height 20
type input "100"
type input "$10.18"
type input "$4.68"
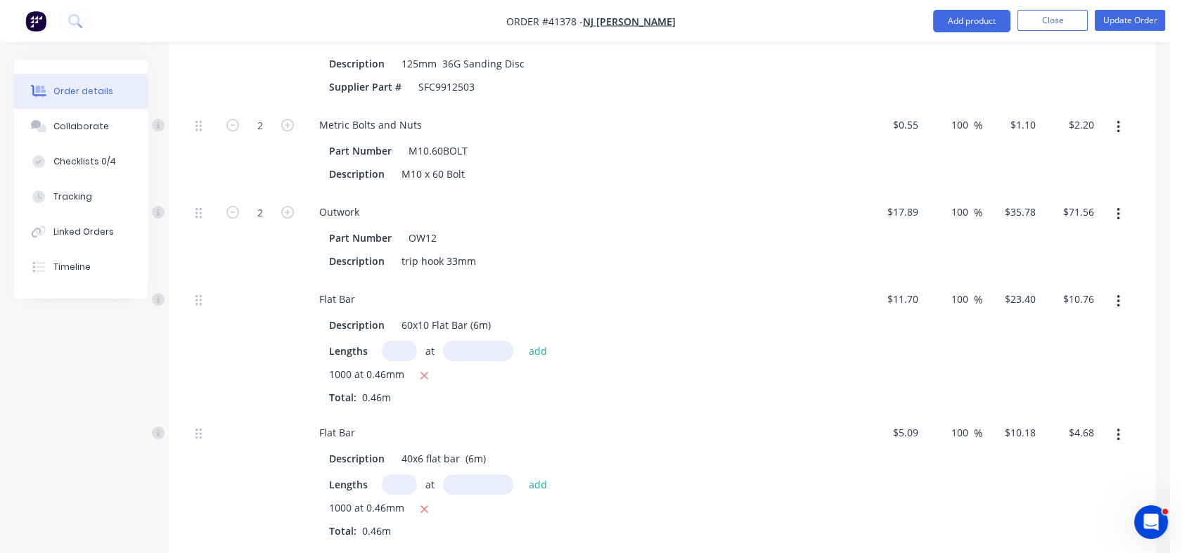
drag, startPoint x: 955, startPoint y: 529, endPoint x: 980, endPoint y: 534, distance: 25.1
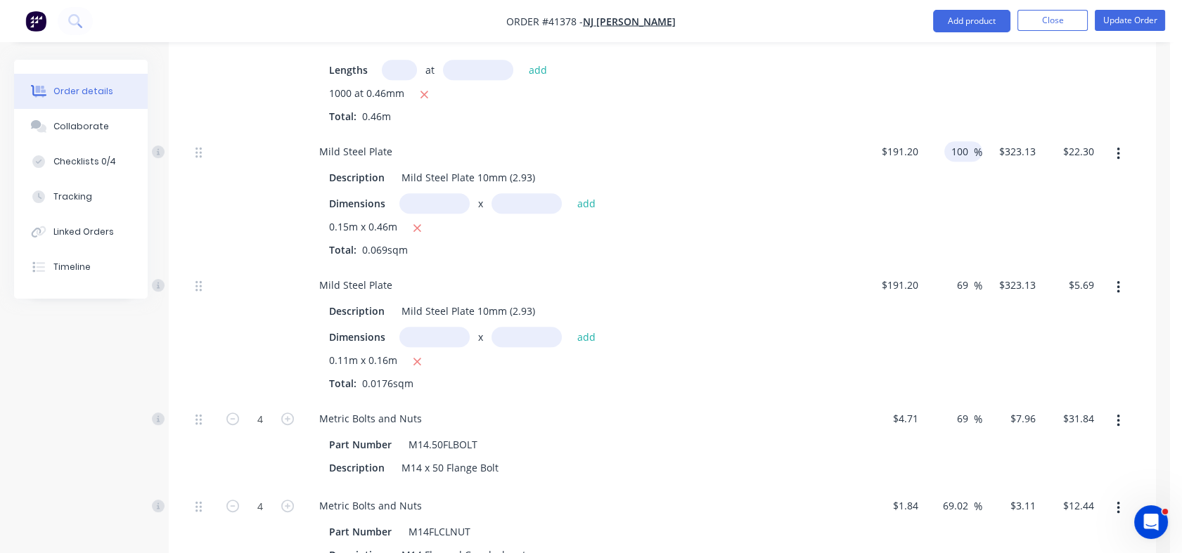
scroll to position [1341, 0]
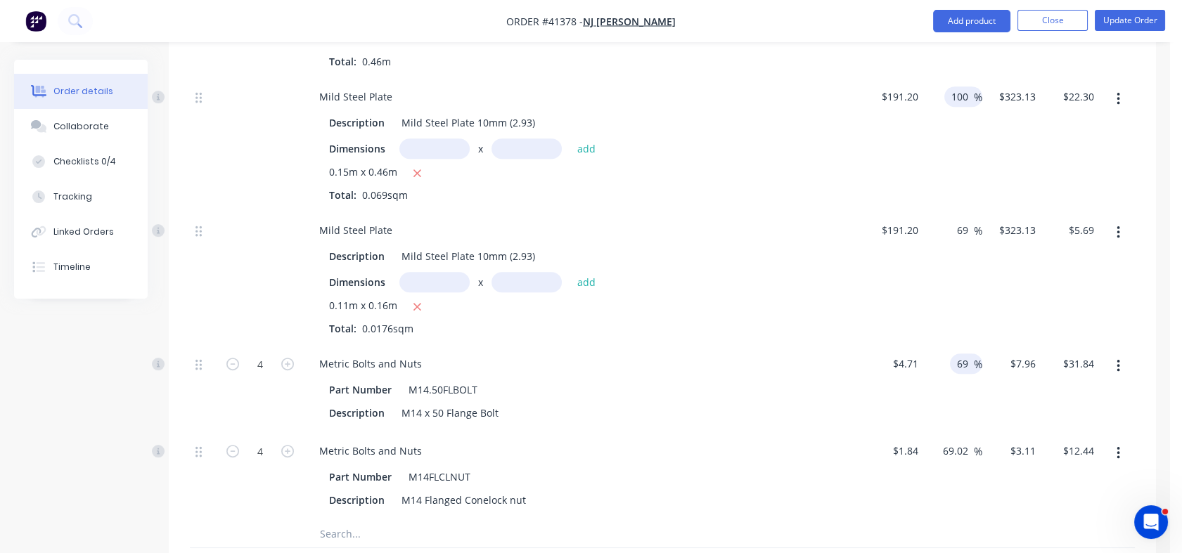
type input "100"
type input "$382.40"
type input "$26.39"
click at [953, 354] on div "69 69 %" at bounding box center [966, 364] width 32 height 20
drag, startPoint x: 955, startPoint y: 328, endPoint x: 973, endPoint y: 331, distance: 18.5
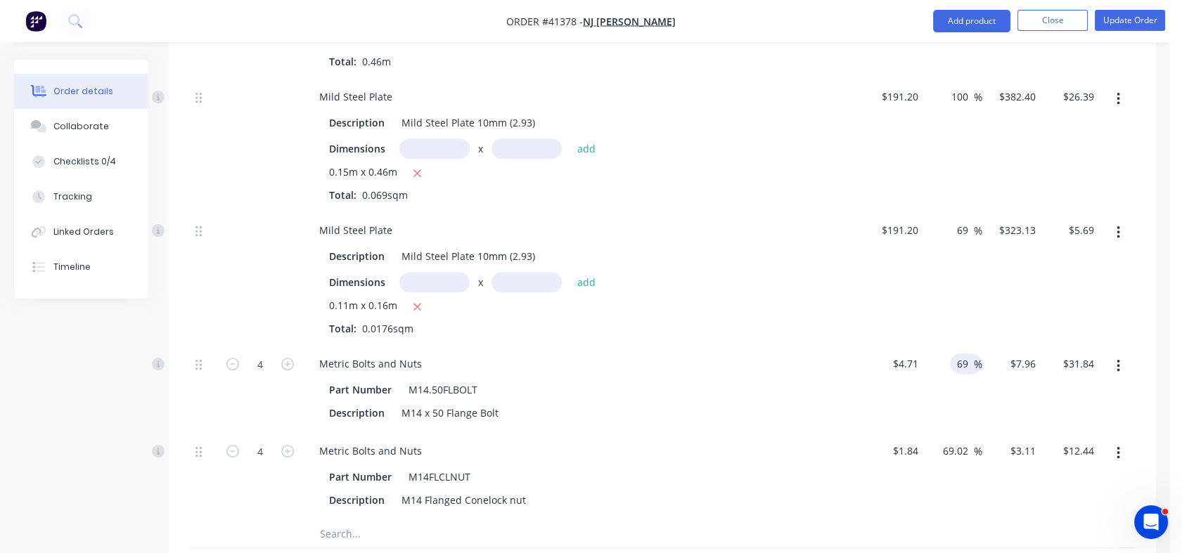
click at [973, 354] on div "69 69 %" at bounding box center [966, 364] width 32 height 20
type input "100"
type input "$9.42"
type input "$37.68"
drag, startPoint x: 945, startPoint y: 410, endPoint x: 953, endPoint y: 410, distance: 7.7
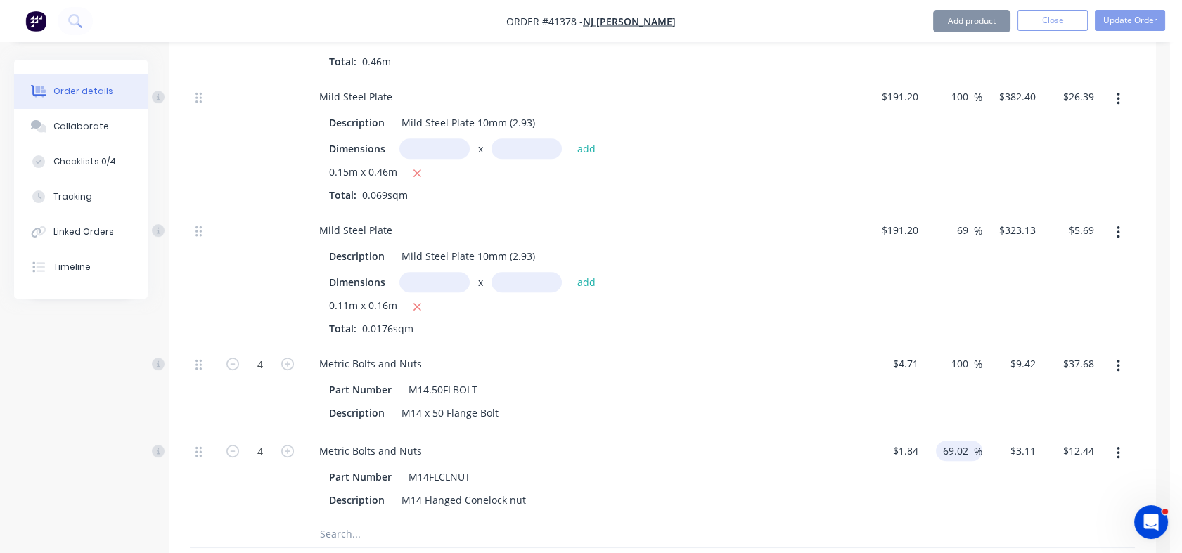
click at [953, 441] on input "69.02" at bounding box center [957, 451] width 32 height 20
drag, startPoint x: 943, startPoint y: 410, endPoint x: 972, endPoint y: 423, distance: 31.5
click at [972, 441] on div "69.02 69.02" at bounding box center [957, 451] width 32 height 20
type input "100"
type input "$3.68"
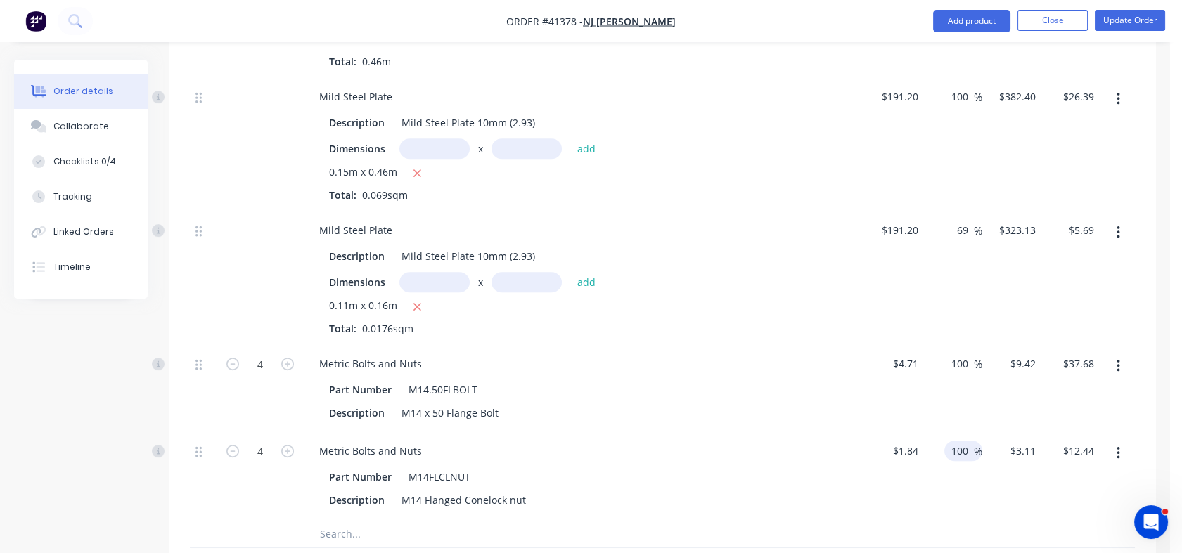
type input "$14.72"
click at [972, 441] on div "100 100" at bounding box center [962, 451] width 24 height 20
click at [969, 444] on div "100 100 %" at bounding box center [953, 475] width 59 height 87
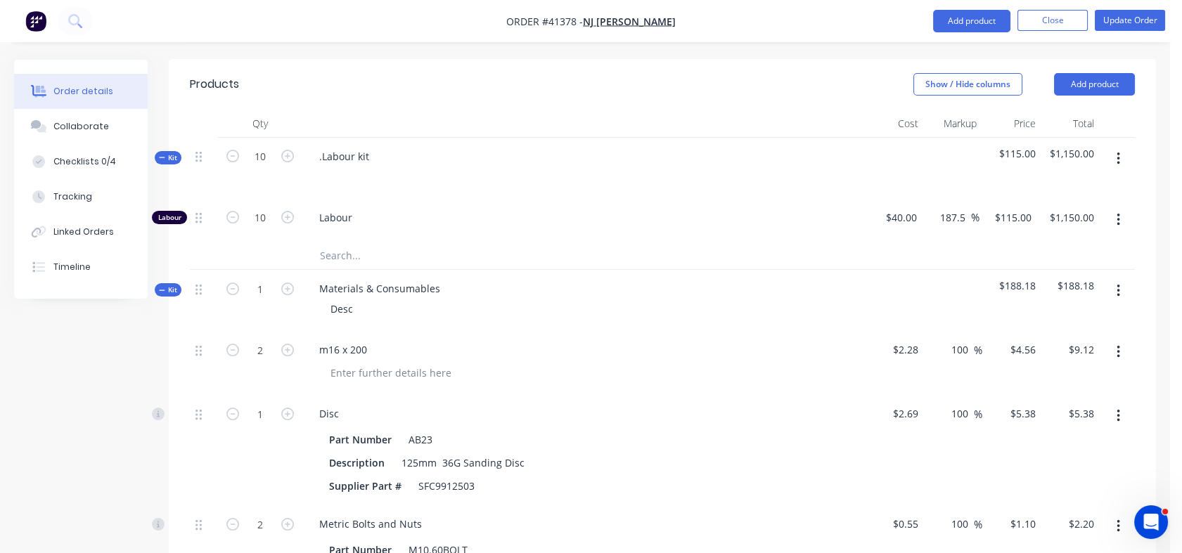
scroll to position [437, 0]
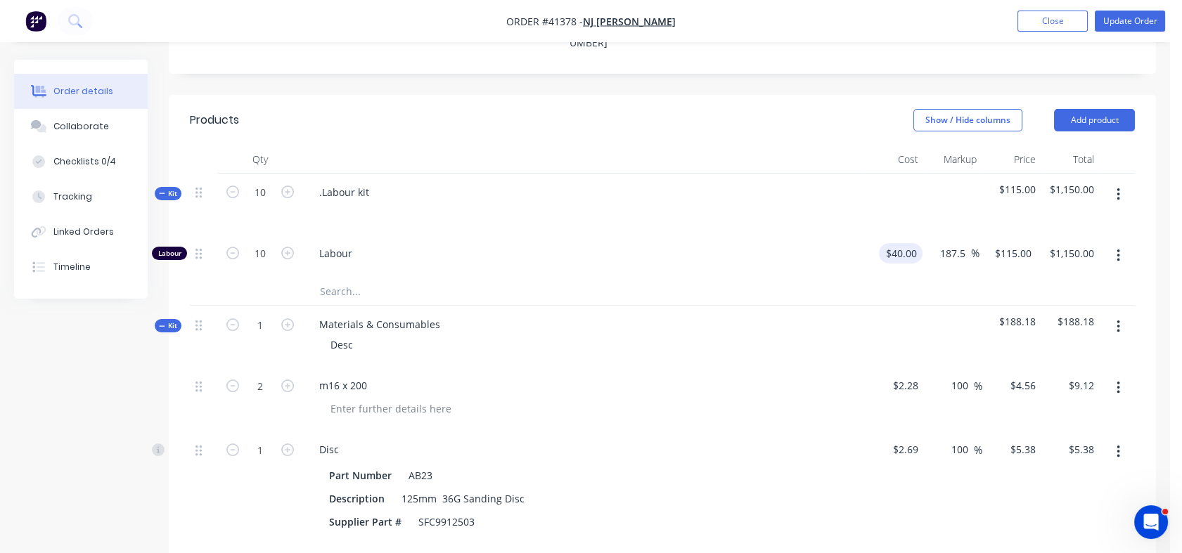
type input "40"
click at [889, 235] on div "40 40" at bounding box center [894, 256] width 58 height 43
click at [71, 236] on div "Linked Orders" at bounding box center [83, 232] width 60 height 13
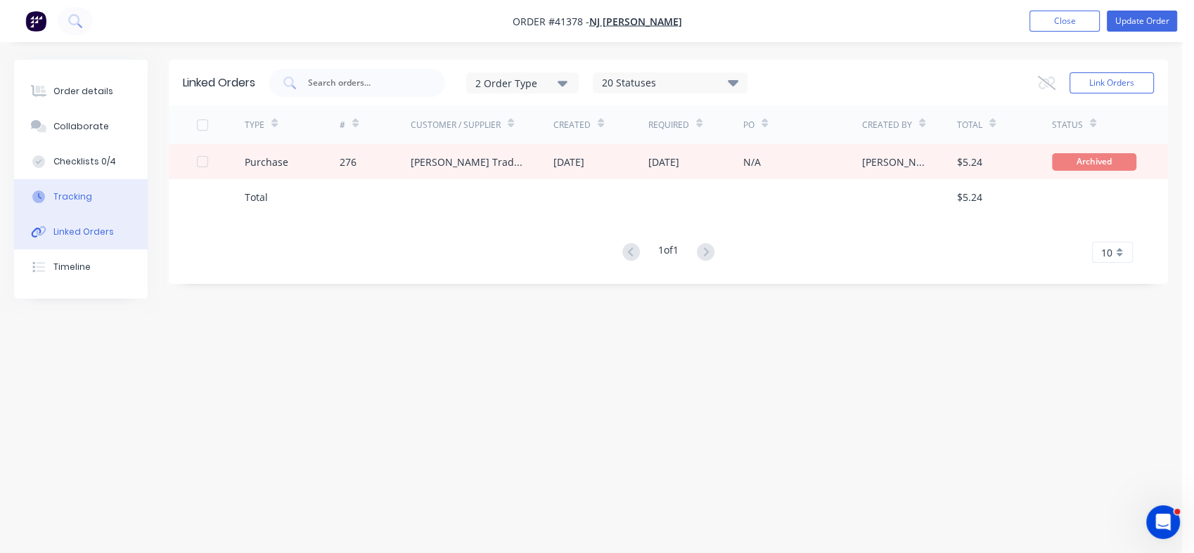
click at [68, 200] on div "Tracking" at bounding box center [72, 197] width 39 height 13
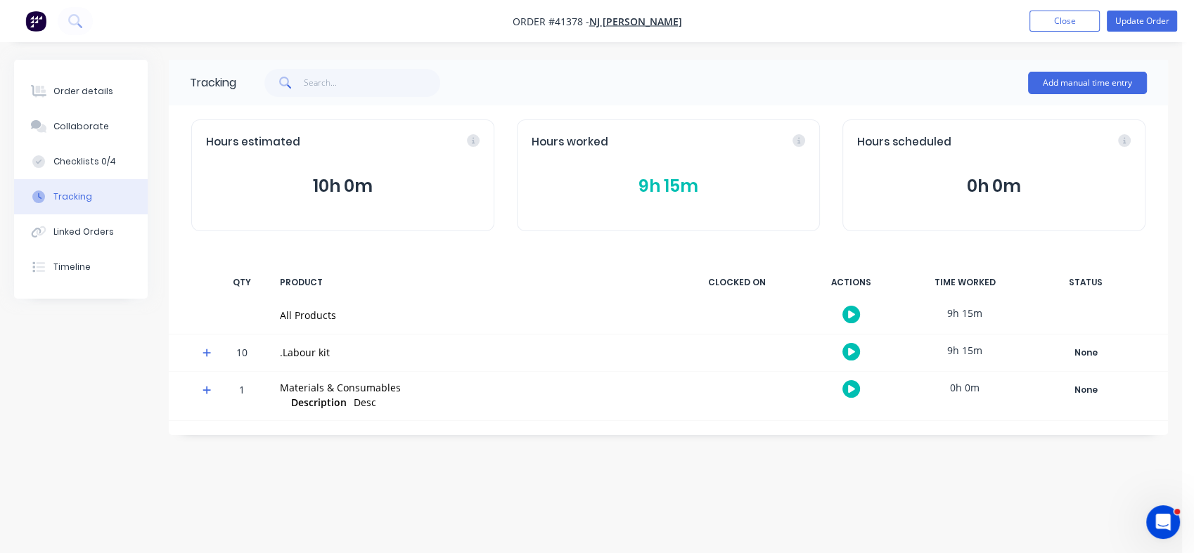
click at [657, 200] on div "Hours worked 9h 15m" at bounding box center [668, 176] width 303 height 112
click at [658, 191] on button "9h 15m" at bounding box center [667, 186] width 273 height 27
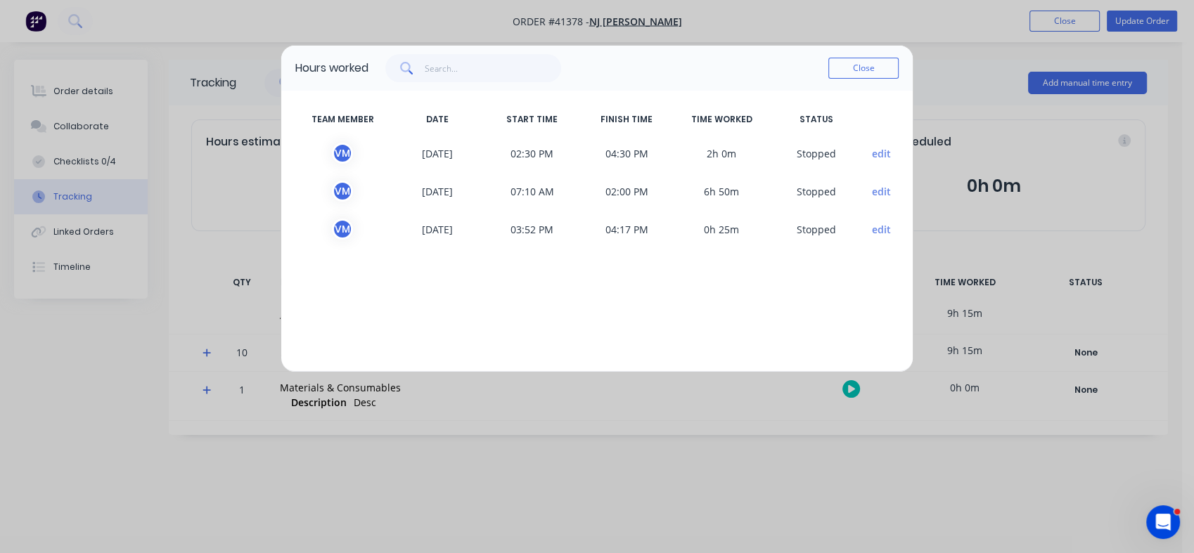
click at [69, 99] on div "Hours worked Close TEAM MEMBER DATE START TIME FINISH TIME TIME WORKED STATUS V…" at bounding box center [597, 276] width 1194 height 553
click at [69, 92] on div "Hours worked Close TEAM MEMBER DATE START TIME FINISH TIME TIME WORKED STATUS V…" at bounding box center [597, 276] width 1194 height 553
click at [854, 61] on button "Close" at bounding box center [863, 68] width 70 height 21
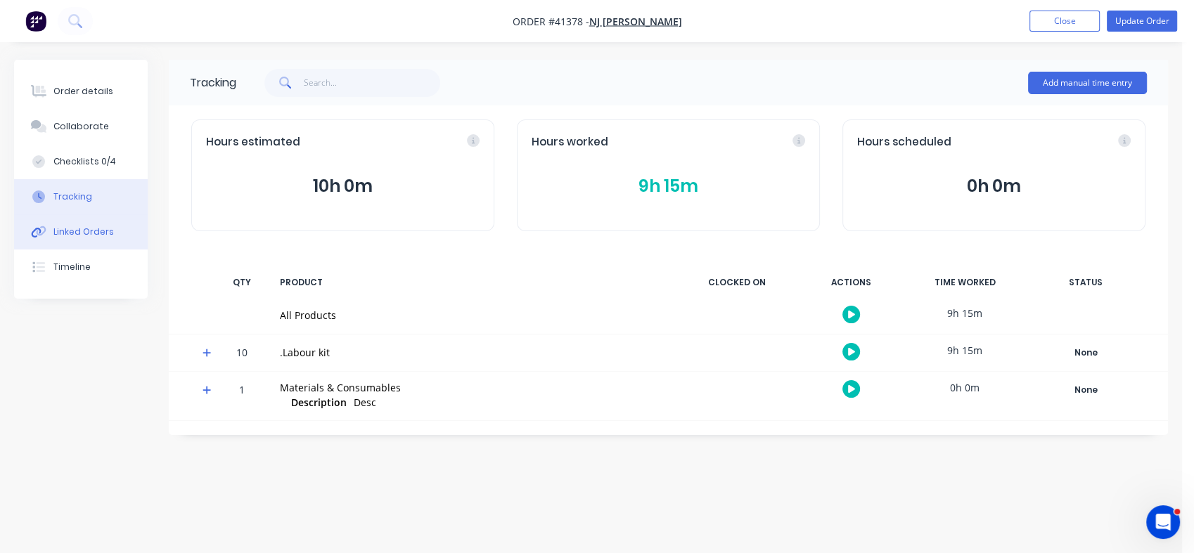
click at [68, 233] on div "Linked Orders" at bounding box center [83, 232] width 60 height 13
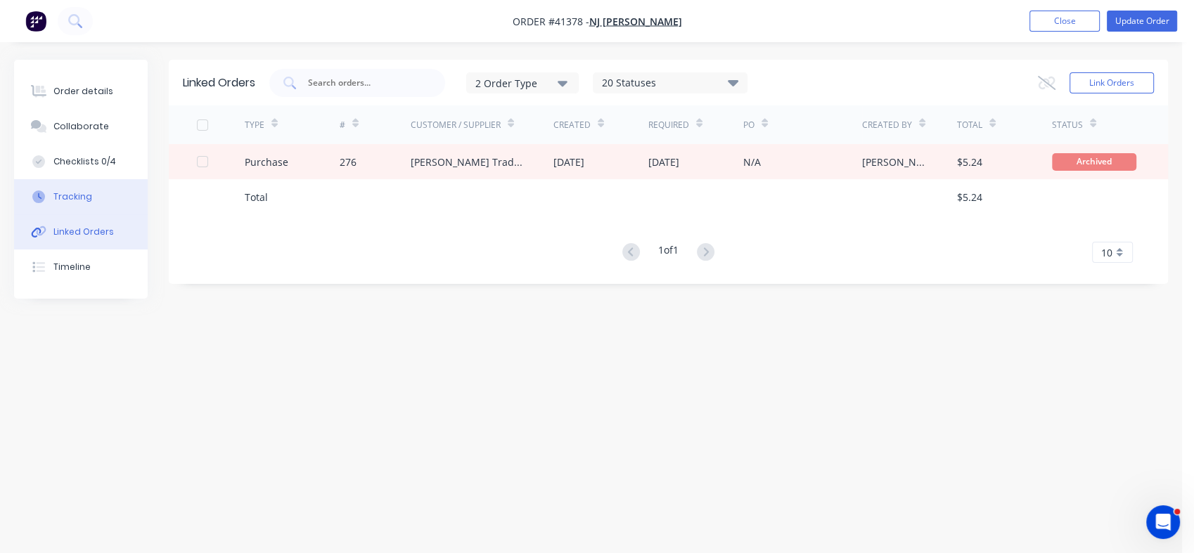
click at [78, 198] on div "Tracking" at bounding box center [72, 197] width 39 height 13
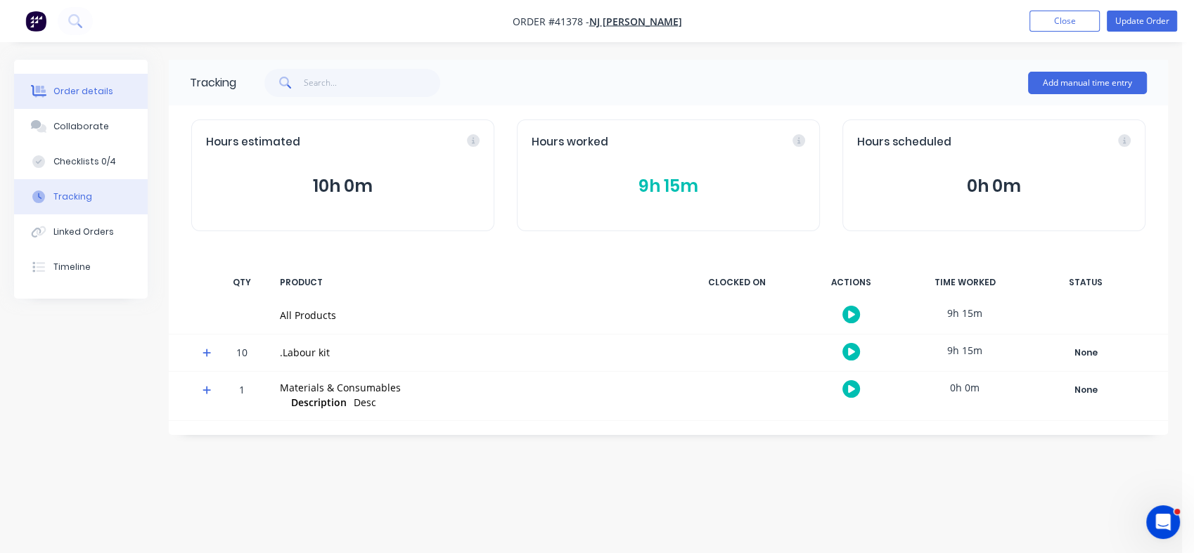
click at [76, 85] on div "Order details" at bounding box center [83, 91] width 60 height 13
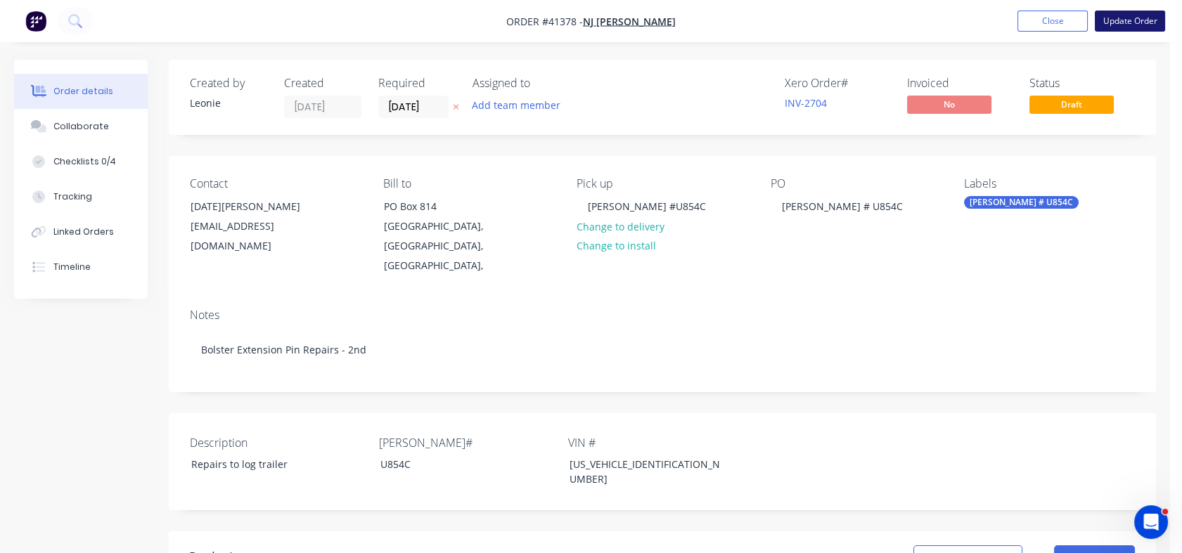
click at [1128, 30] on button "Update Order" at bounding box center [1130, 21] width 70 height 21
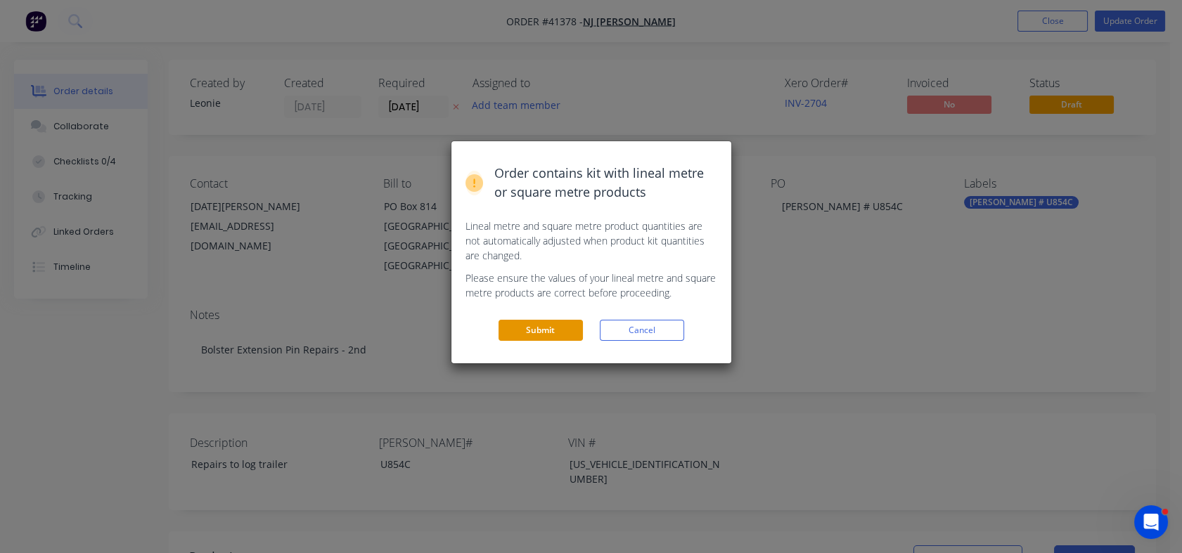
click at [538, 337] on button "Submit" at bounding box center [540, 330] width 84 height 21
